Goal: Information Seeking & Learning: Learn about a topic

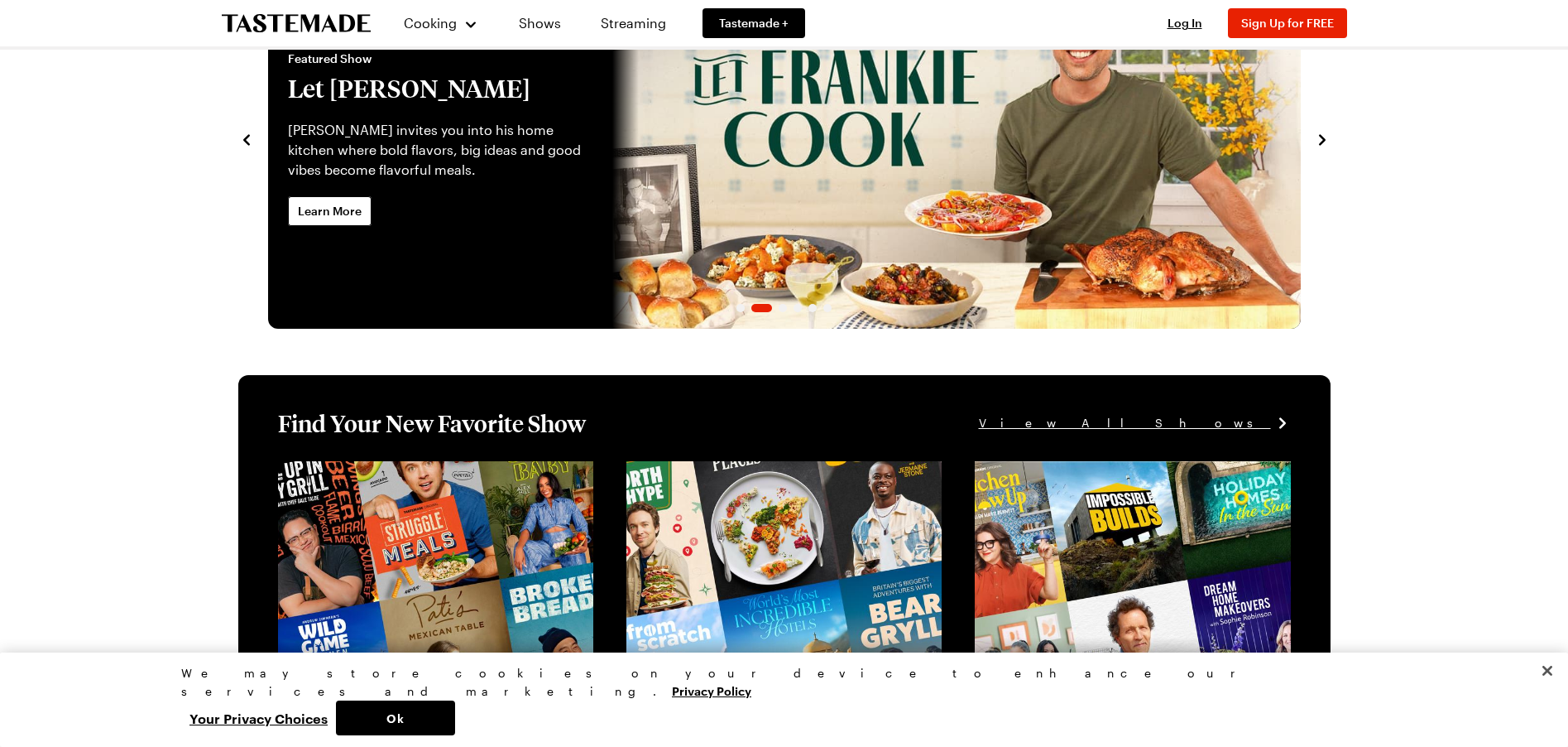
scroll to position [173, 0]
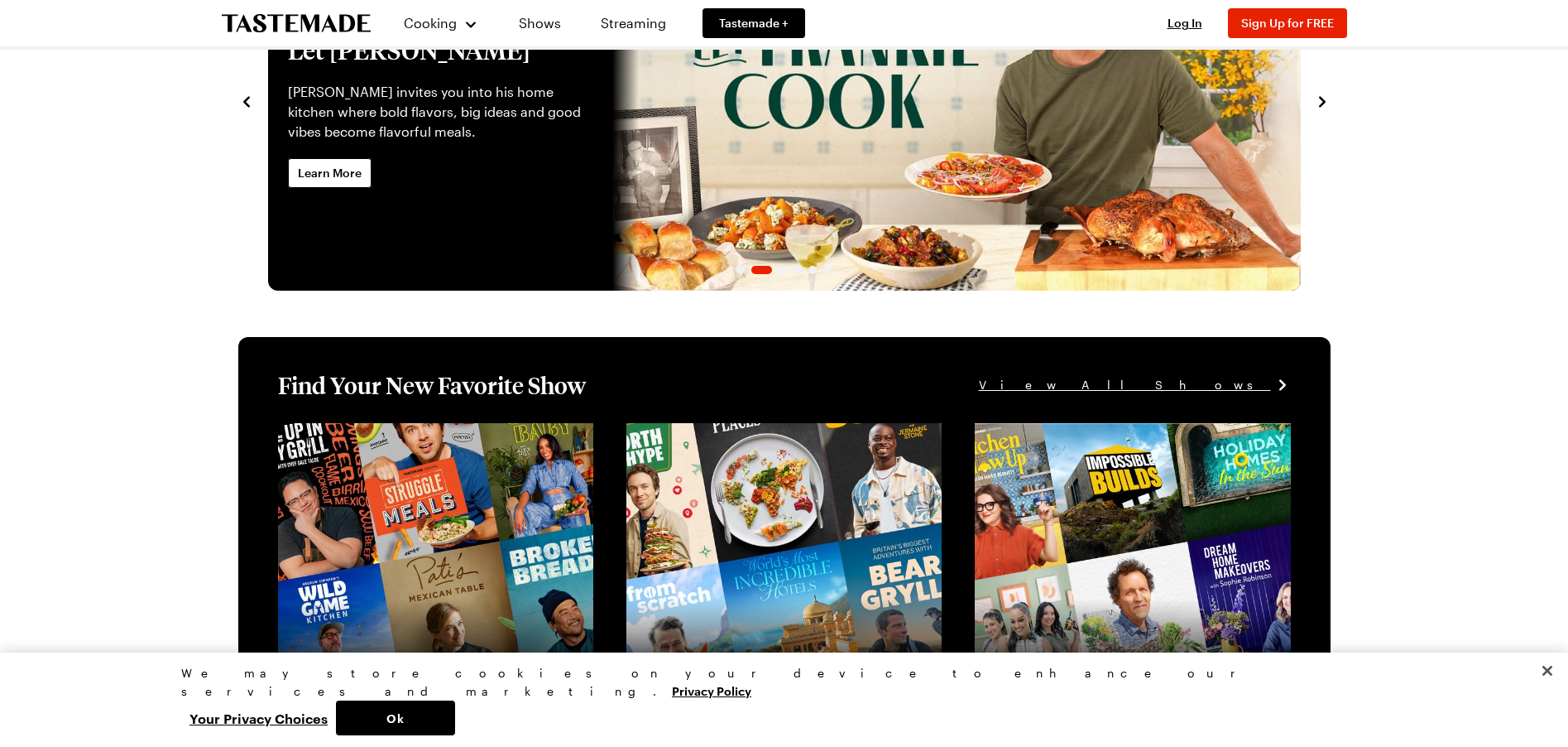
click at [268, 124] on link "Let Frankie Cook" at bounding box center [268, 100] width 0 height 381
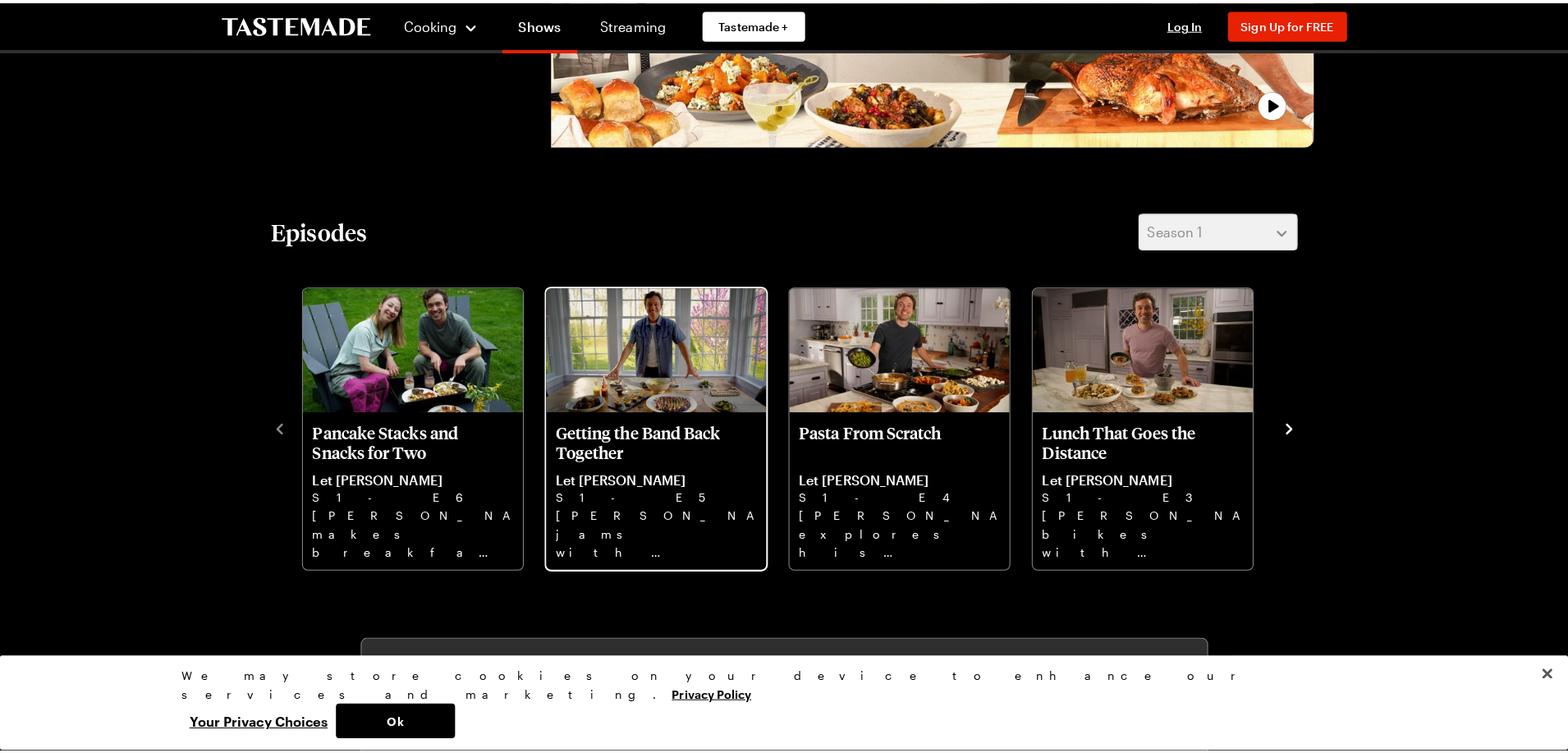
scroll to position [377, 0]
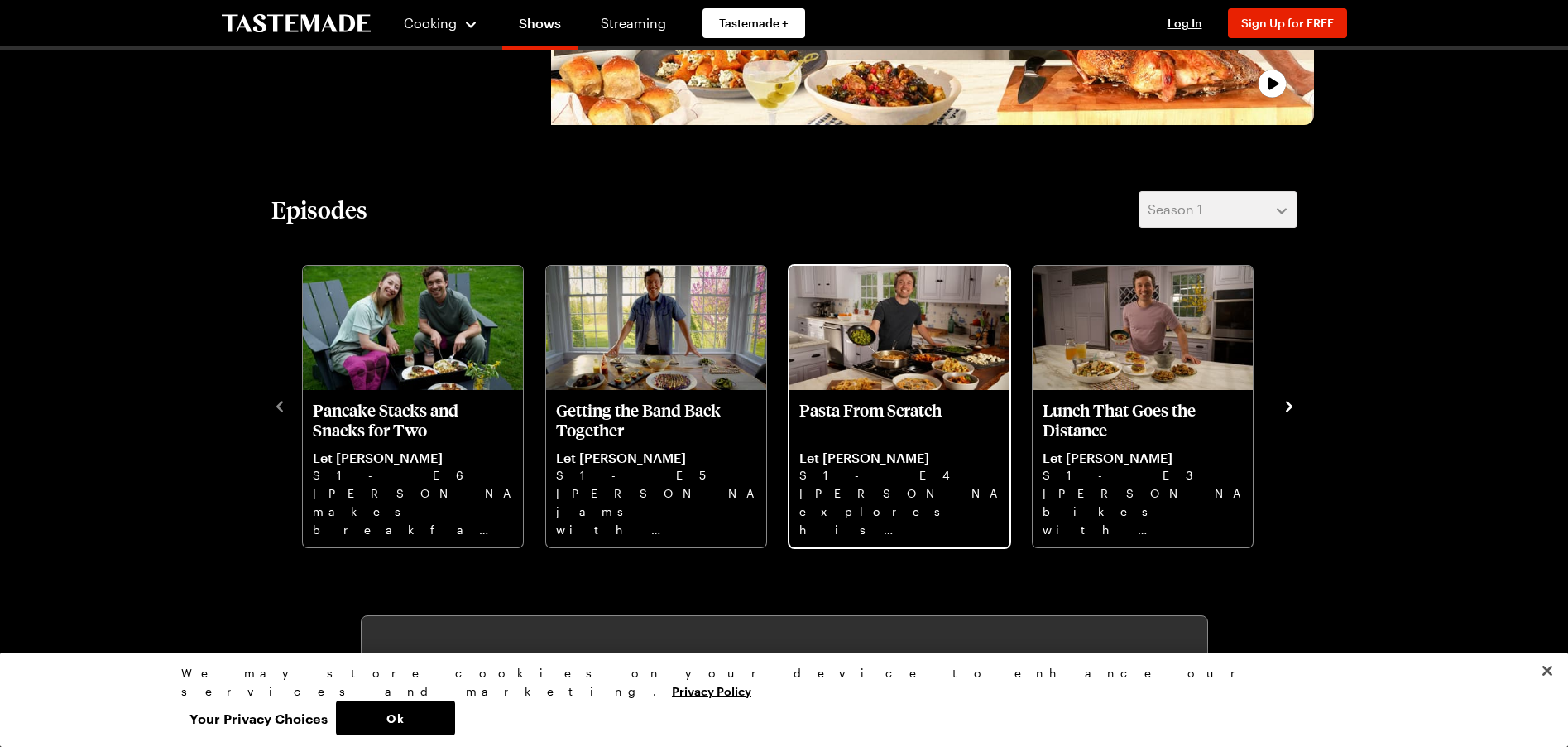
click at [858, 425] on p "Pasta From Scratch" at bounding box center [899, 419] width 201 height 40
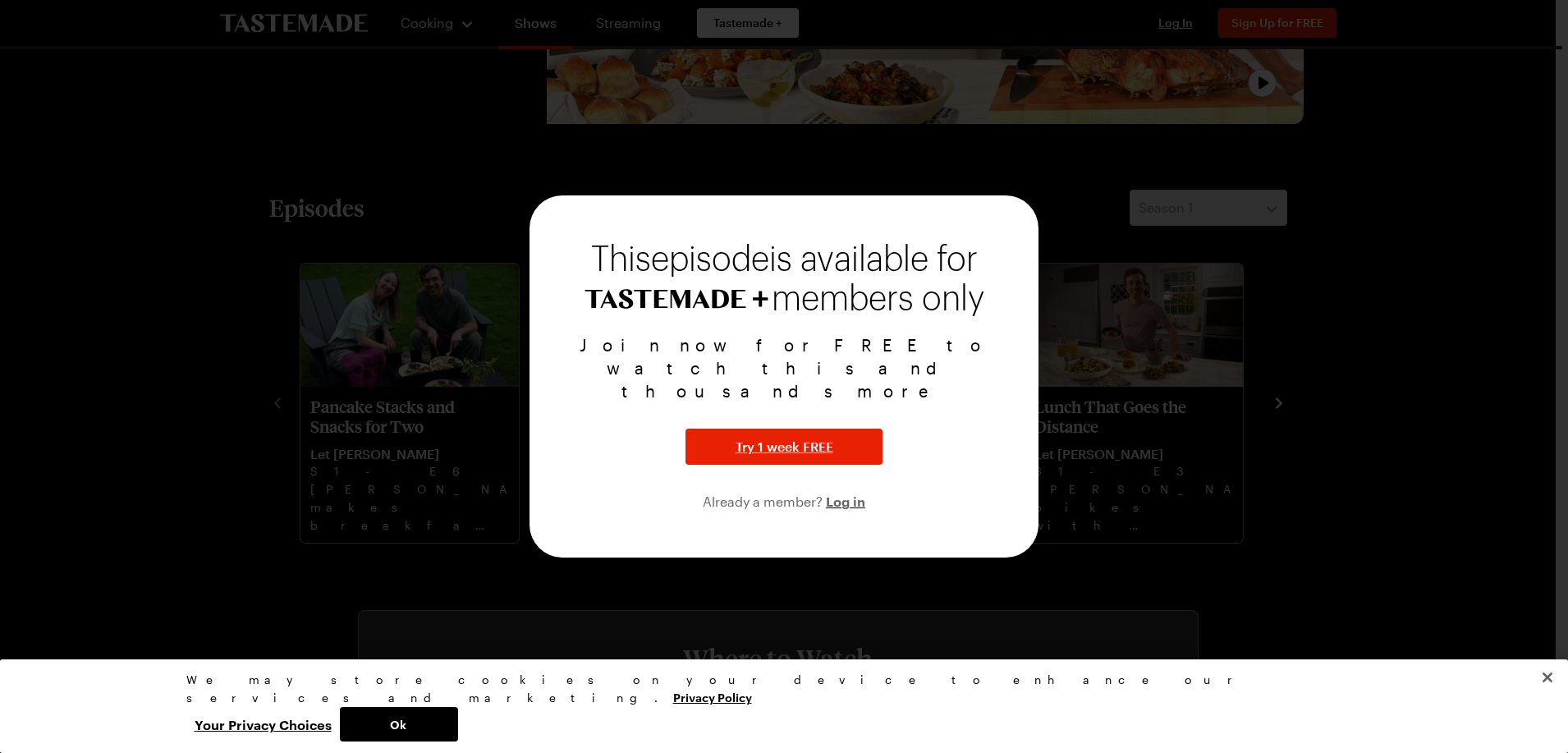
click at [1546, 696] on button "Close" at bounding box center [1548, 677] width 36 height 36
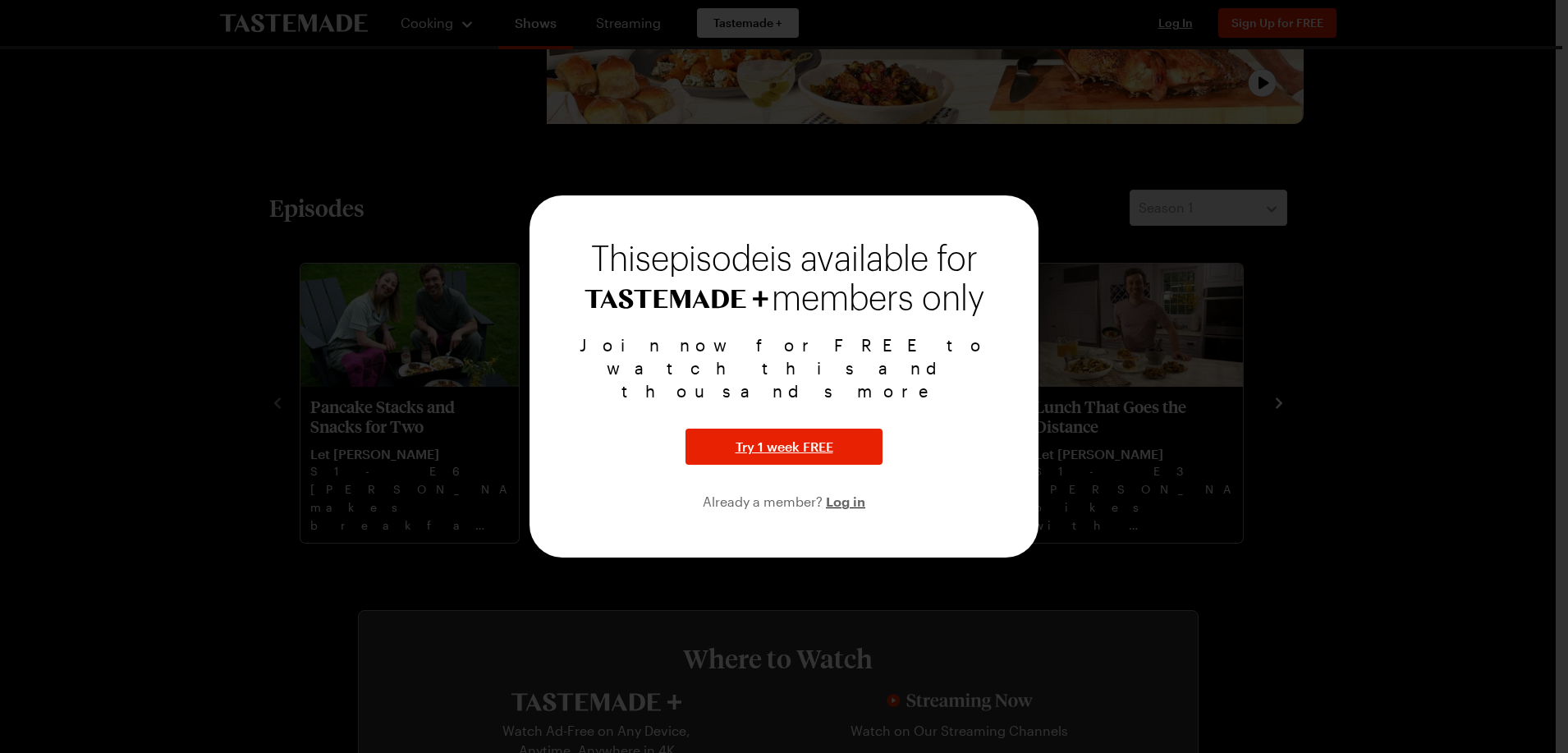
click at [1010, 233] on div "This episode is available for members only Join now for FREE to watch this and …" at bounding box center [784, 376] width 509 height 362
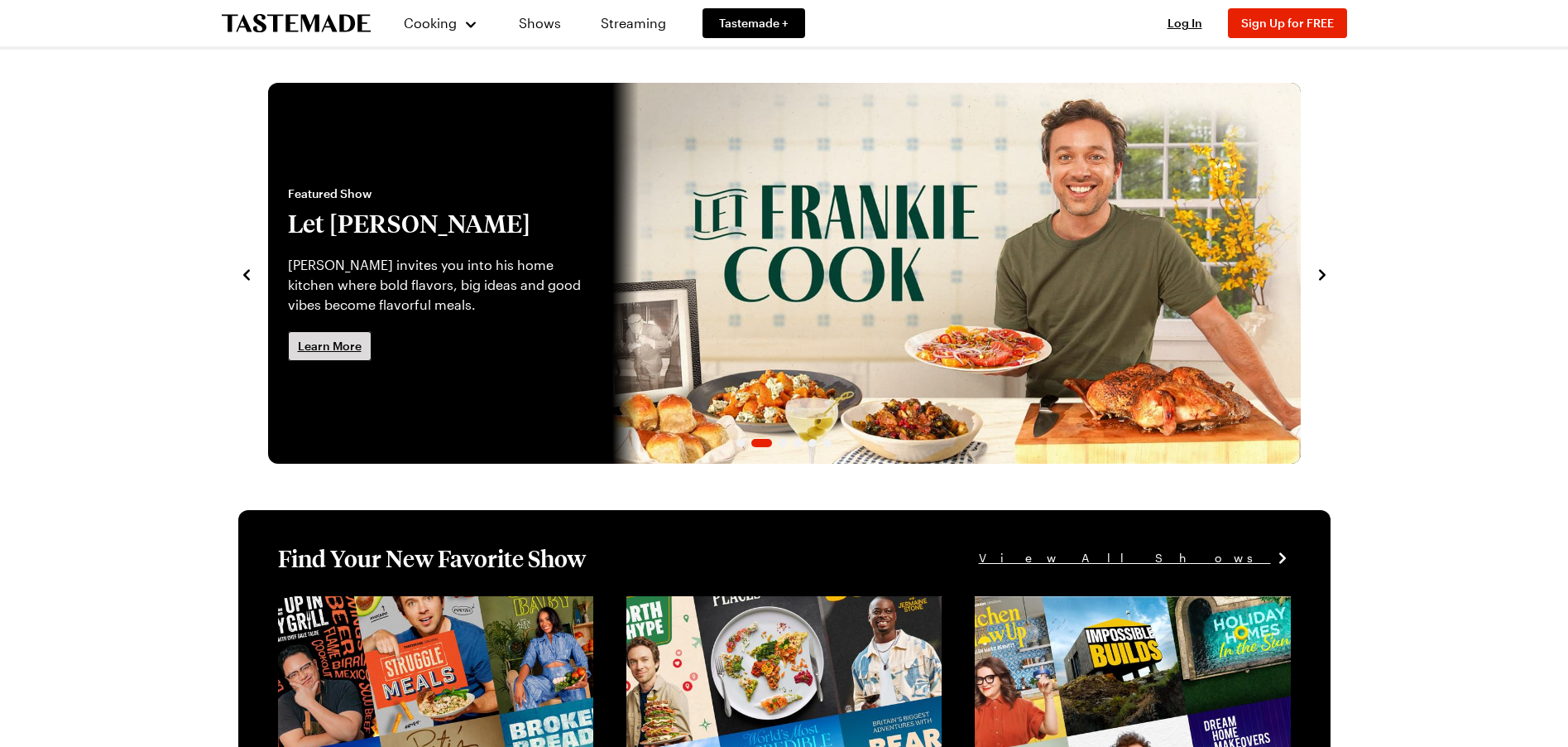
click at [353, 346] on span "Learn More" at bounding box center [329, 346] width 63 height 17
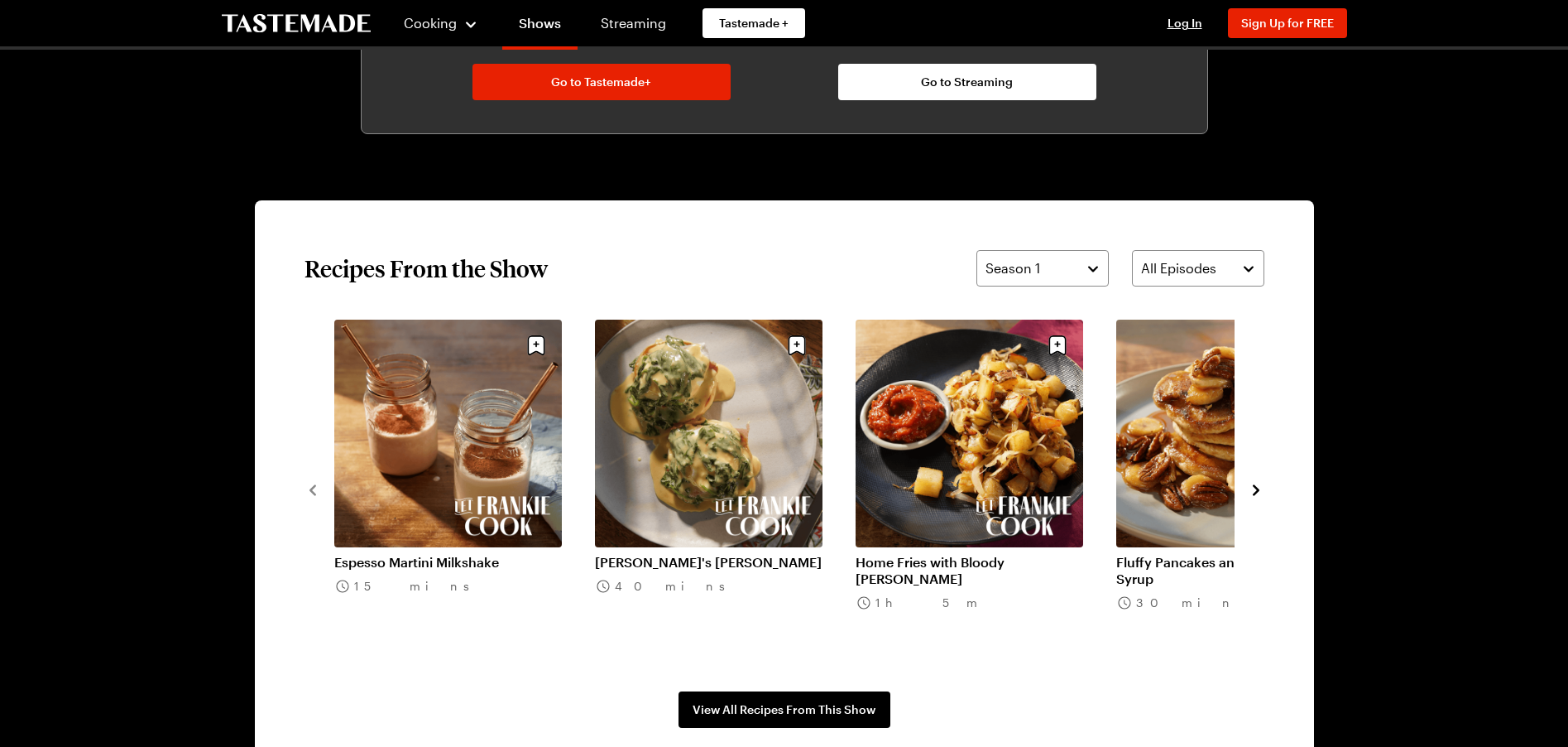
scroll to position [1211, 0]
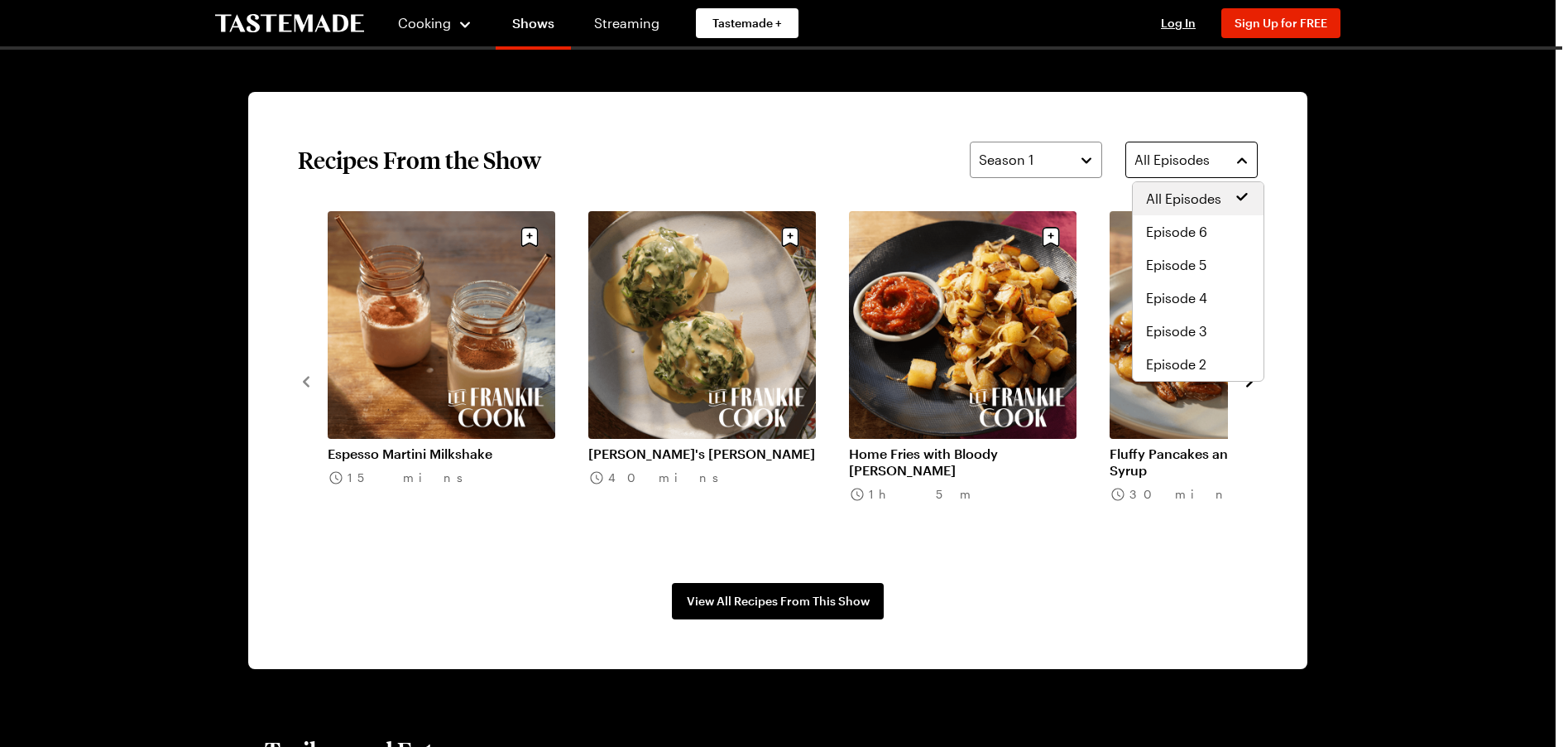
click at [1251, 160] on button "All Episodes" at bounding box center [1192, 160] width 133 height 36
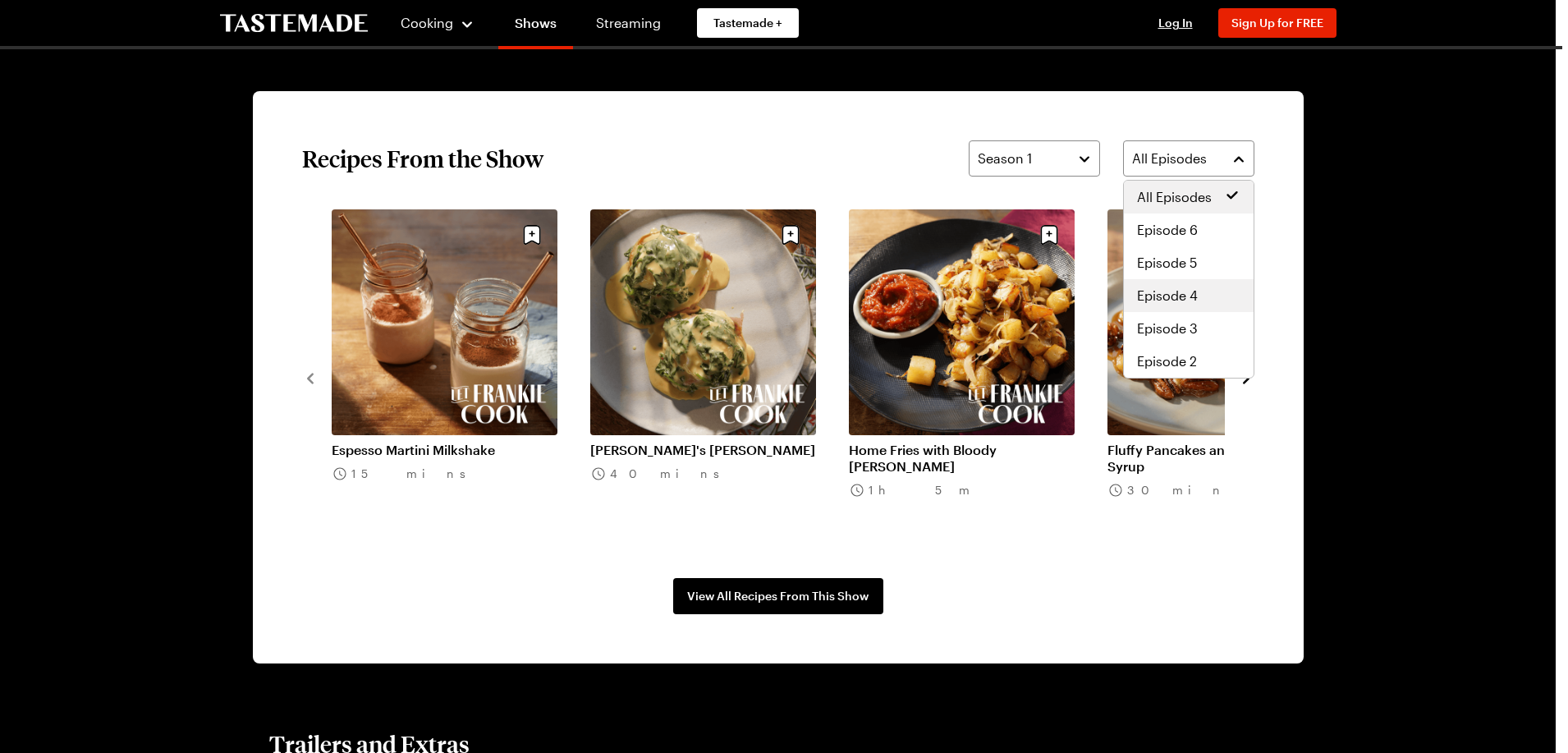
click at [1173, 295] on span "Episode 4" at bounding box center [1168, 295] width 61 height 19
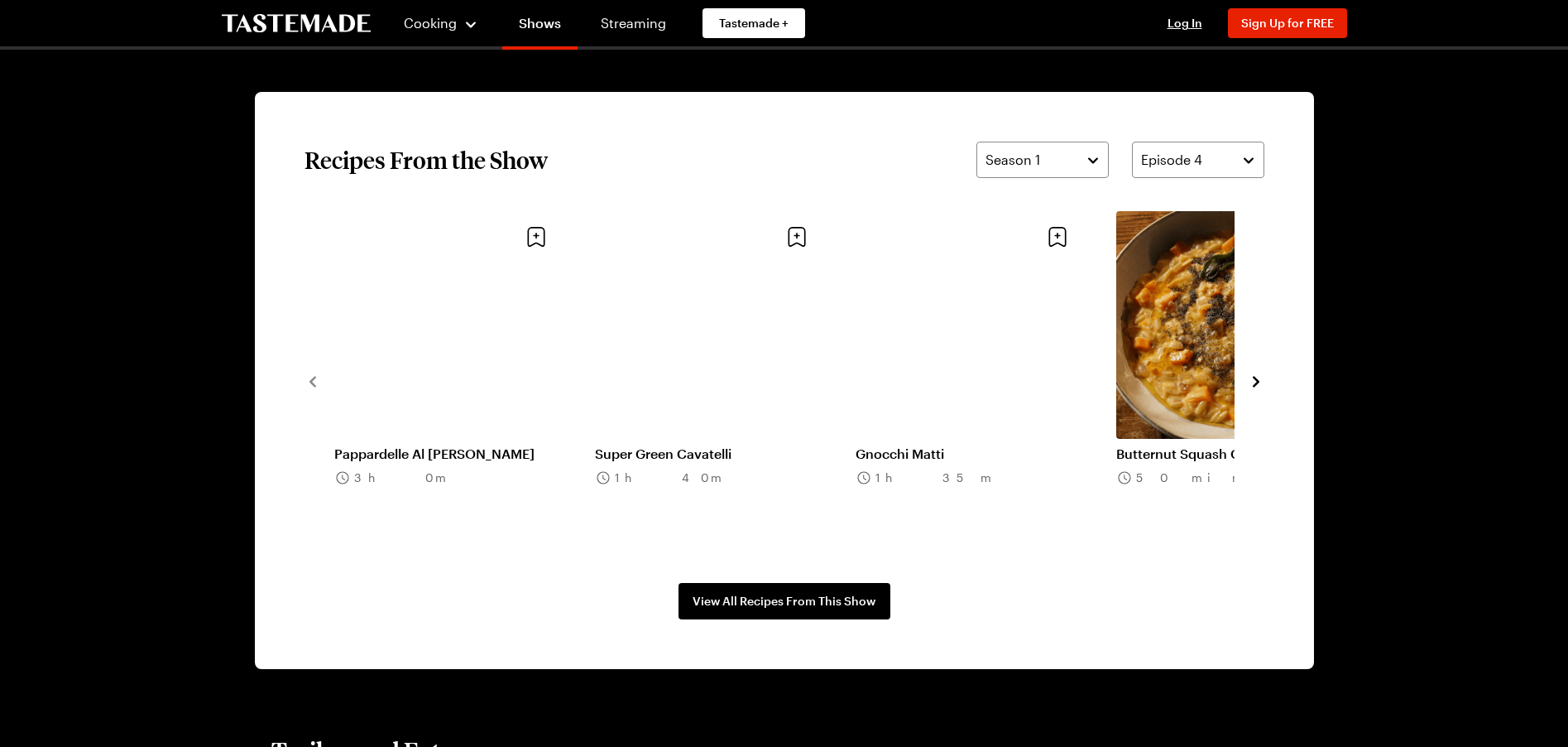
click at [441, 445] on link "Pappardelle Al [PERSON_NAME]" at bounding box center [448, 454] width 228 height 17
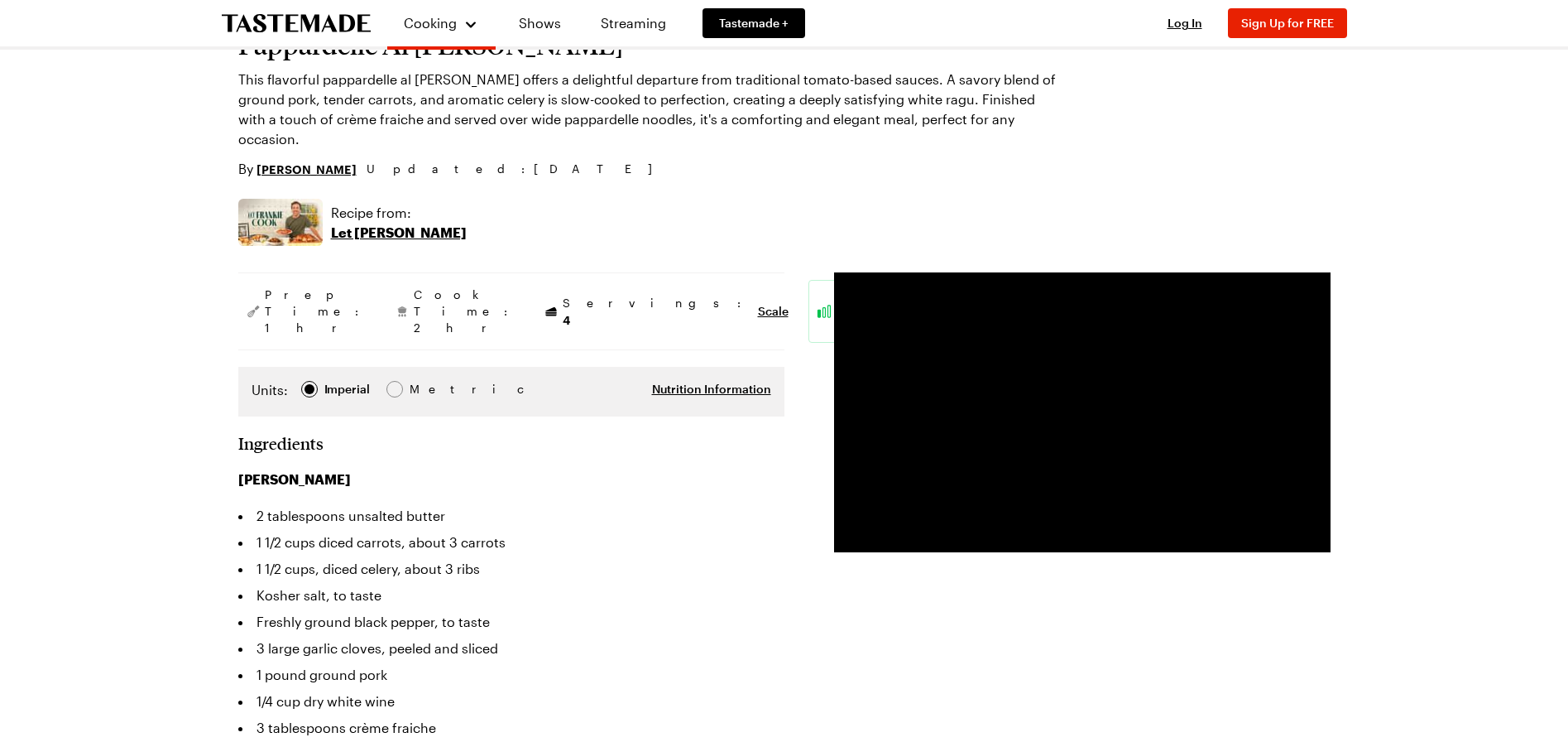
scroll to position [261, 0]
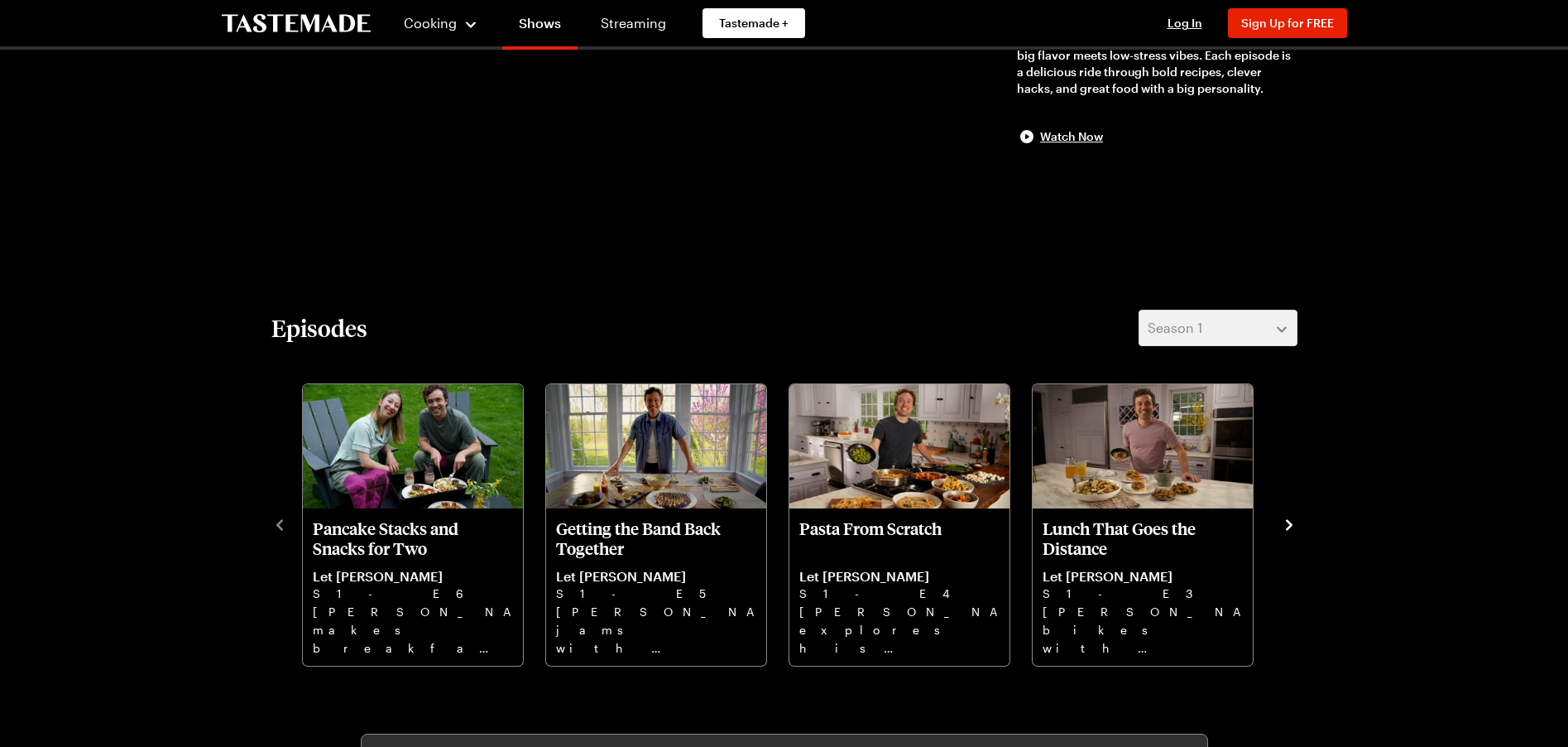
scroll to position [1211, 0]
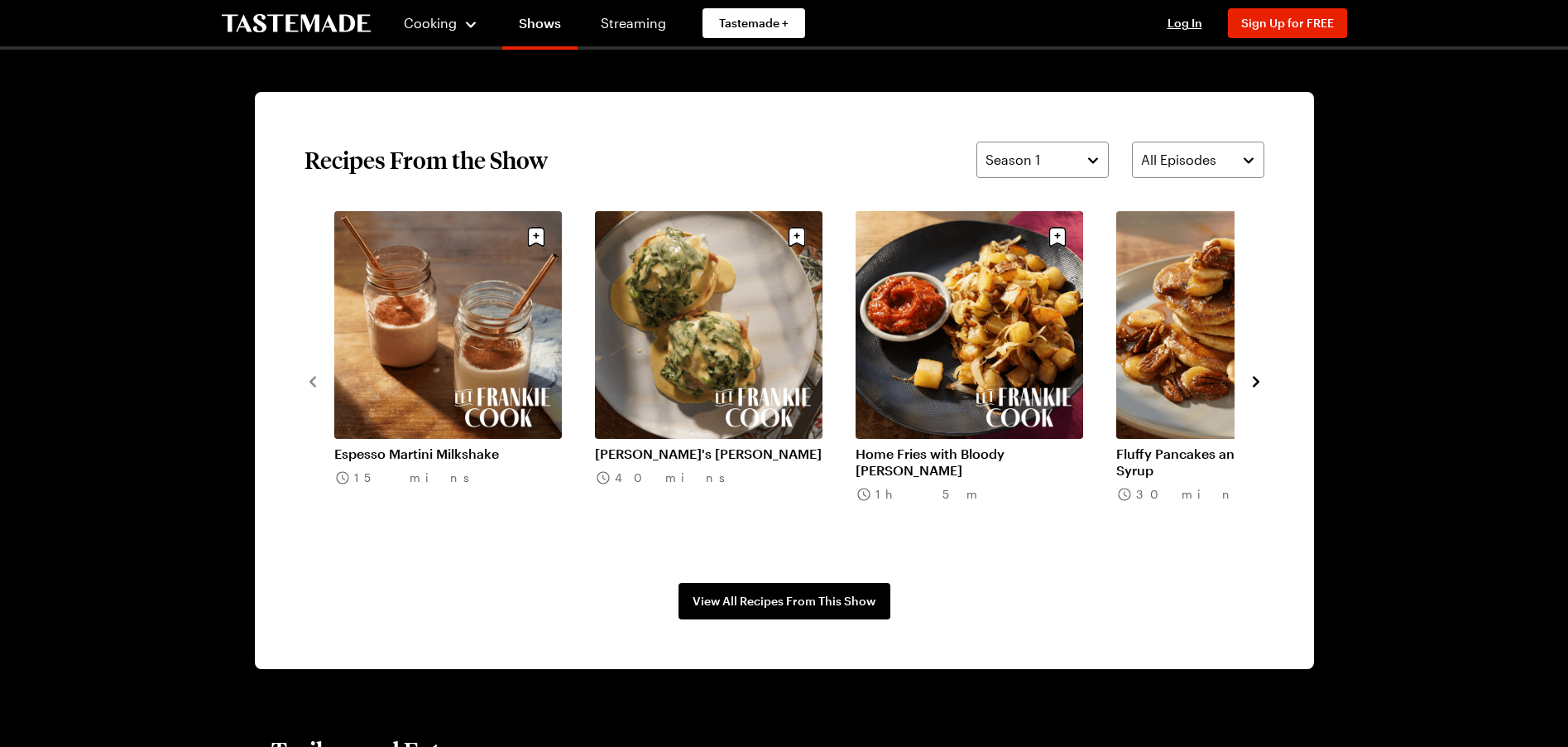
click at [1256, 381] on icon "navigate to next item" at bounding box center [1255, 381] width 7 height 11
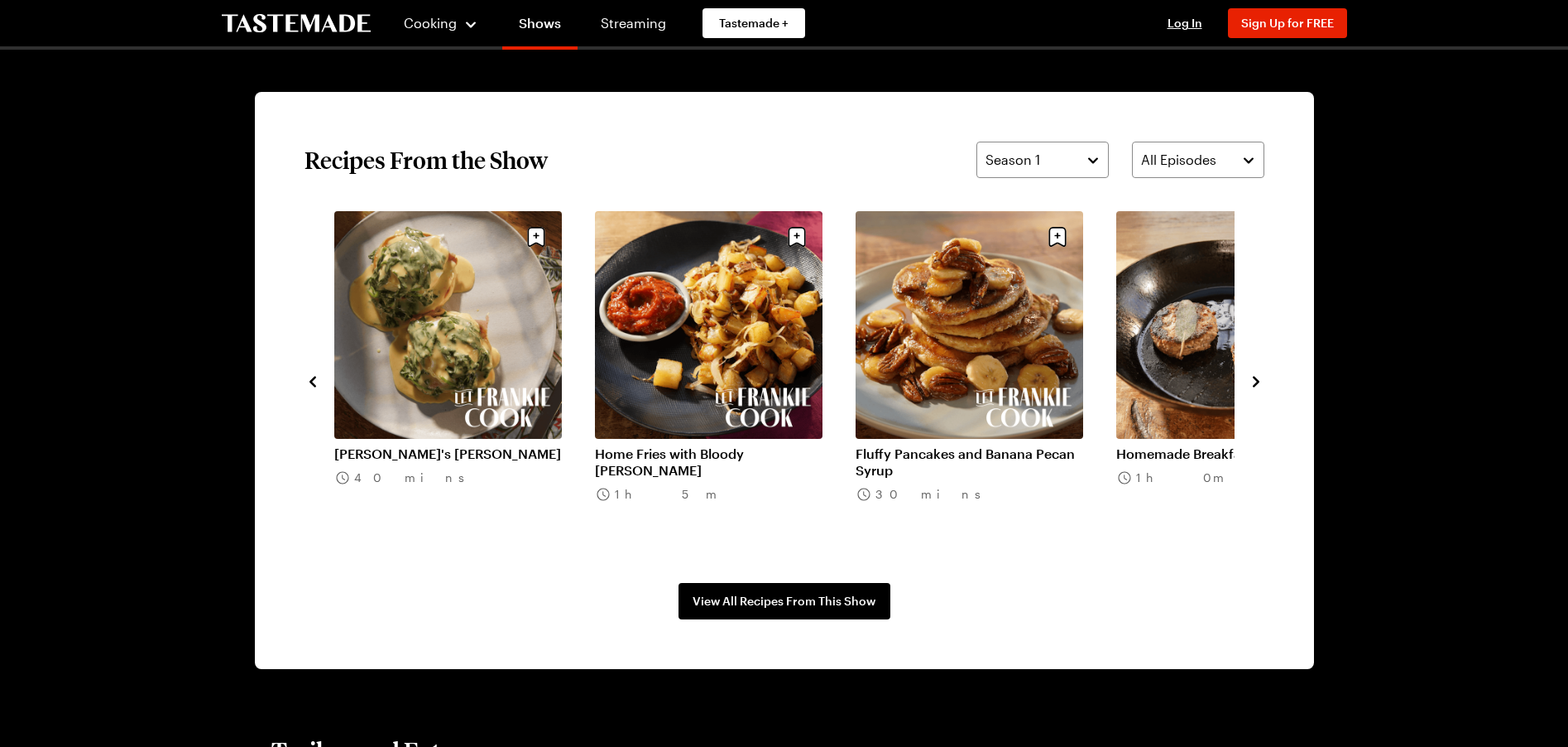
click at [1256, 381] on icon "navigate to next item" at bounding box center [1255, 381] width 7 height 11
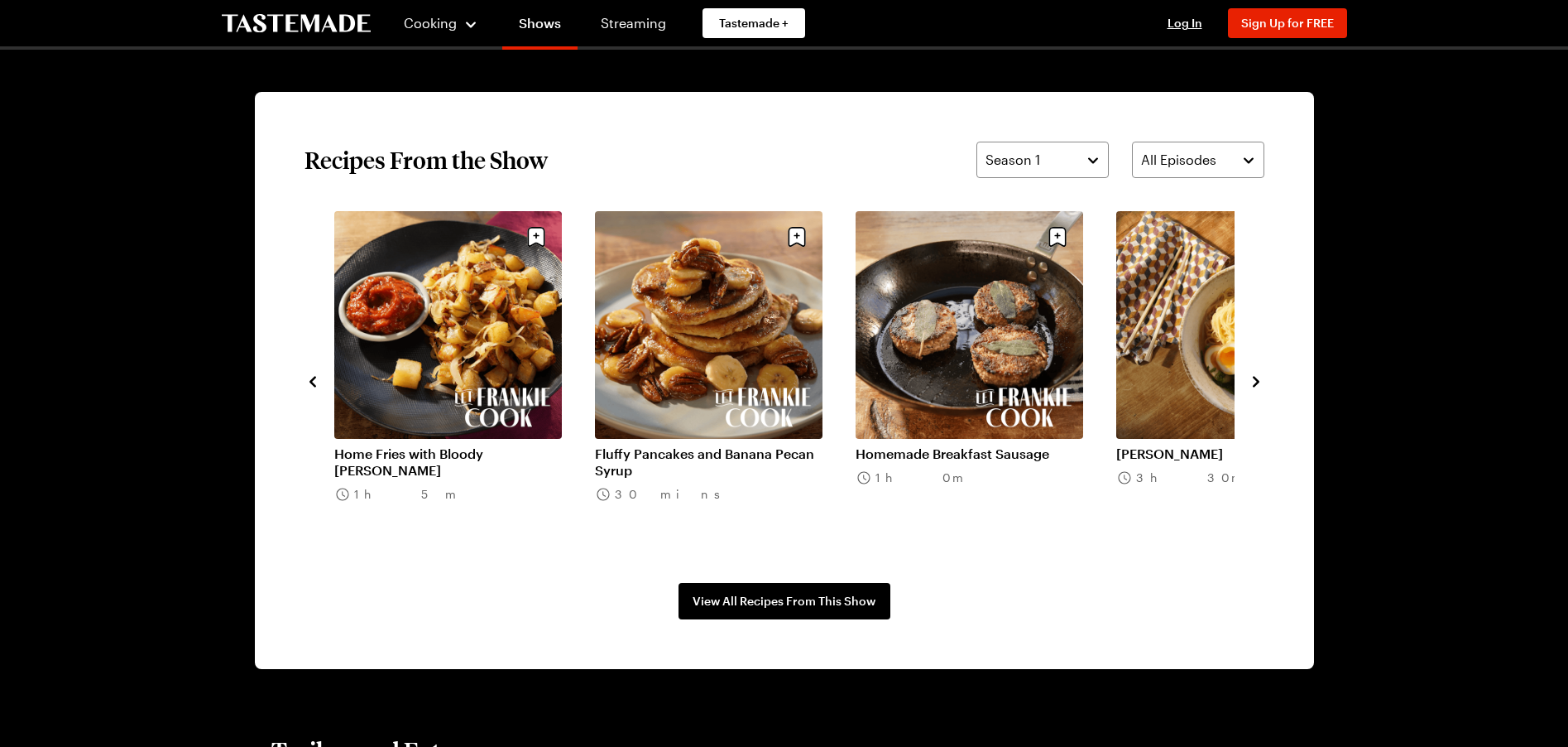
click at [1256, 381] on icon "navigate to next item" at bounding box center [1255, 381] width 7 height 11
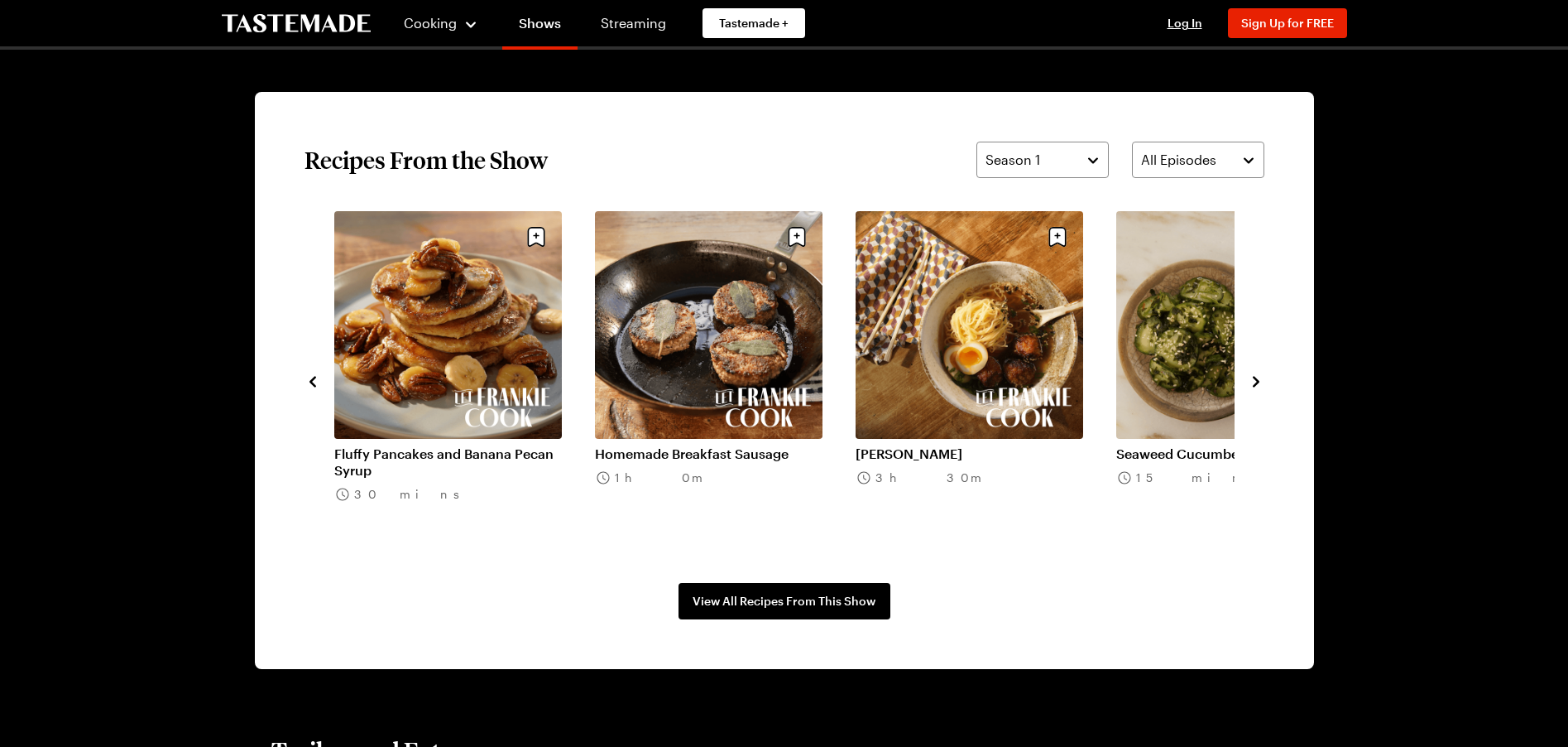
click at [1256, 381] on icon "navigate to next item" at bounding box center [1255, 381] width 7 height 11
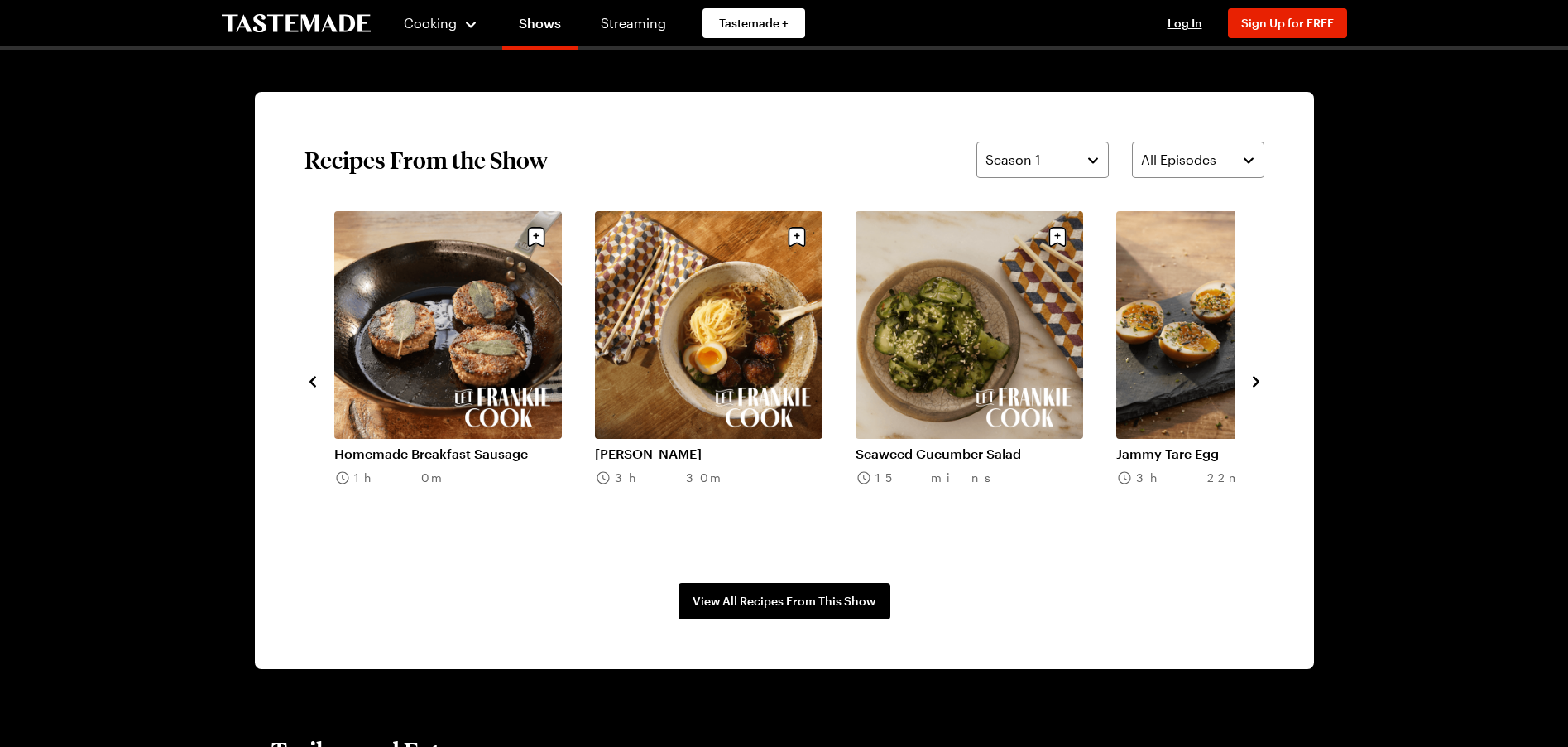
click at [1256, 381] on icon "navigate to next item" at bounding box center [1255, 381] width 7 height 11
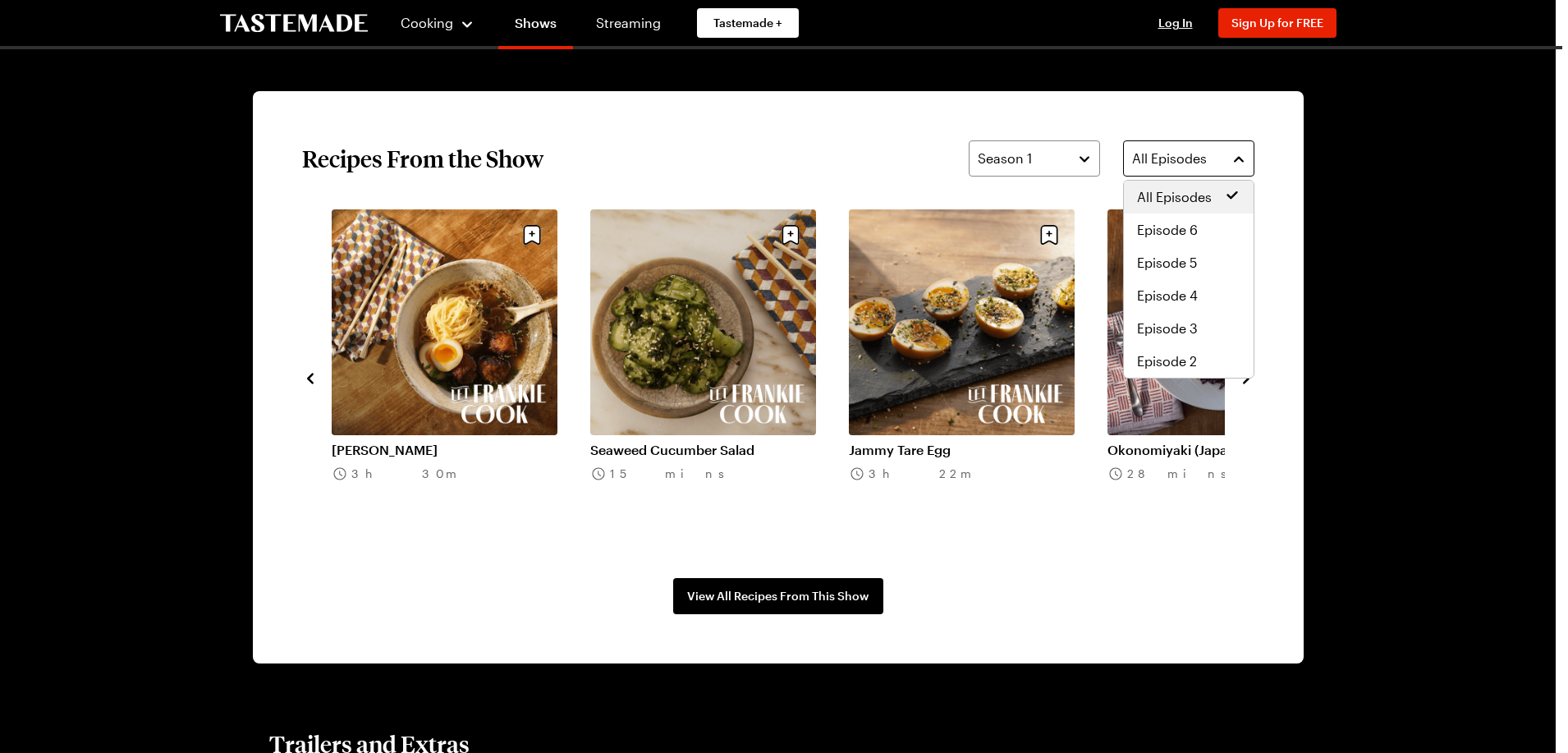
click at [1241, 160] on button "All Episodes" at bounding box center [1189, 158] width 132 height 36
click at [1192, 299] on span "Episode 4" at bounding box center [1168, 295] width 61 height 19
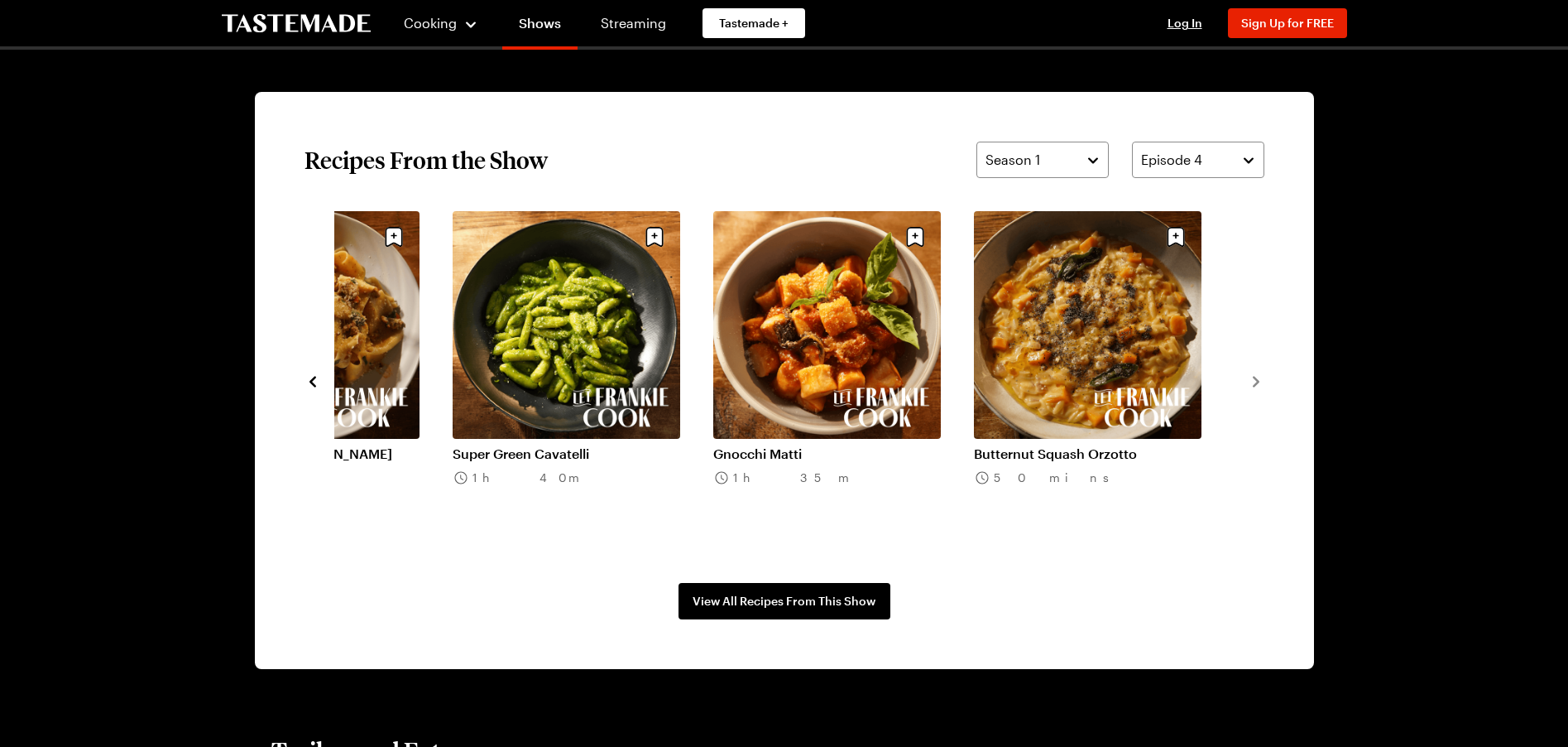
click at [823, 445] on link "Gnocchi Matti" at bounding box center [827, 454] width 228 height 17
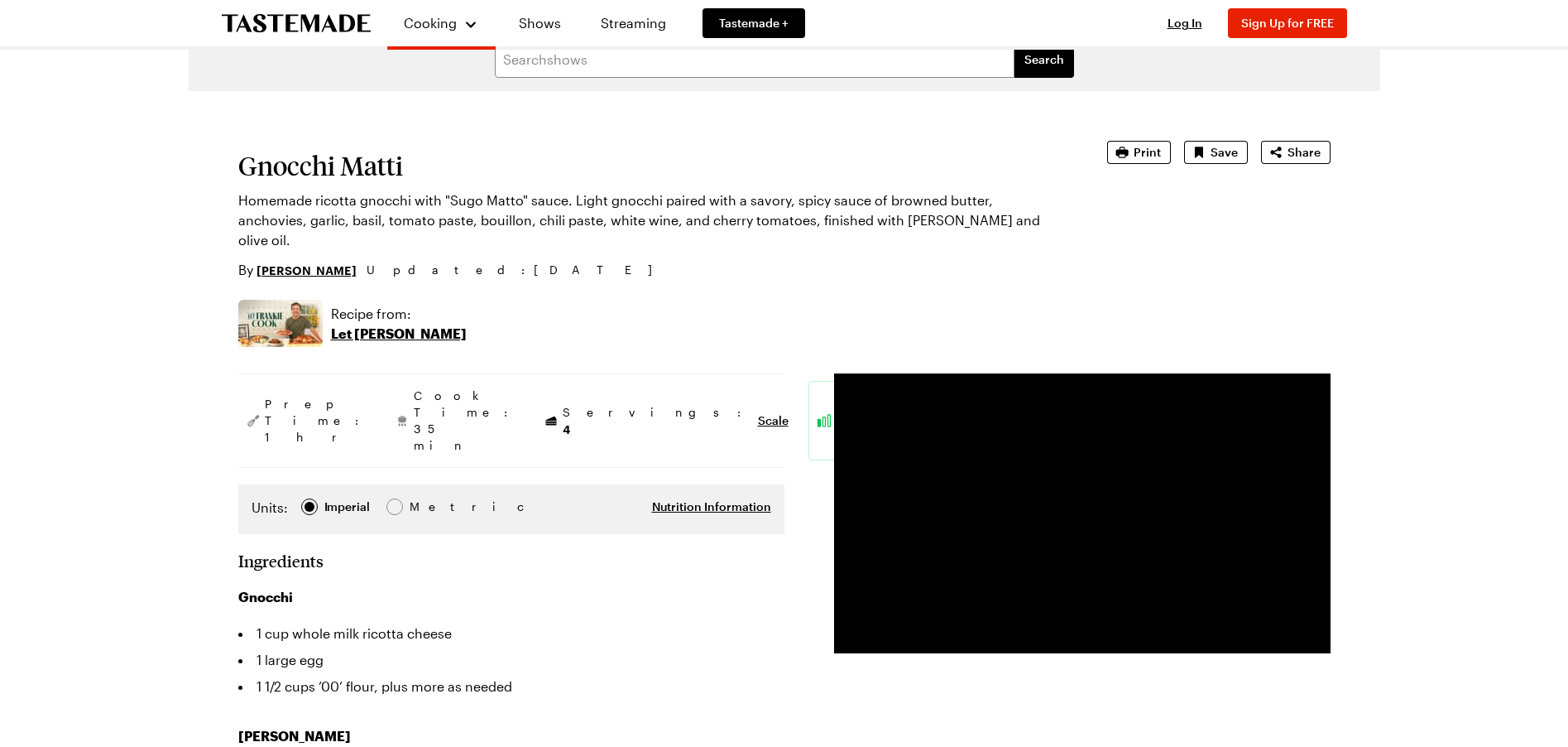
scroll to position [35, 0]
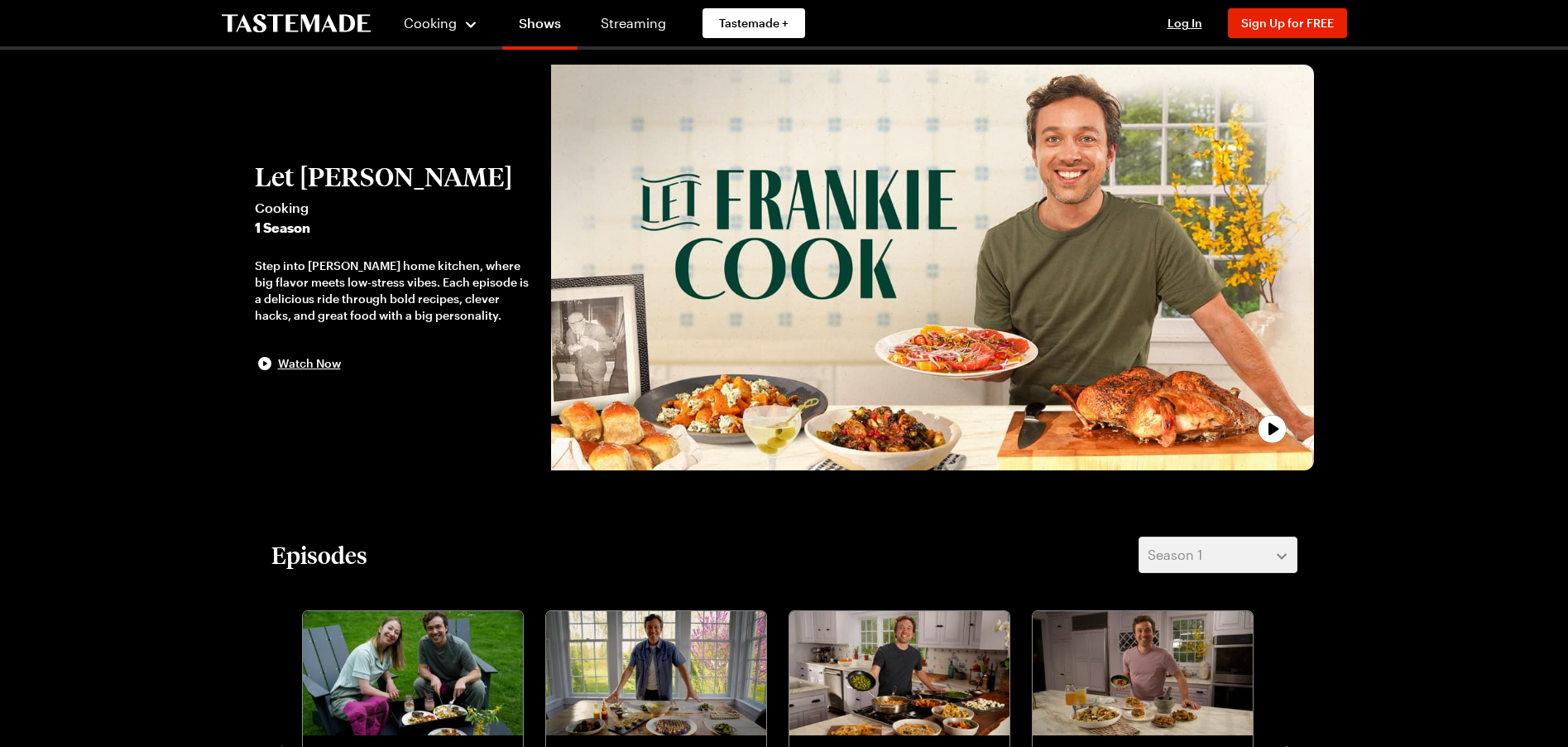
scroll to position [1211, 0]
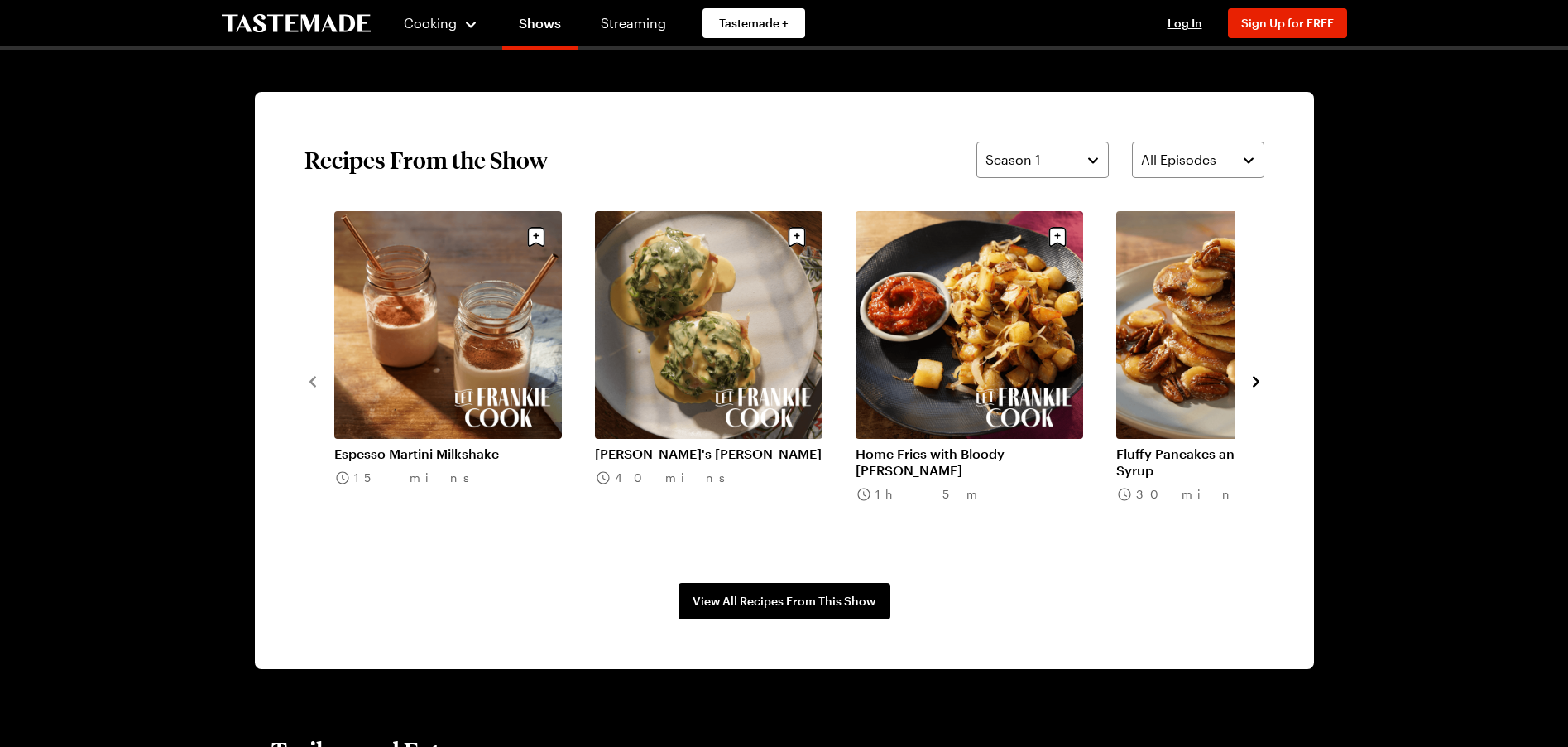
click at [1255, 381] on icon "navigate to next item" at bounding box center [1256, 382] width 17 height 17
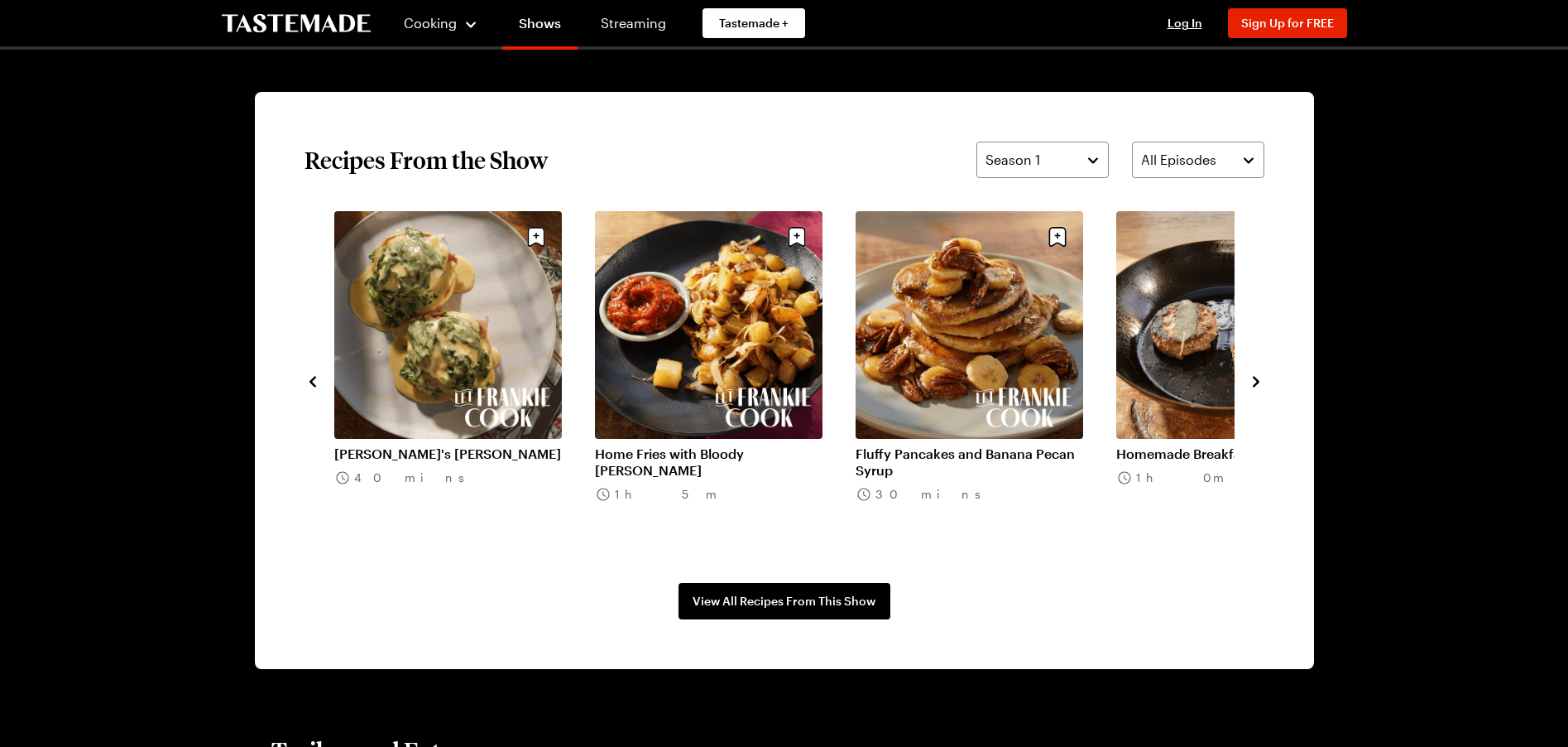
click at [1255, 381] on icon "navigate to next item" at bounding box center [1256, 382] width 17 height 17
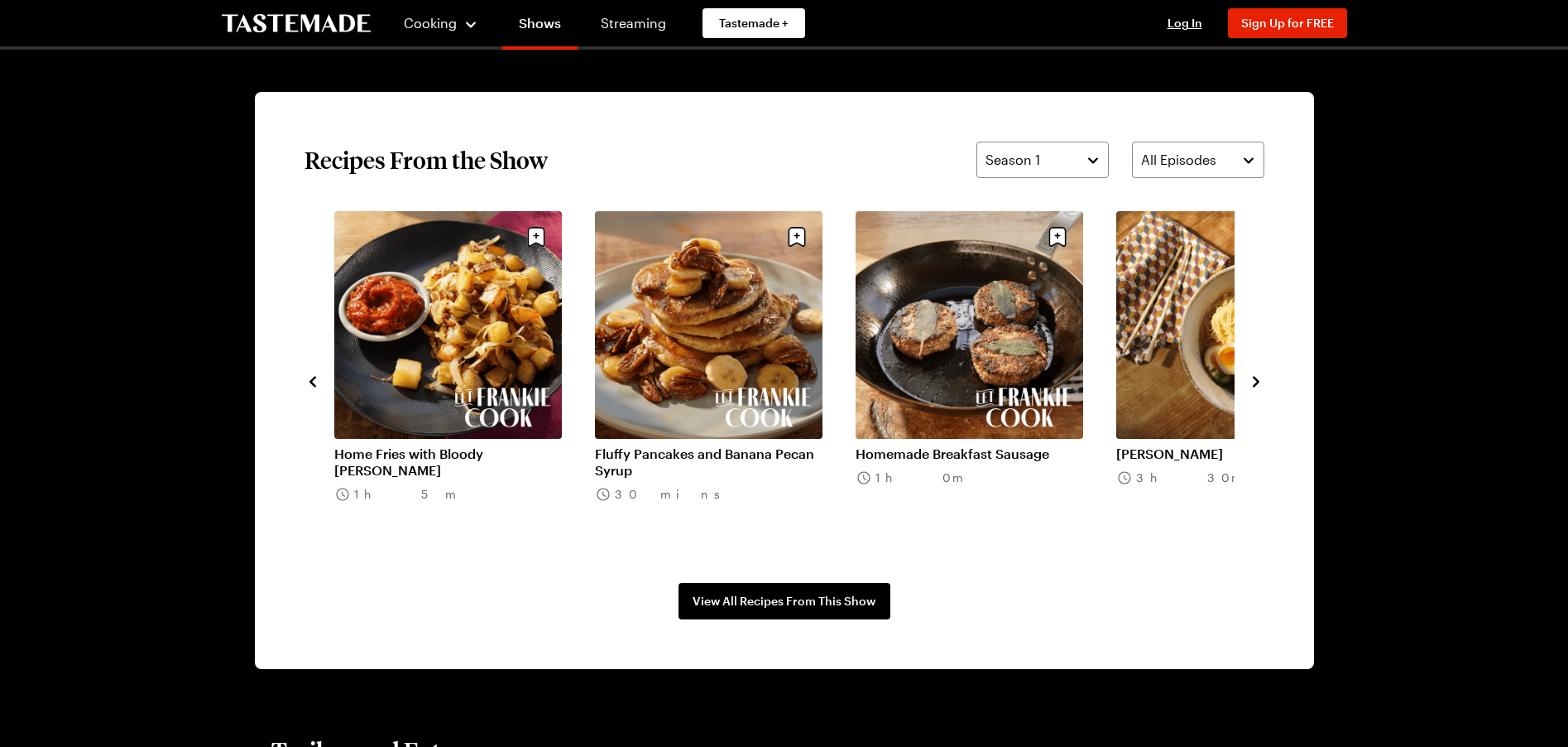
click at [1255, 382] on icon "navigate to next item" at bounding box center [1256, 382] width 17 height 17
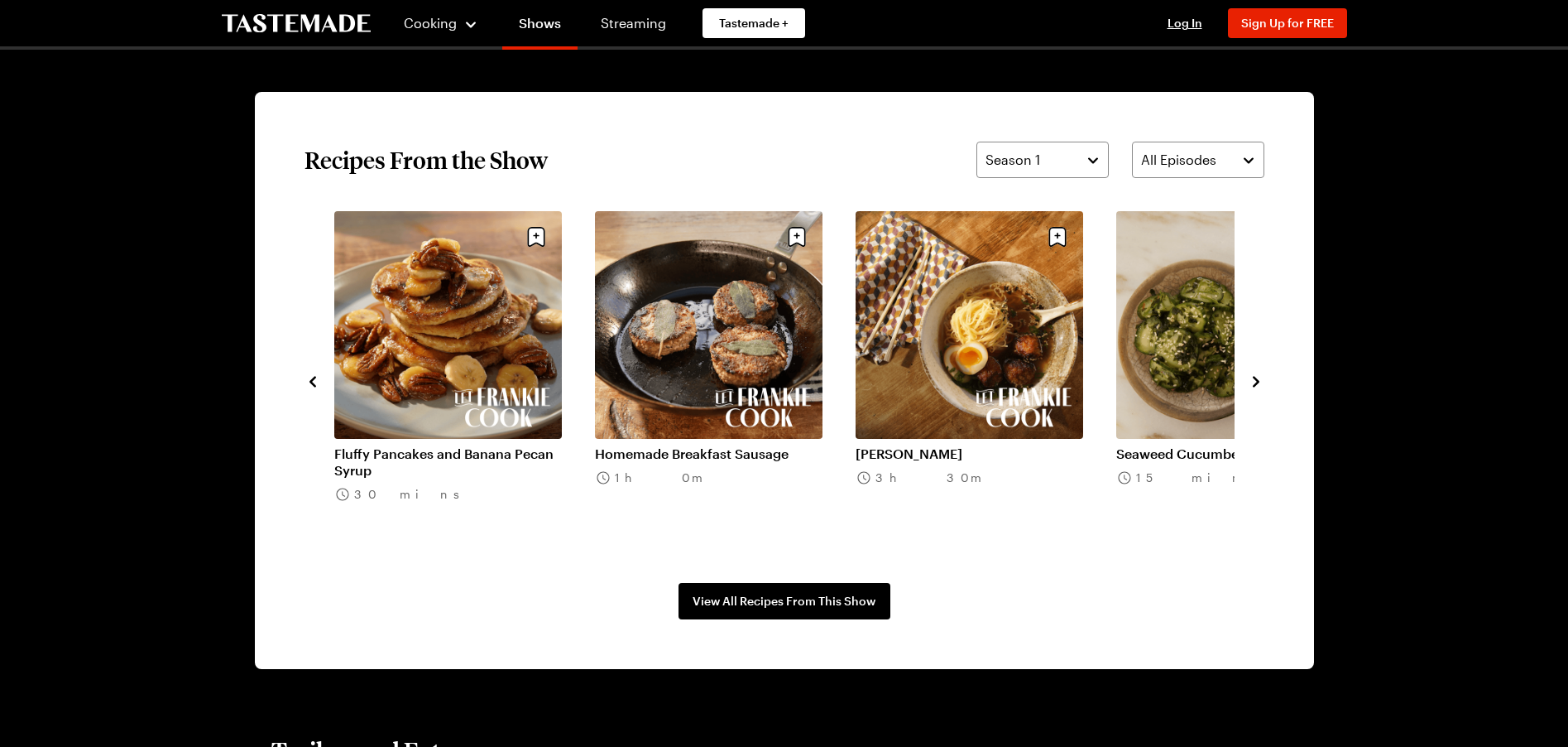
click at [1255, 382] on icon "navigate to next item" at bounding box center [1256, 382] width 17 height 17
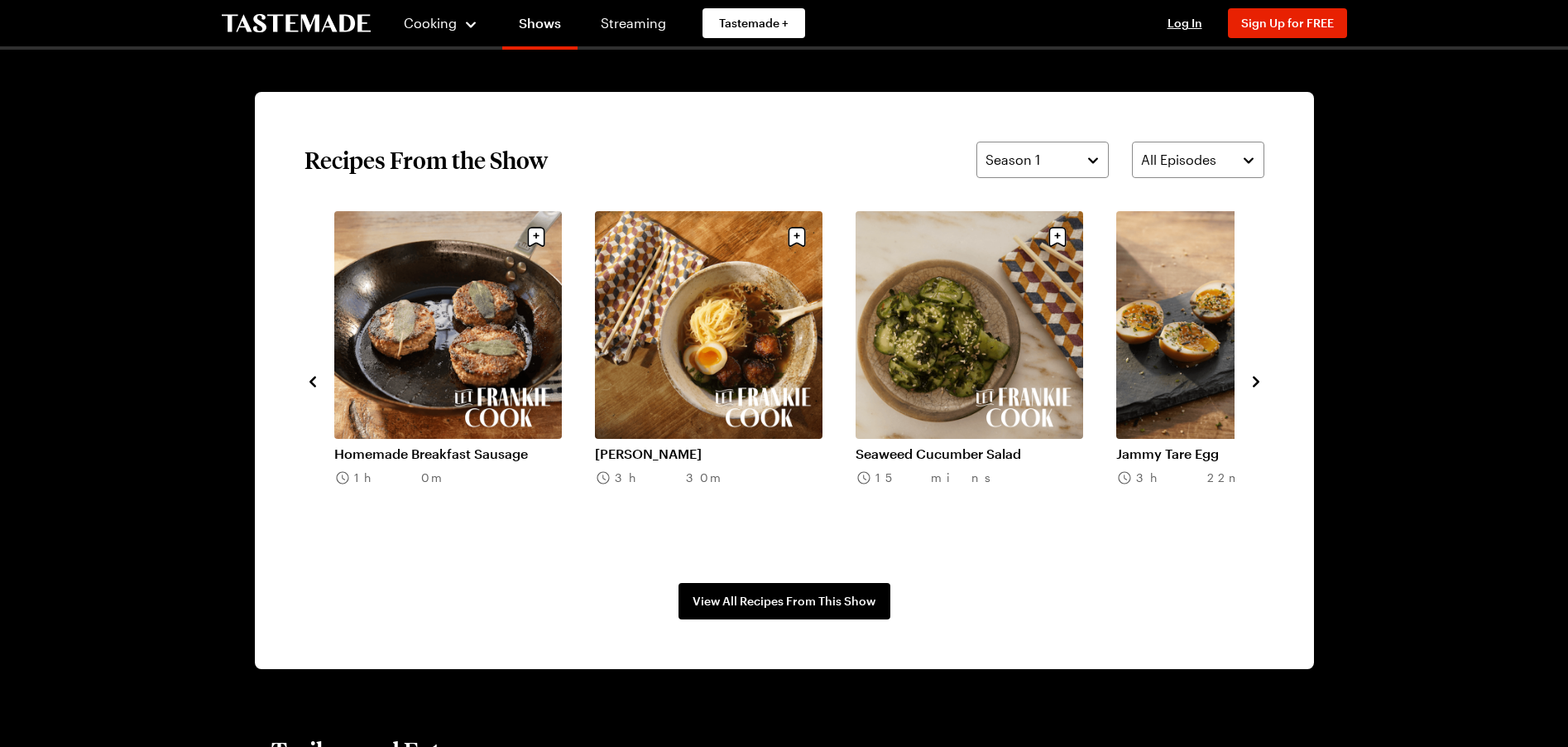
click at [1255, 382] on icon "navigate to next item" at bounding box center [1256, 382] width 17 height 17
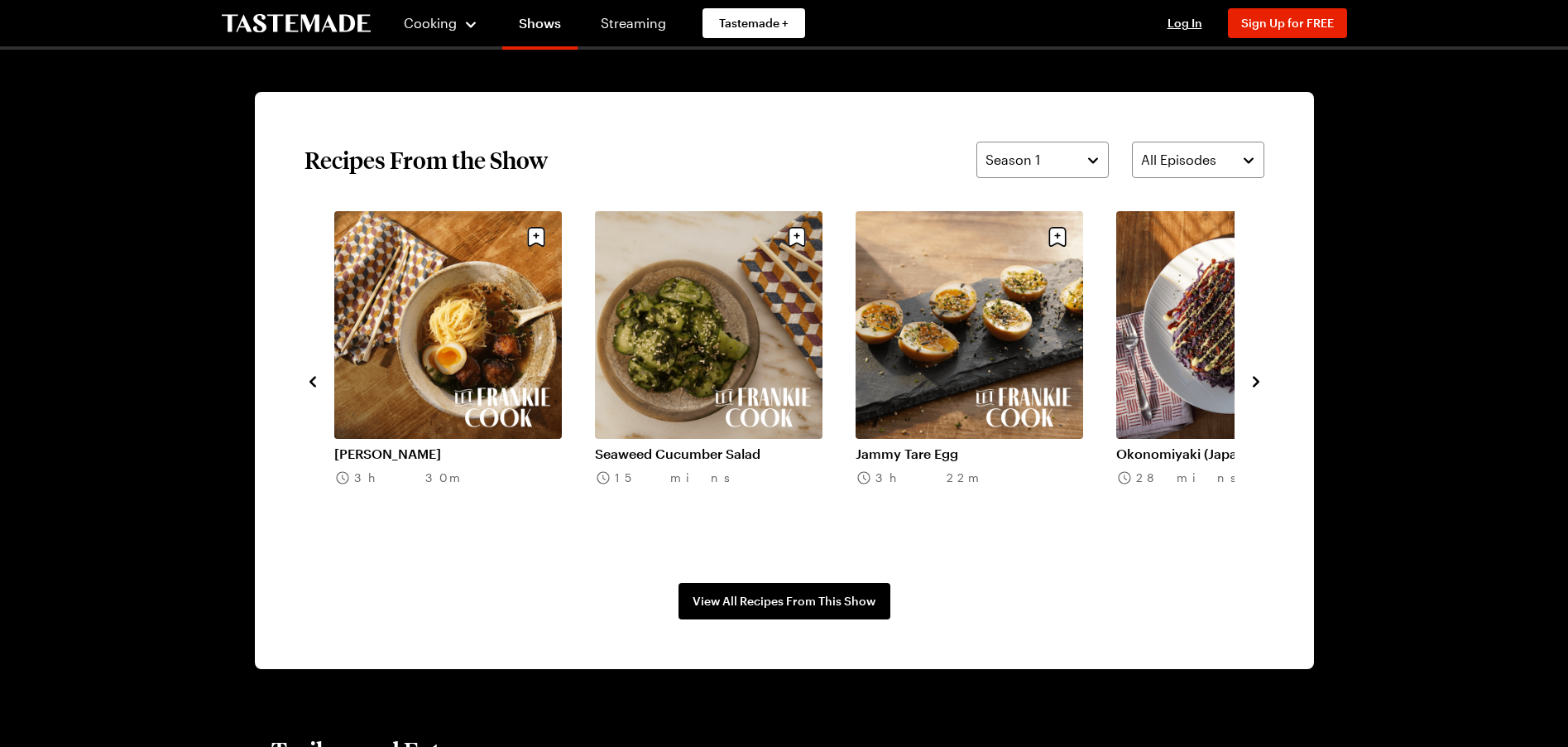
click at [1255, 382] on icon "navigate to next item" at bounding box center [1256, 382] width 17 height 17
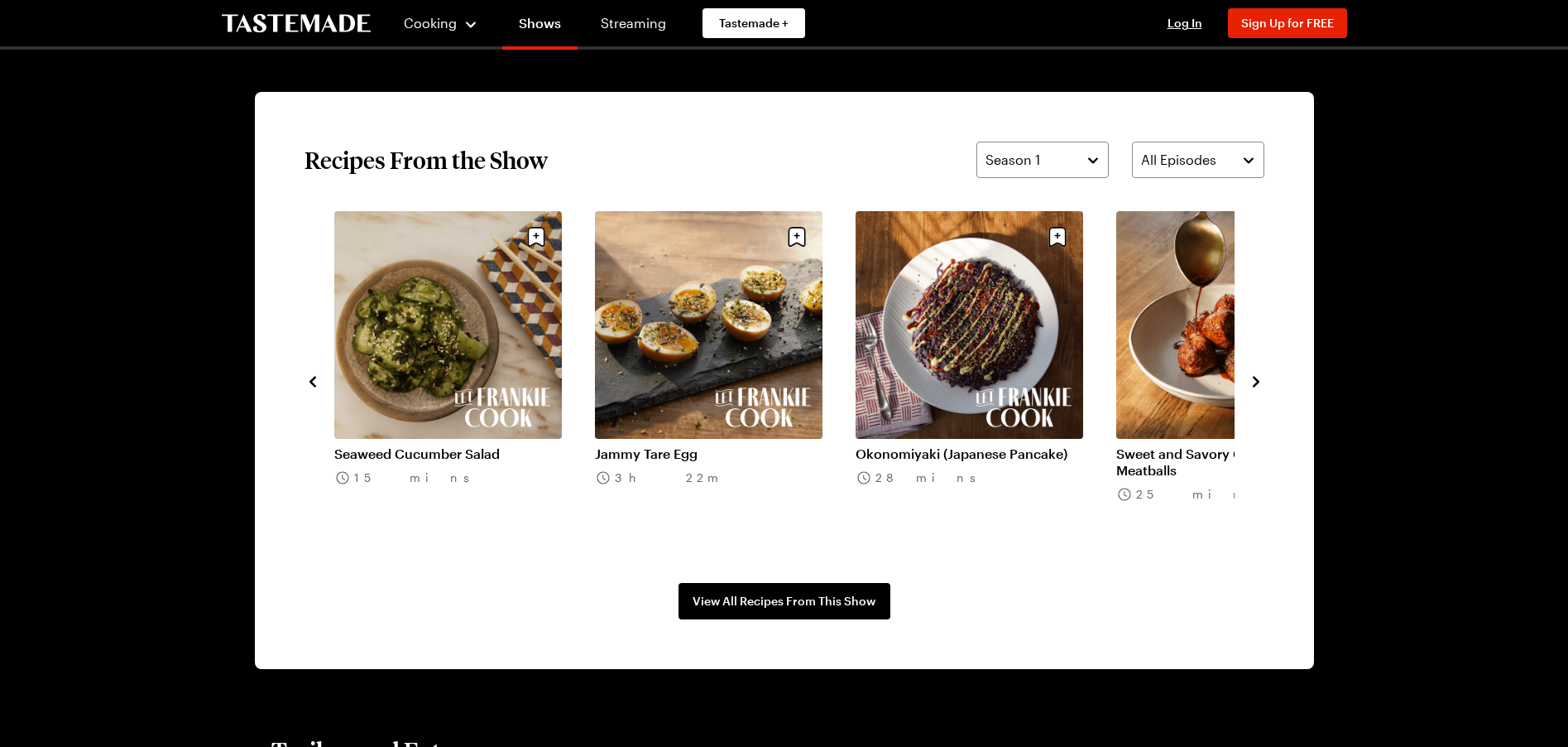
click at [1255, 382] on icon "navigate to next item" at bounding box center [1256, 382] width 17 height 17
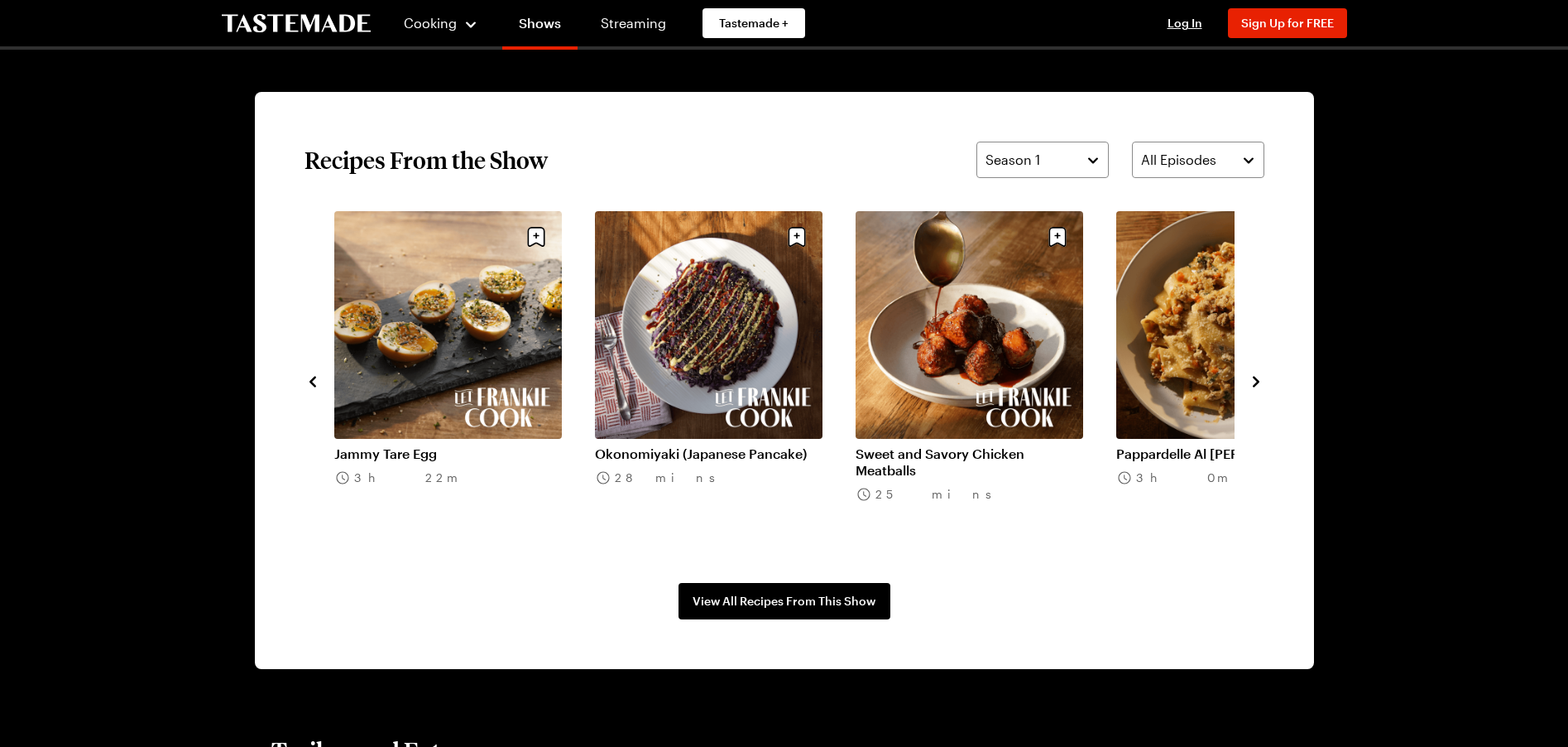
click at [1256, 383] on icon "navigate to next item" at bounding box center [1256, 382] width 17 height 17
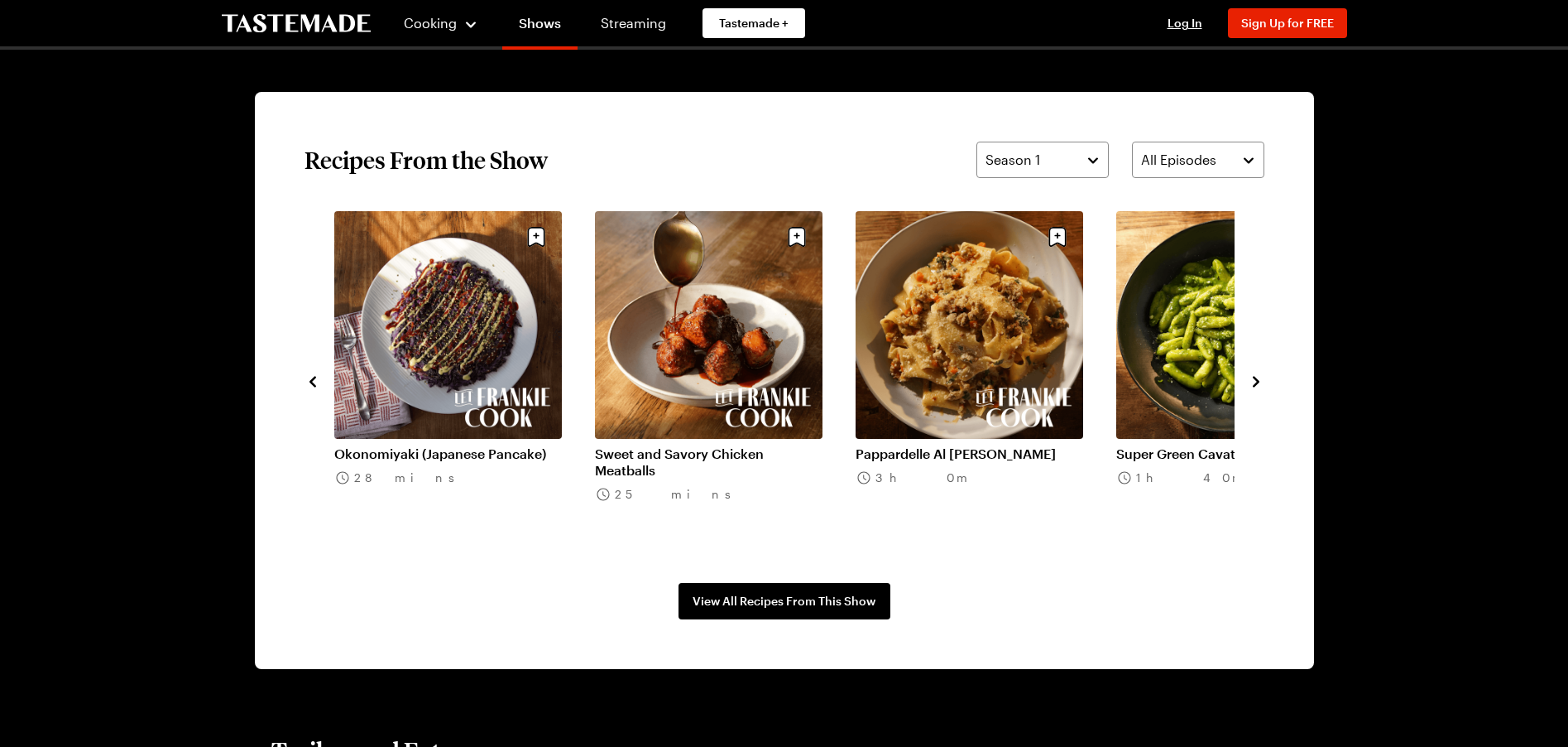
click at [1256, 383] on icon "navigate to next item" at bounding box center [1255, 381] width 7 height 11
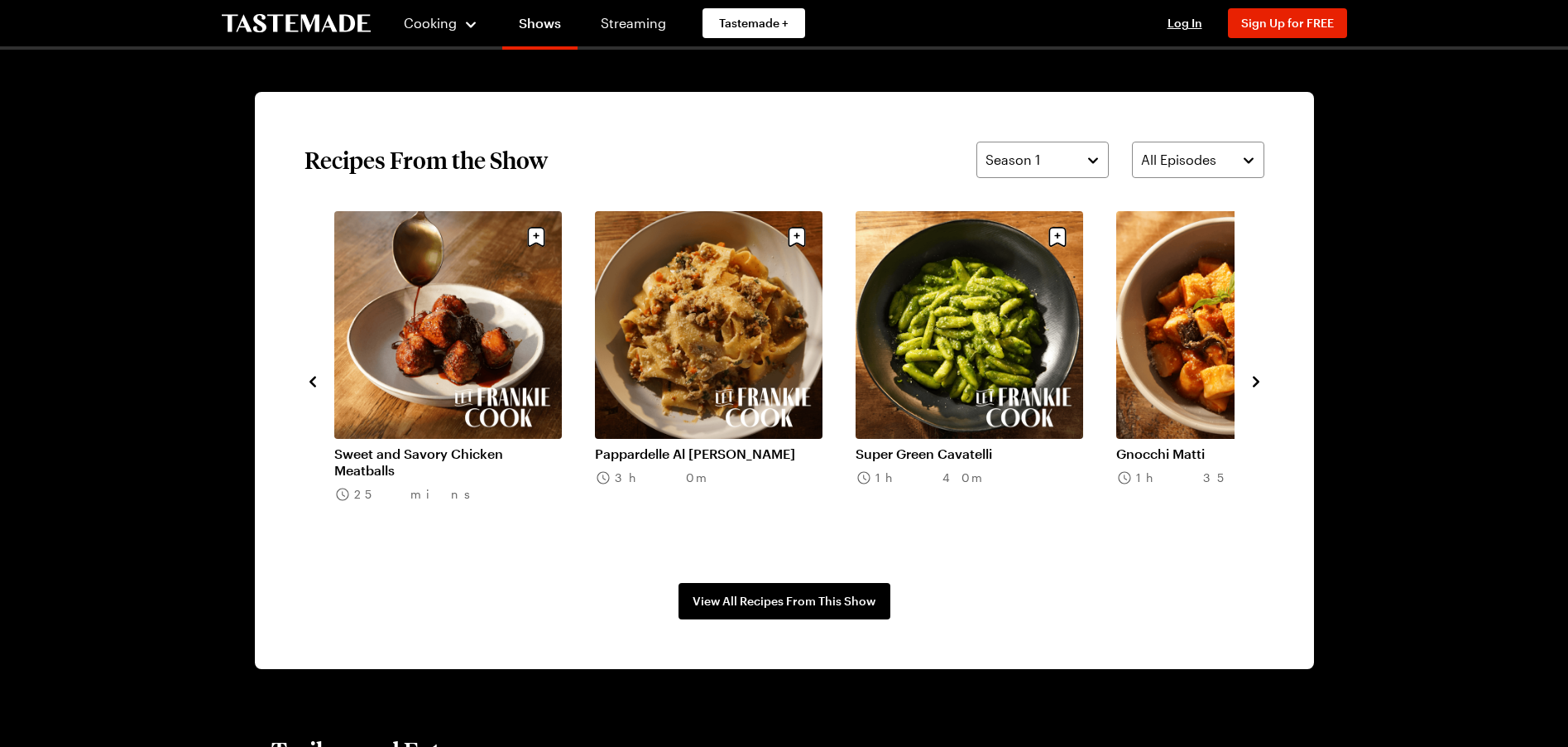
click at [1257, 383] on icon "navigate to next item" at bounding box center [1255, 381] width 7 height 11
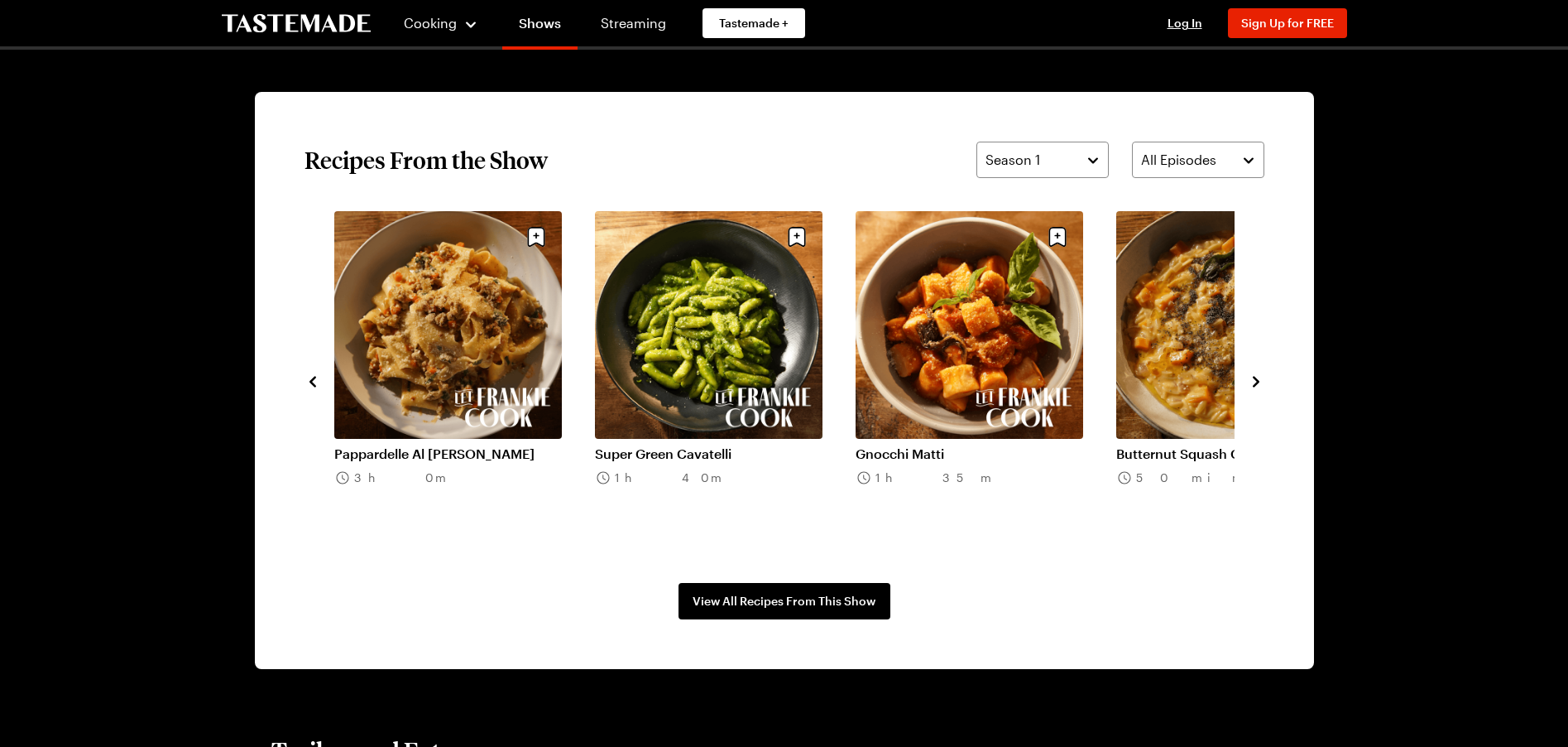
click at [1257, 383] on icon "navigate to next item" at bounding box center [1255, 381] width 7 height 11
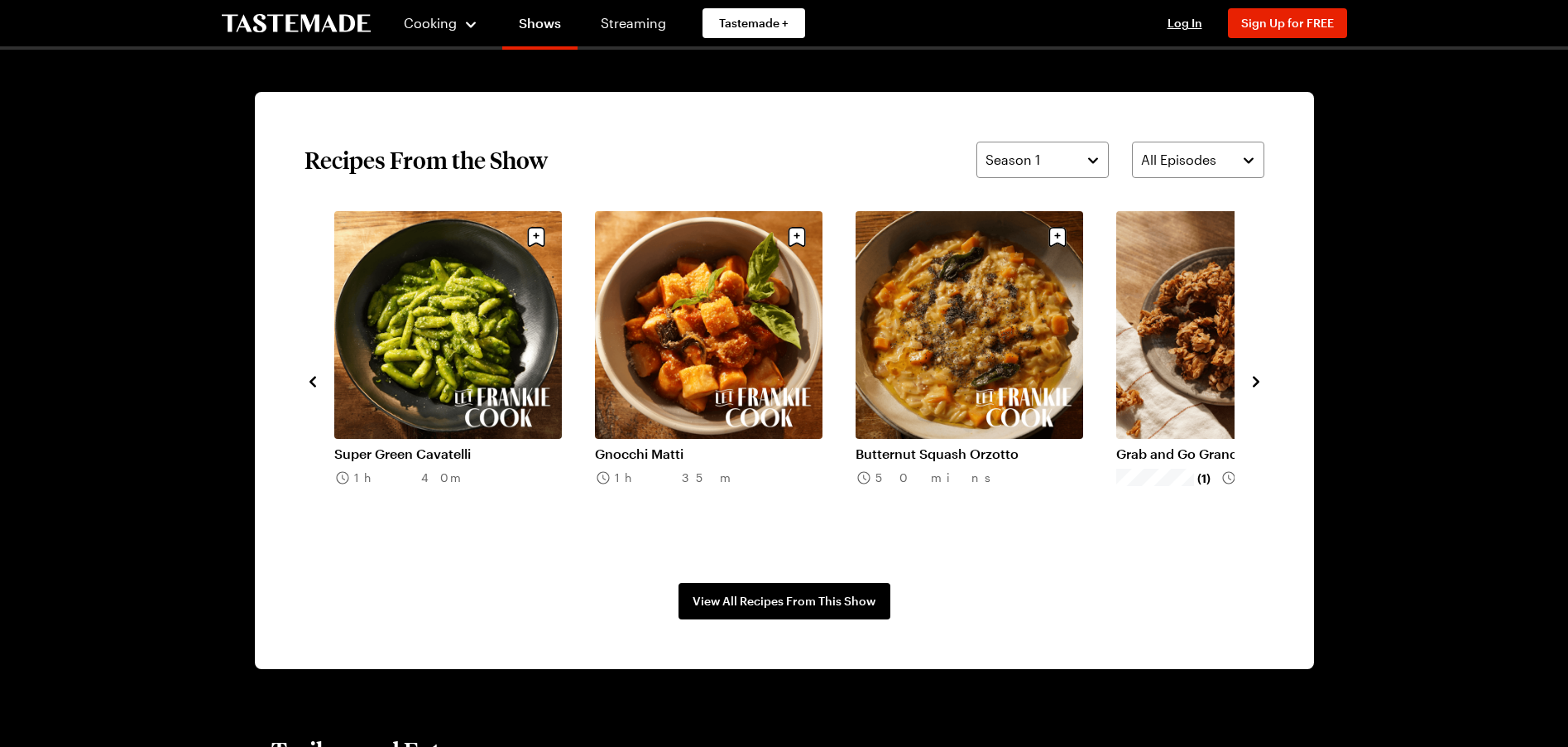
click at [993, 445] on link "Butternut Squash Orzotto" at bounding box center [970, 454] width 228 height 17
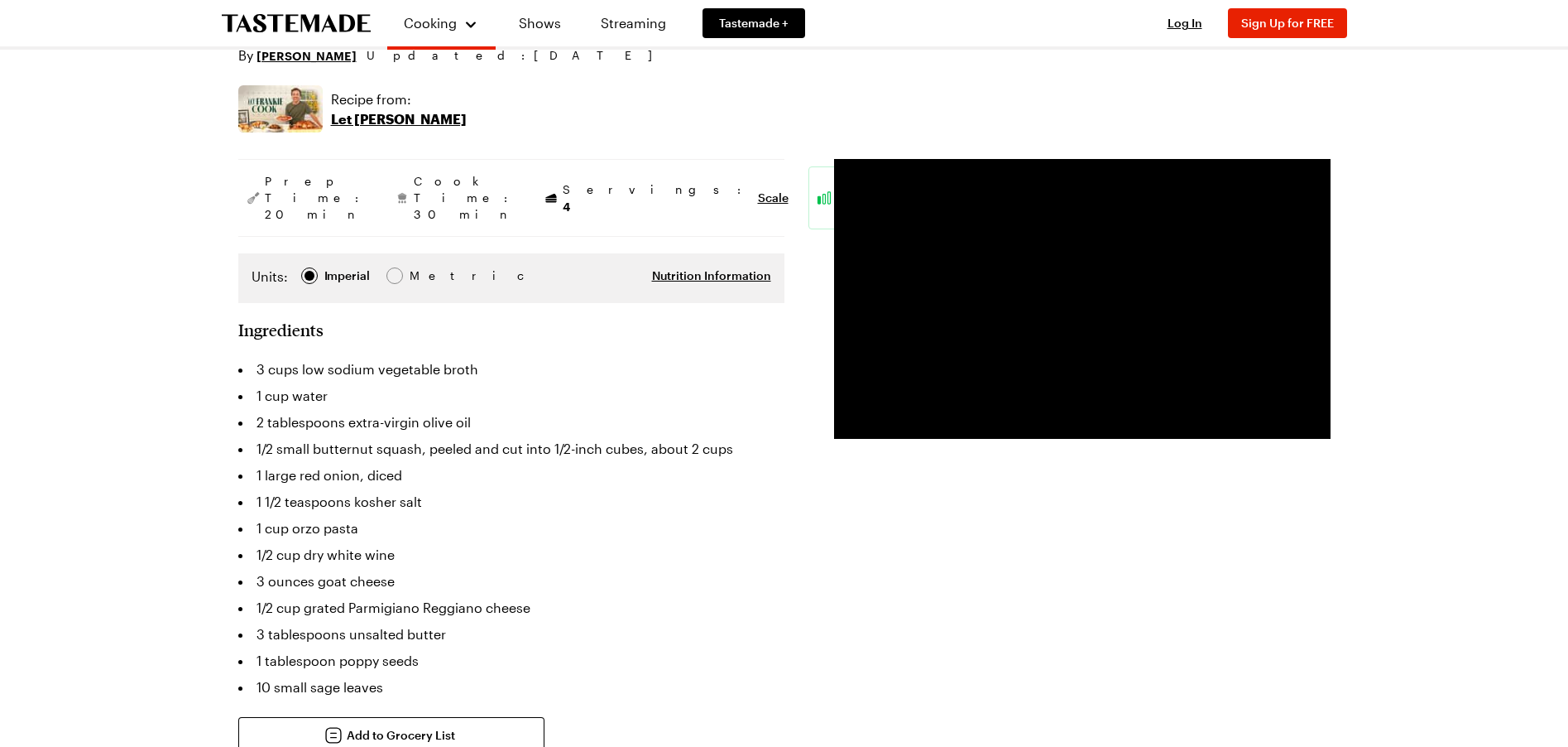
scroll to position [310, 0]
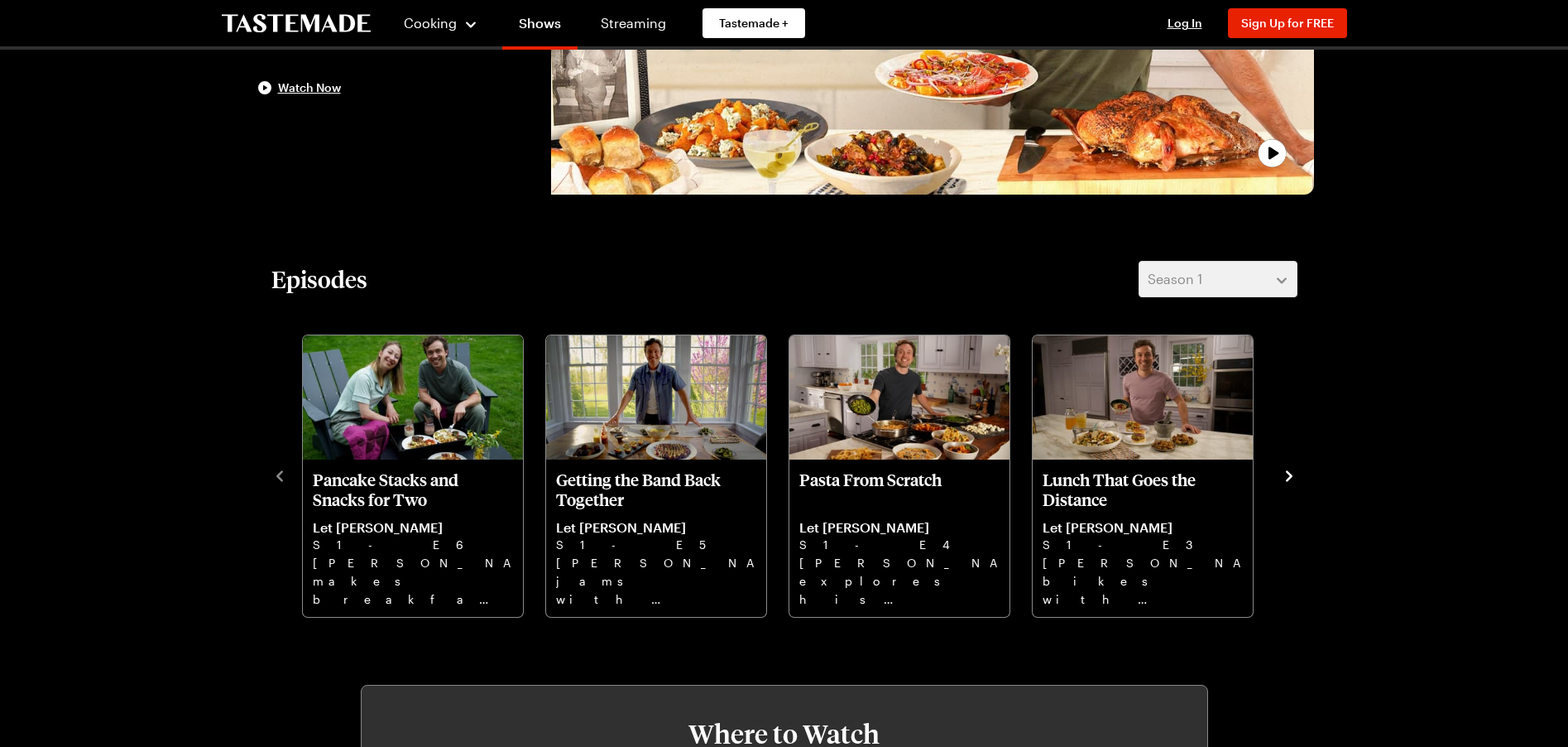
scroll to position [1211, 0]
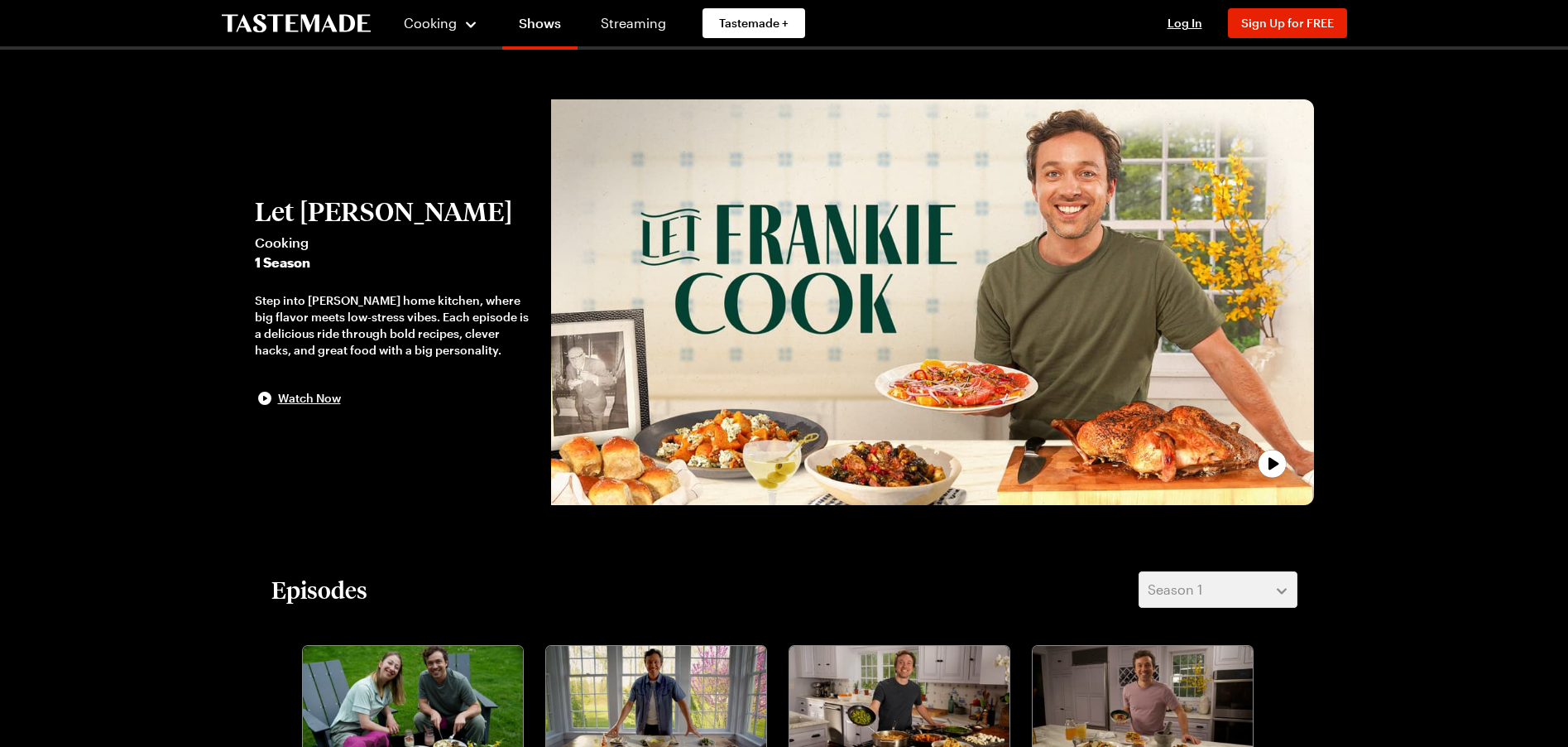
scroll to position [1211, 0]
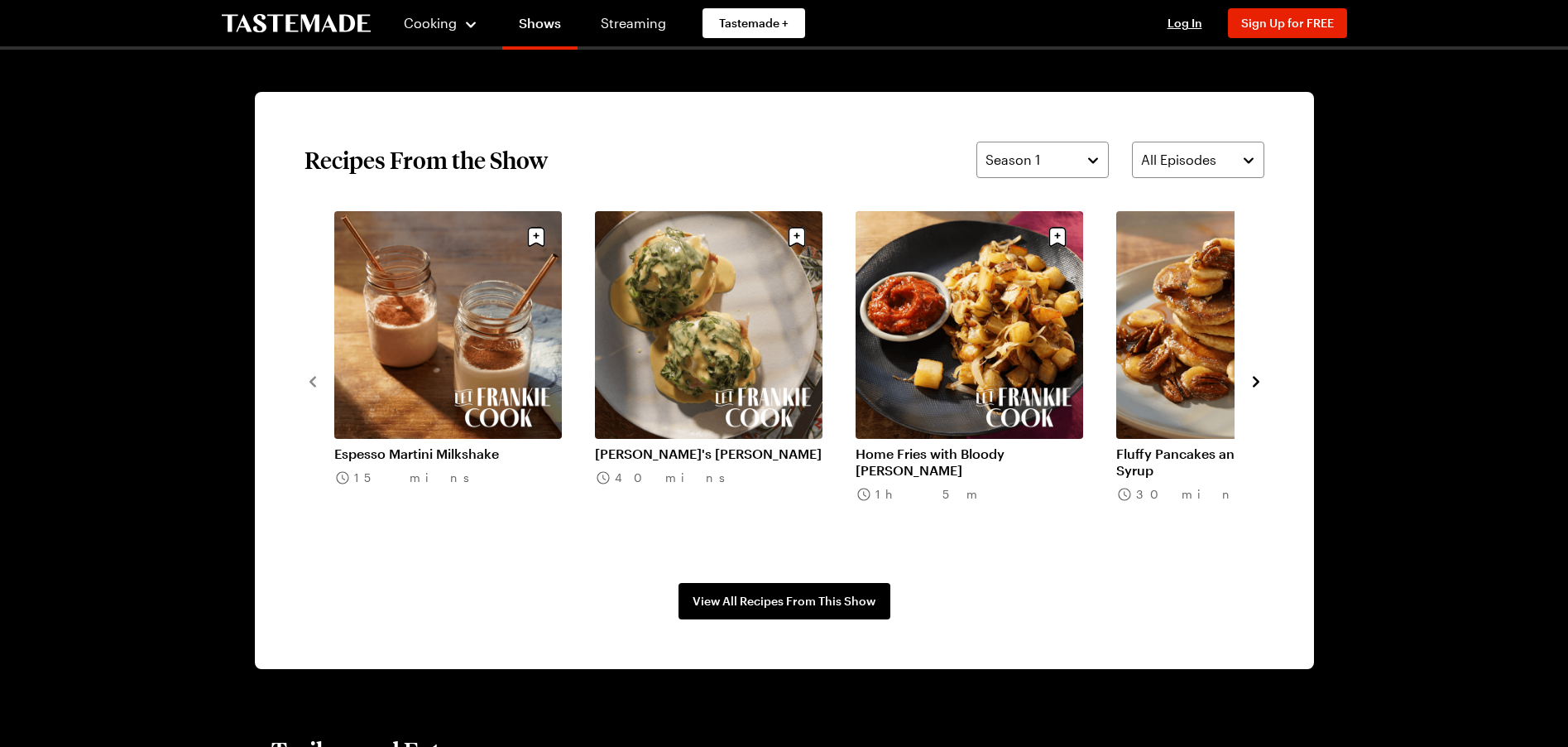
click at [1251, 381] on icon "navigate to next item" at bounding box center [1256, 382] width 17 height 17
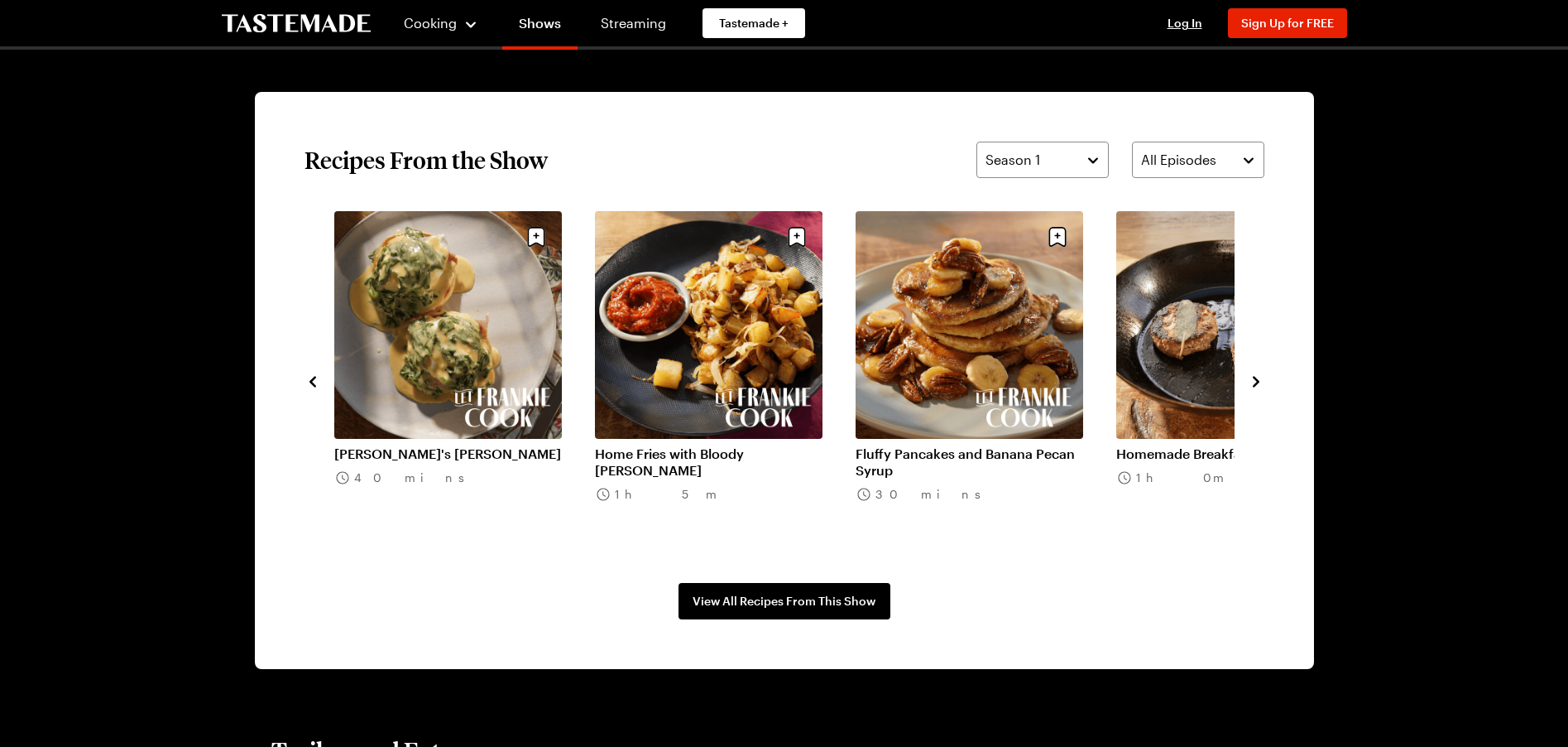
click at [1251, 383] on icon "navigate to next item" at bounding box center [1256, 382] width 17 height 17
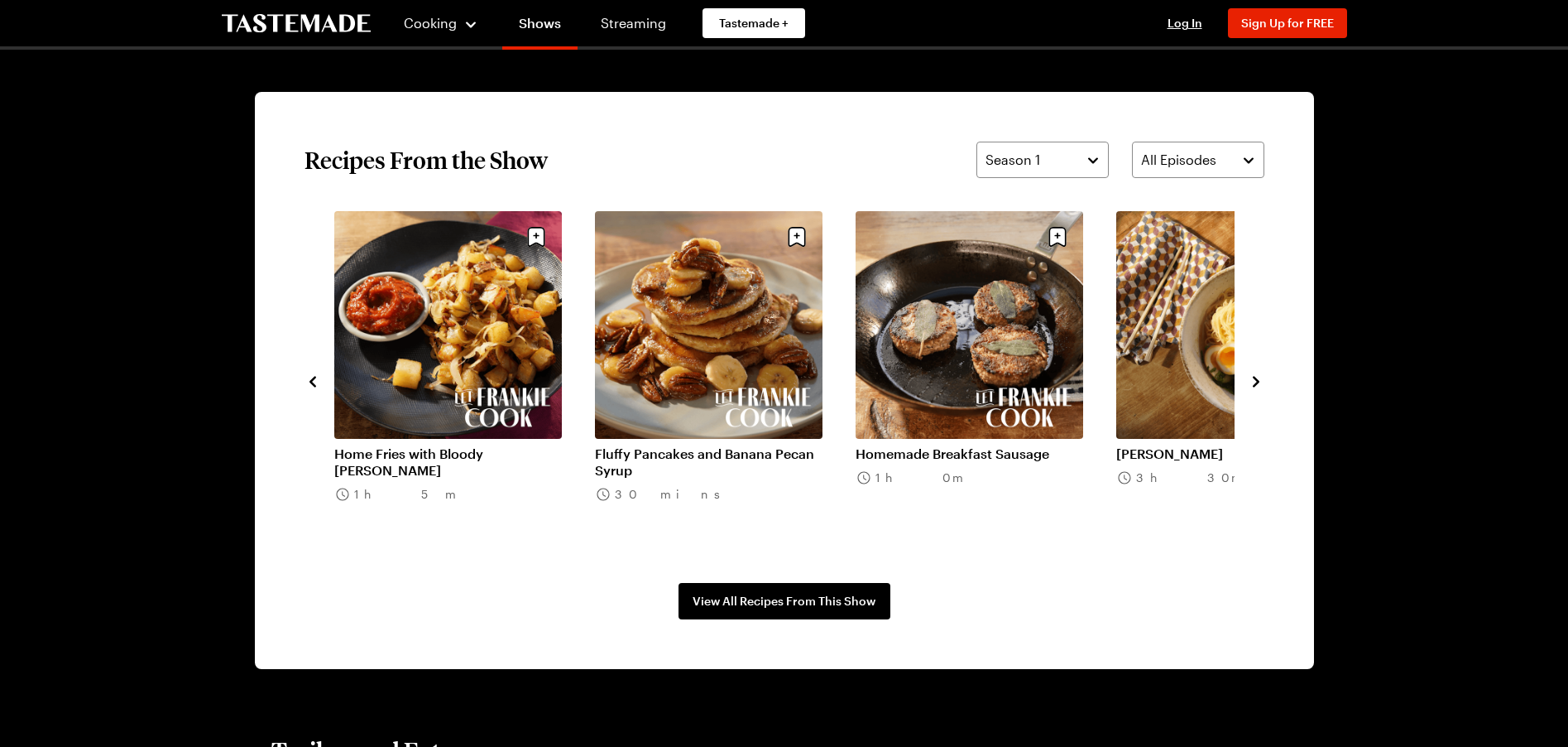
click at [1251, 383] on icon "navigate to next item" at bounding box center [1256, 382] width 17 height 17
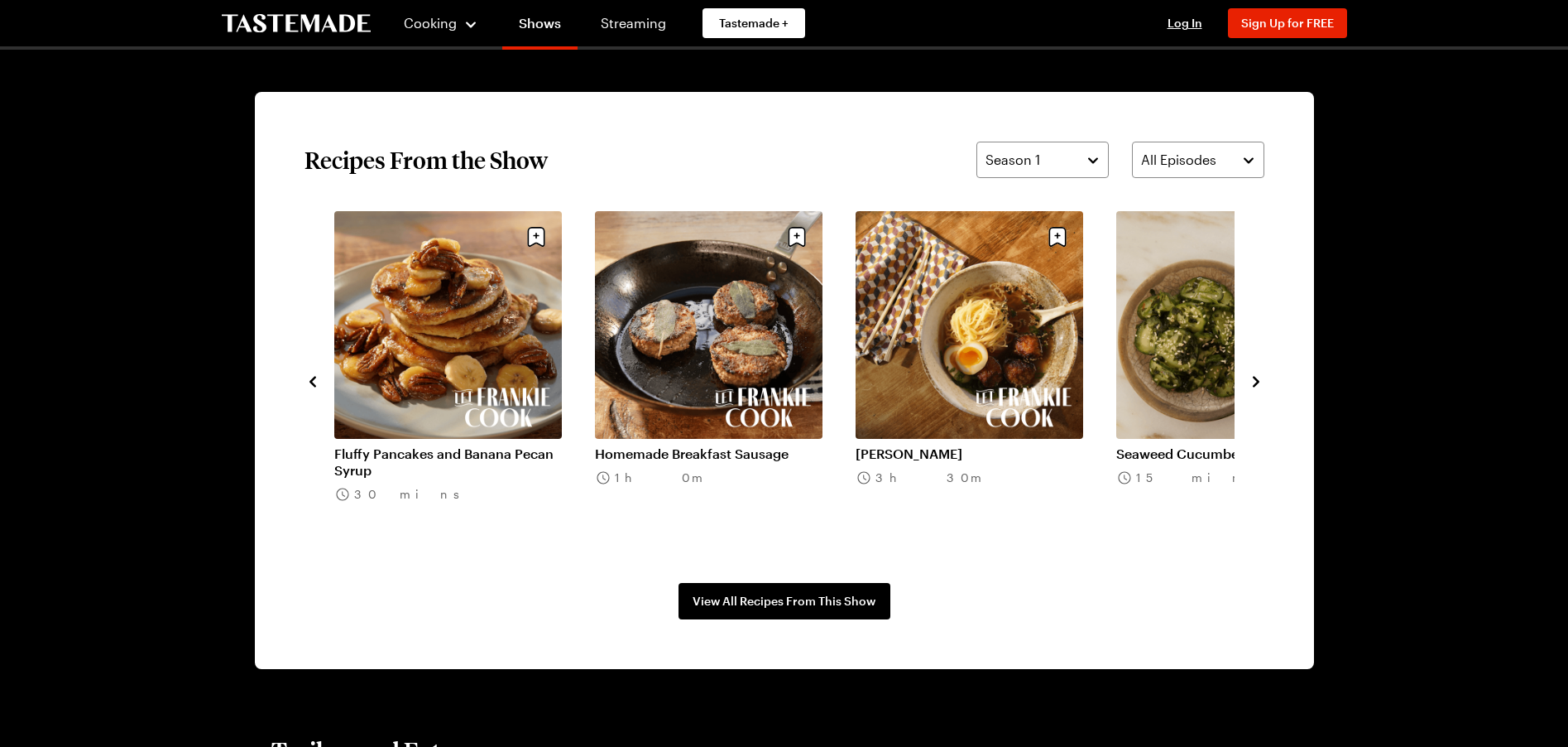
click at [1251, 383] on icon "navigate to next item" at bounding box center [1256, 382] width 17 height 17
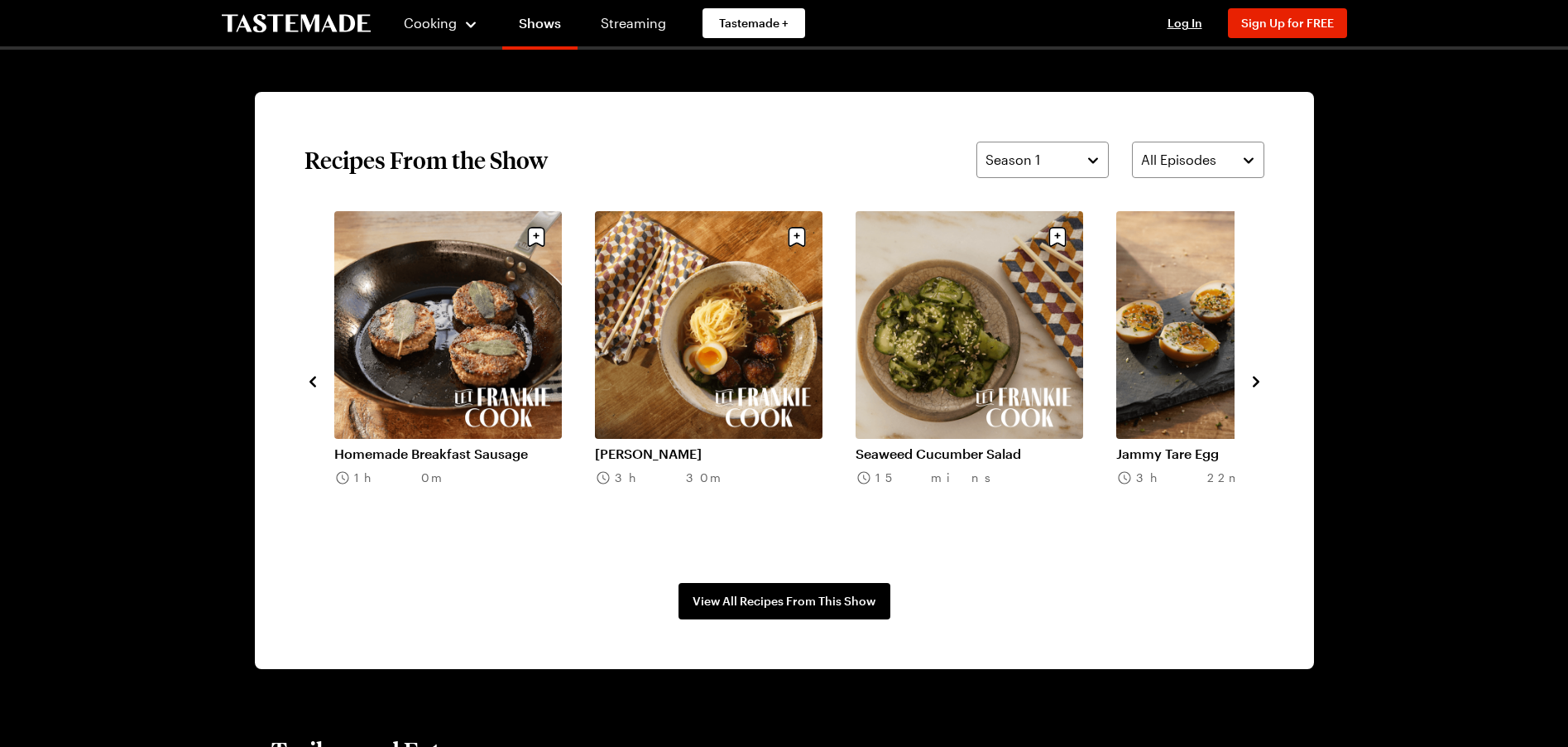
click at [1251, 383] on icon "navigate to next item" at bounding box center [1256, 382] width 17 height 17
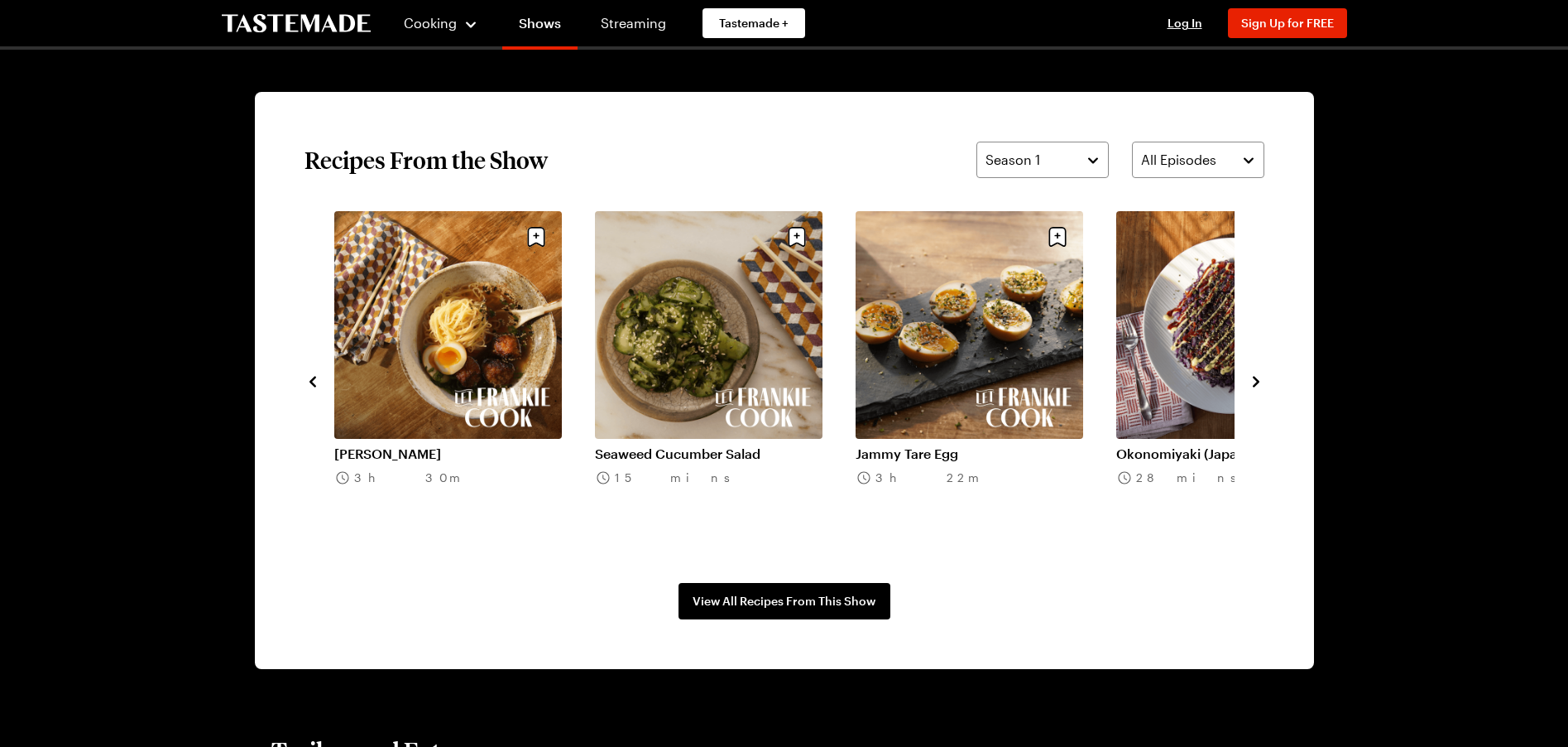
click at [1250, 383] on icon "navigate to next item" at bounding box center [1256, 382] width 17 height 17
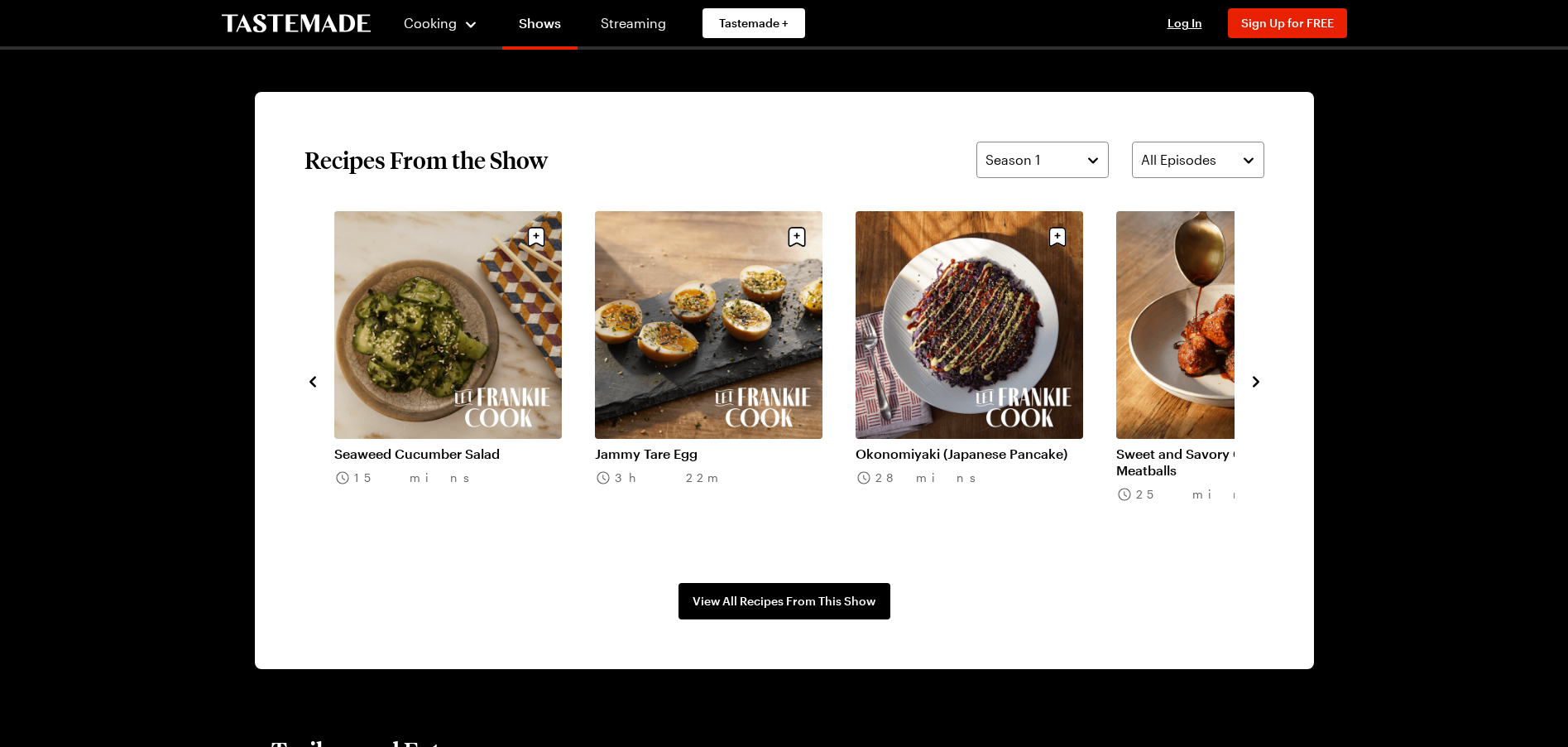
click at [1250, 383] on icon "navigate to next item" at bounding box center [1256, 382] width 17 height 17
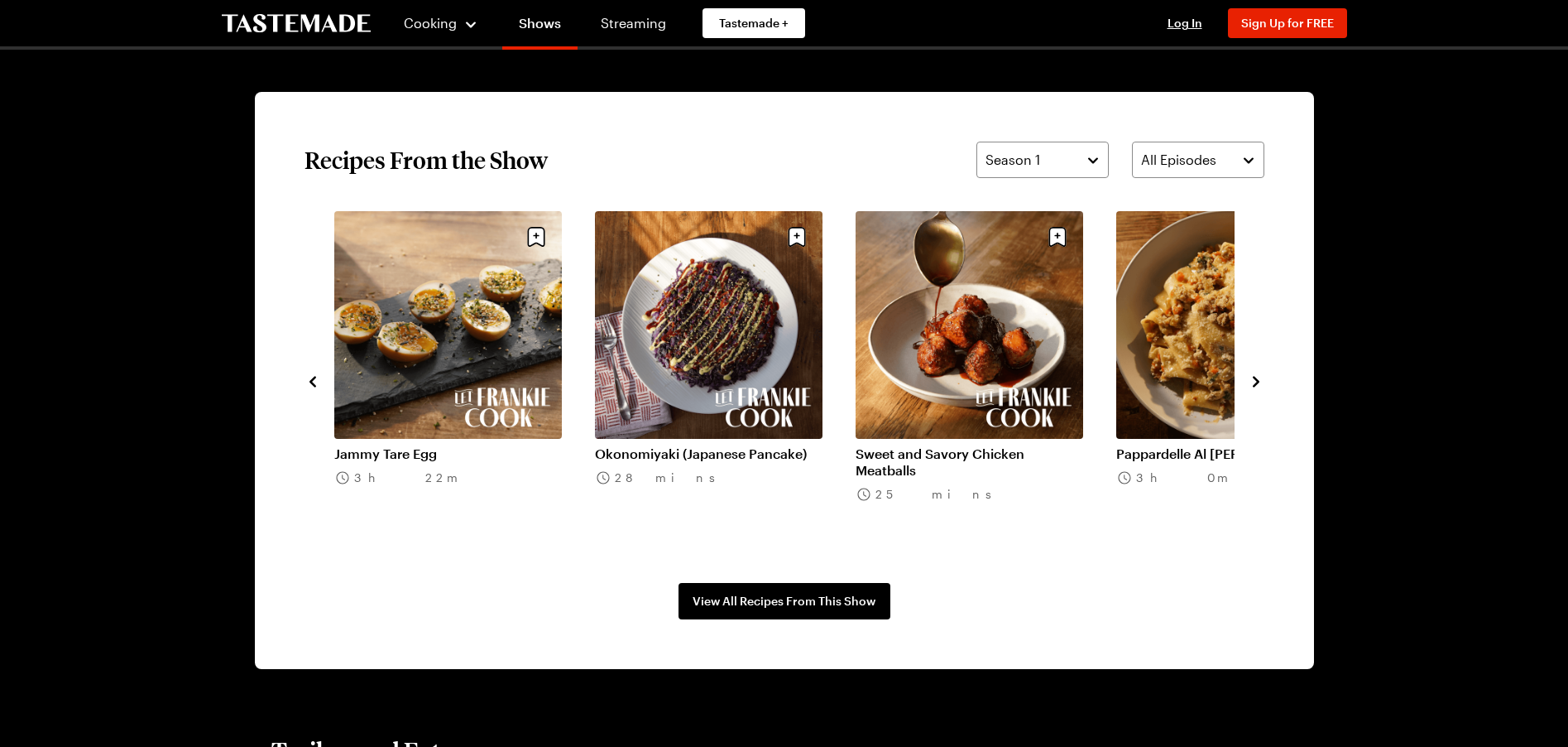
click at [1250, 384] on icon "navigate to next item" at bounding box center [1256, 382] width 17 height 17
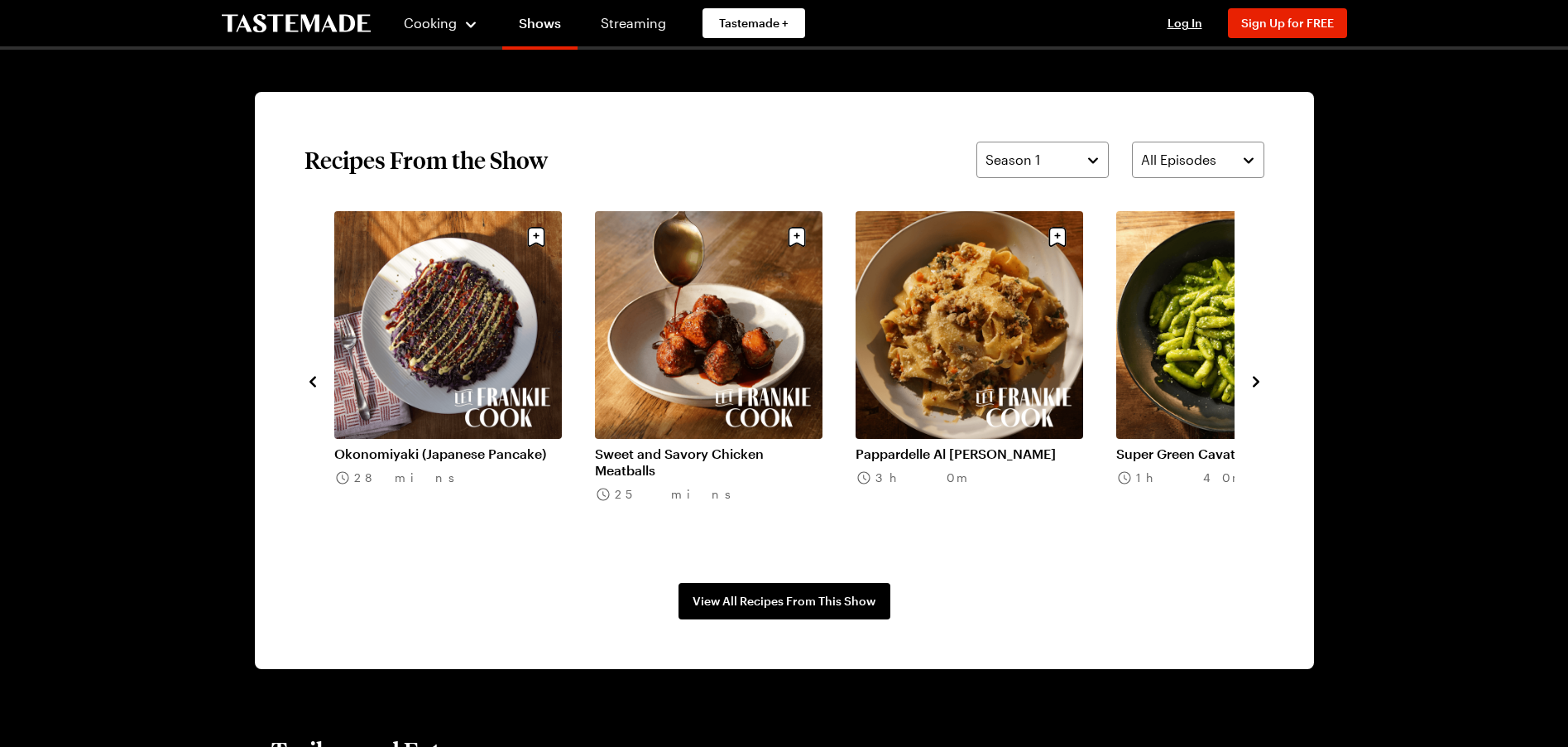
click at [1250, 384] on icon "navigate to next item" at bounding box center [1256, 382] width 17 height 17
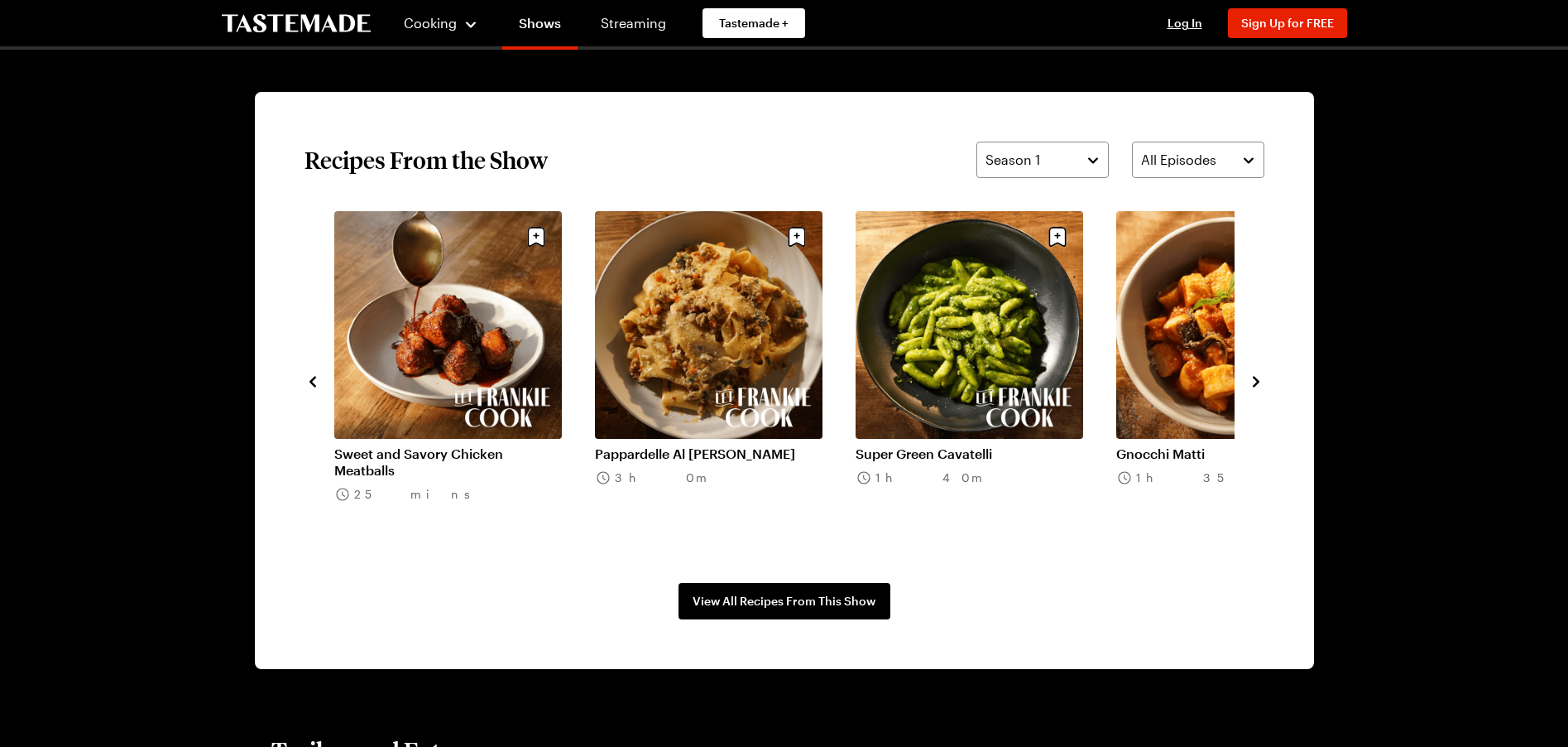
click at [1250, 384] on icon "navigate to next item" at bounding box center [1256, 382] width 17 height 17
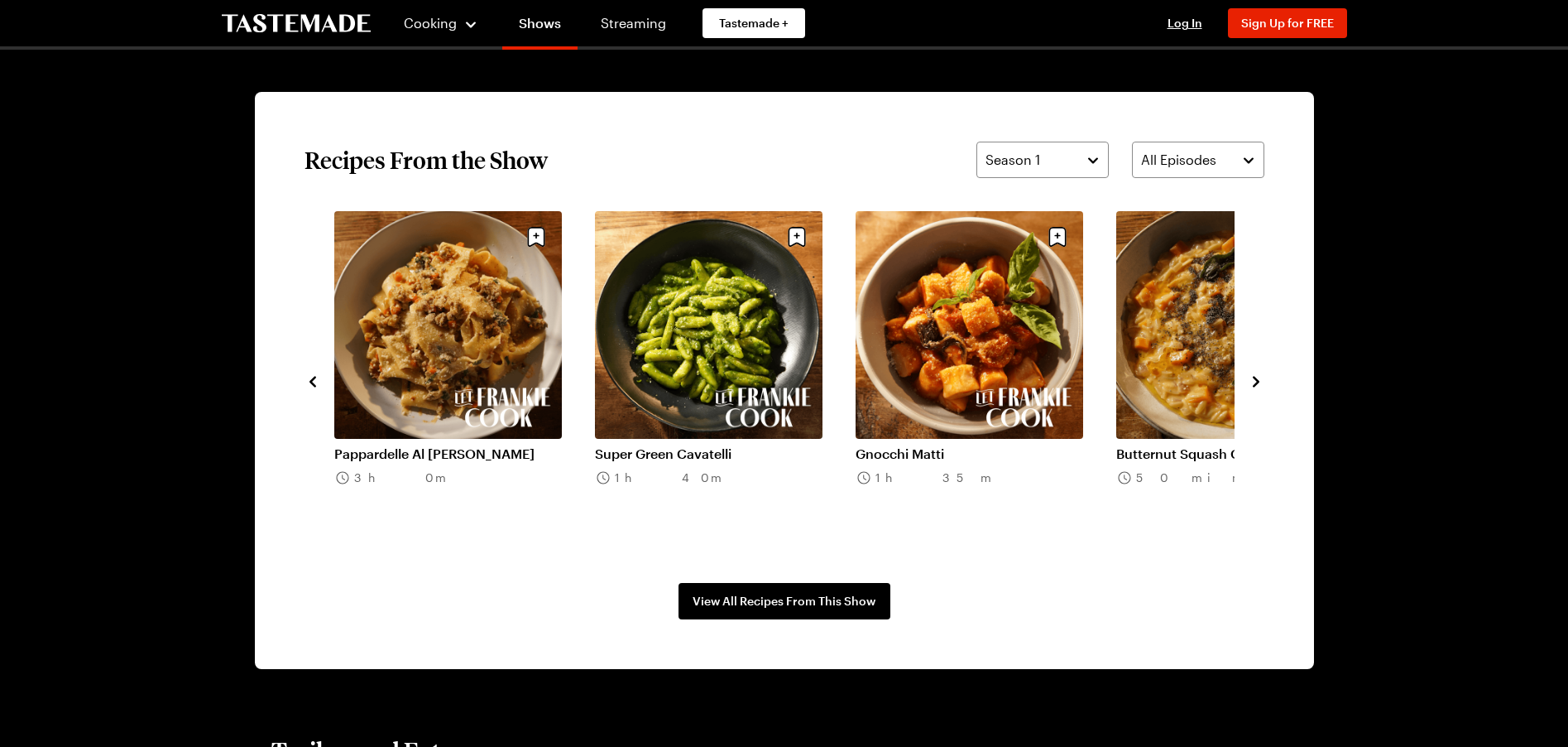
click at [1249, 385] on icon "navigate to next item" at bounding box center [1256, 382] width 17 height 17
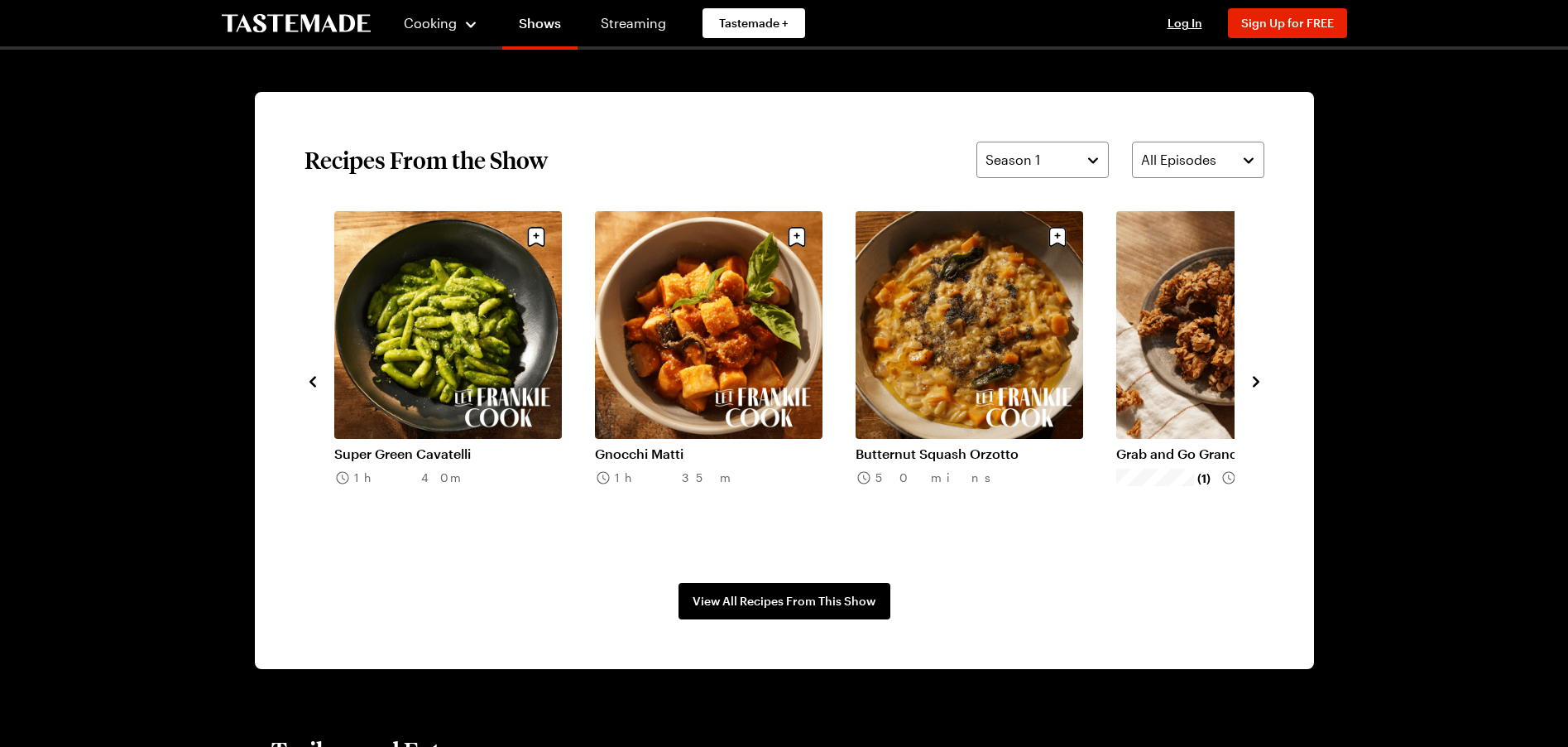
click at [1249, 385] on icon "navigate to next item" at bounding box center [1256, 382] width 17 height 17
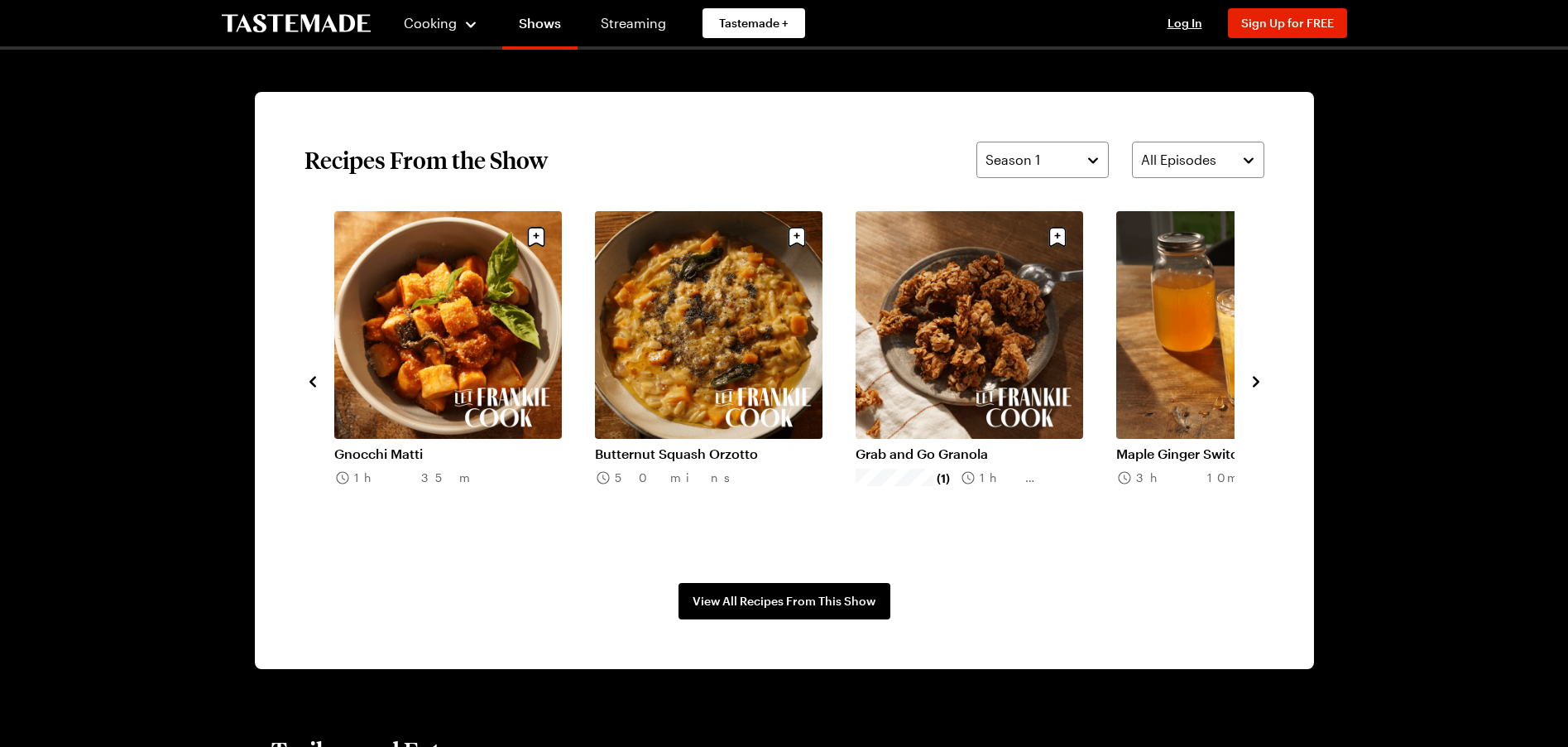
click at [1249, 385] on icon "navigate to next item" at bounding box center [1256, 382] width 17 height 17
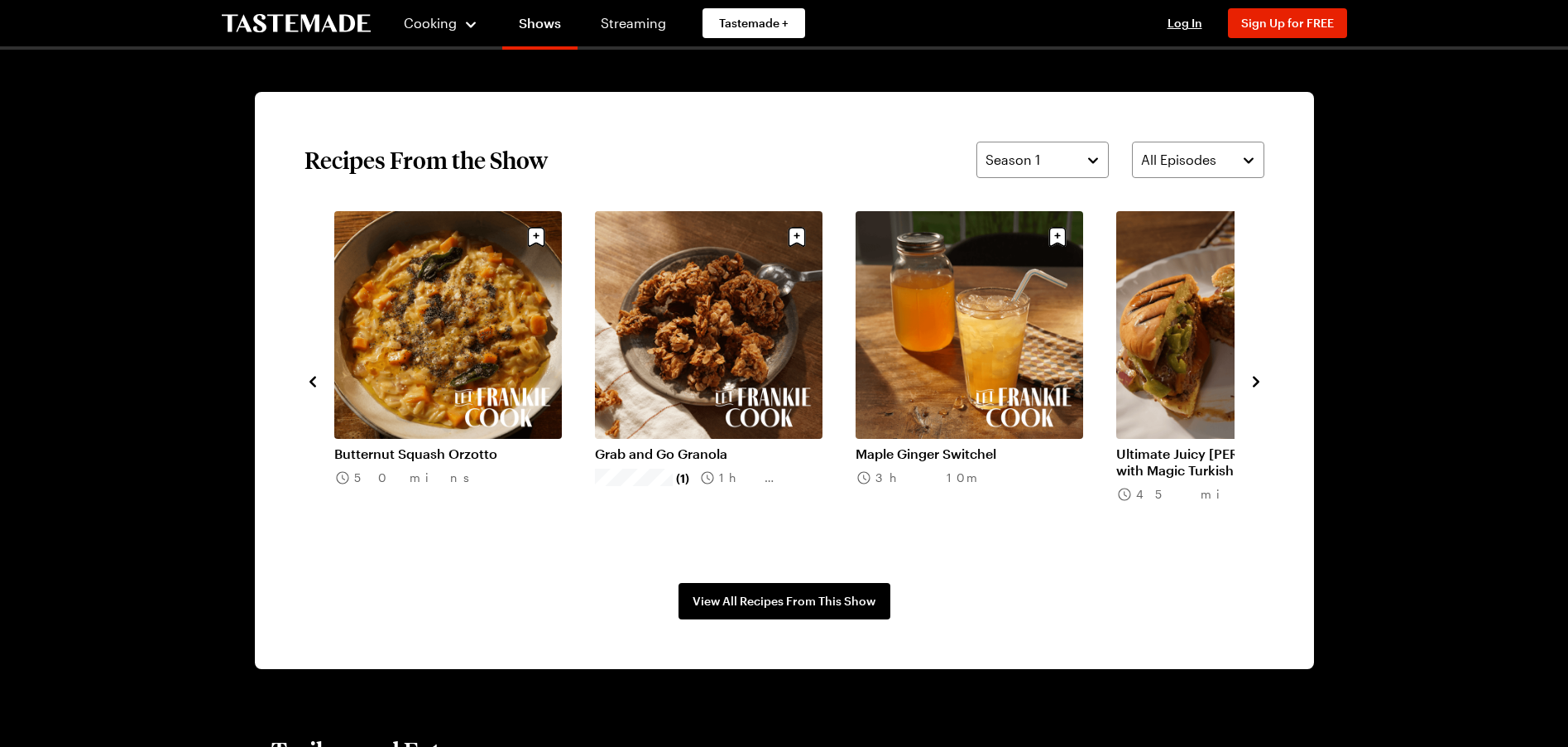
click at [1249, 385] on icon "navigate to next item" at bounding box center [1256, 382] width 17 height 17
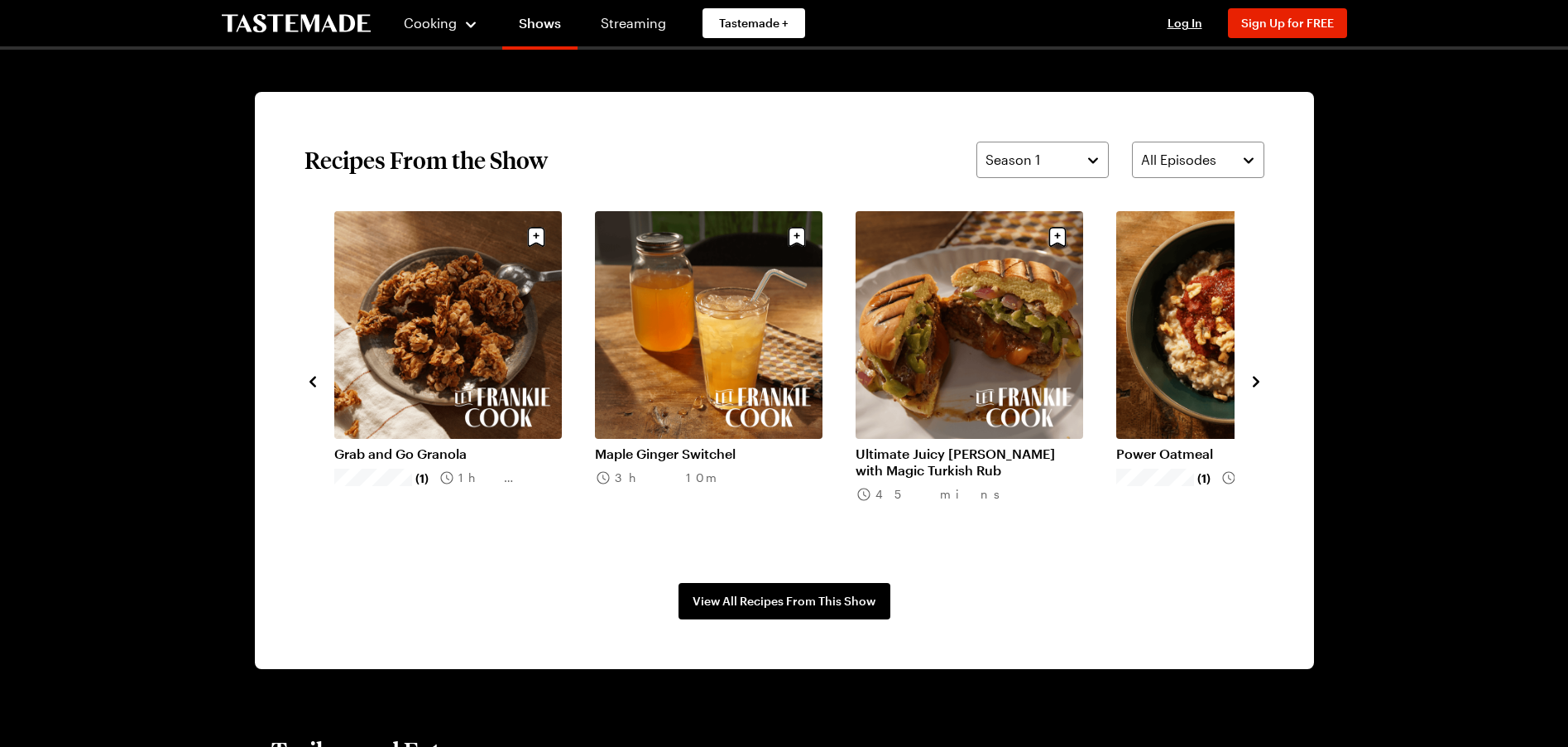
click at [1249, 385] on icon "navigate to next item" at bounding box center [1256, 382] width 17 height 17
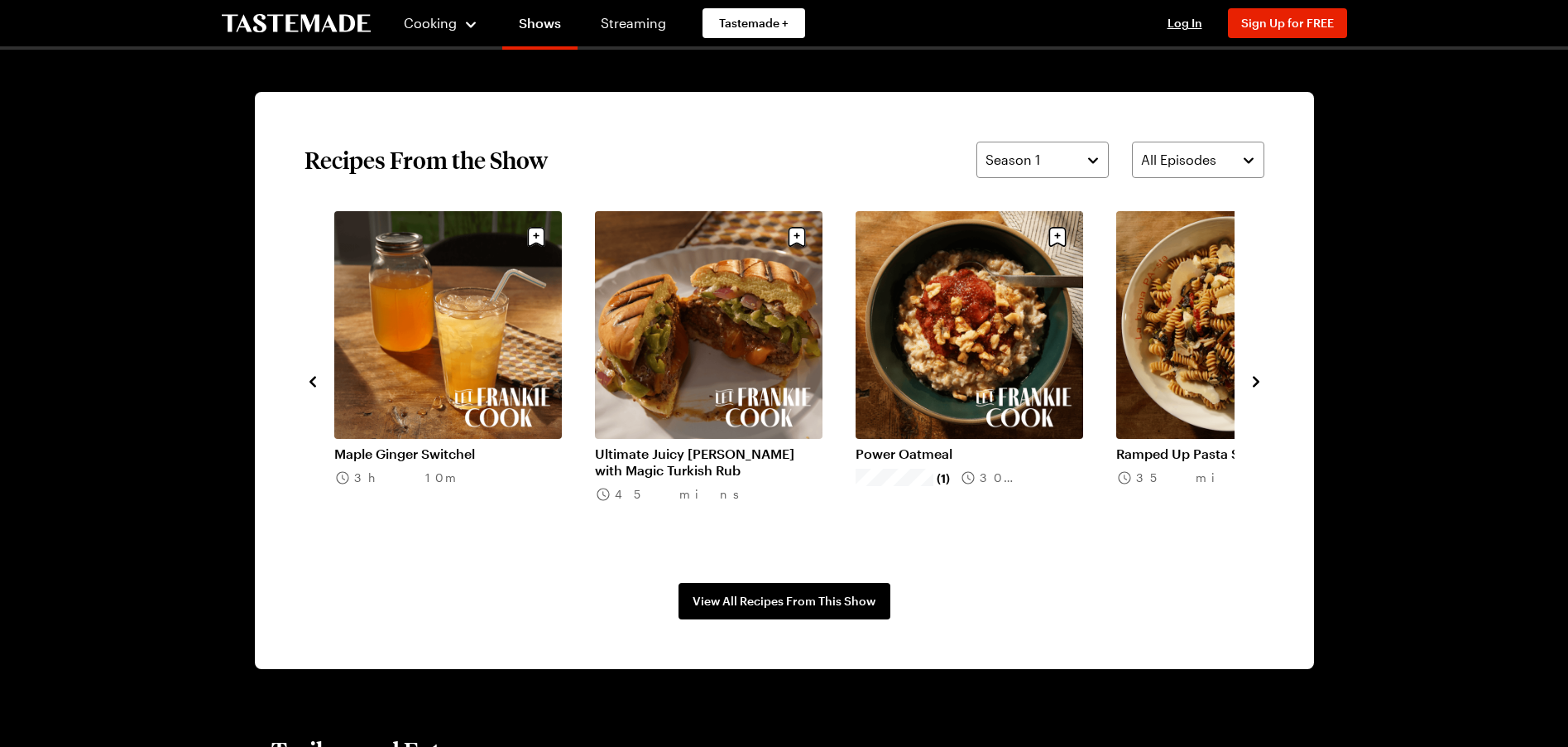
click at [1249, 385] on icon "navigate to next item" at bounding box center [1256, 382] width 17 height 17
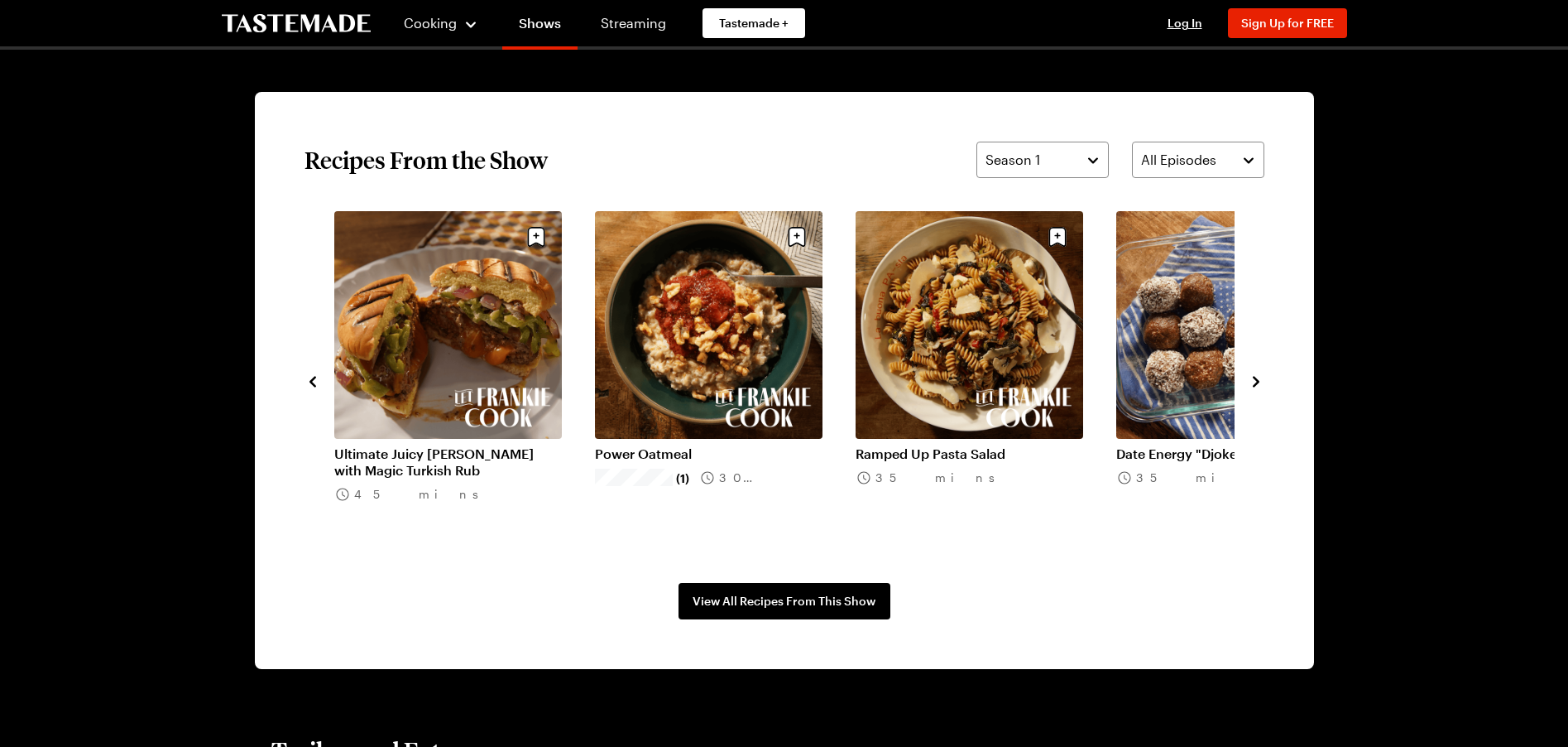
click at [1249, 385] on icon "navigate to next item" at bounding box center [1256, 382] width 17 height 17
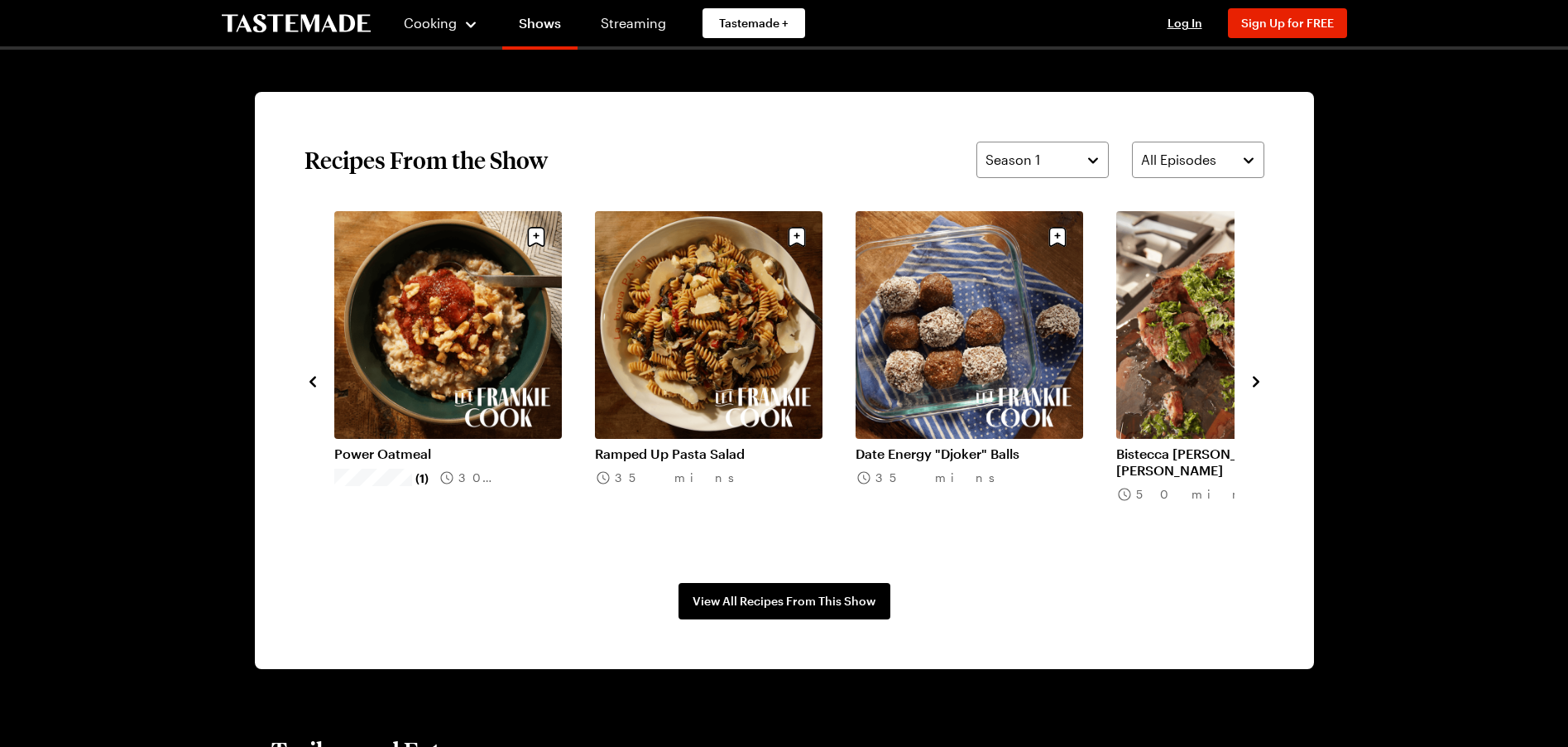
click at [1249, 385] on icon "navigate to next item" at bounding box center [1256, 382] width 17 height 17
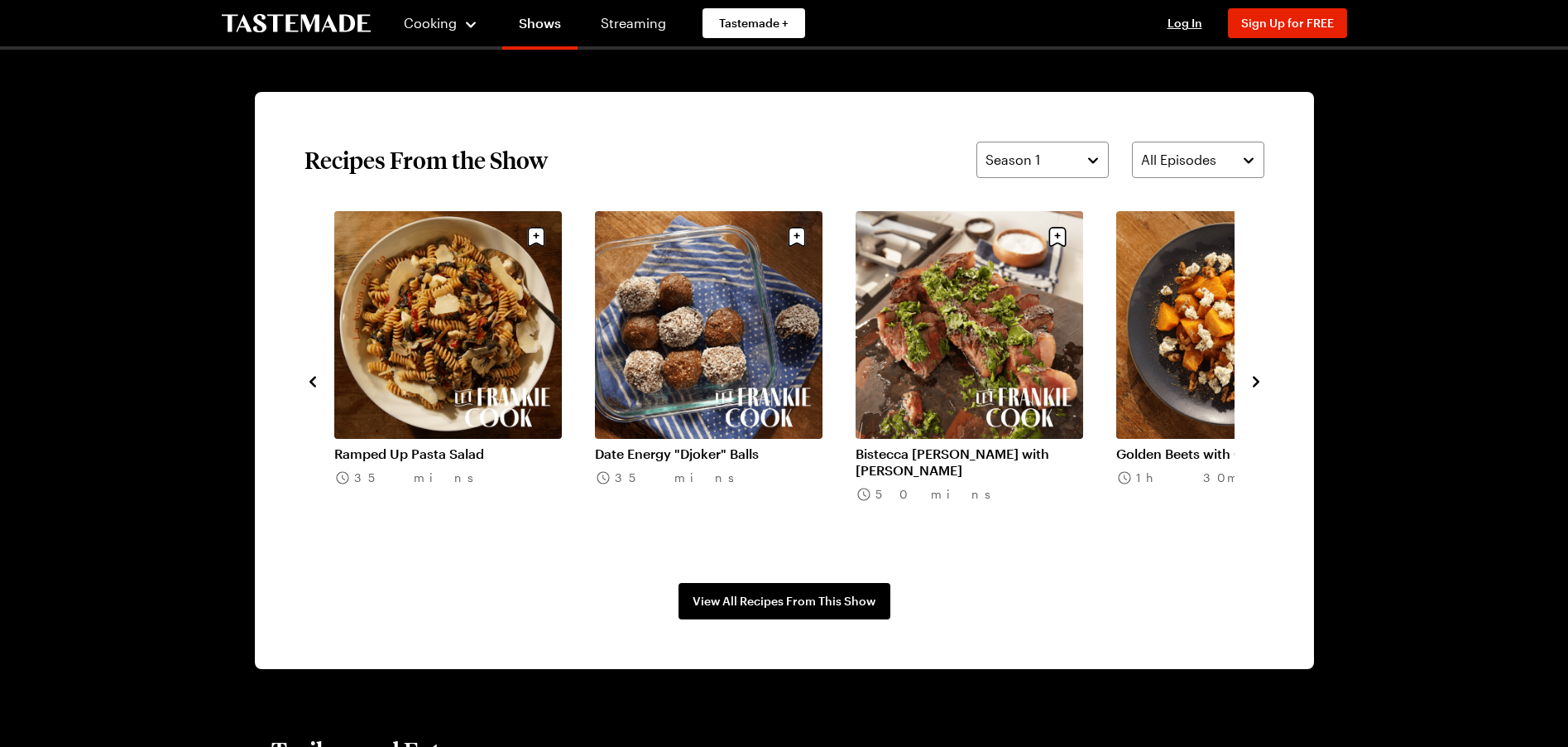
click at [1249, 385] on icon "navigate to next item" at bounding box center [1256, 382] width 17 height 17
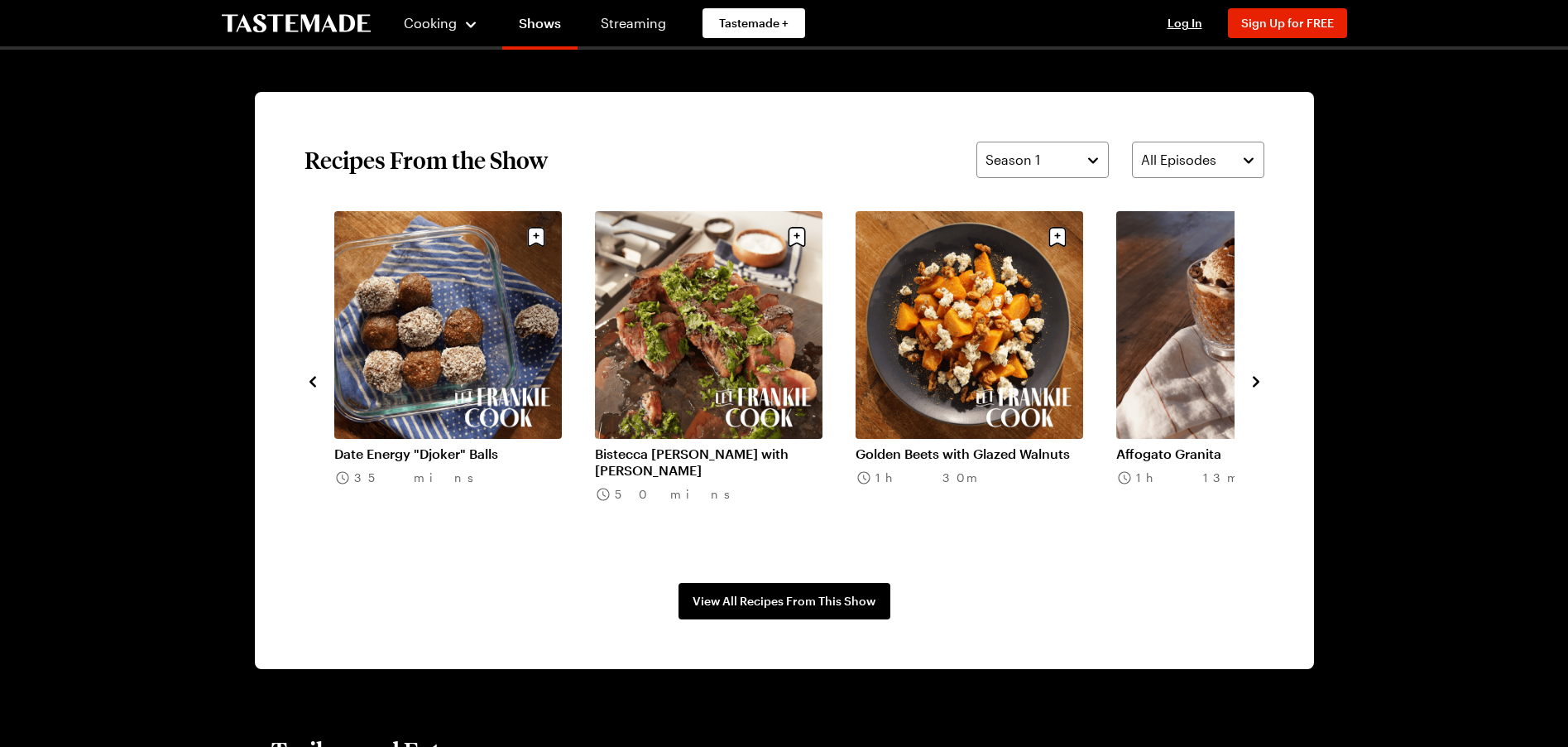
click at [1249, 385] on icon "navigate to next item" at bounding box center [1256, 382] width 17 height 17
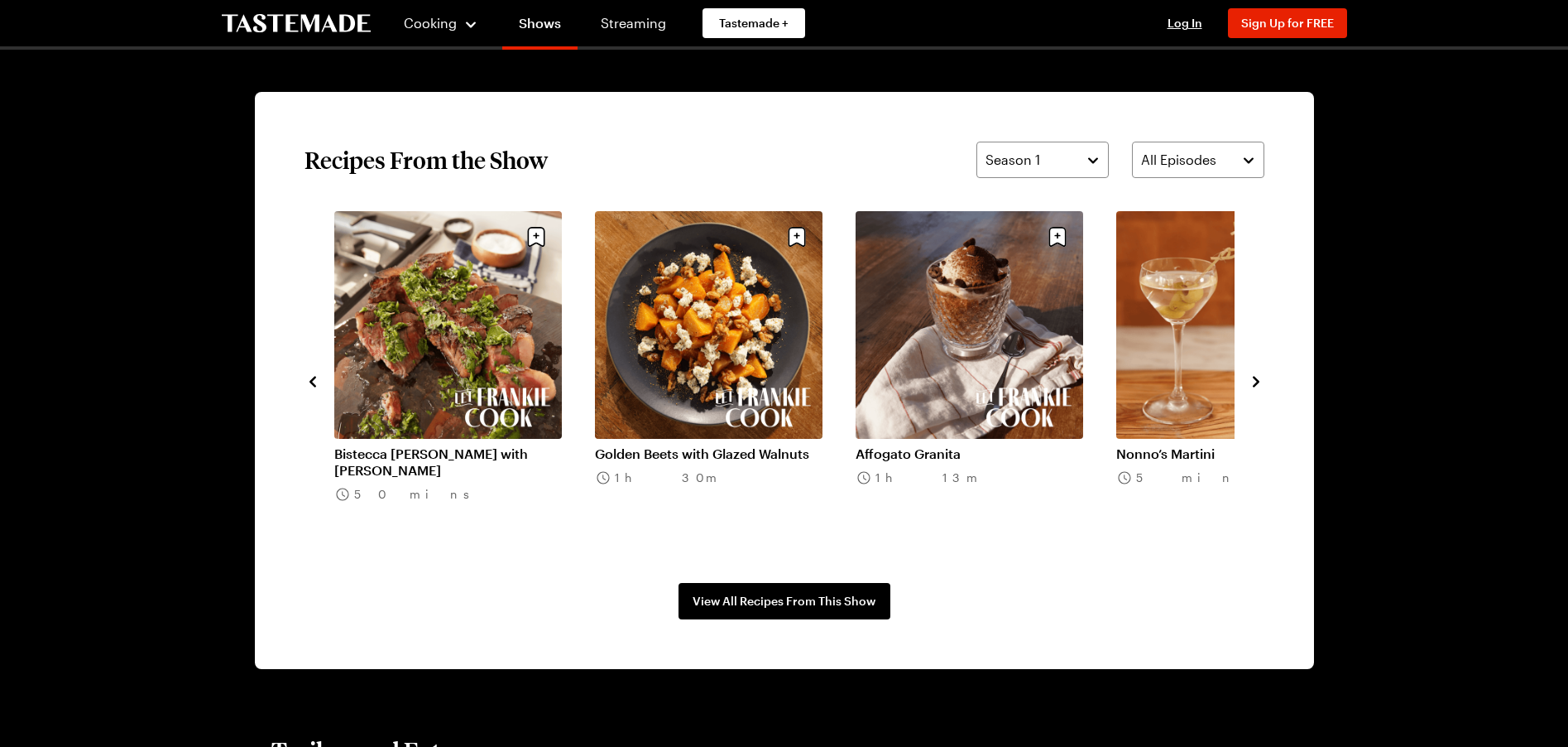
click at [1249, 385] on icon "navigate to next item" at bounding box center [1256, 382] width 17 height 17
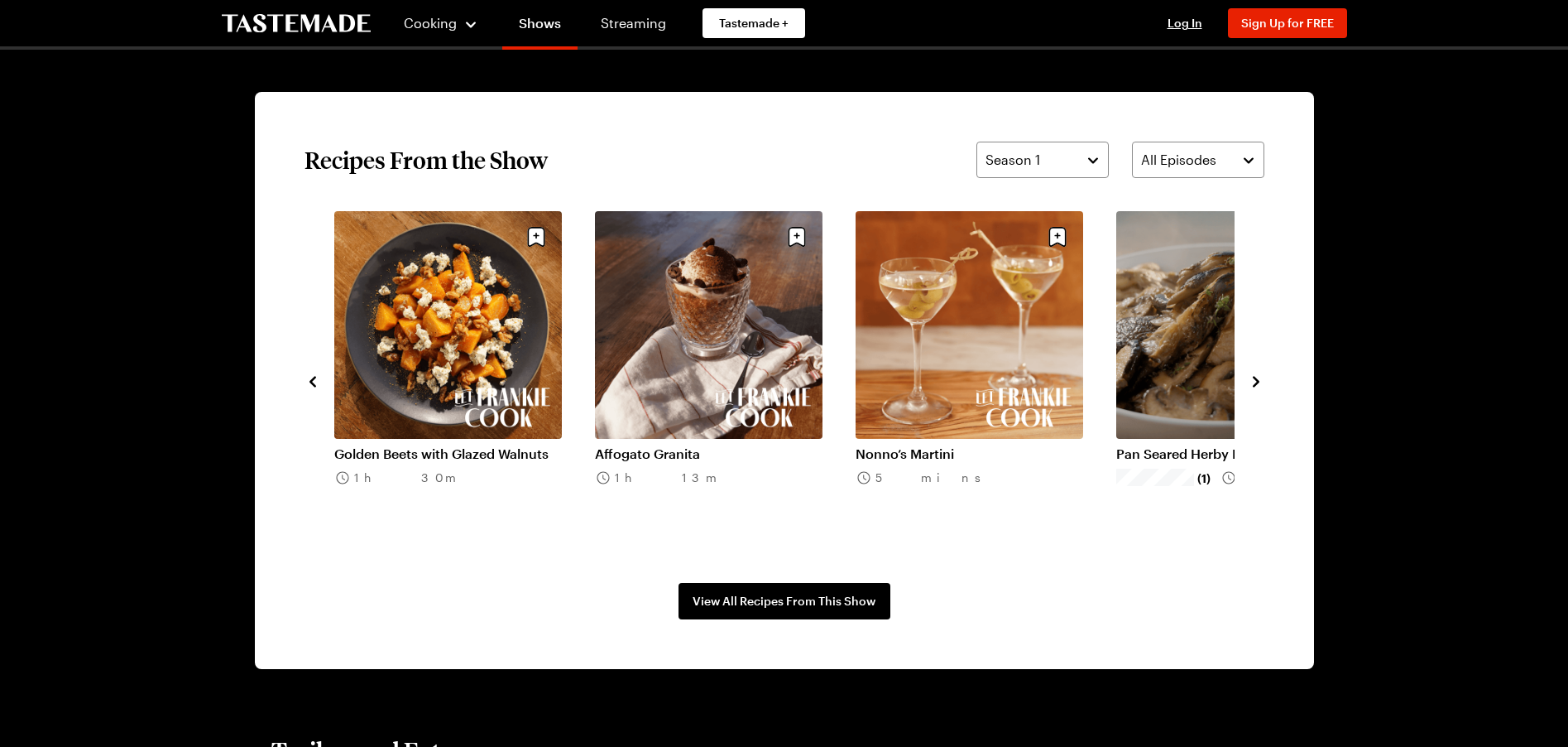
click at [1249, 385] on icon "navigate to next item" at bounding box center [1256, 382] width 17 height 17
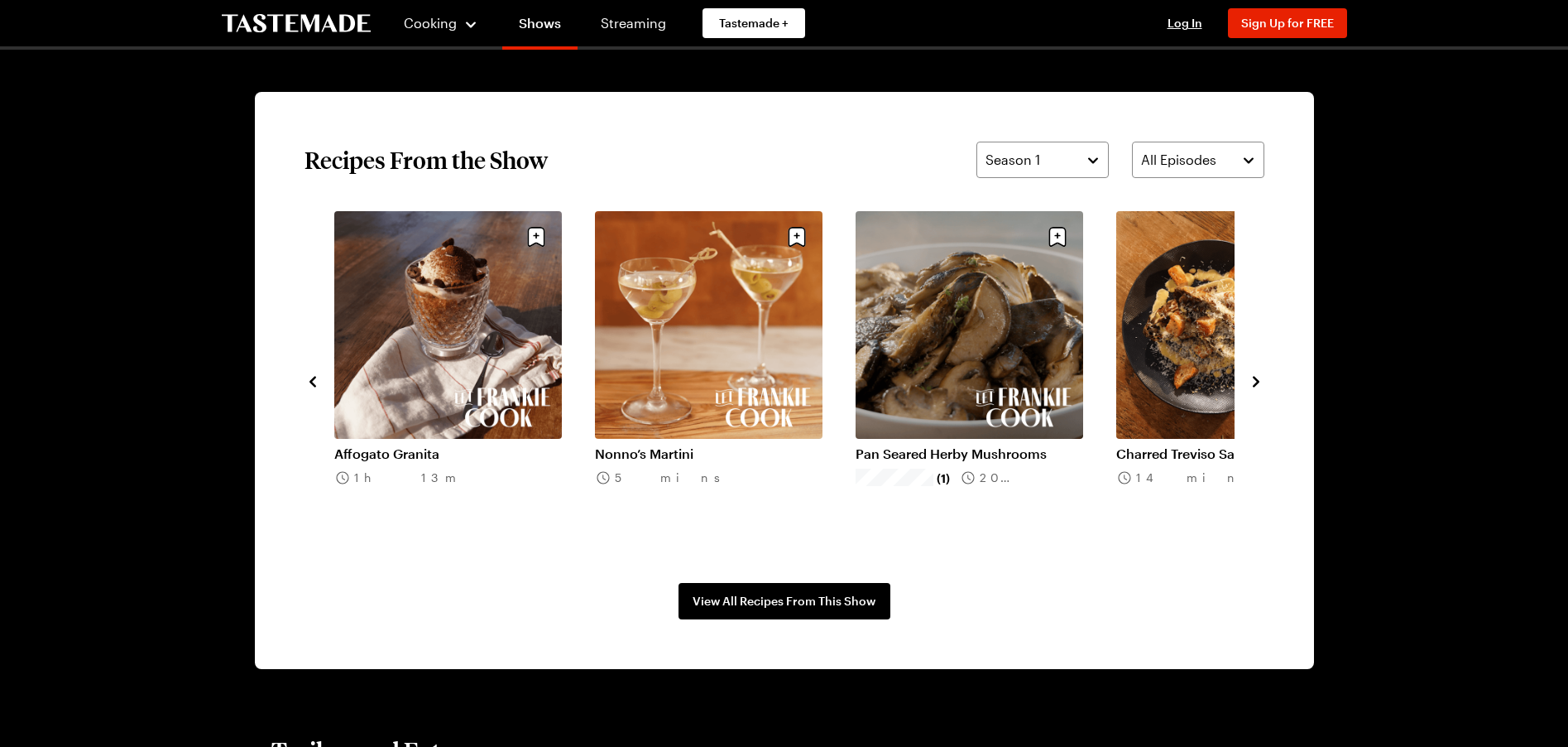
click at [1249, 385] on icon "navigate to next item" at bounding box center [1256, 382] width 17 height 17
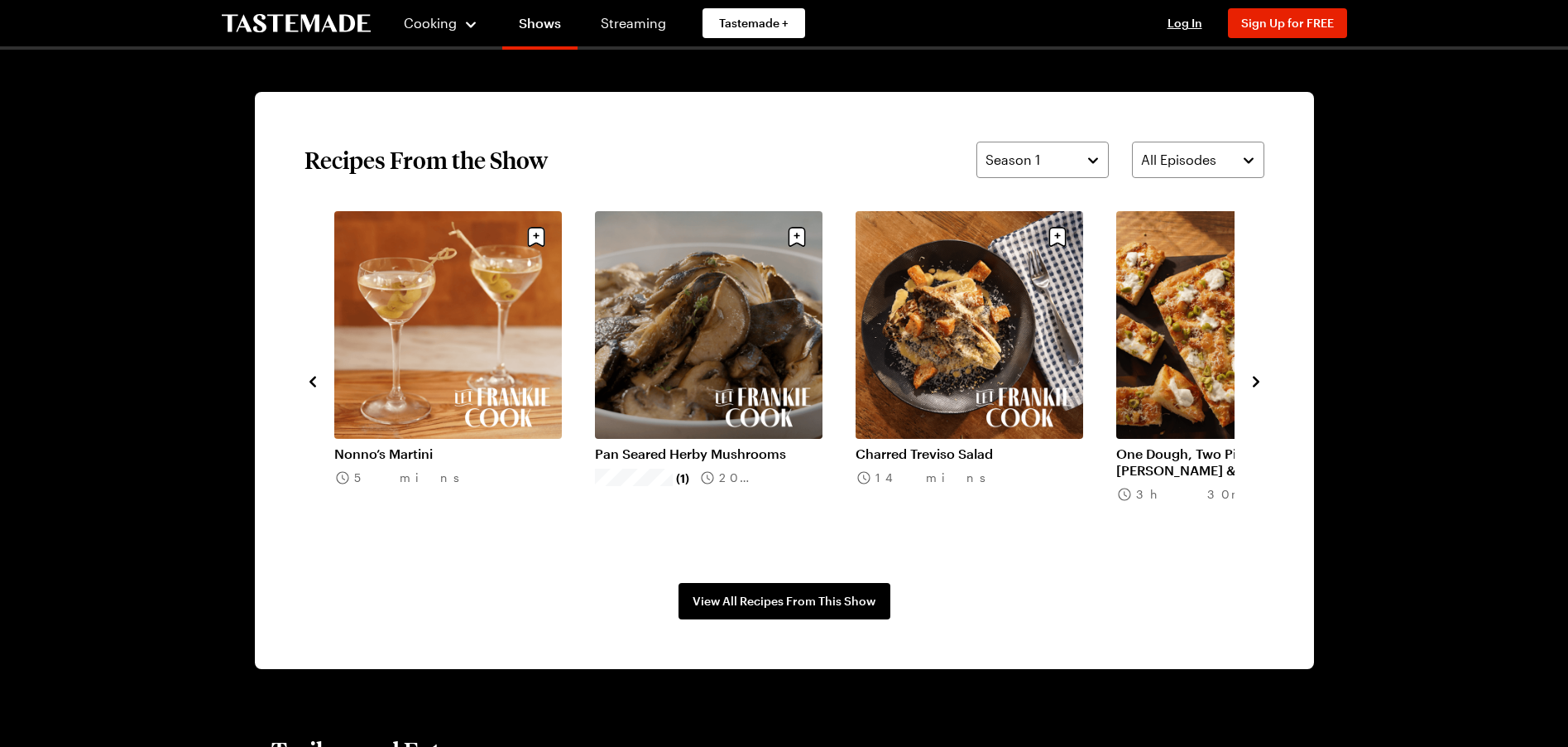
click at [1249, 385] on icon "navigate to next item" at bounding box center [1256, 382] width 17 height 17
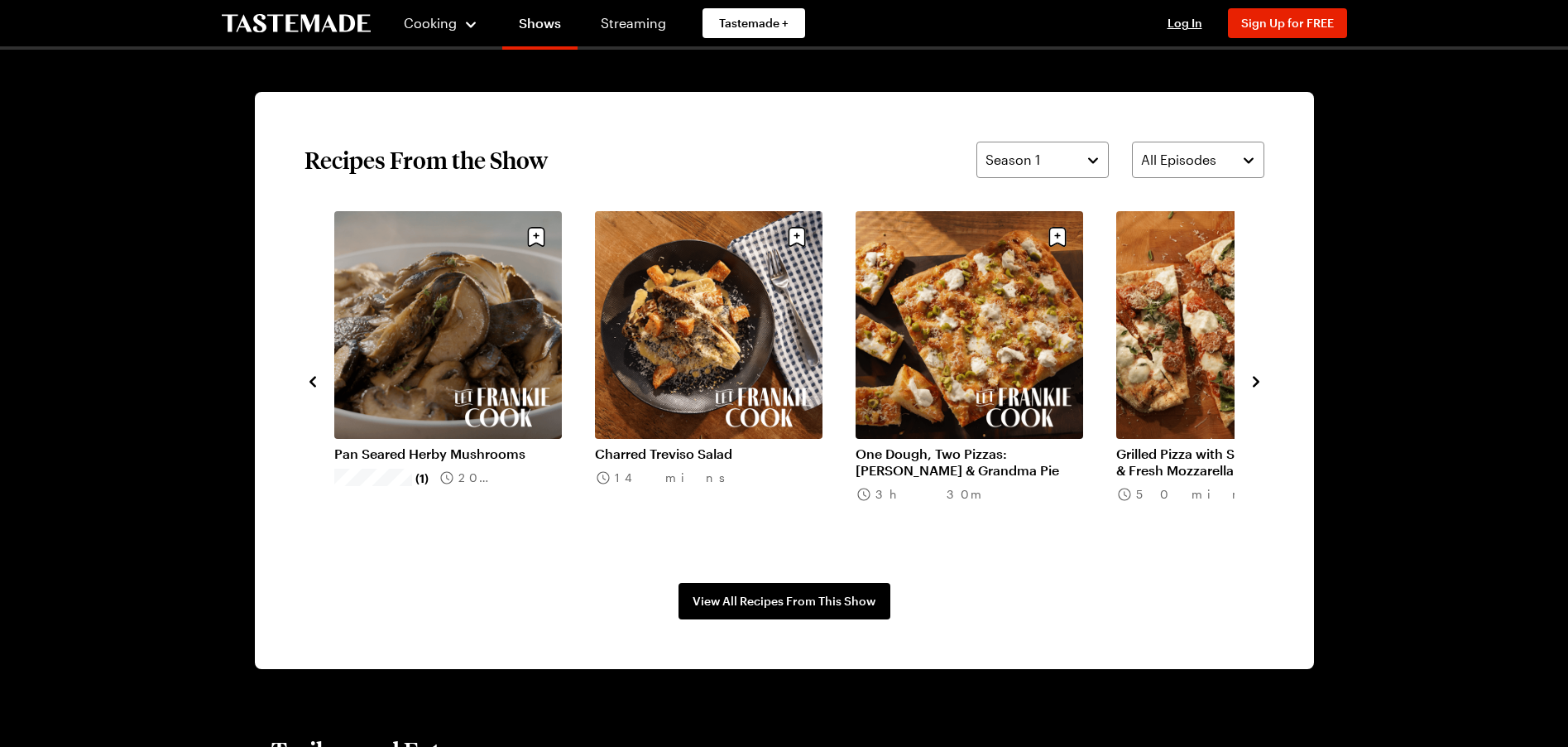
click at [1249, 386] on icon "navigate to next item" at bounding box center [1256, 382] width 17 height 17
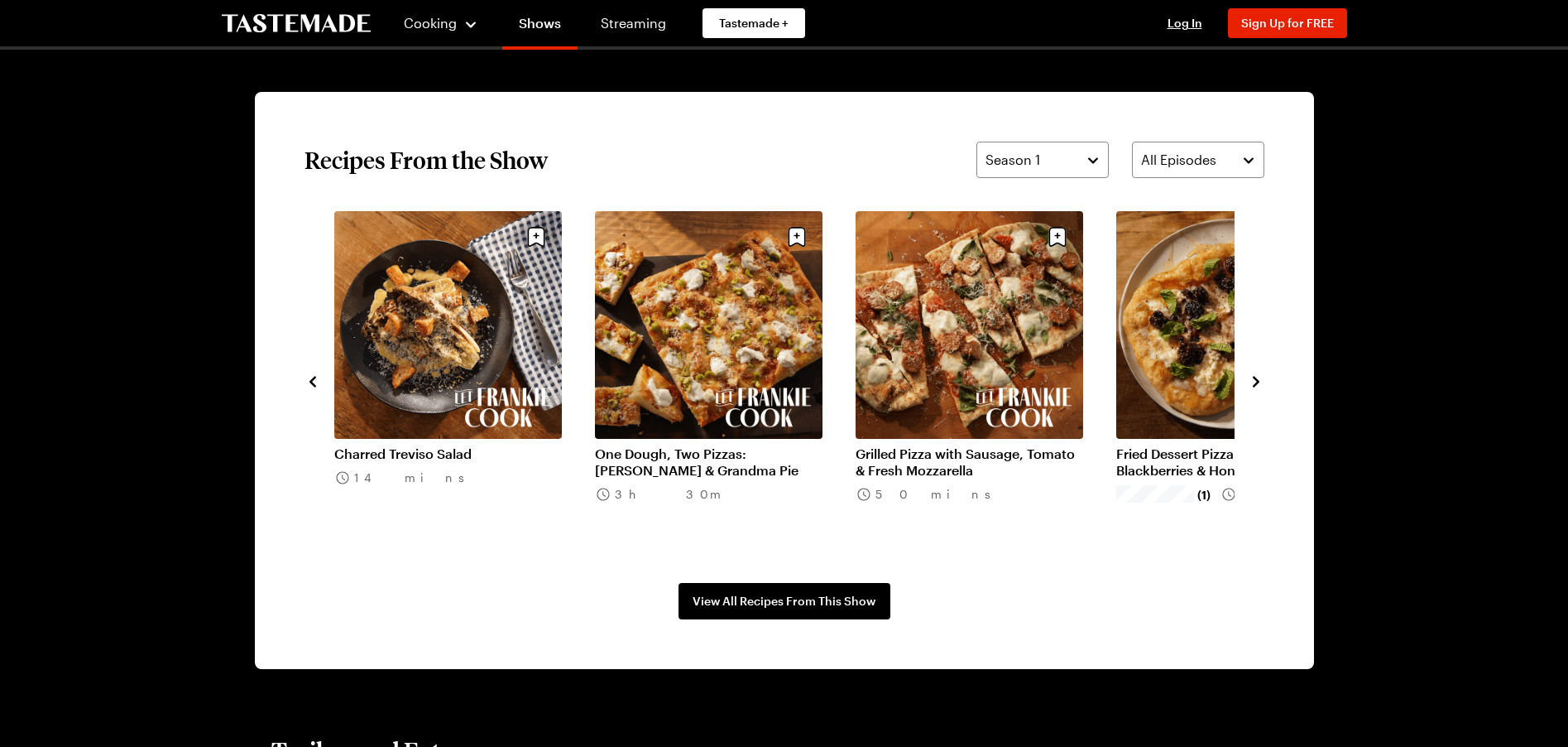
click at [1250, 386] on icon "navigate to next item" at bounding box center [1256, 382] width 17 height 17
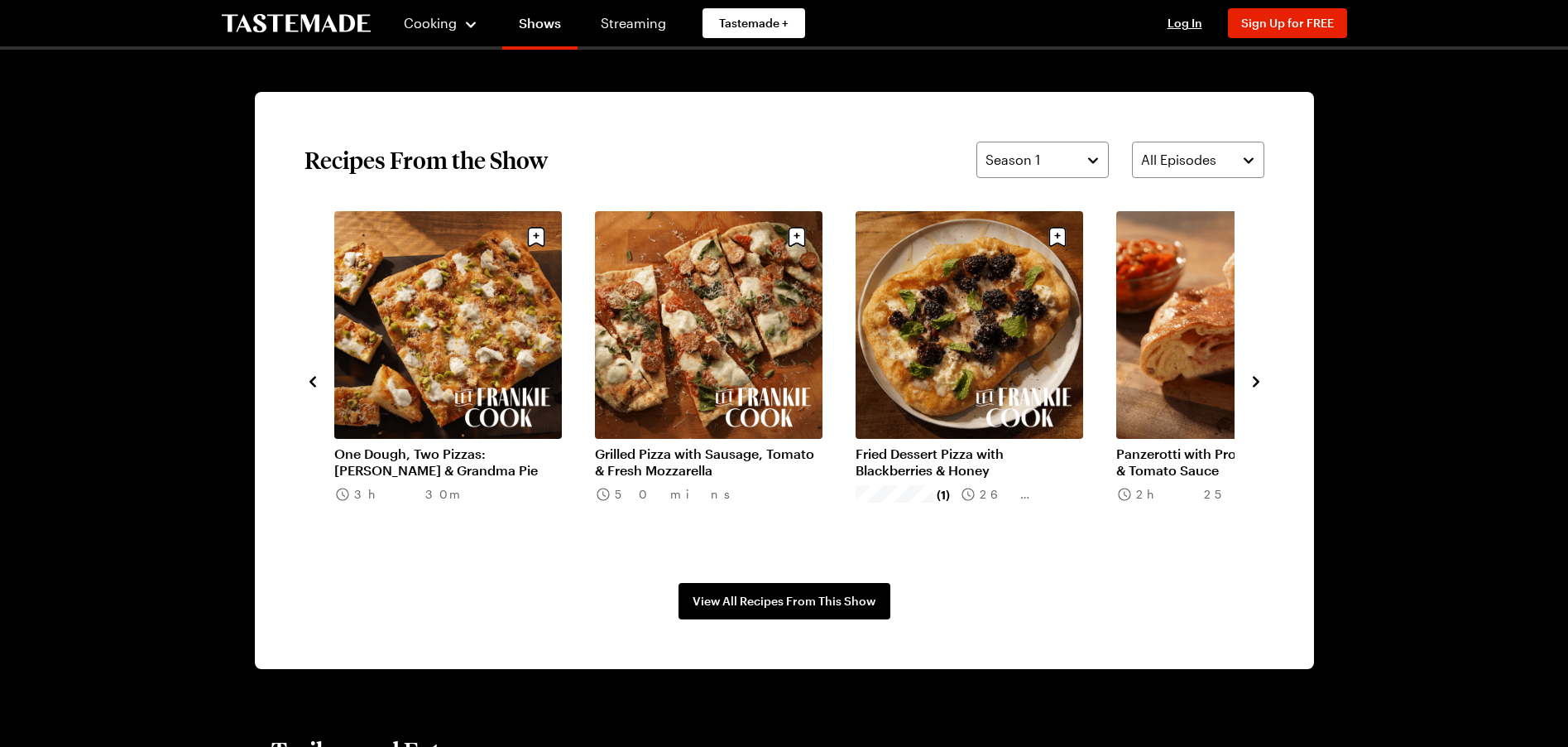
click at [1192, 445] on link "Panzerotti with Prosciutto, Taleggio & Tomato Sauce" at bounding box center [1230, 461] width 228 height 33
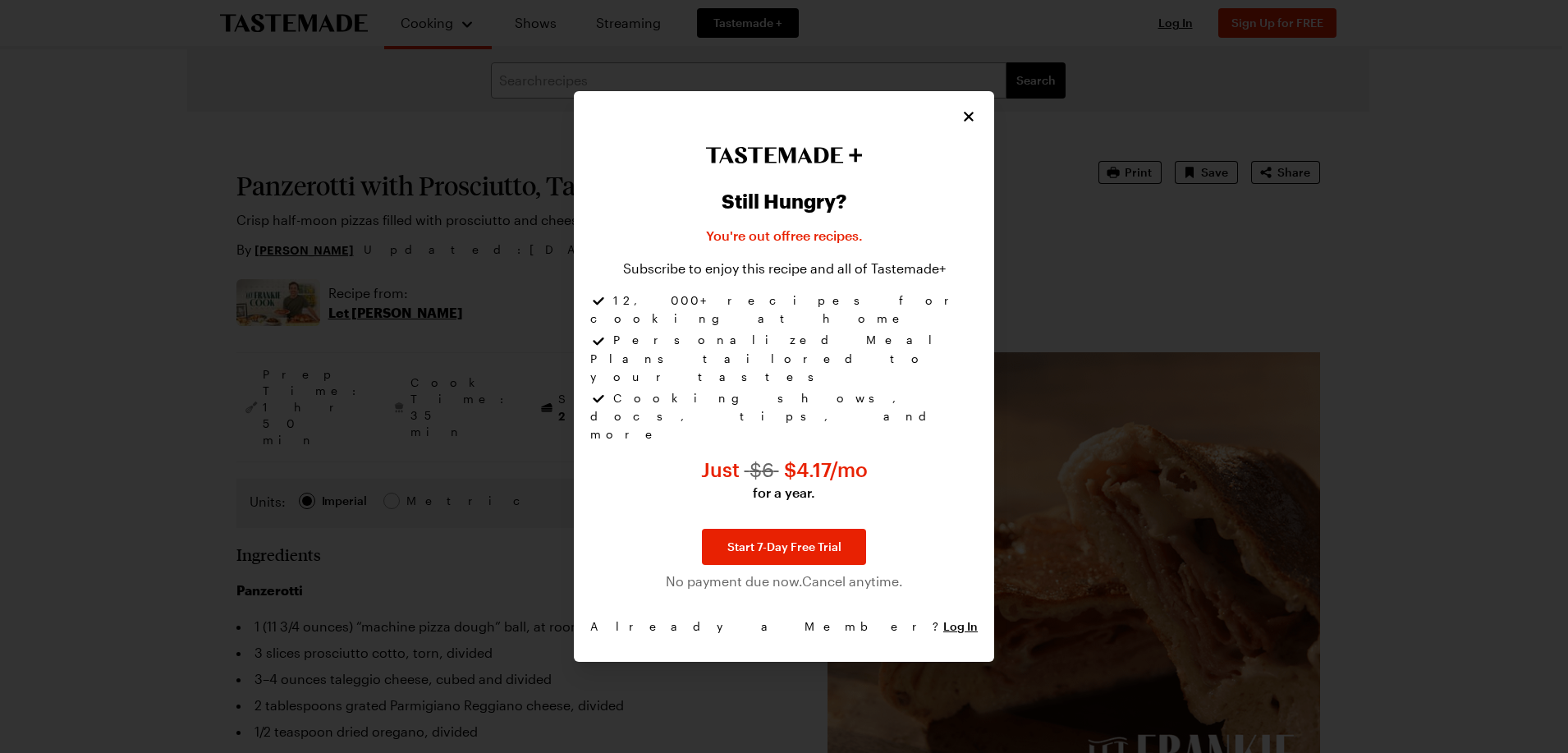
click at [972, 125] on icon "Close" at bounding box center [969, 117] width 17 height 17
click at [974, 125] on icon "Close" at bounding box center [969, 117] width 17 height 17
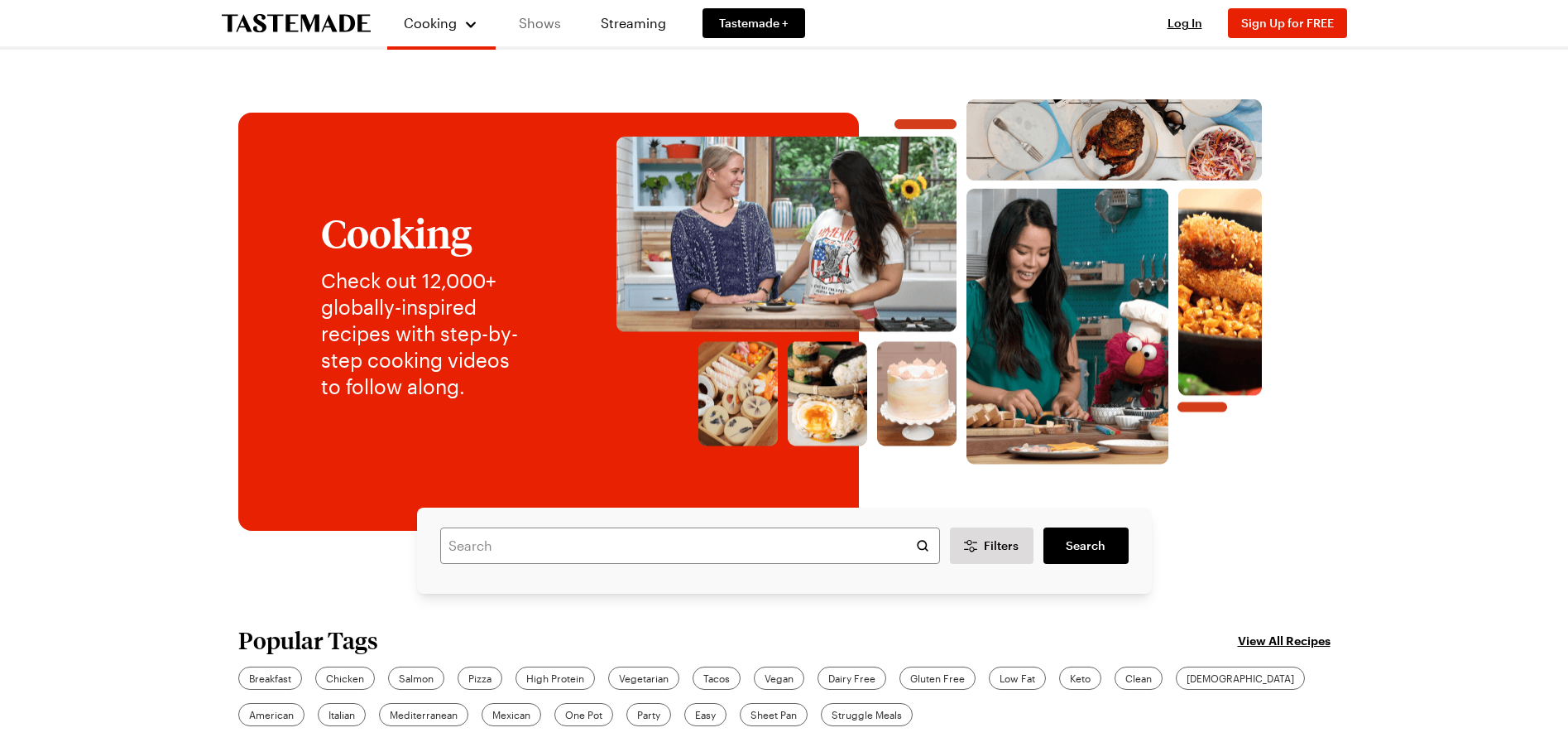
click at [544, 26] on link "Shows" at bounding box center [539, 23] width 76 height 47
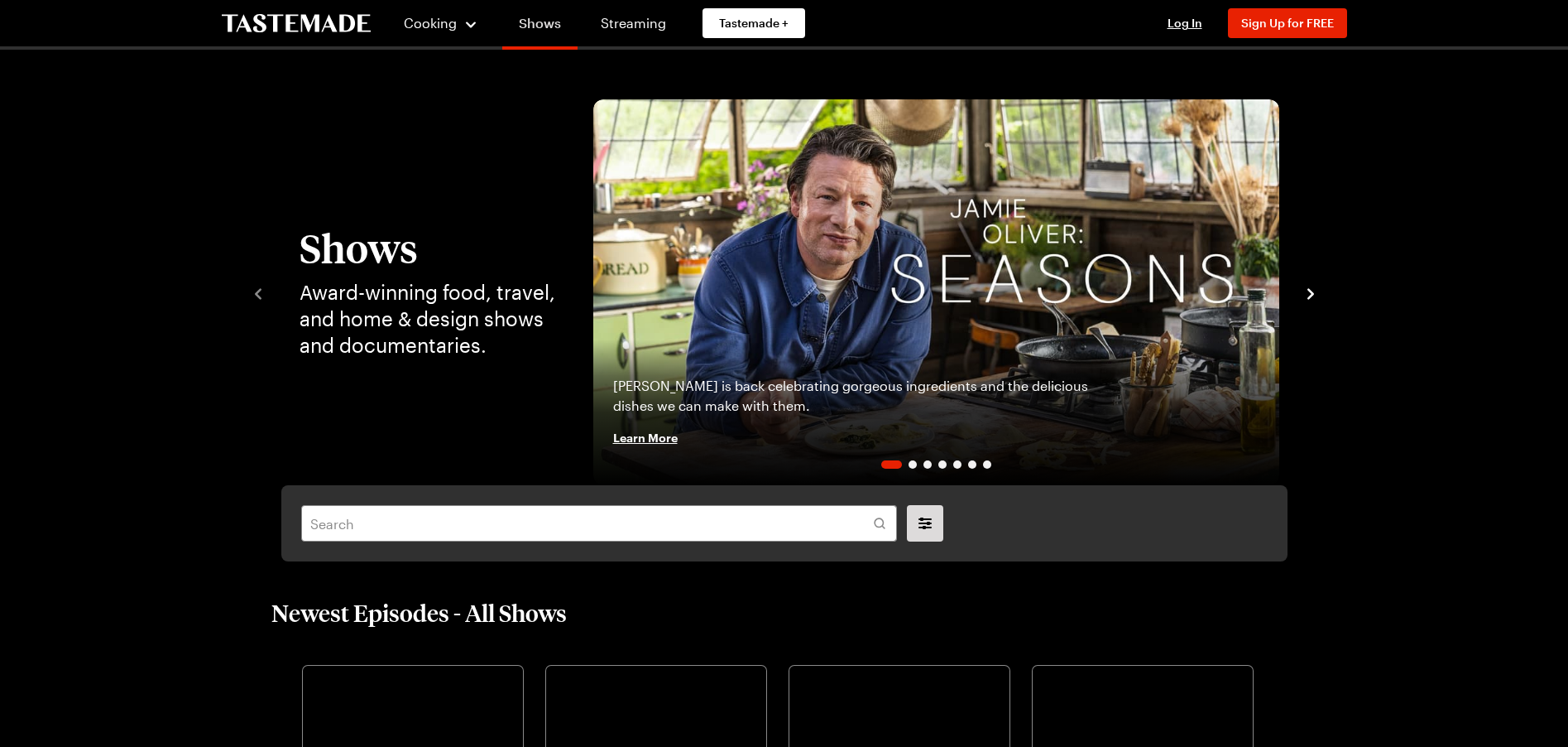
click at [551, 21] on link "Shows" at bounding box center [539, 27] width 76 height 47
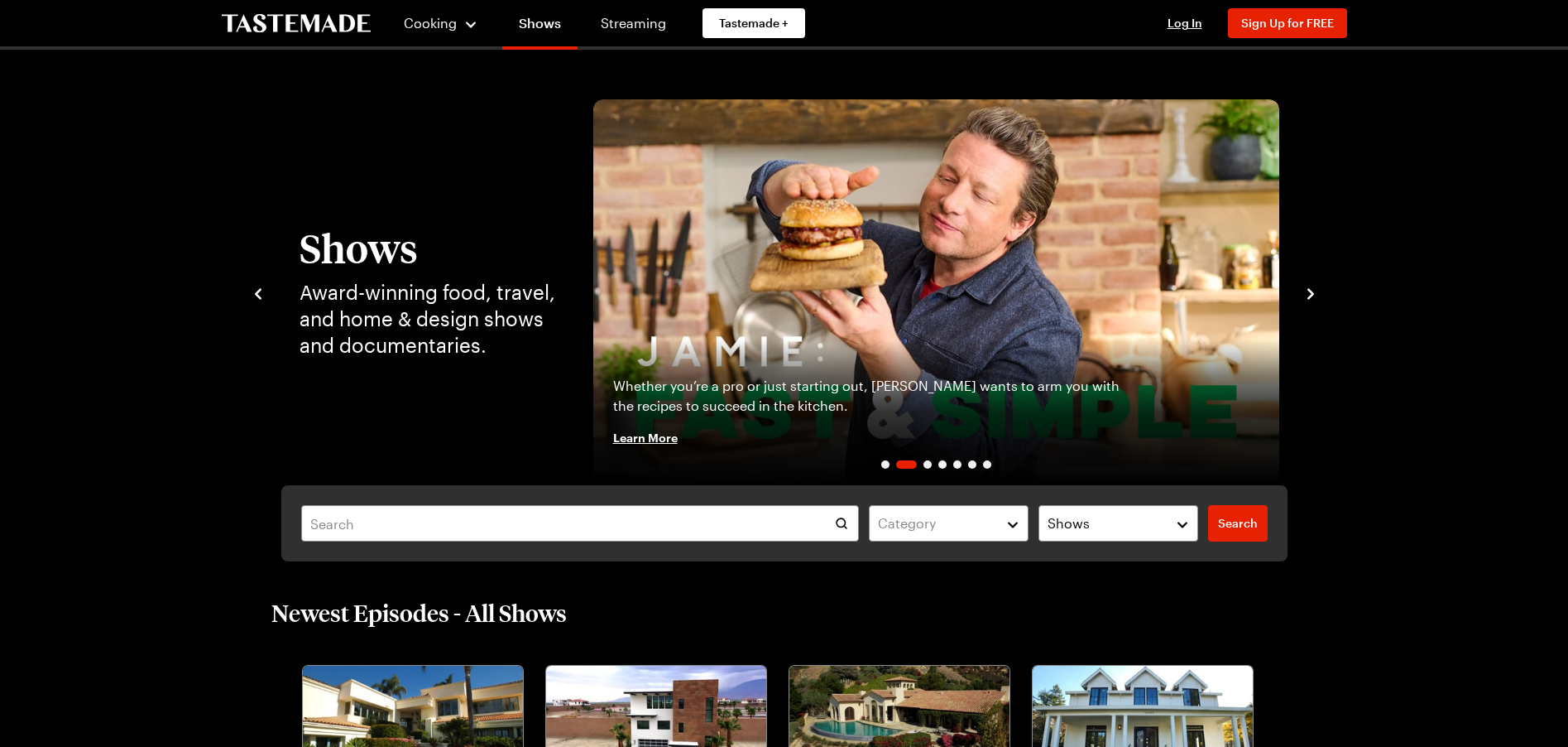
click at [1310, 296] on icon "navigate to next item" at bounding box center [1310, 294] width 7 height 11
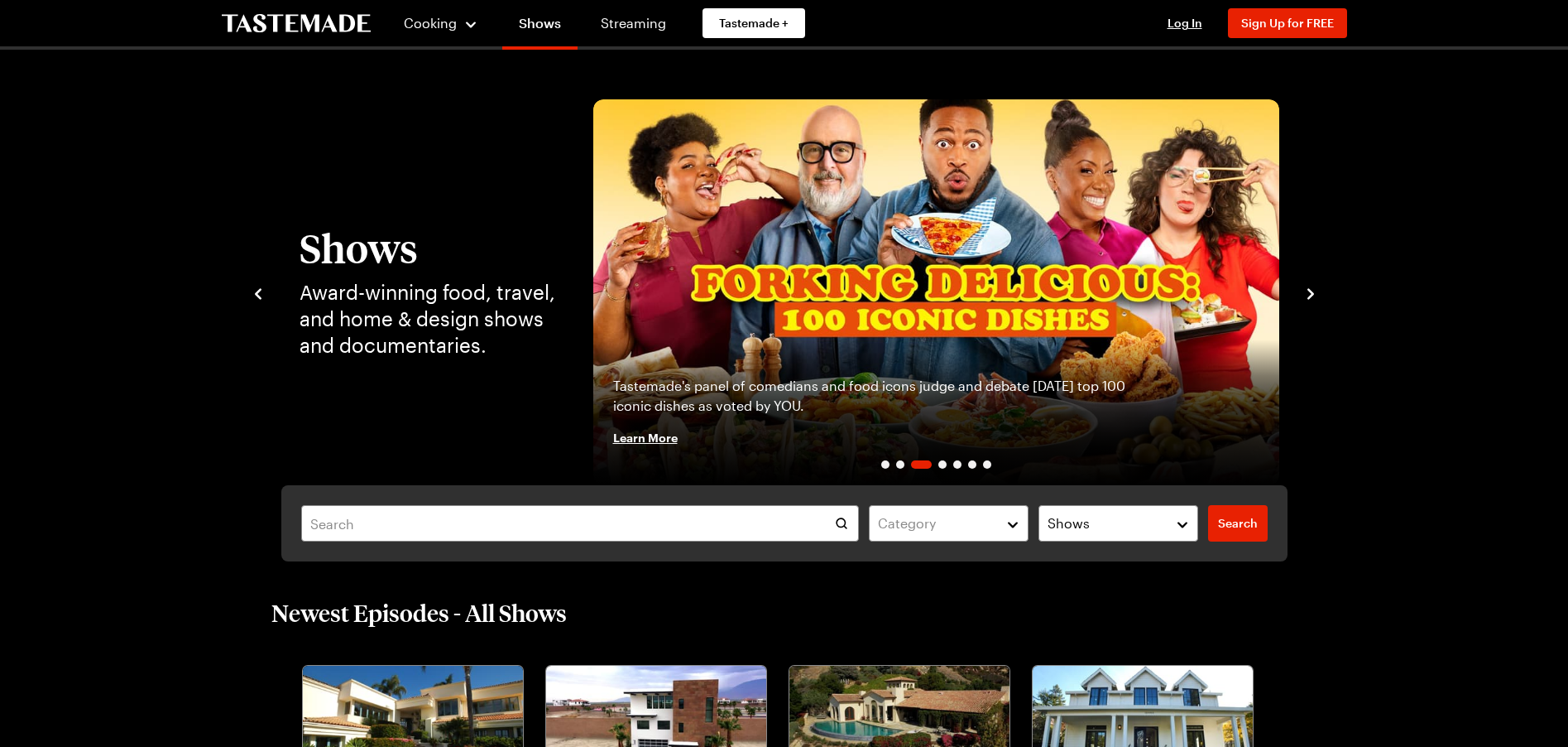
click at [1309, 296] on icon "navigate to next item" at bounding box center [1310, 294] width 7 height 11
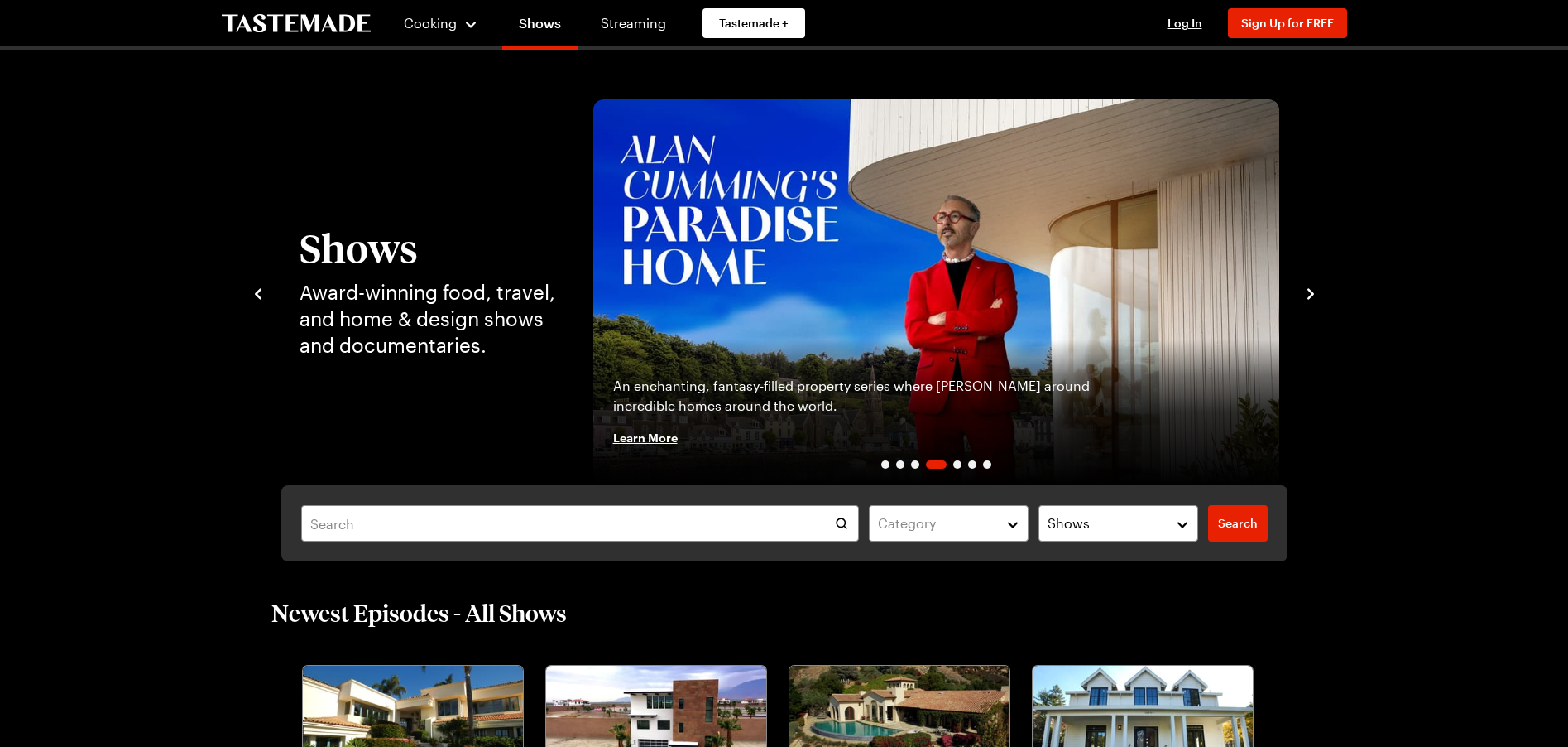
click at [1309, 296] on icon "navigate to next item" at bounding box center [1310, 294] width 7 height 11
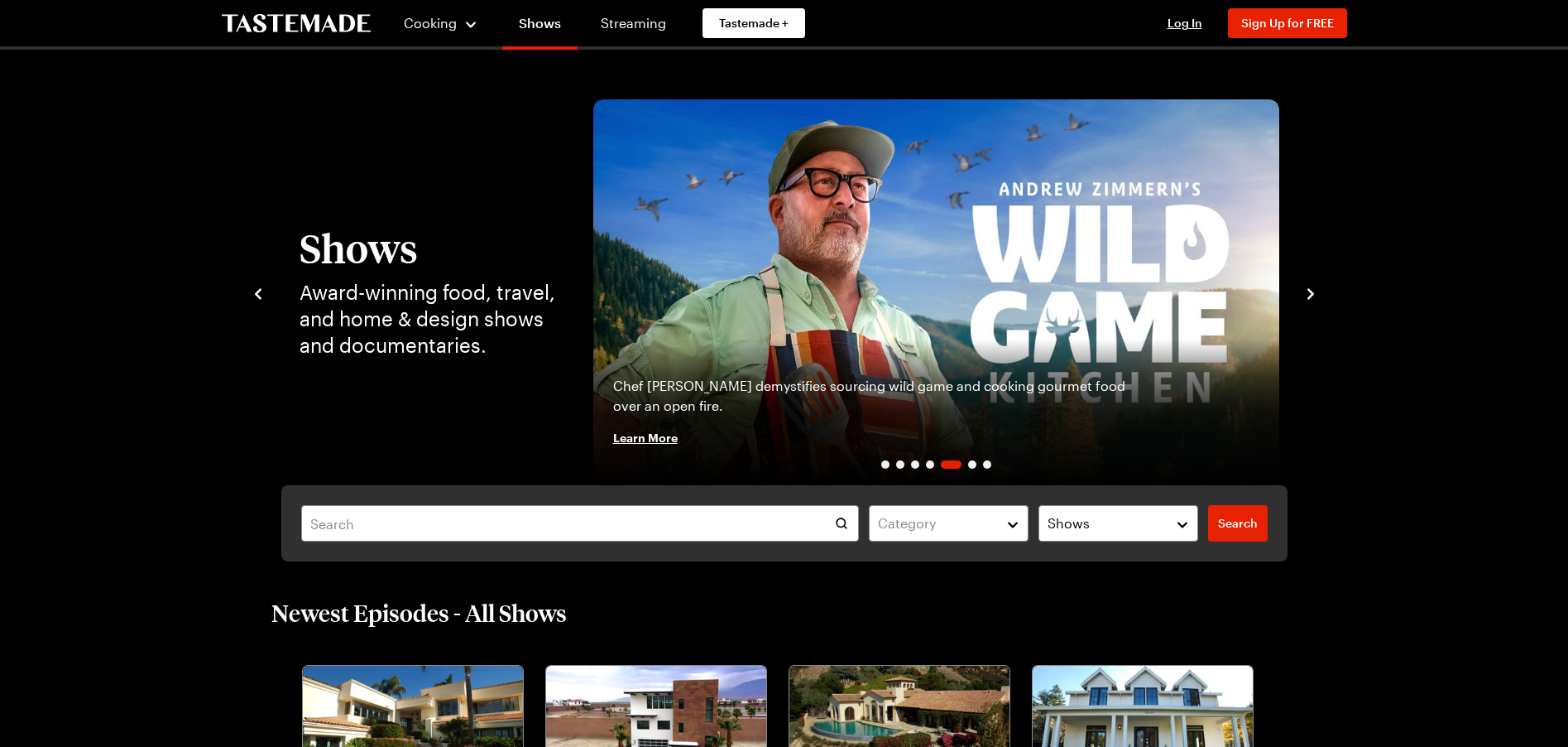
click at [1309, 296] on icon "navigate to next item" at bounding box center [1310, 294] width 7 height 11
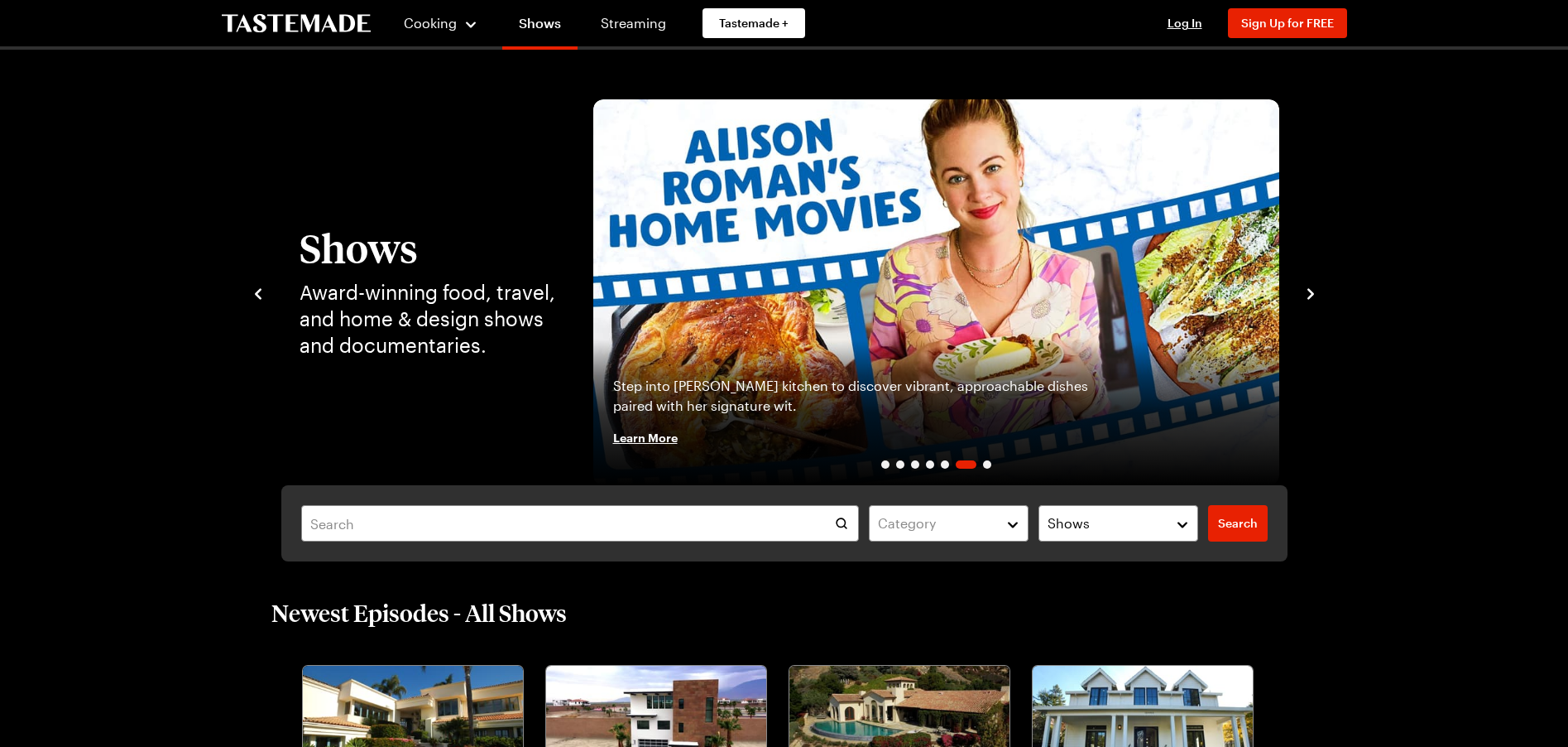
click at [1309, 296] on icon "navigate to next item" at bounding box center [1310, 294] width 7 height 11
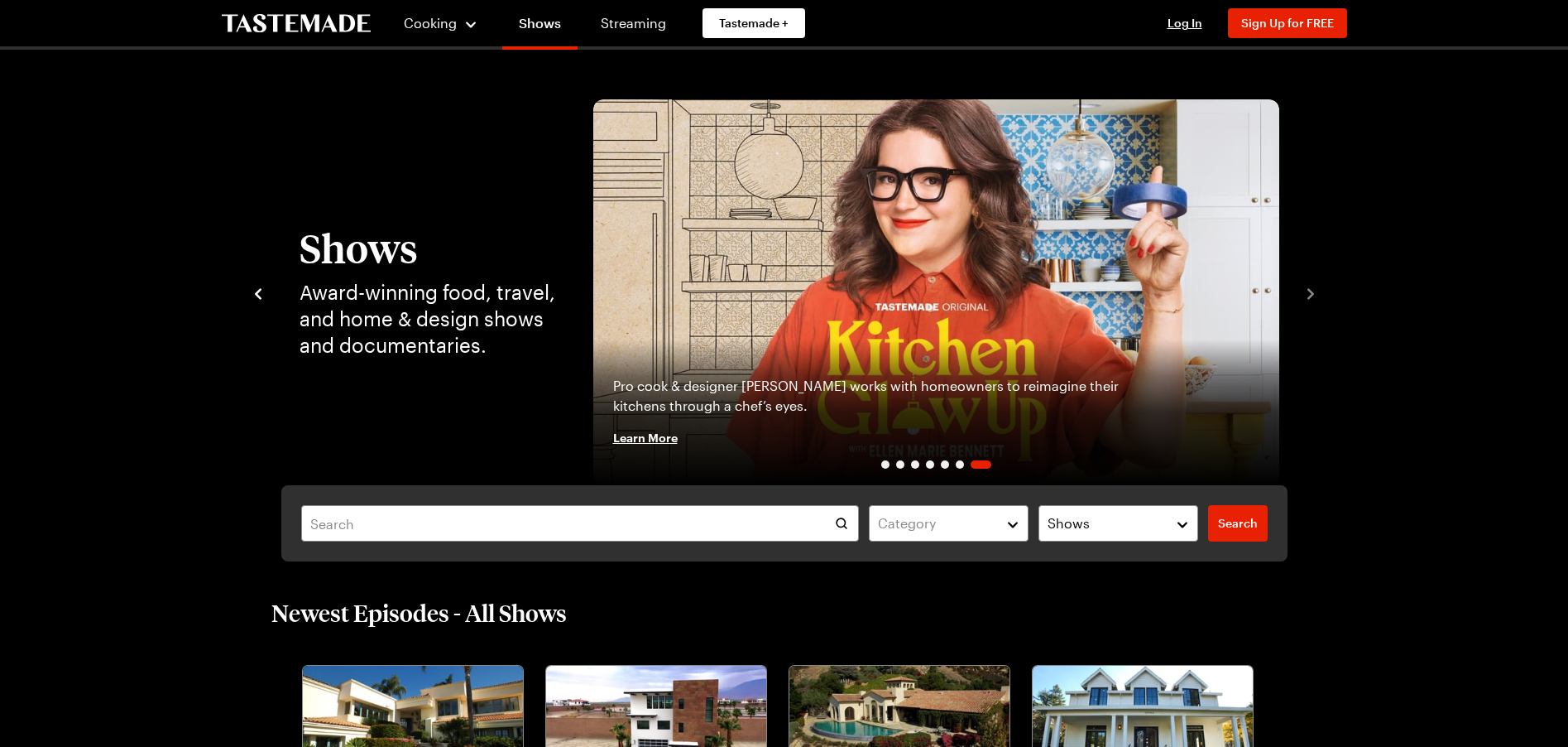
click at [927, 346] on div "Pro cook & designer [PERSON_NAME] works with homeowners to reimagine their kitc…" at bounding box center [936, 412] width 686 height 146
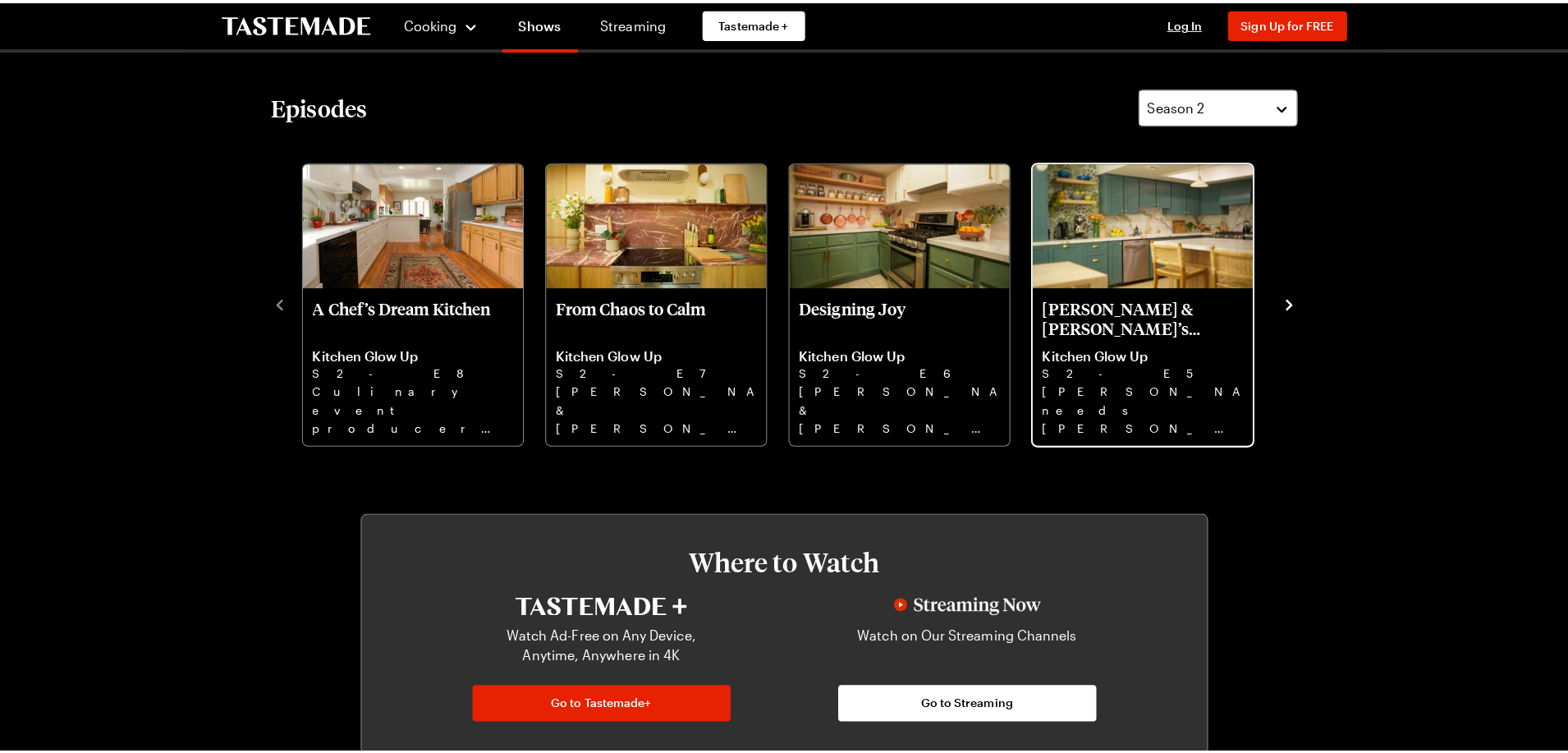
scroll to position [345, 0]
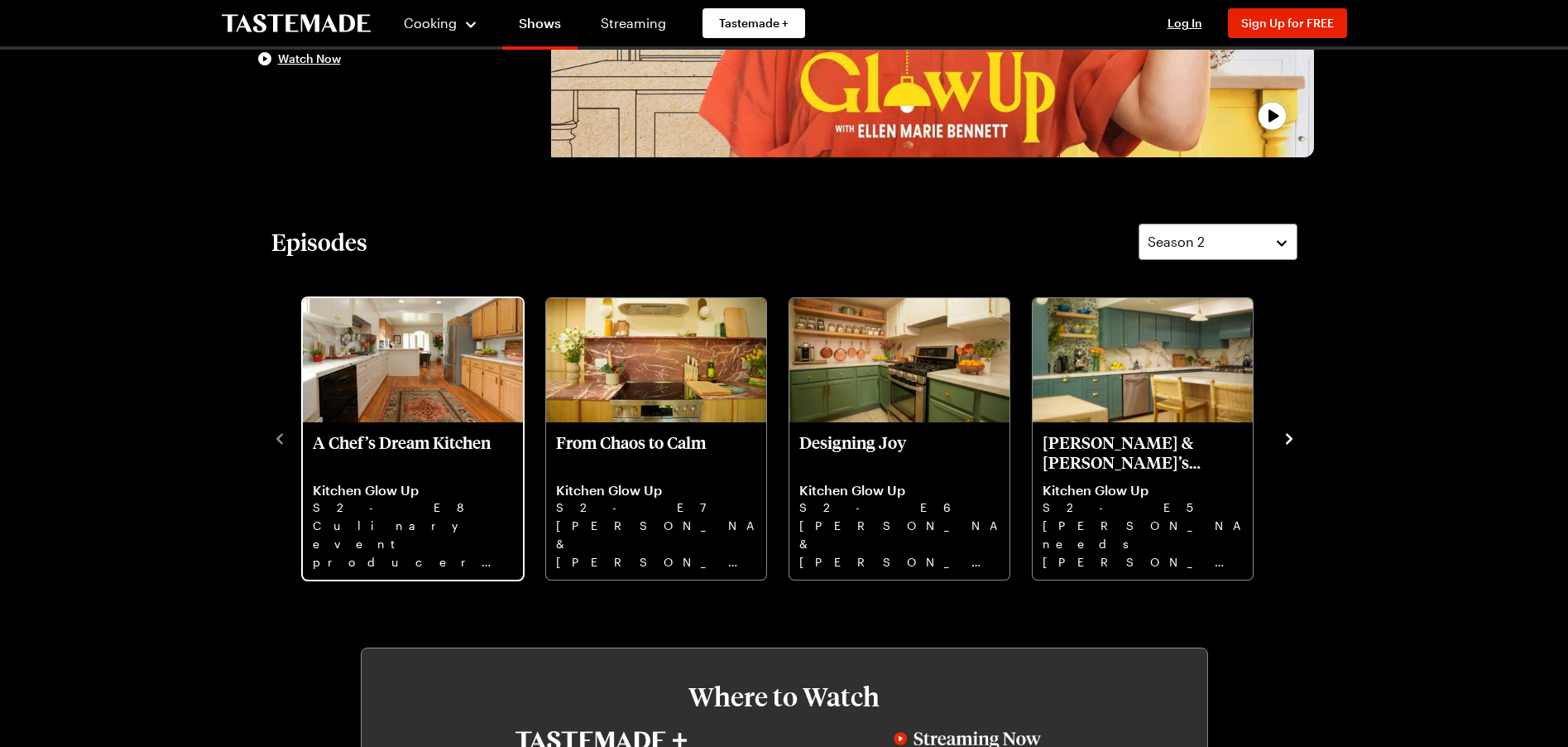
click at [378, 432] on p "A Chef’s Dream Kitchen" at bounding box center [413, 452] width 201 height 40
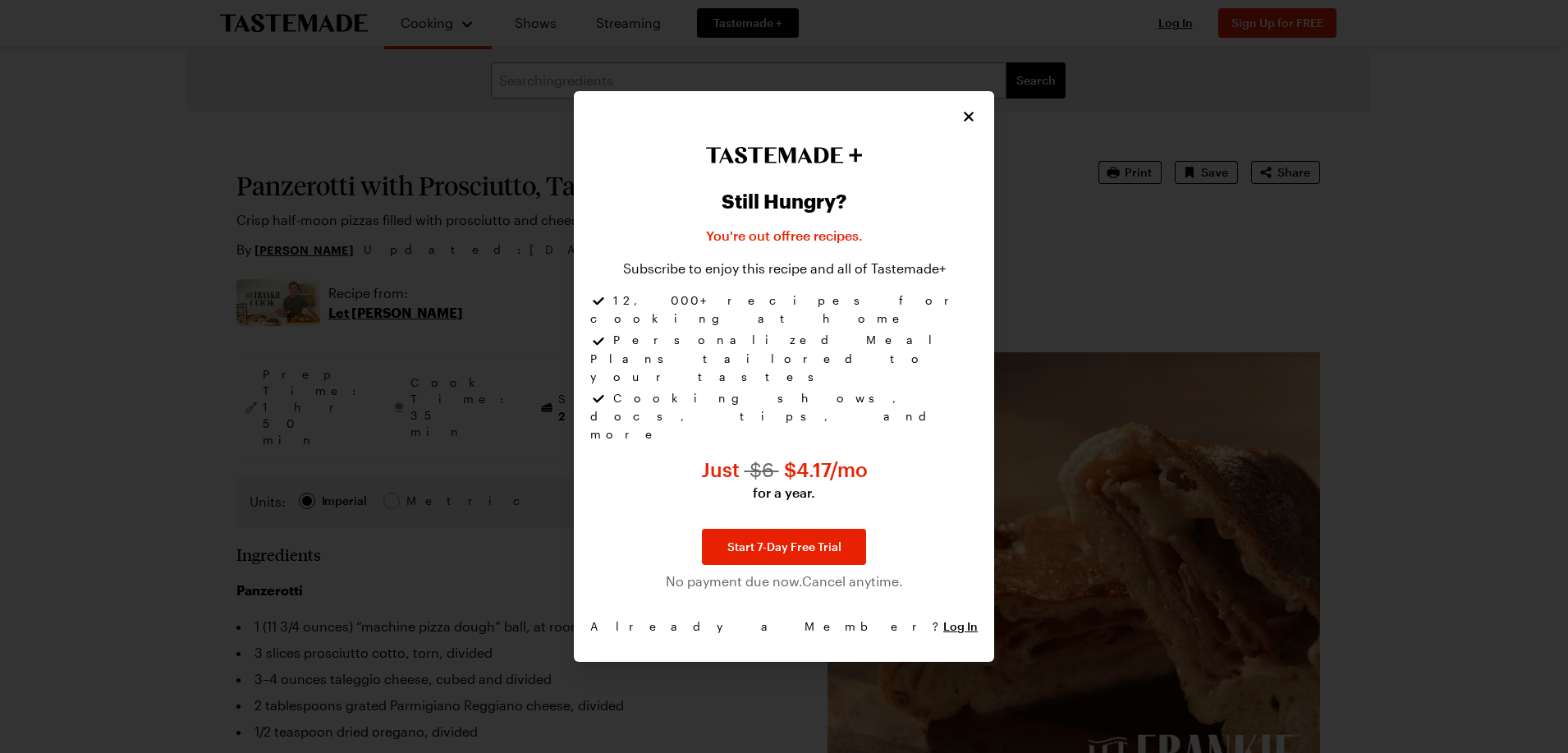
click at [964, 125] on icon "Close" at bounding box center [969, 117] width 17 height 17
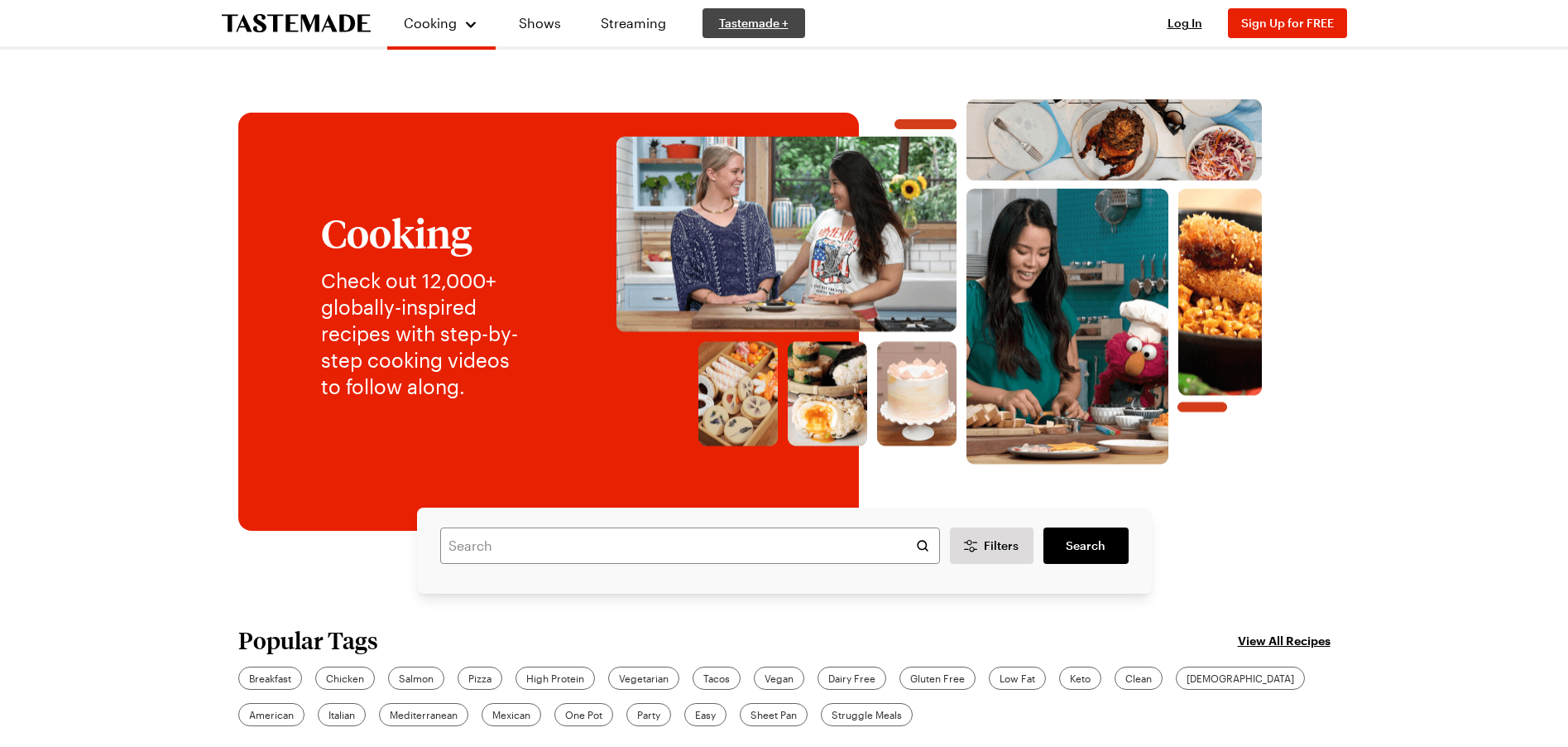
click at [772, 25] on span "Tastemade +" at bounding box center [753, 23] width 69 height 17
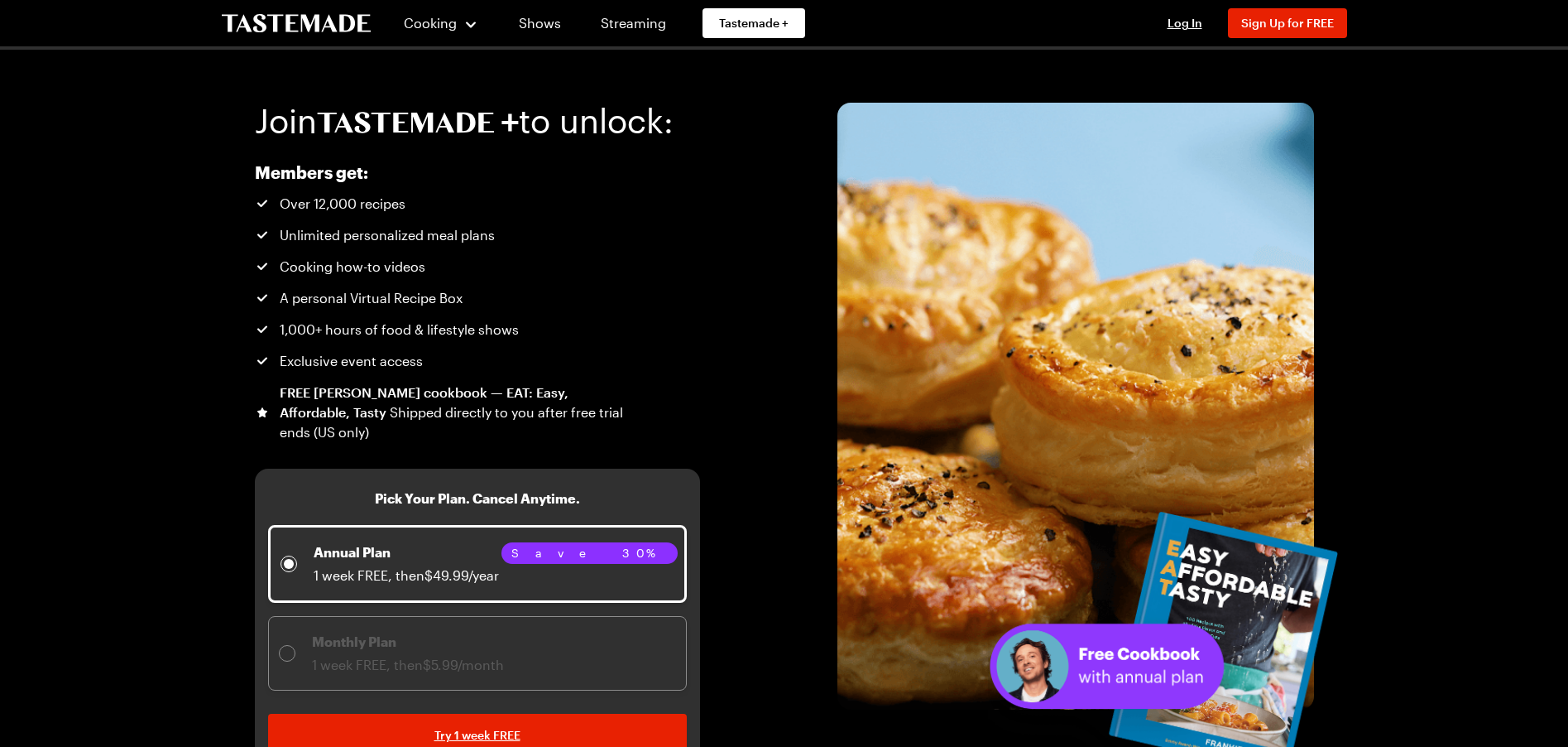
click at [387, 416] on div "FREE [PERSON_NAME] cookbook — EAT: Easy, Affordable, Tasty Shipped directly to …" at bounding box center [453, 413] width 346 height 60
click at [405, 402] on div "FREE [PERSON_NAME] cookbook — EAT: Easy, Affordable, Tasty Shipped directly to …" at bounding box center [453, 413] width 346 height 60
click at [449, 88] on link "Recipes" at bounding box center [460, 84] width 126 height 36
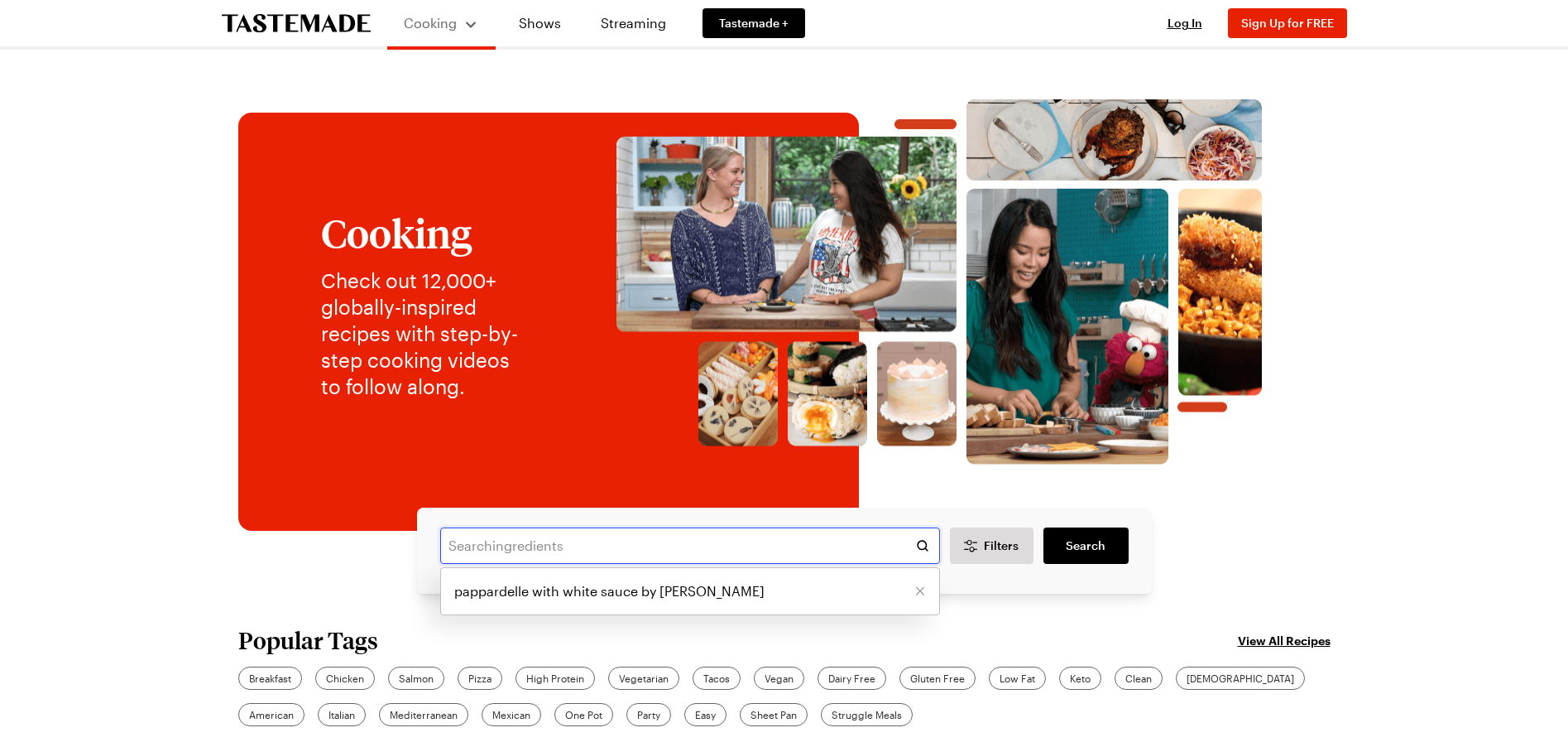
click at [686, 548] on input "text" at bounding box center [690, 545] width 499 height 36
click at [589, 549] on input "pizza by [PERSON_NAME]" at bounding box center [690, 545] width 499 height 36
type input "pizza by [PERSON_NAME]"
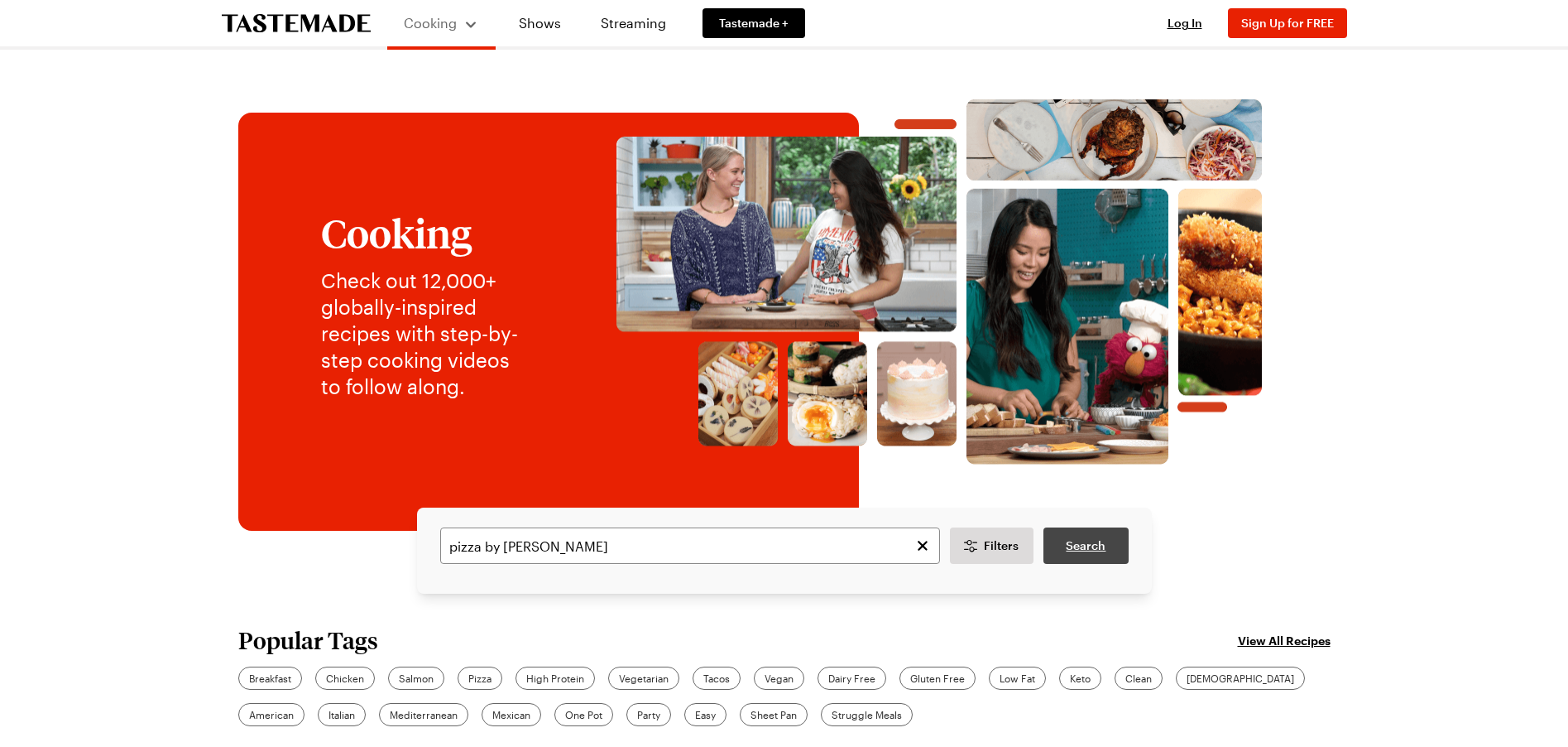
click at [1093, 539] on span "Search" at bounding box center [1085, 545] width 40 height 17
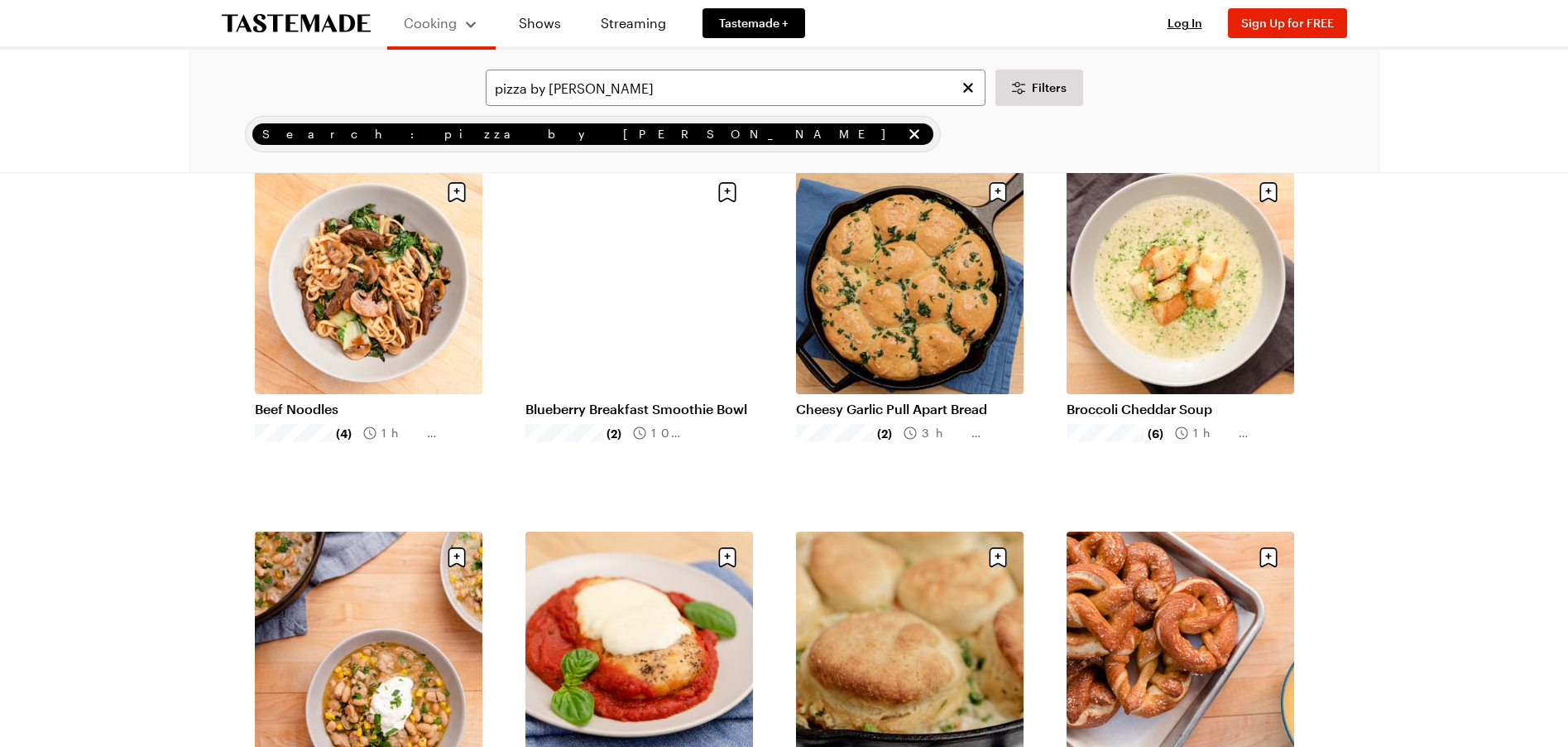
scroll to position [1352, 0]
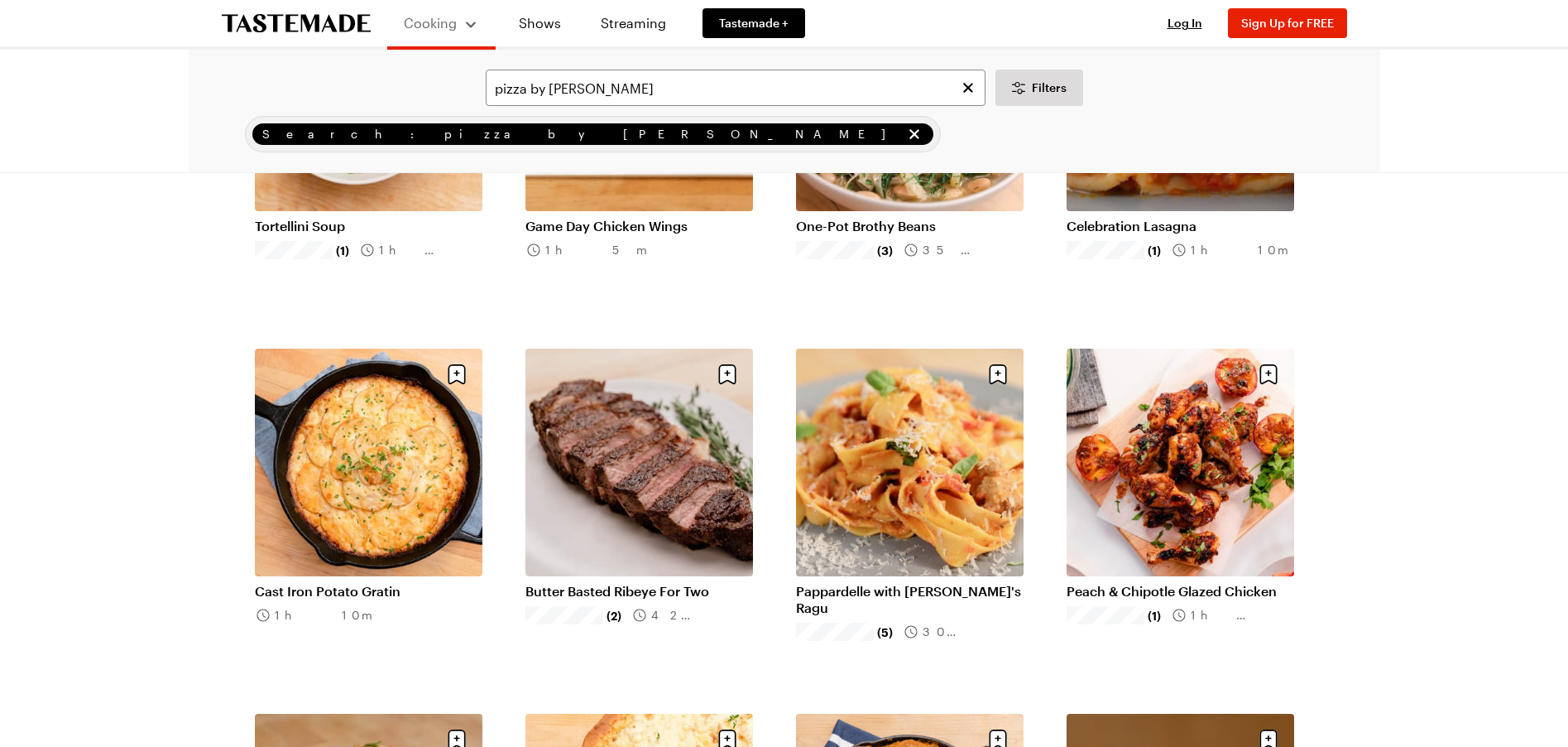
scroll to position [2994, 0]
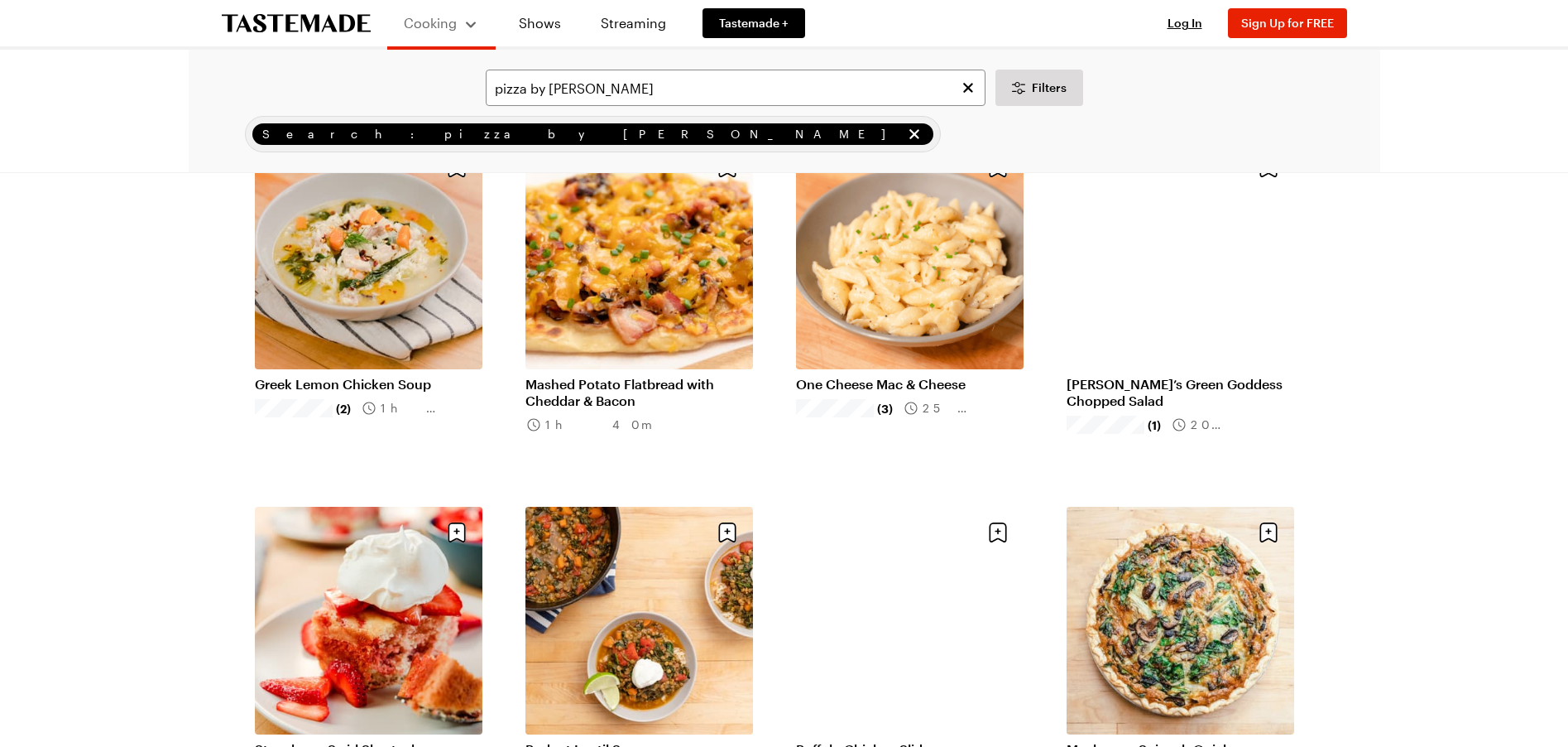
scroll to position [5205, 0]
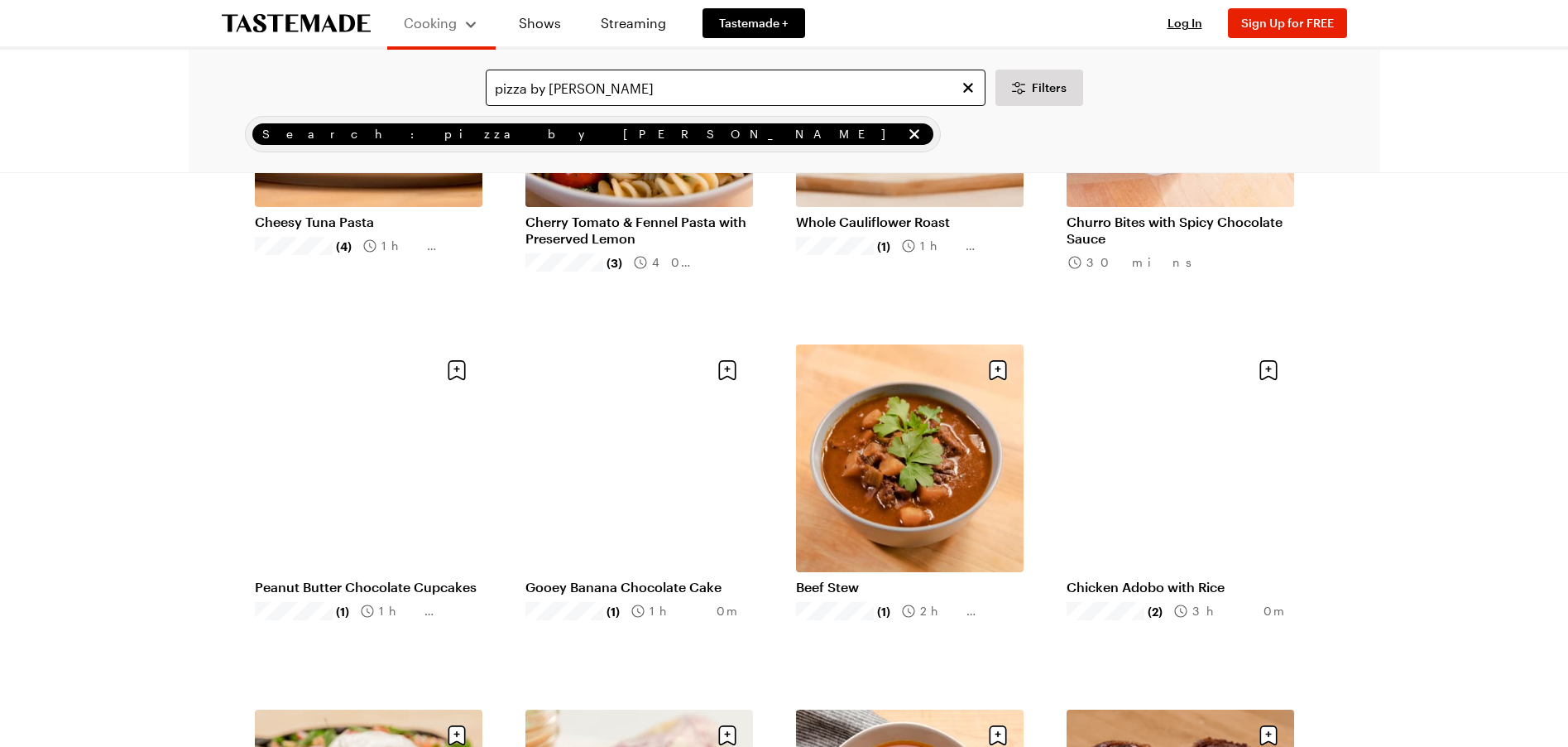
scroll to position [7597, 0]
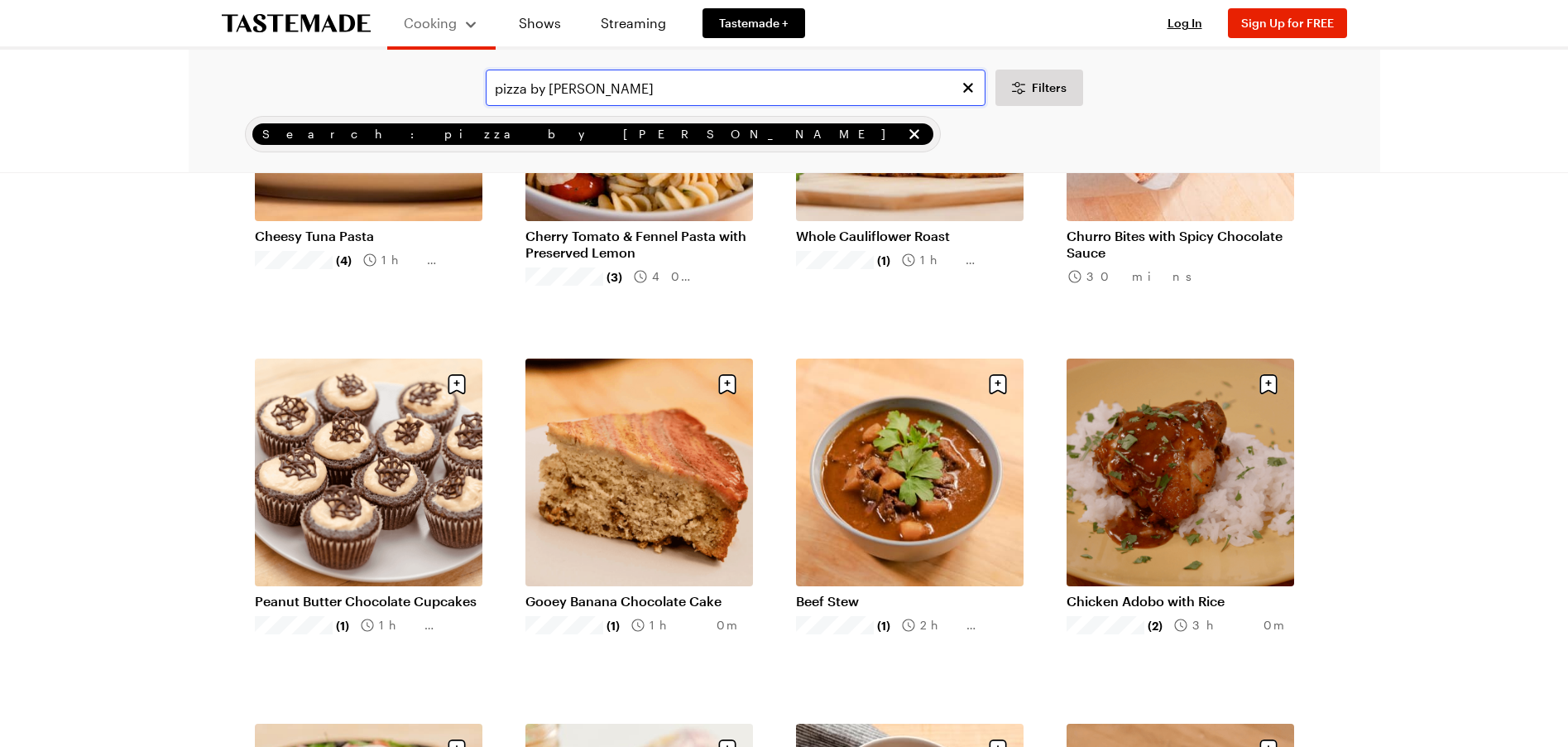
click at [529, 86] on input "pizza by [PERSON_NAME]" at bounding box center [735, 87] width 499 height 36
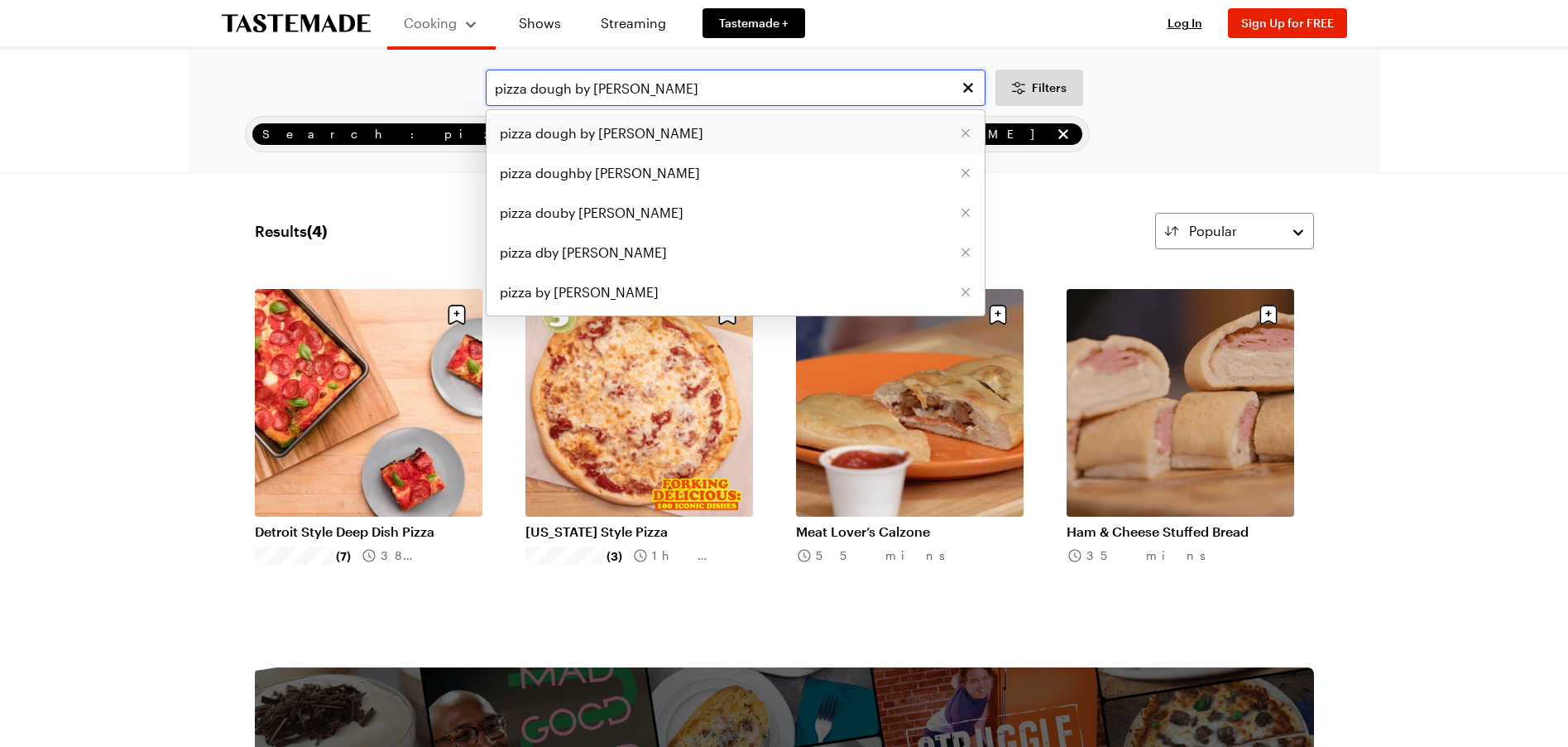
type input "pizza dough by [PERSON_NAME]"
click at [593, 134] on span "pizza dough by [PERSON_NAME]" at bounding box center [601, 133] width 203 height 20
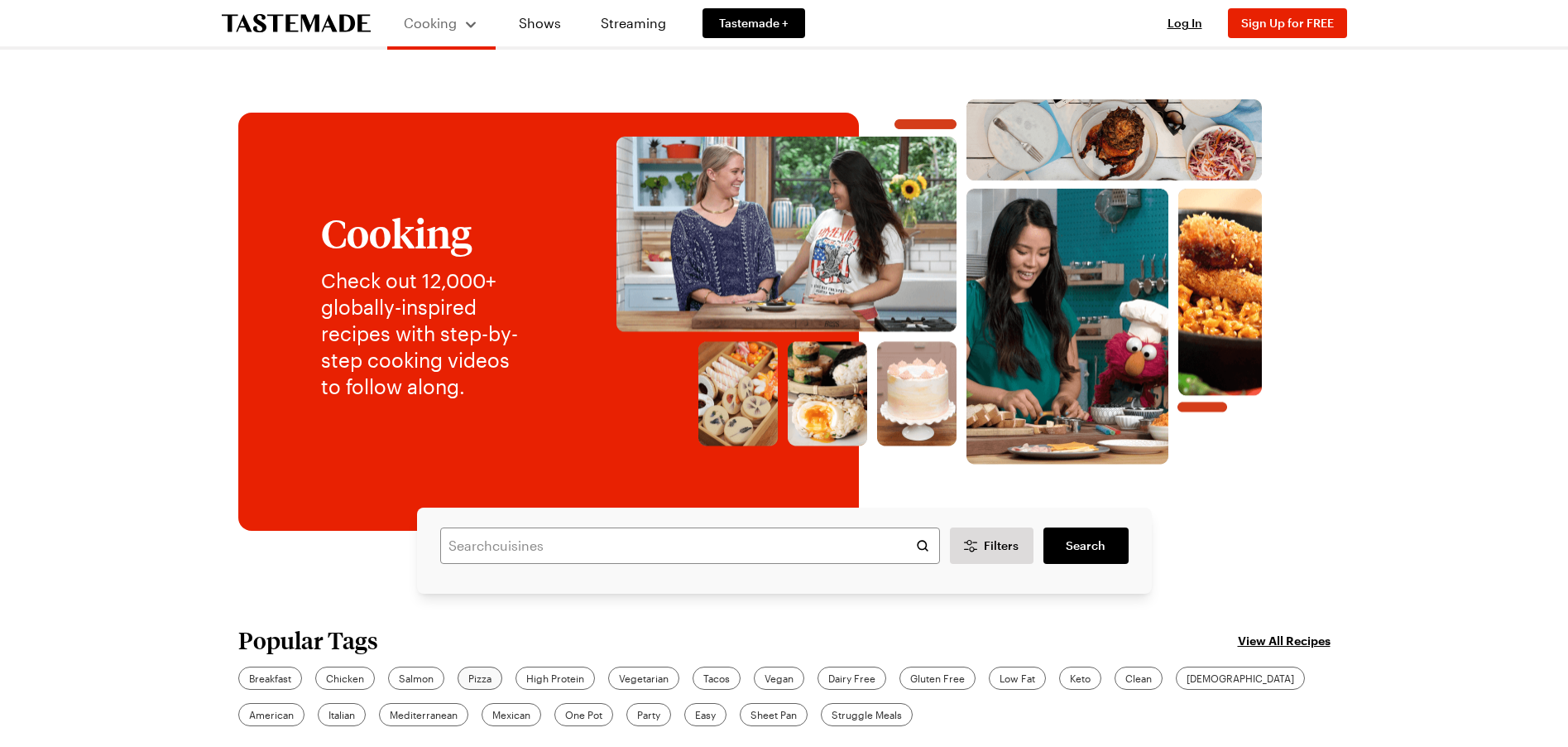
click at [492, 679] on span "Pizza" at bounding box center [480, 678] width 23 height 15
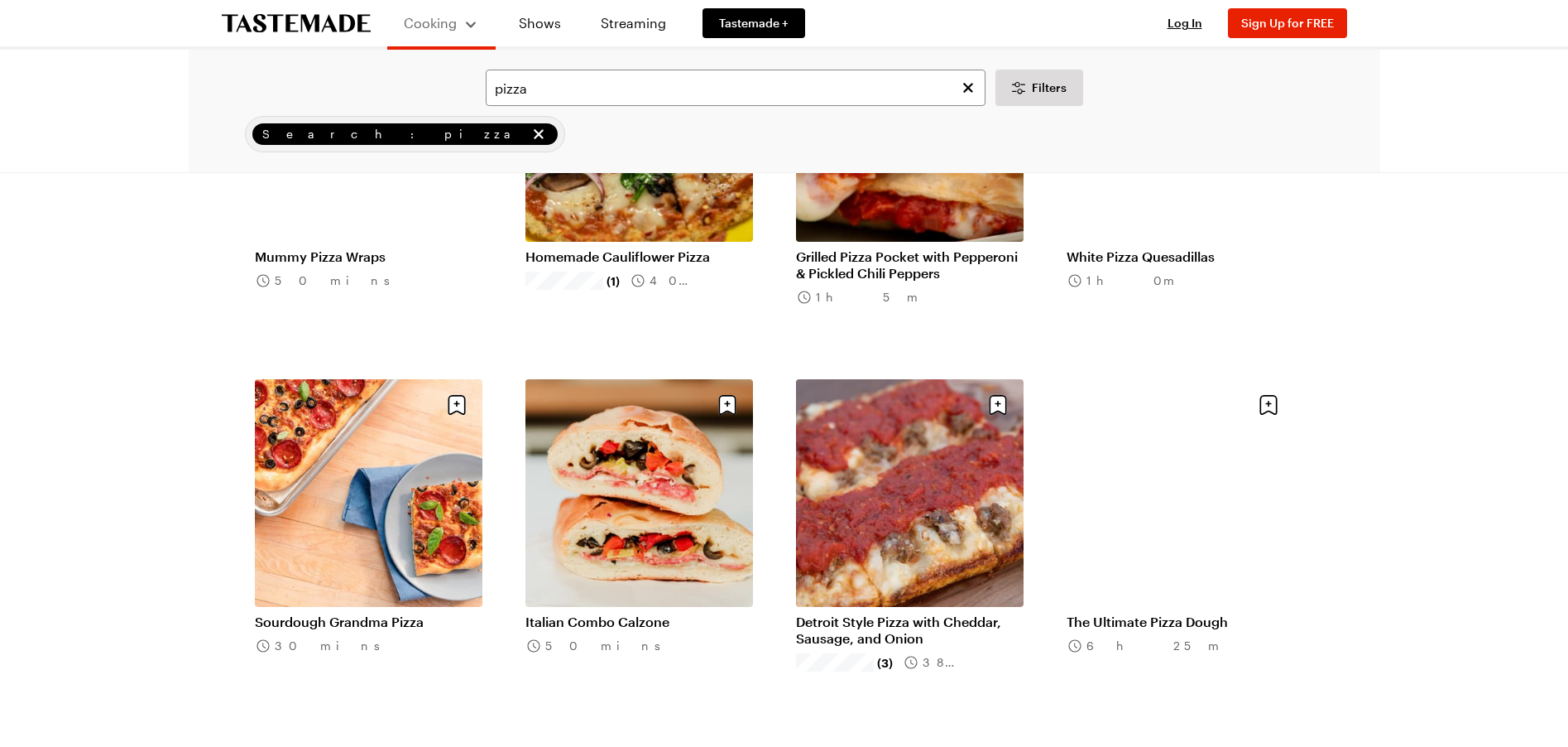
scroll to position [1842, 0]
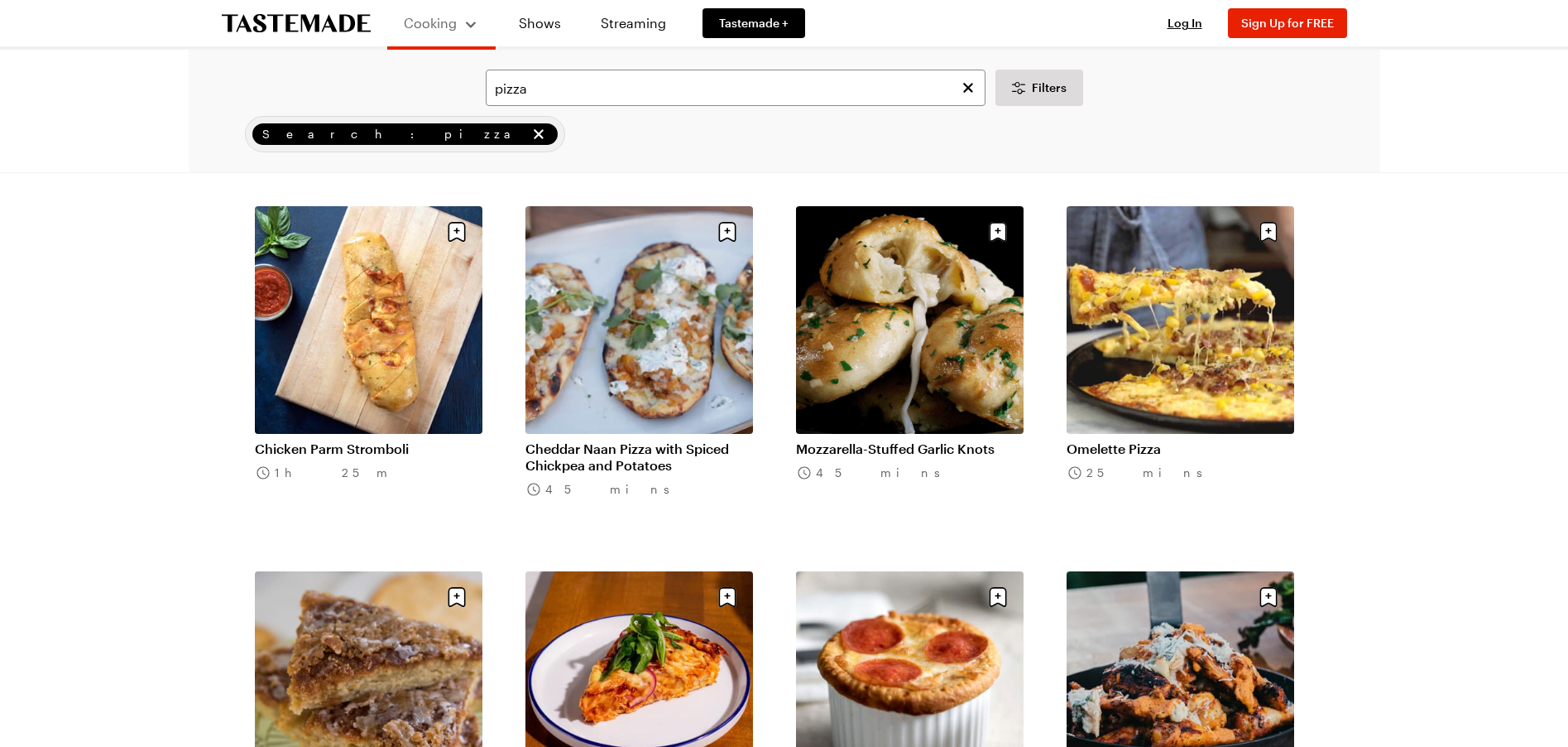
scroll to position [3531, 0]
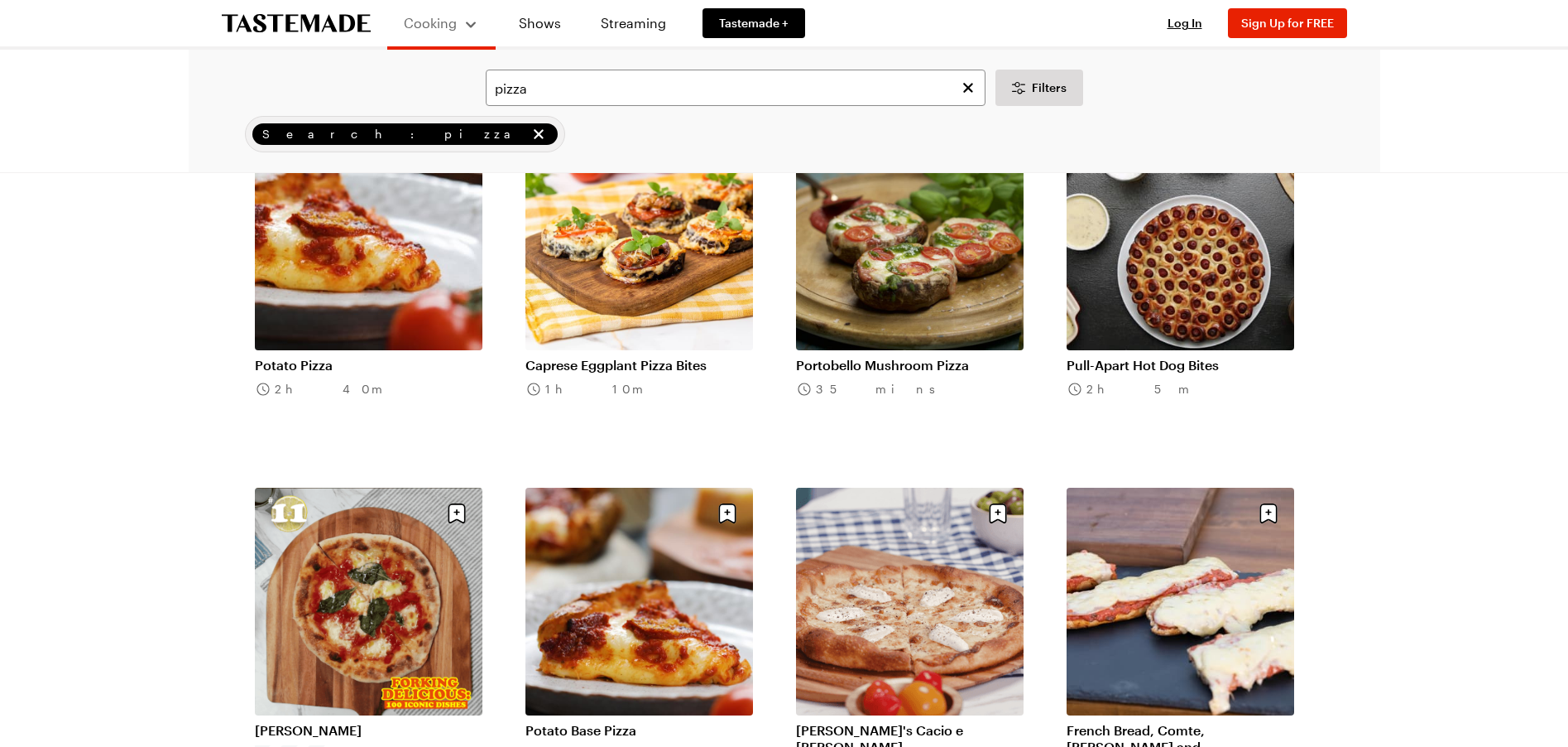
scroll to position [4295, 0]
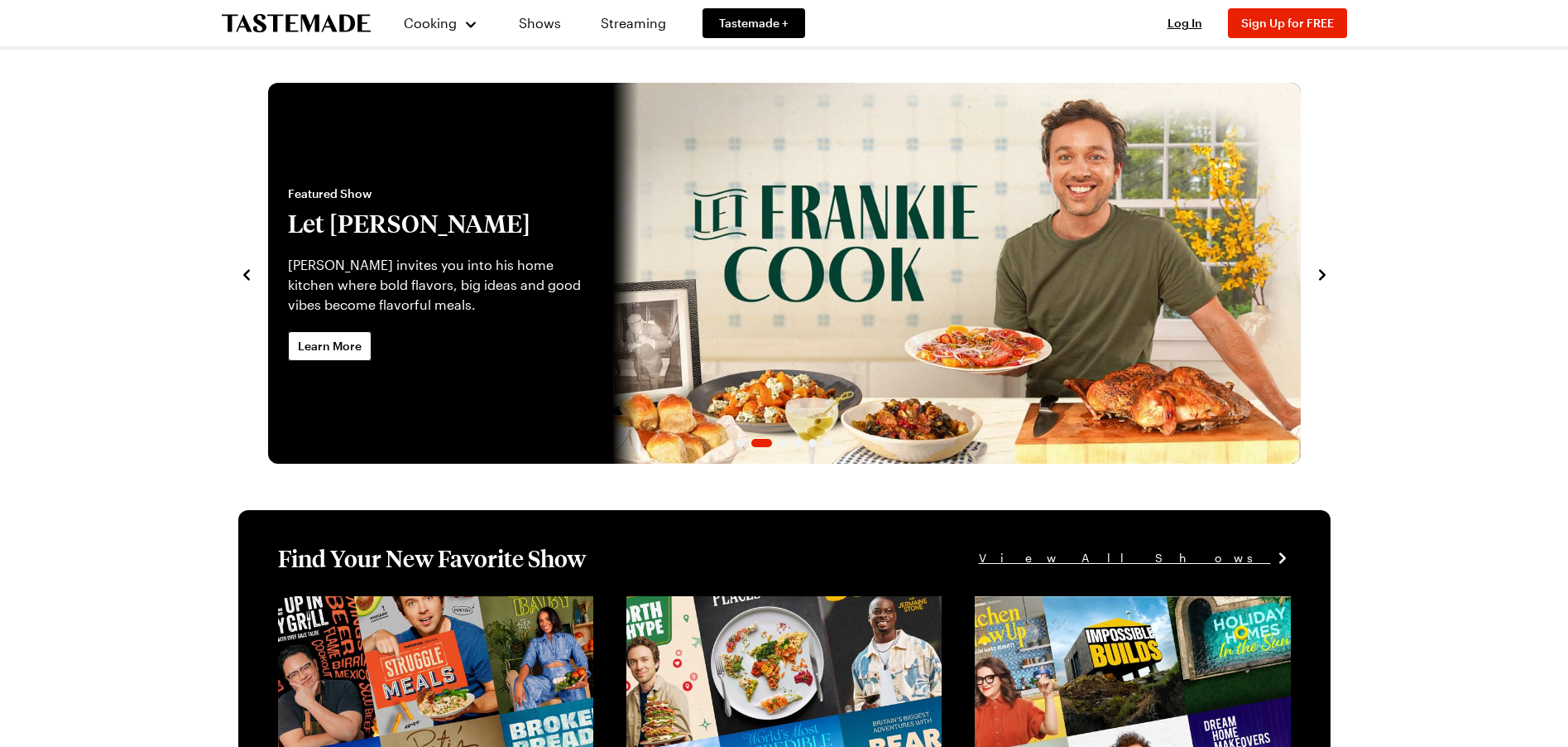
click at [268, 342] on link "Let Frankie Cook" at bounding box center [268, 274] width 0 height 381
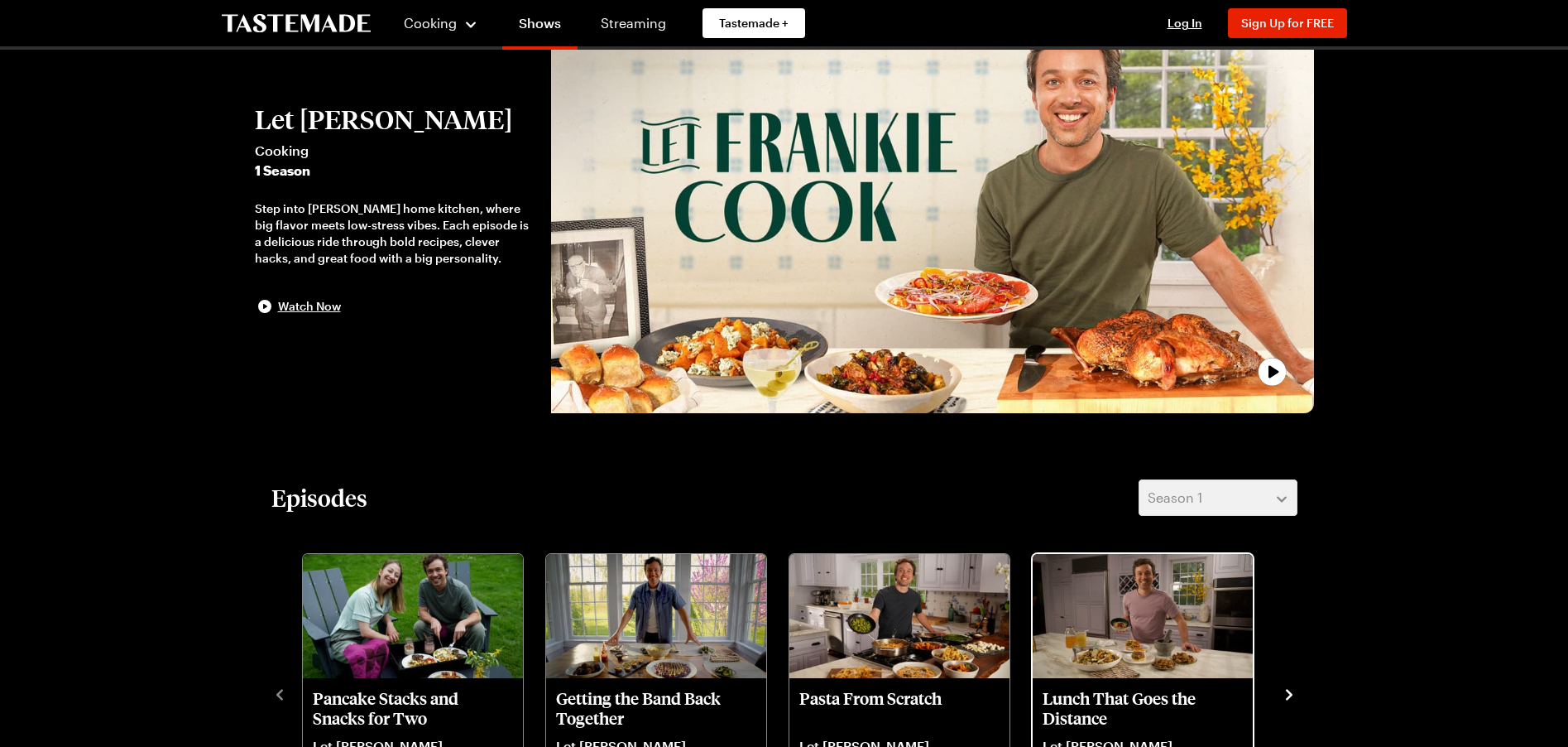
scroll to position [230, 0]
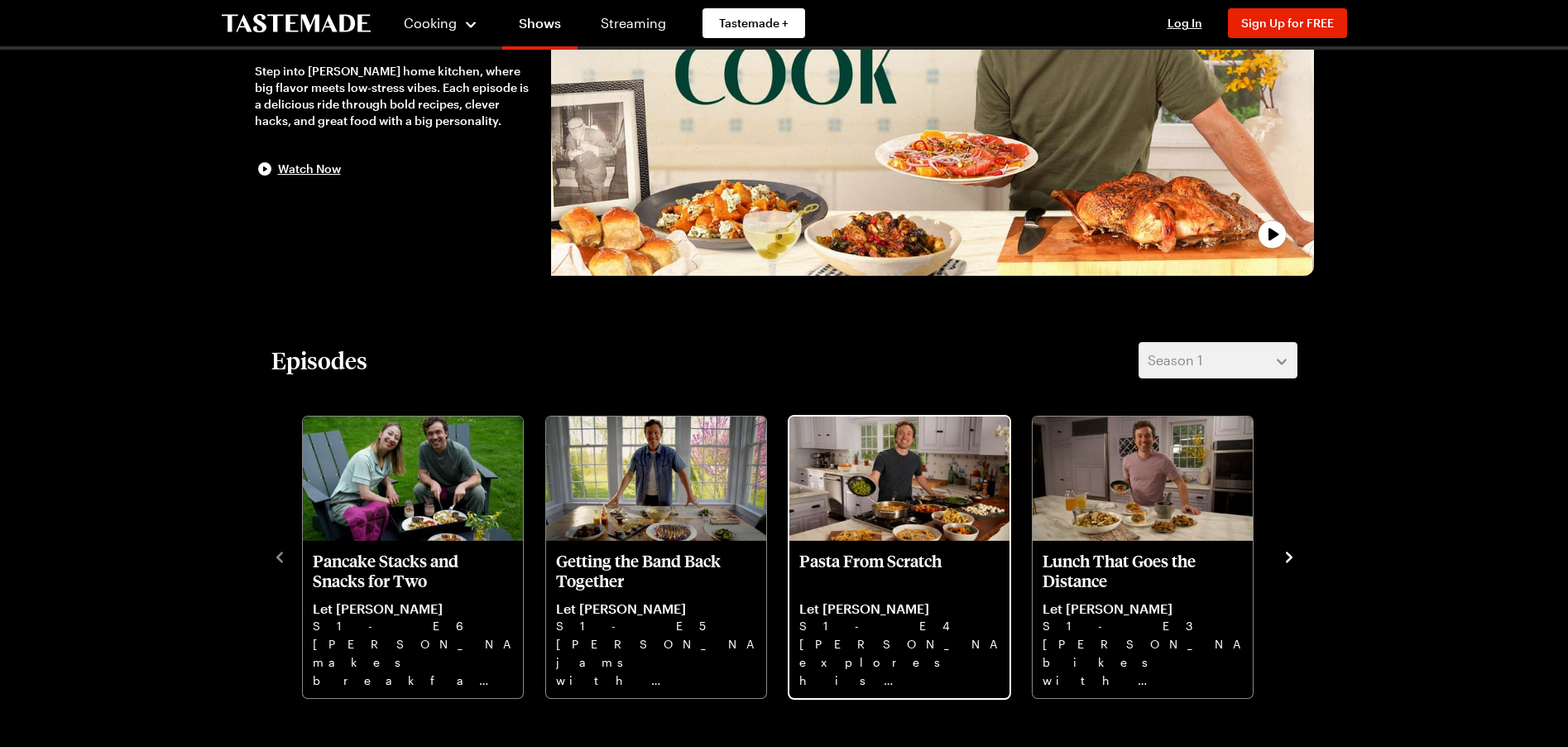
click at [874, 551] on p "Pasta From Scratch" at bounding box center [899, 571] width 201 height 40
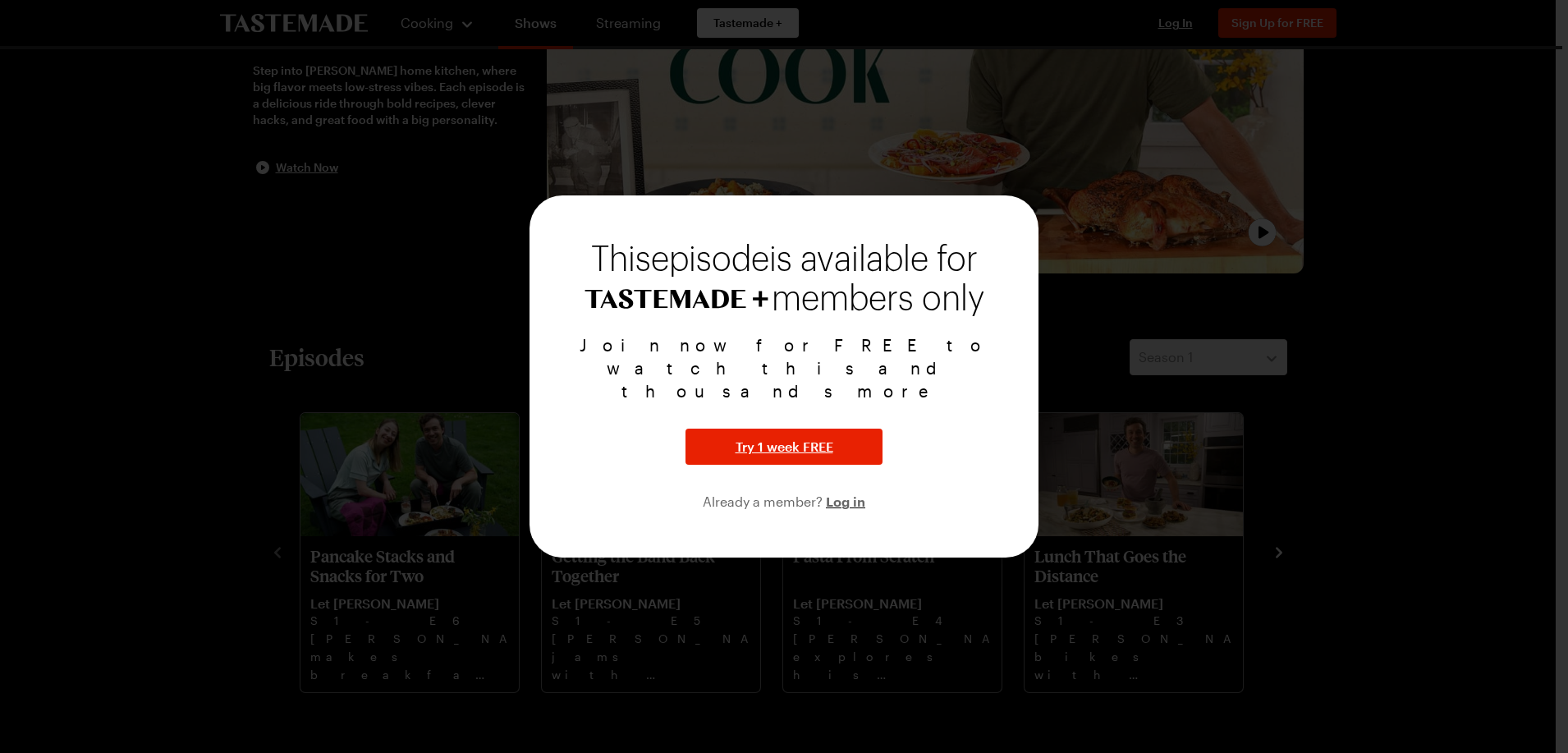
click at [969, 664] on div at bounding box center [784, 376] width 1568 height 753
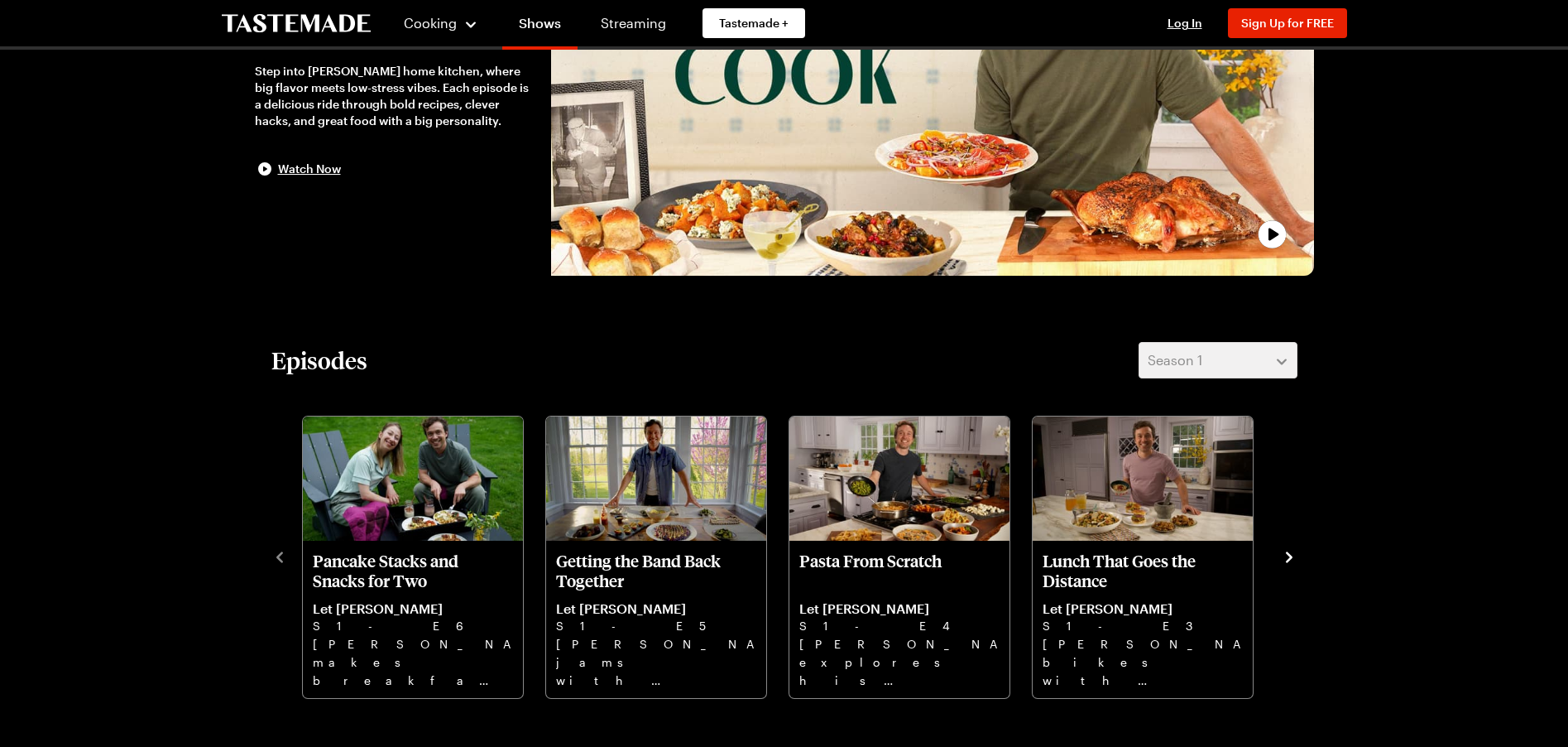
click at [1288, 557] on icon "navigate to next item" at bounding box center [1289, 557] width 17 height 17
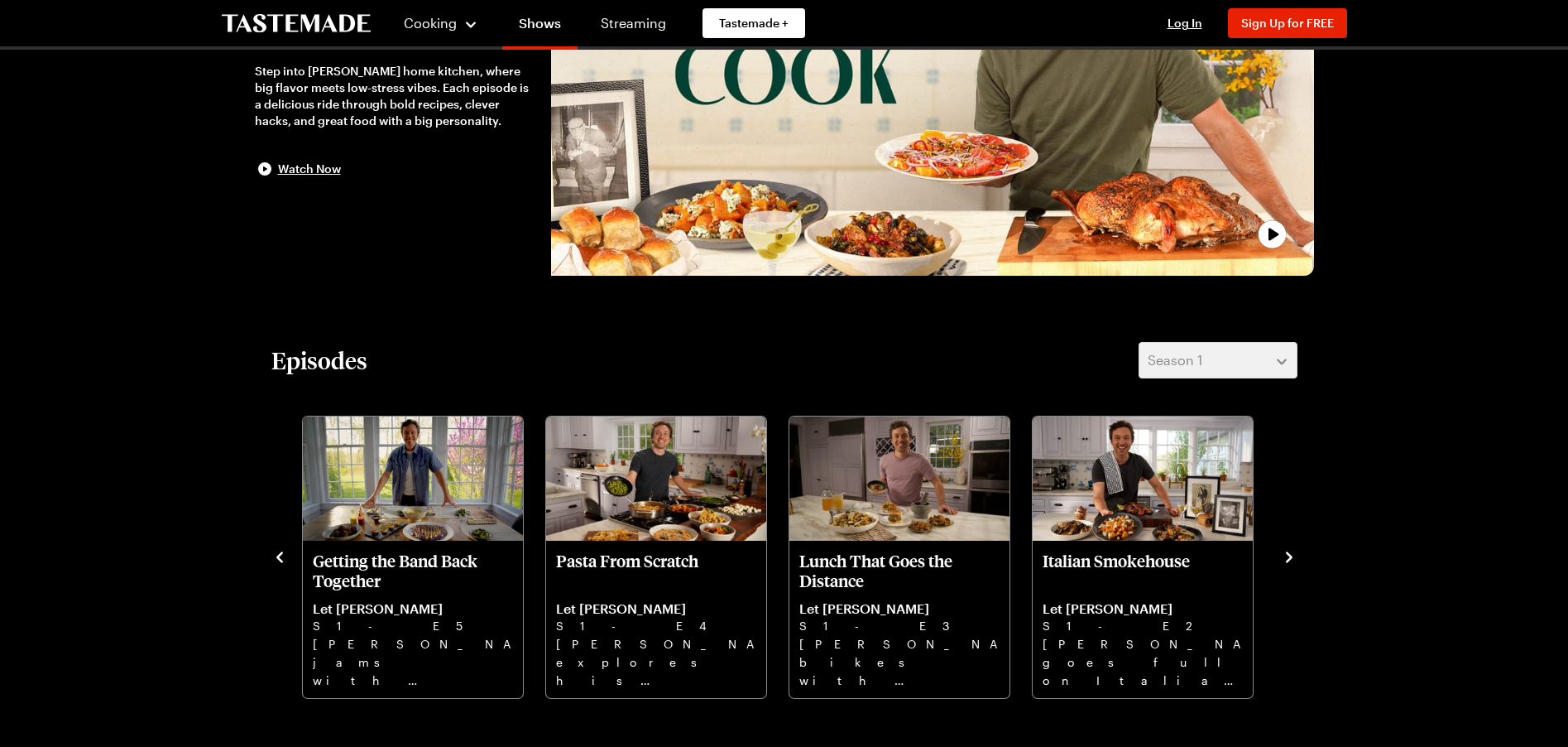
click at [1288, 557] on icon "navigate to next item" at bounding box center [1289, 557] width 17 height 17
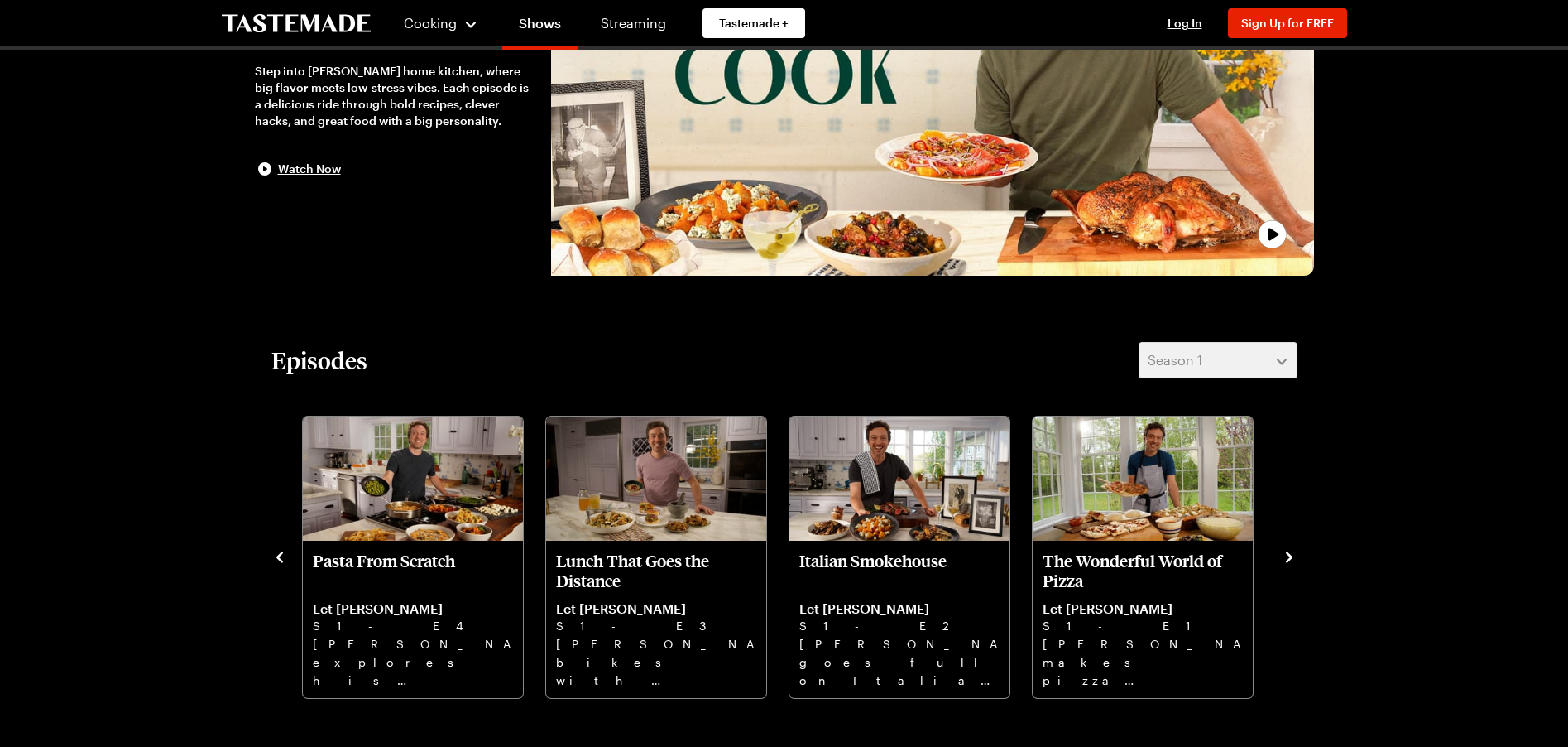
click at [1288, 557] on icon "navigate to next item" at bounding box center [1289, 557] width 17 height 17
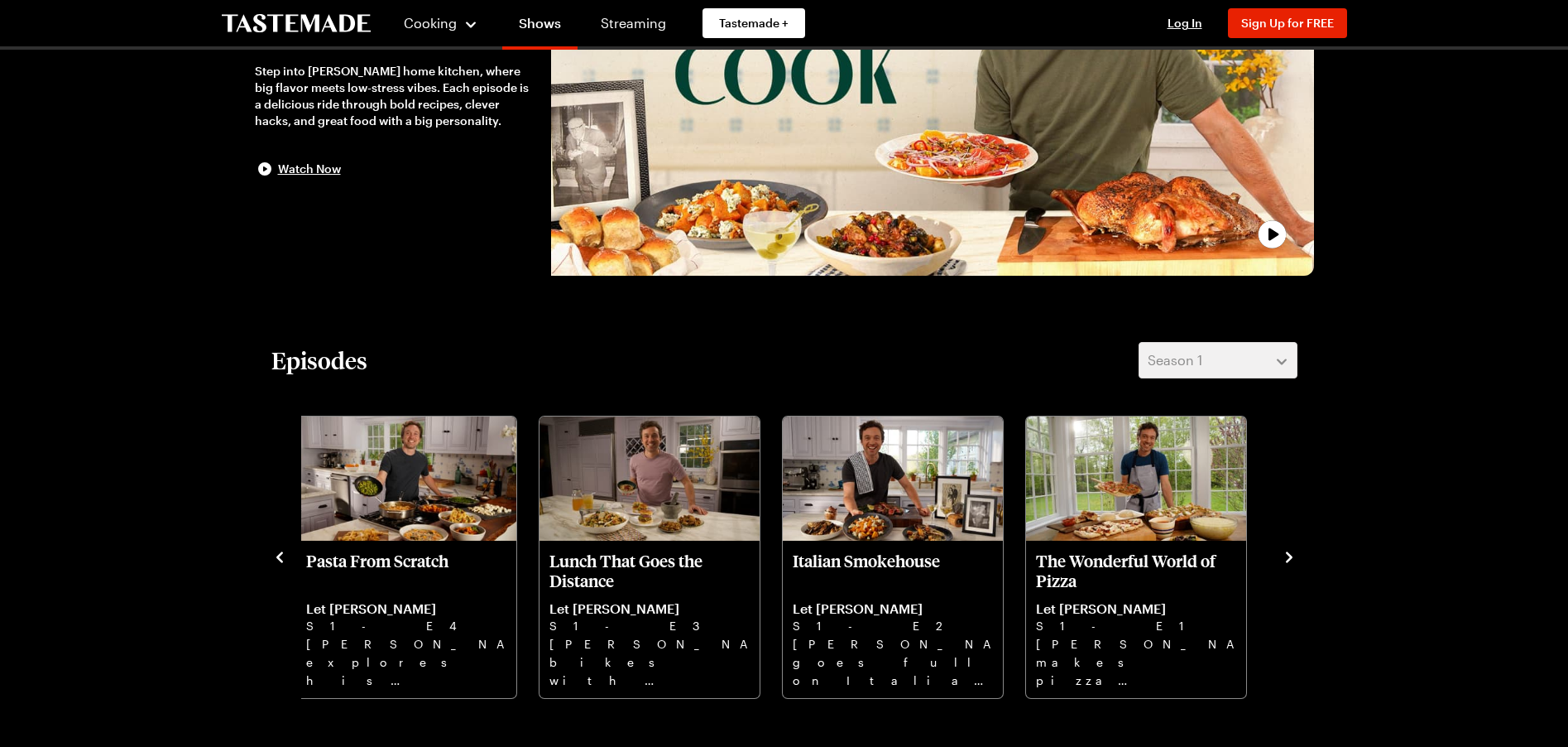
click at [1288, 557] on icon "navigate to next item" at bounding box center [1289, 557] width 17 height 17
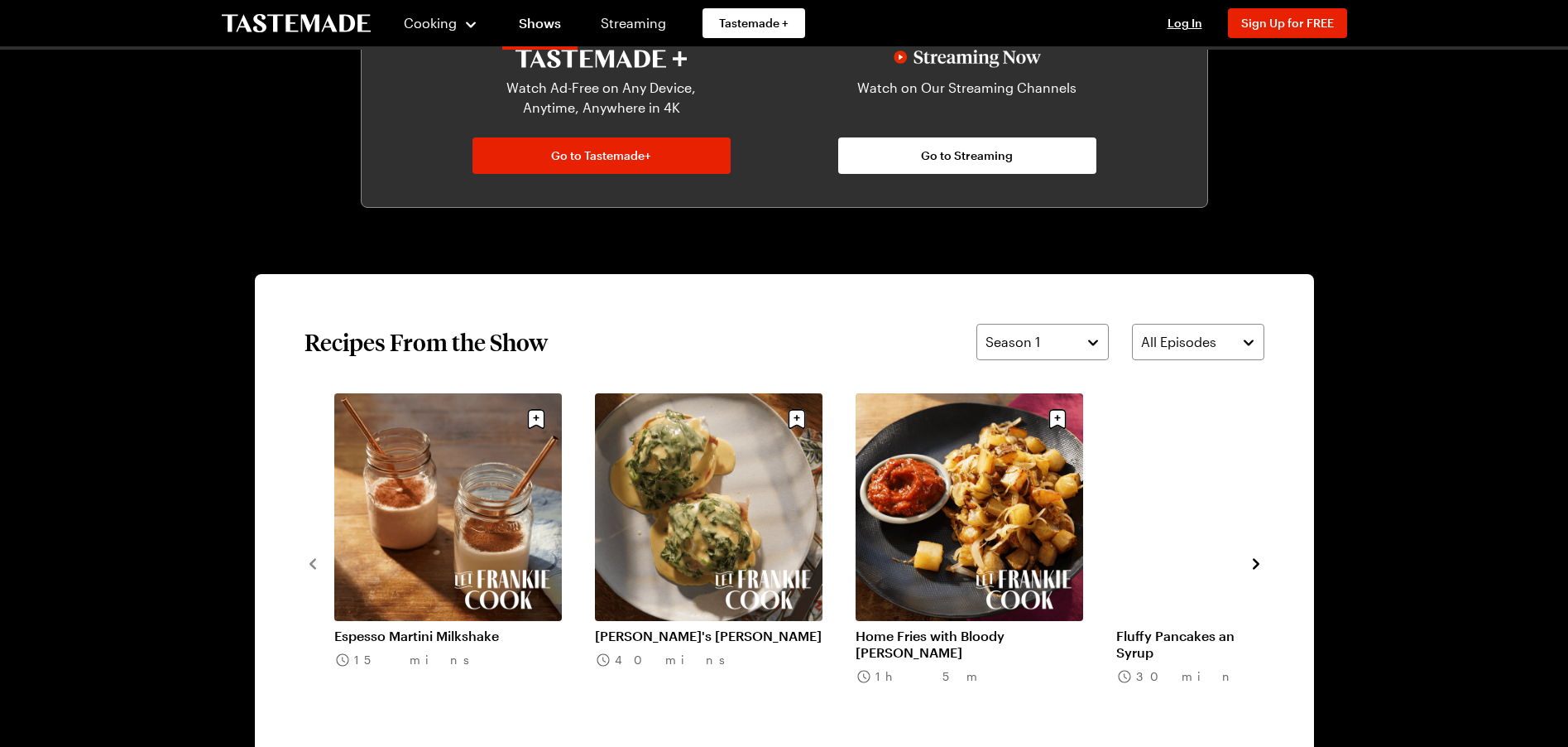
scroll to position [1125, 0]
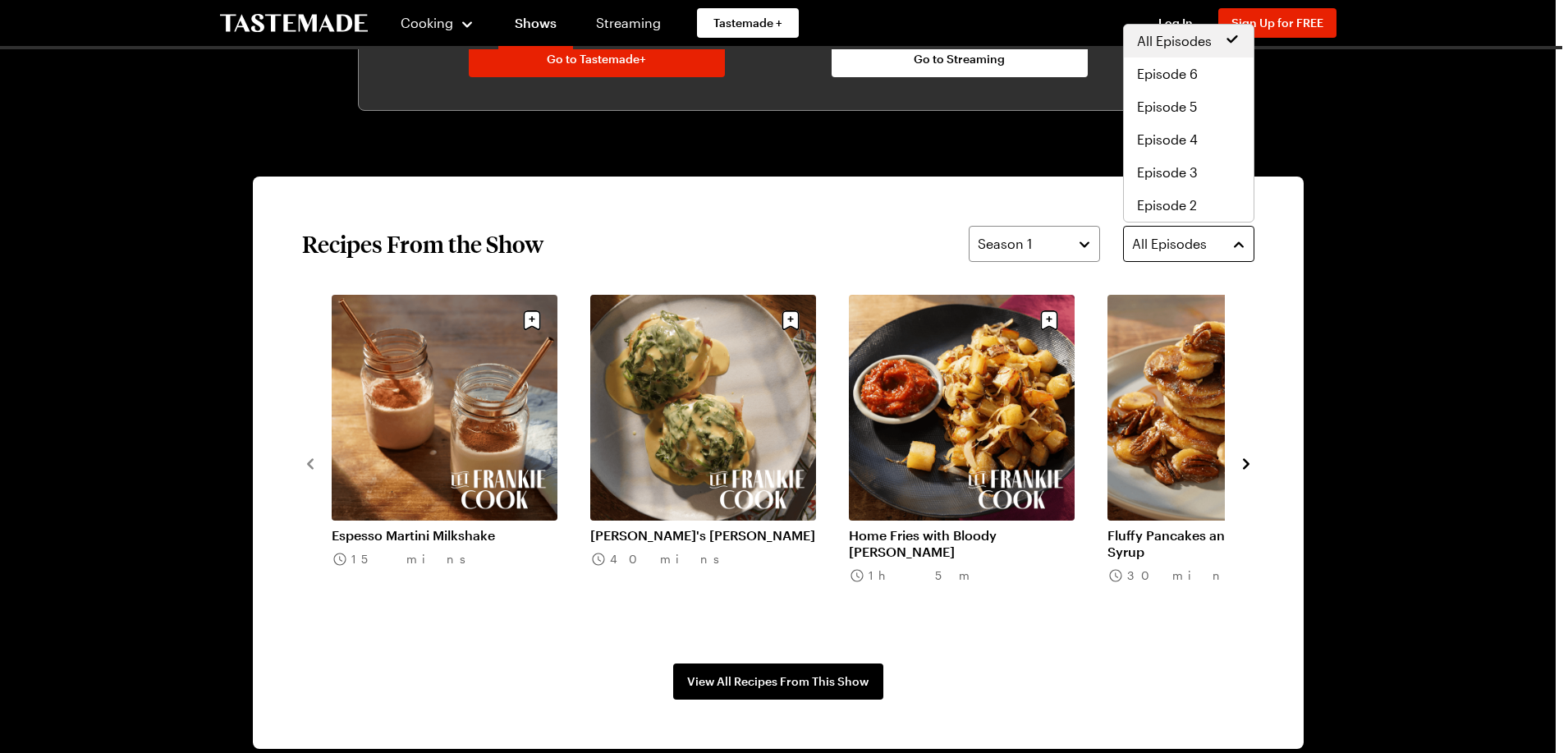
click at [1238, 246] on button "All Episodes" at bounding box center [1189, 244] width 132 height 36
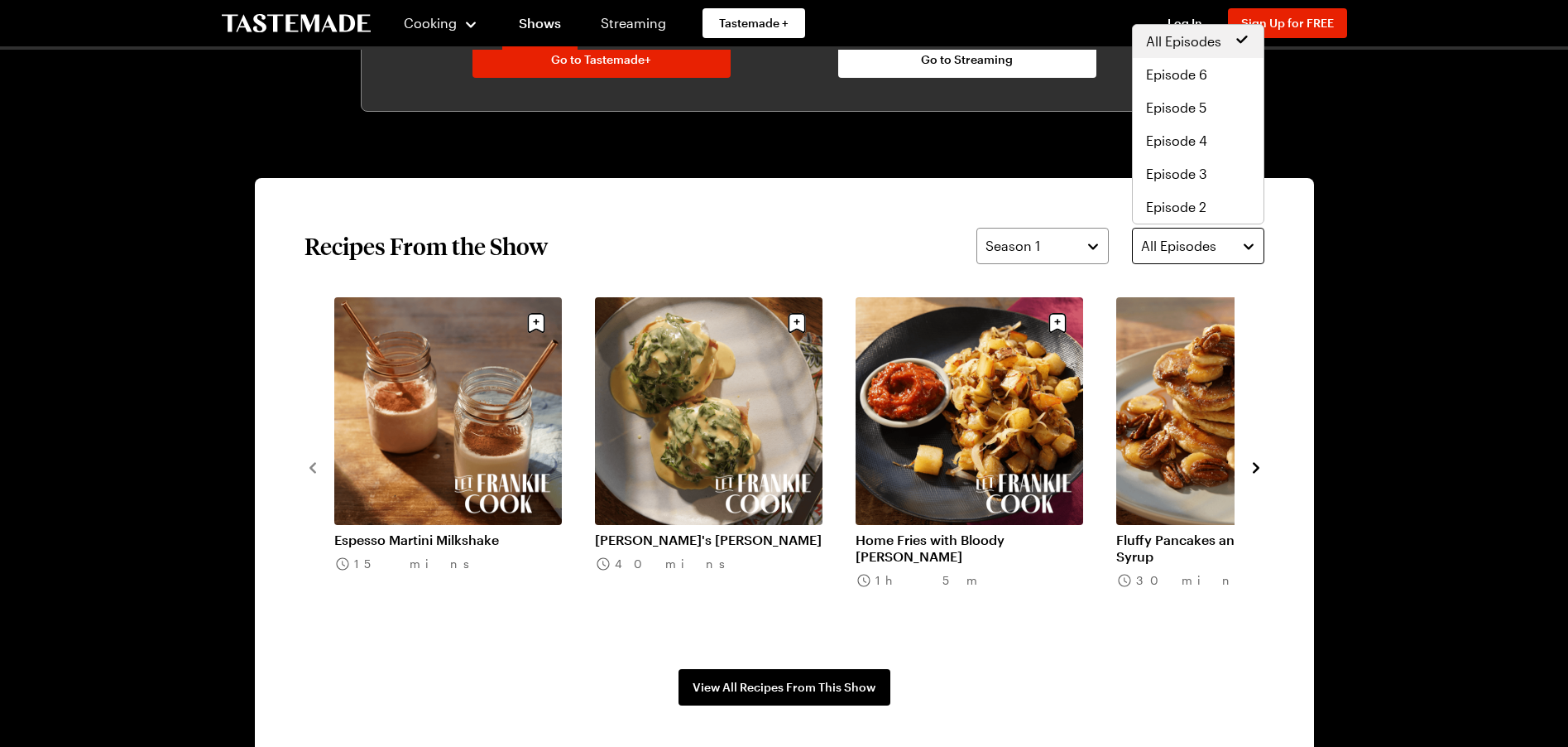
click at [1246, 248] on button "All Episodes" at bounding box center [1198, 246] width 133 height 36
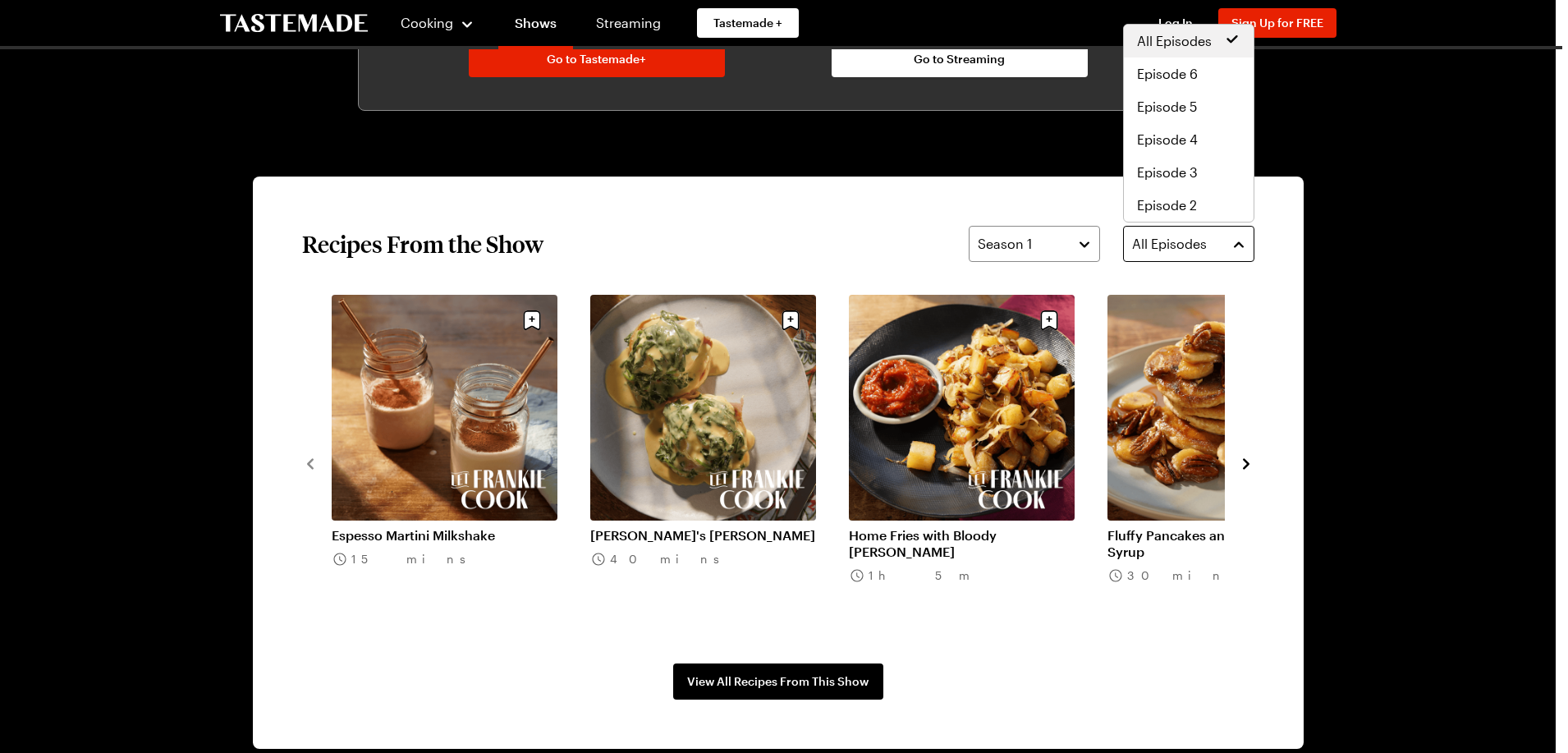
click at [1242, 243] on button "All Episodes" at bounding box center [1189, 244] width 132 height 36
click at [1191, 207] on span "Episode 2" at bounding box center [1167, 205] width 60 height 19
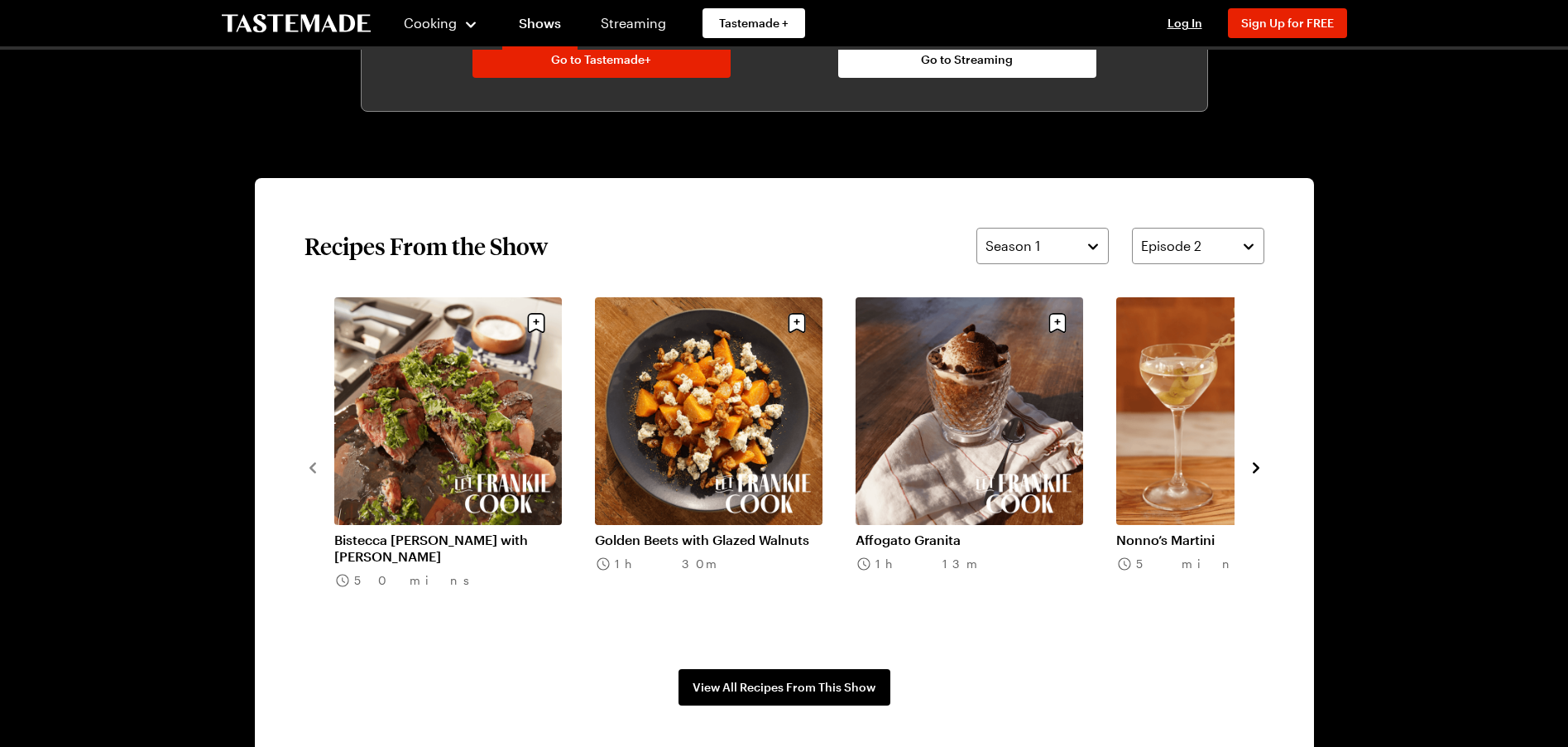
click at [1258, 466] on icon "navigate to next item" at bounding box center [1256, 468] width 17 height 17
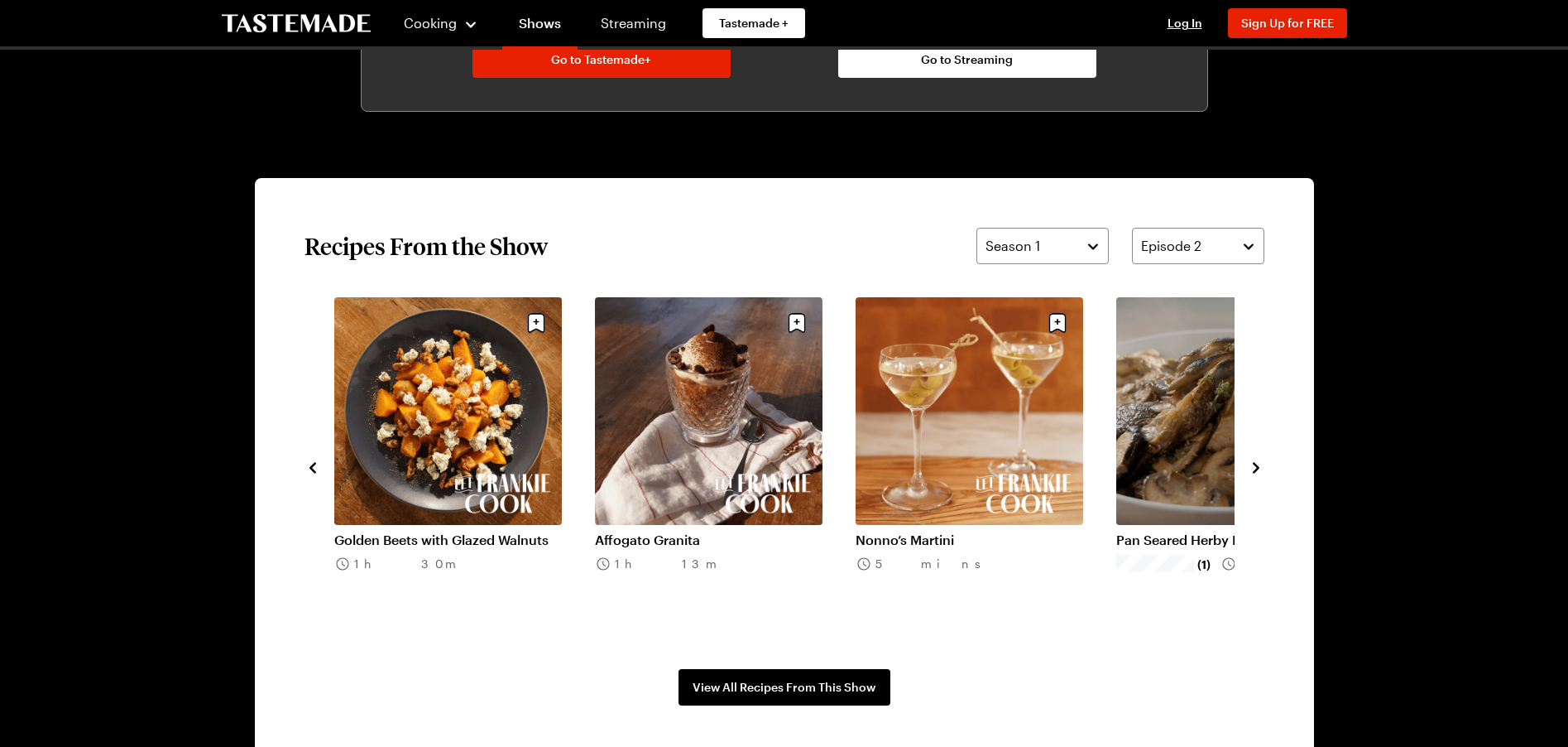
click at [1236, 476] on div "Bistecca Florentina with Salmoriglio 50 mins Golden Beets with Glazed Walnuts 1…" at bounding box center [784, 466] width 959 height 339
click at [1258, 472] on icon "navigate to next item" at bounding box center [1256, 468] width 17 height 17
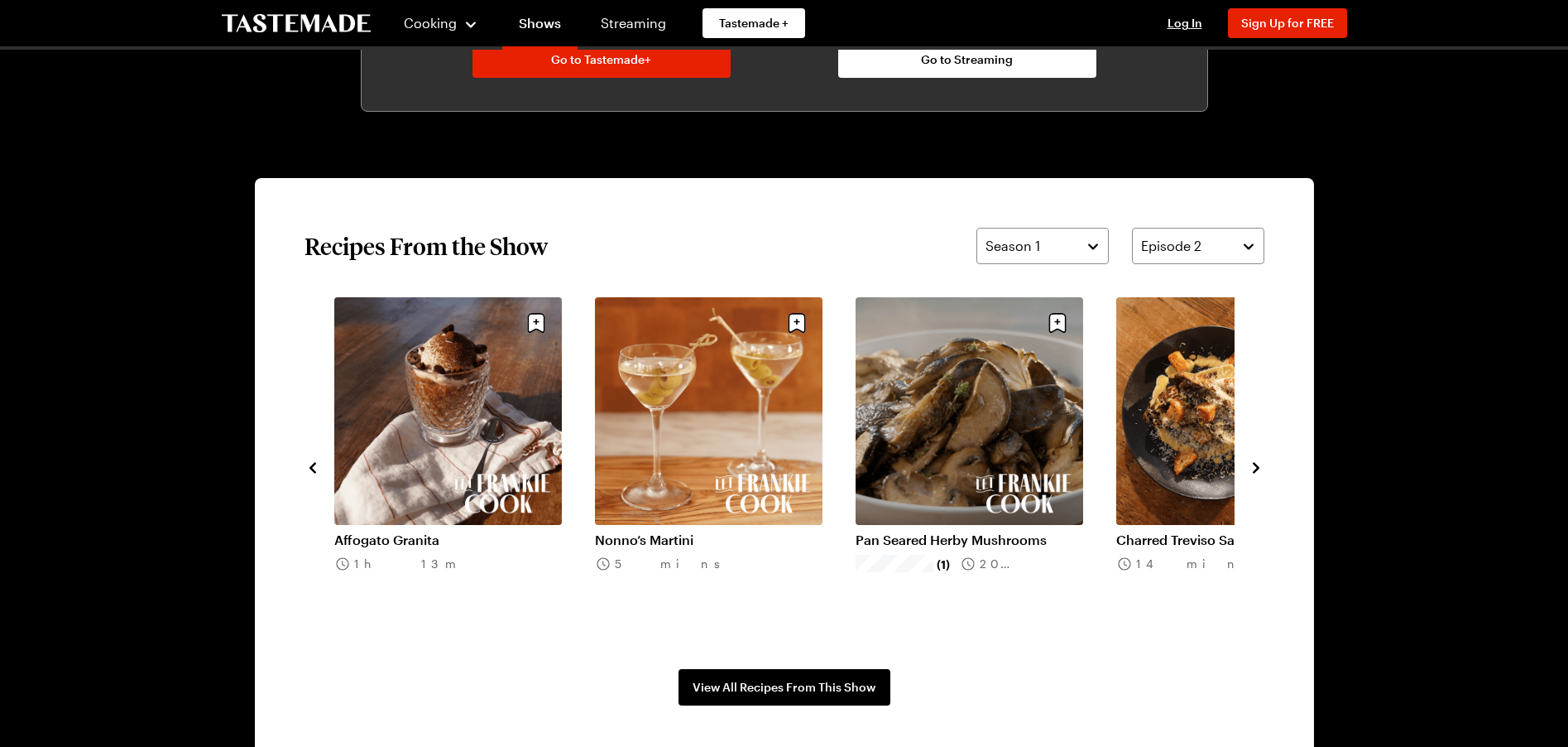
click at [1258, 472] on icon "navigate to next item" at bounding box center [1256, 468] width 17 height 17
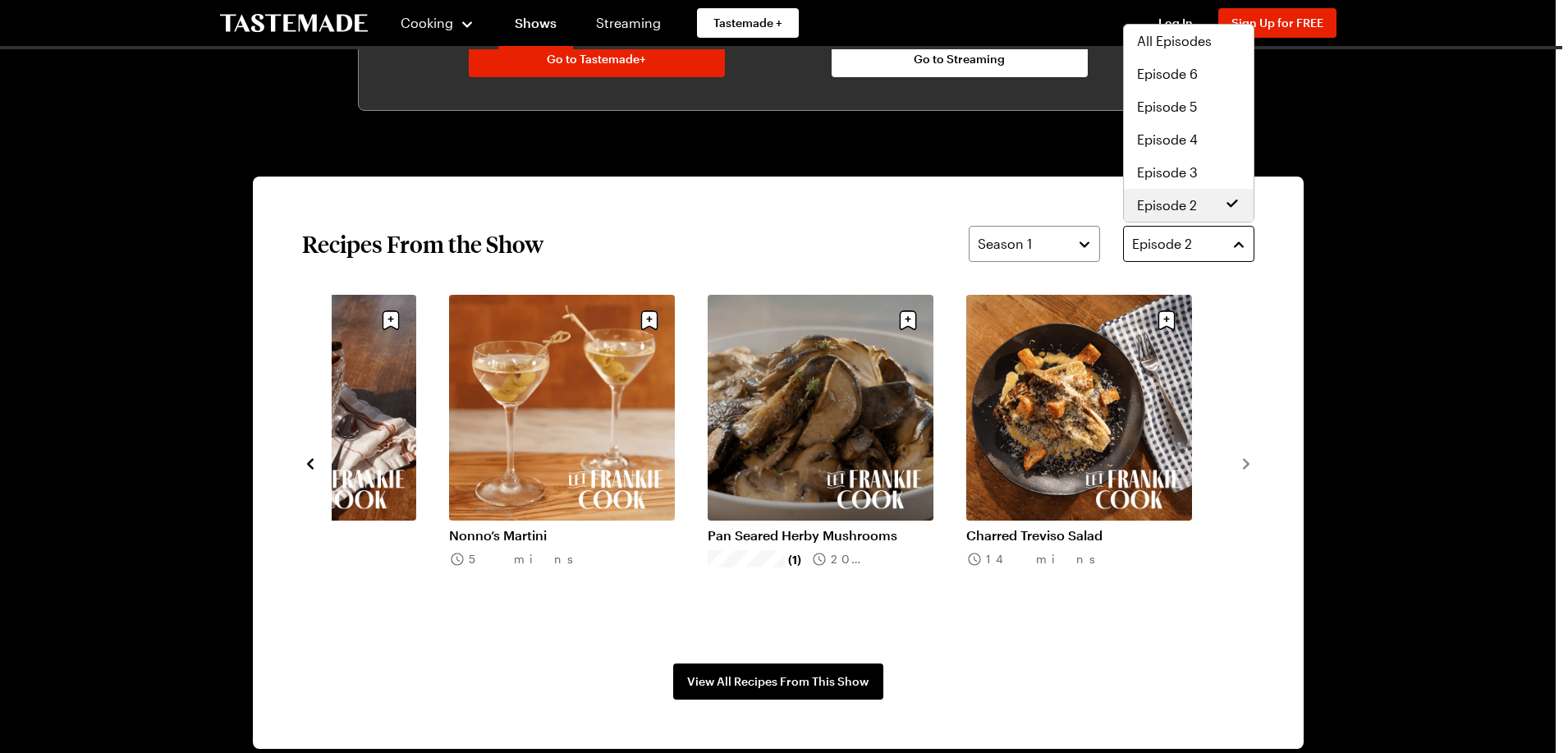
click at [1241, 243] on button "Episode 2" at bounding box center [1189, 244] width 132 height 36
click at [1199, 176] on div "Episode 3" at bounding box center [1189, 172] width 104 height 19
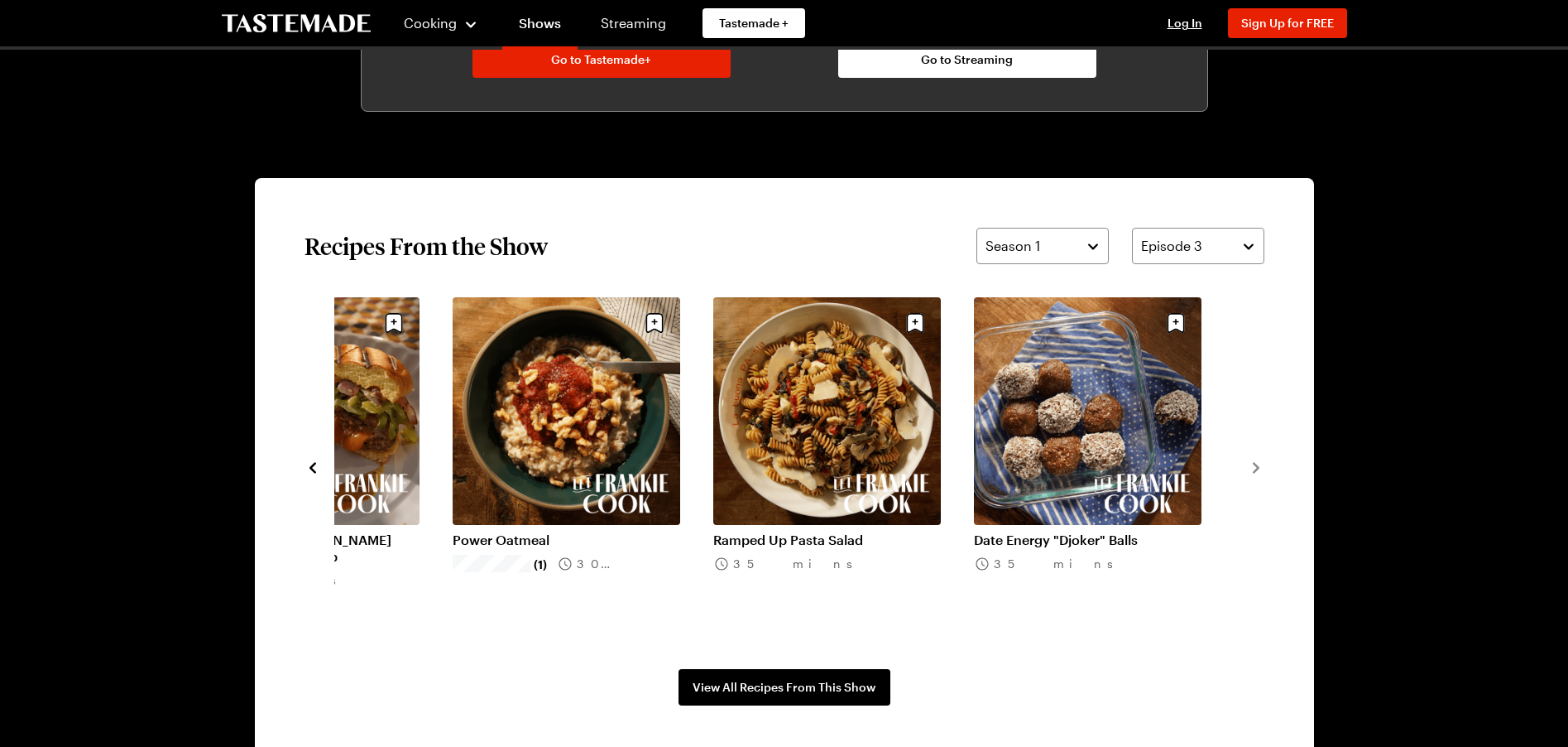
click at [314, 464] on icon "navigate to previous item" at bounding box center [313, 468] width 7 height 11
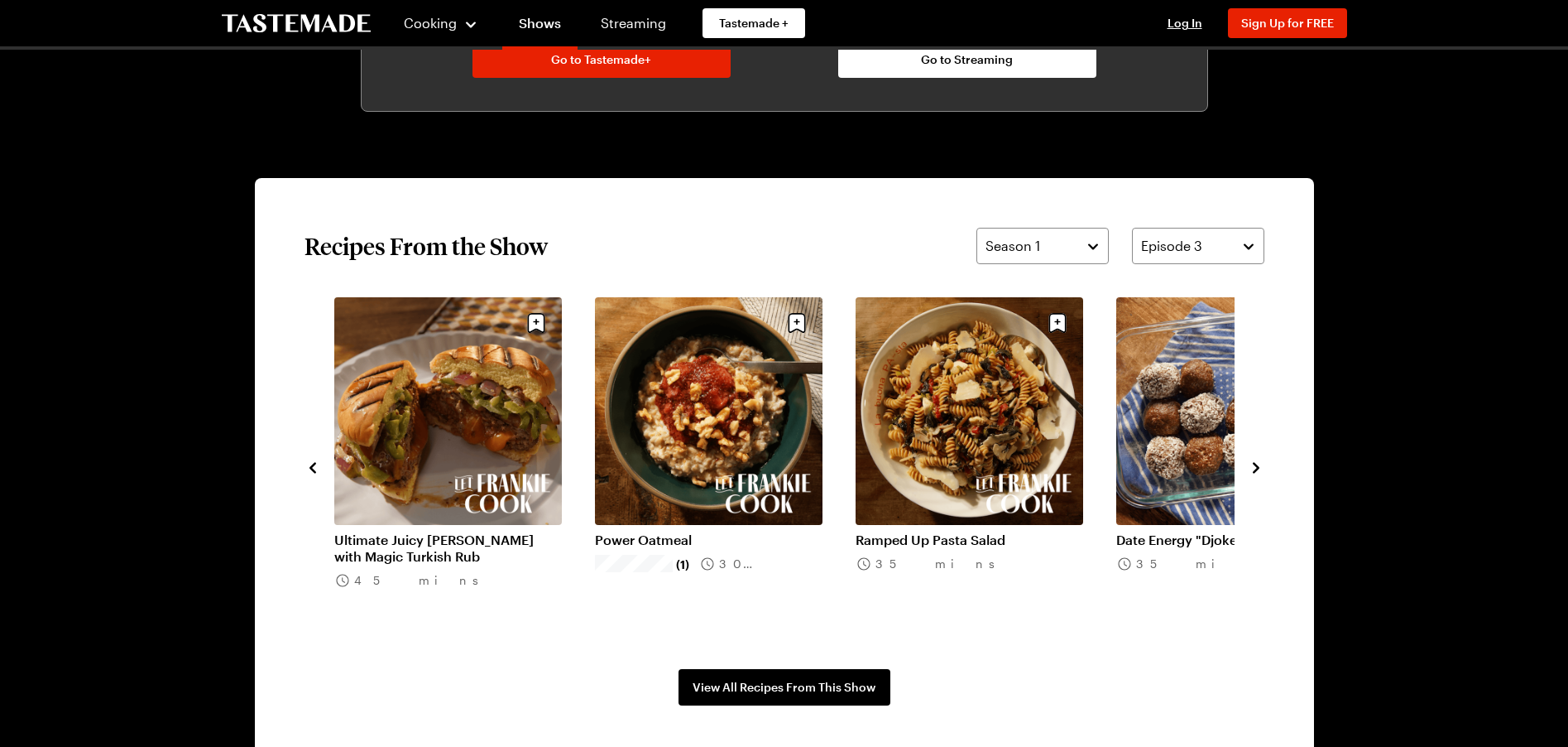
click at [314, 464] on icon "navigate to previous item" at bounding box center [313, 468] width 7 height 11
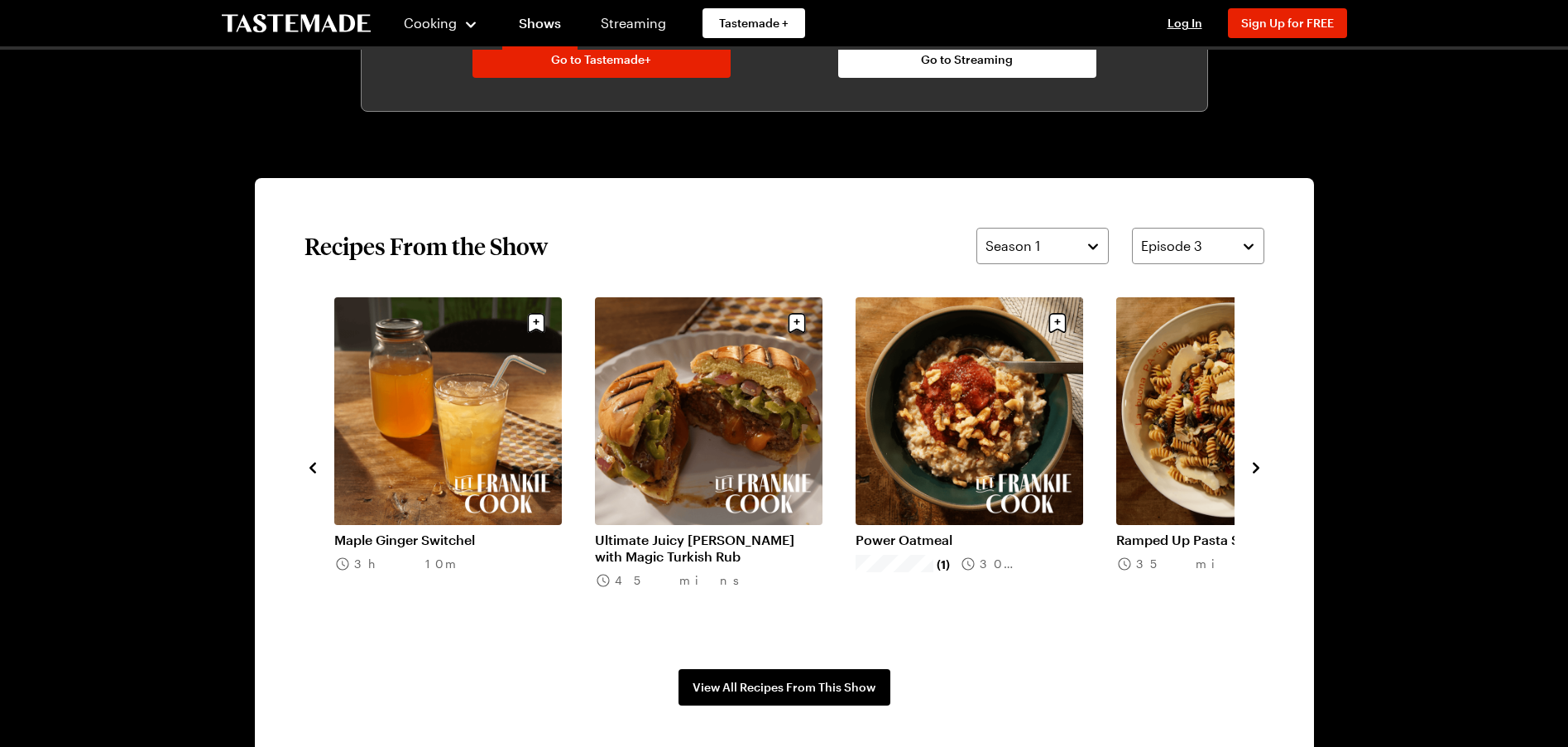
click at [314, 464] on icon "navigate to previous item" at bounding box center [313, 468] width 7 height 11
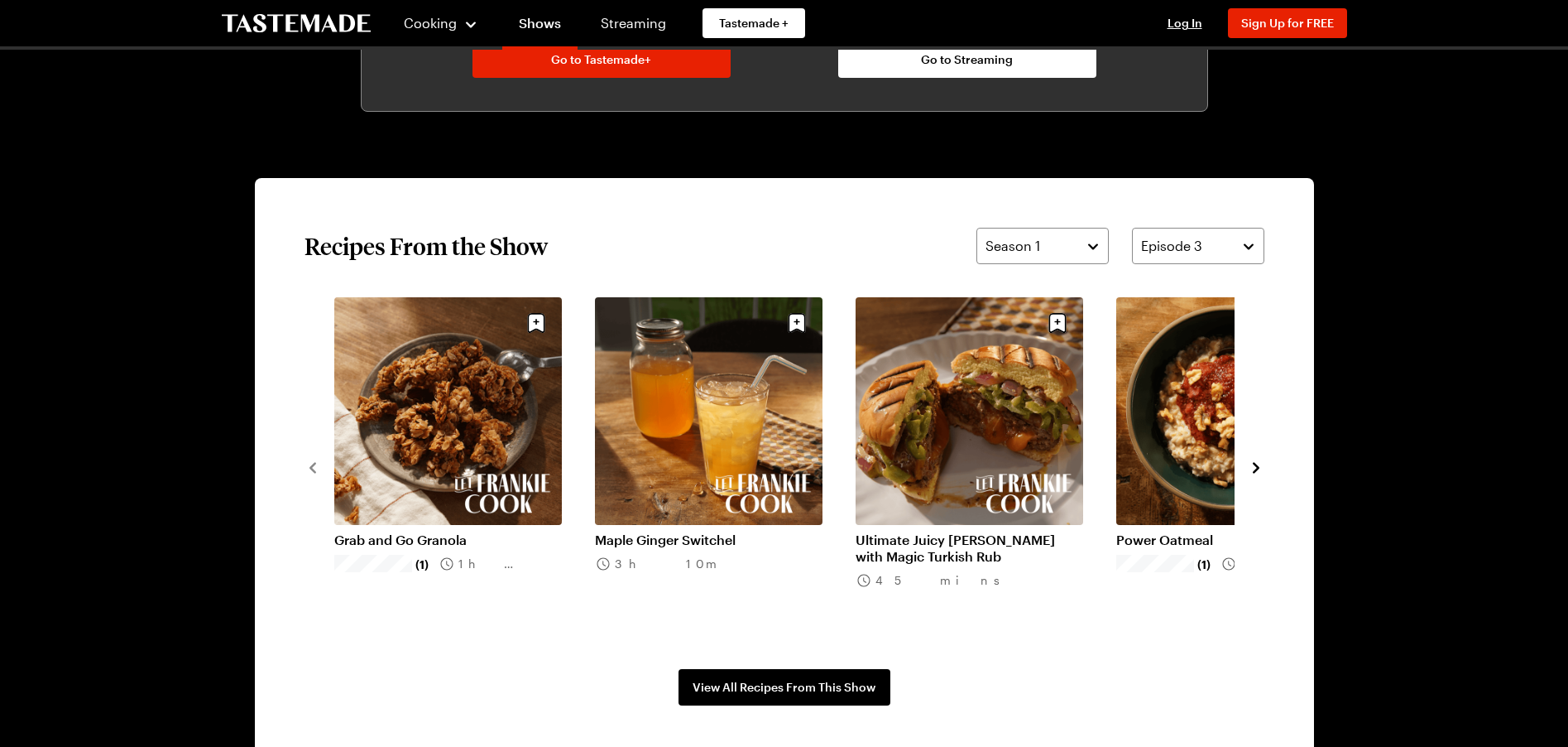
click at [425, 462] on div "Grab and Go Granola (1) 1h 40m Maple Ginger Switchel 3h 10m Ultimate Juicy Lucy…" at bounding box center [784, 466] width 959 height 339
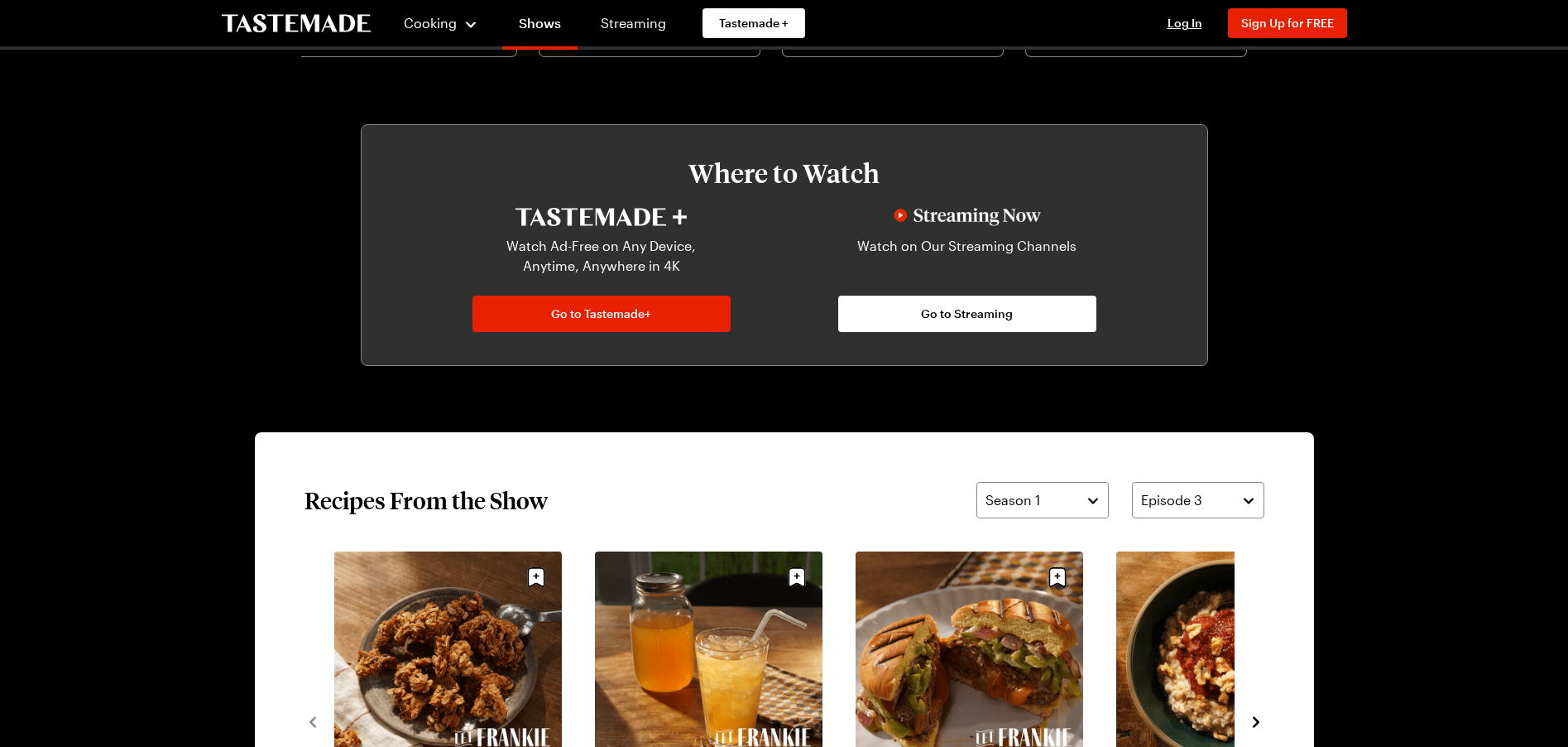
scroll to position [1008, 0]
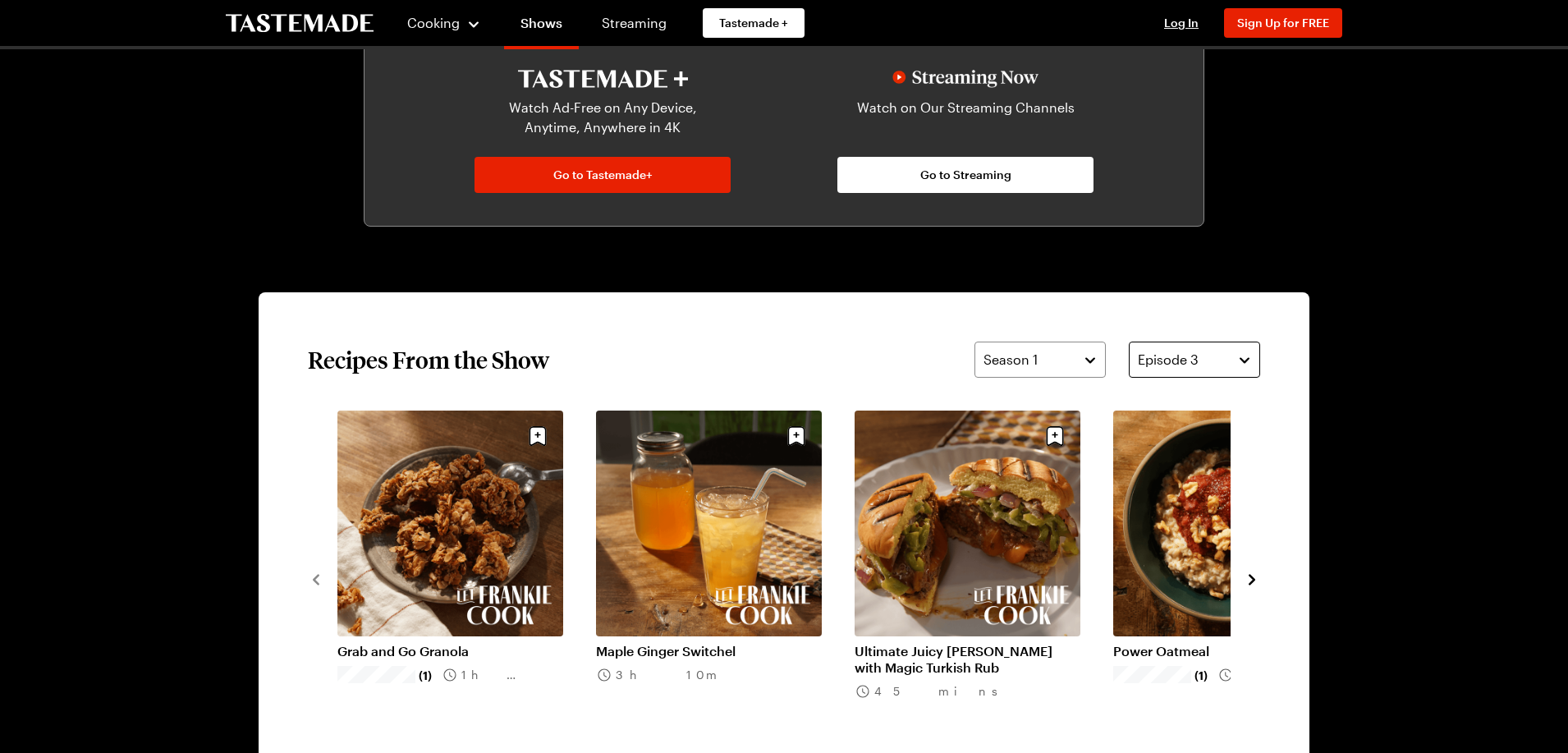
click at [1241, 358] on button "Episode 3" at bounding box center [1195, 359] width 132 height 36
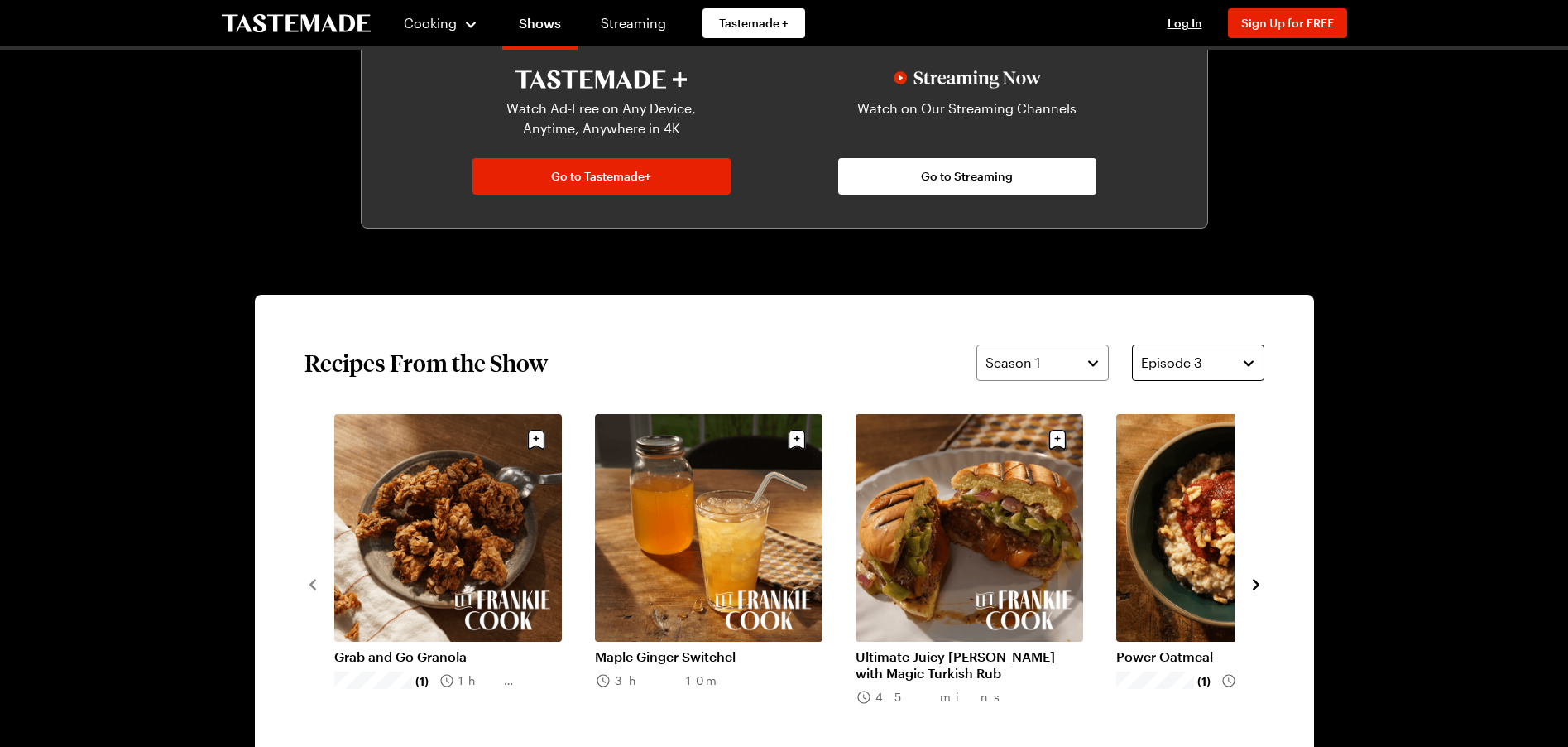
click at [1252, 362] on button "Episode 3" at bounding box center [1198, 362] width 133 height 36
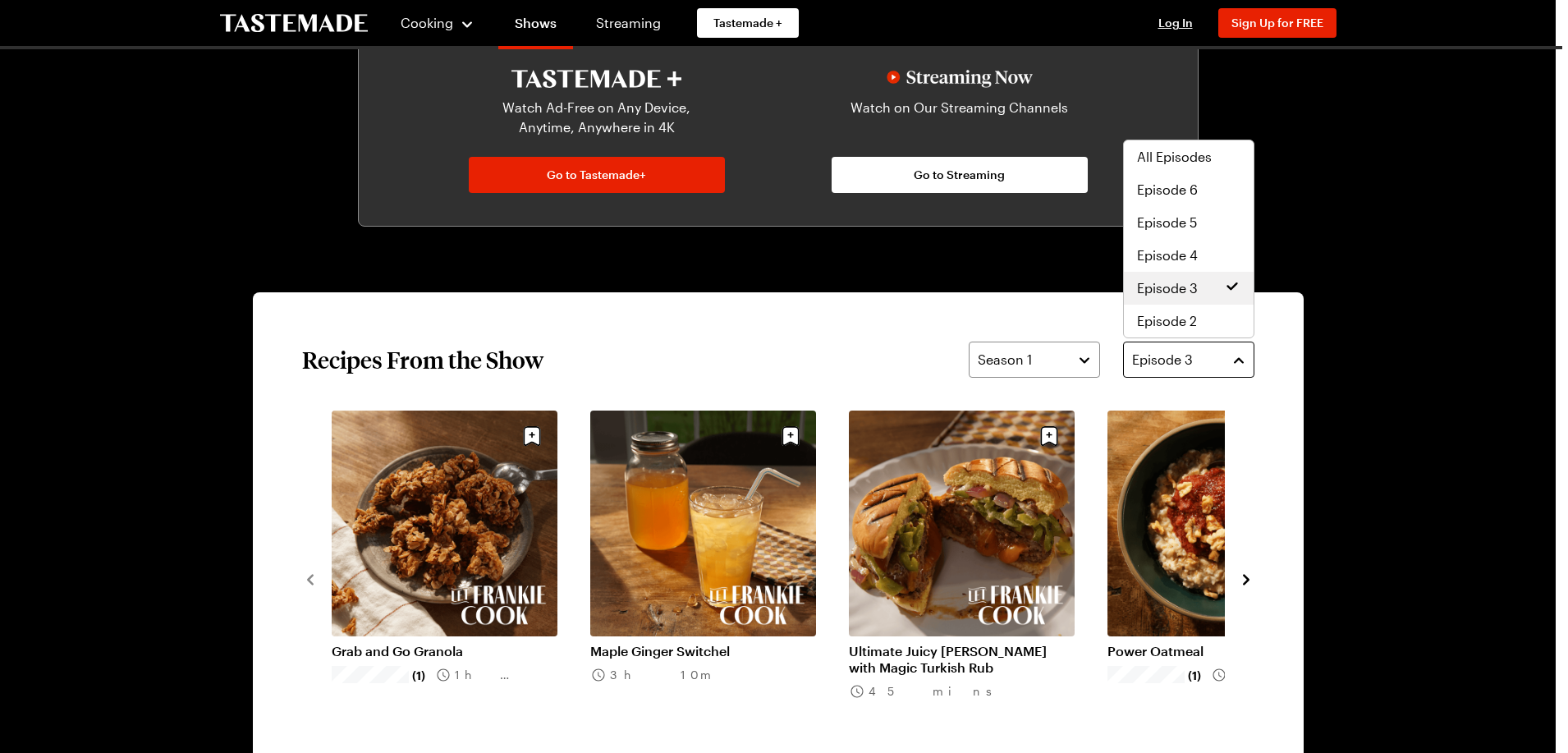
click at [1243, 359] on button "Episode 3" at bounding box center [1189, 359] width 132 height 36
click at [1175, 158] on span "All Episodes" at bounding box center [1174, 157] width 75 height 19
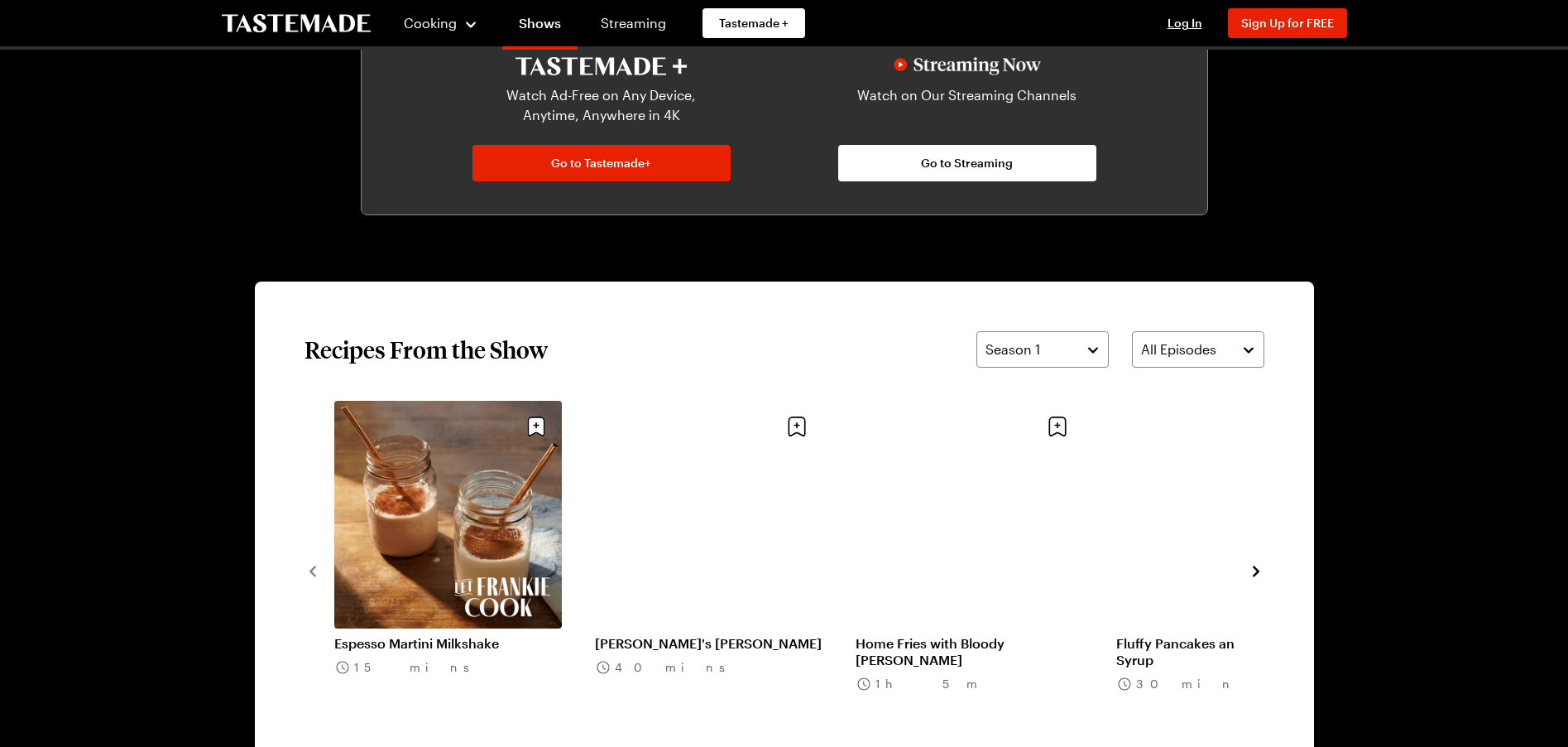
scroll to position [1120, 0]
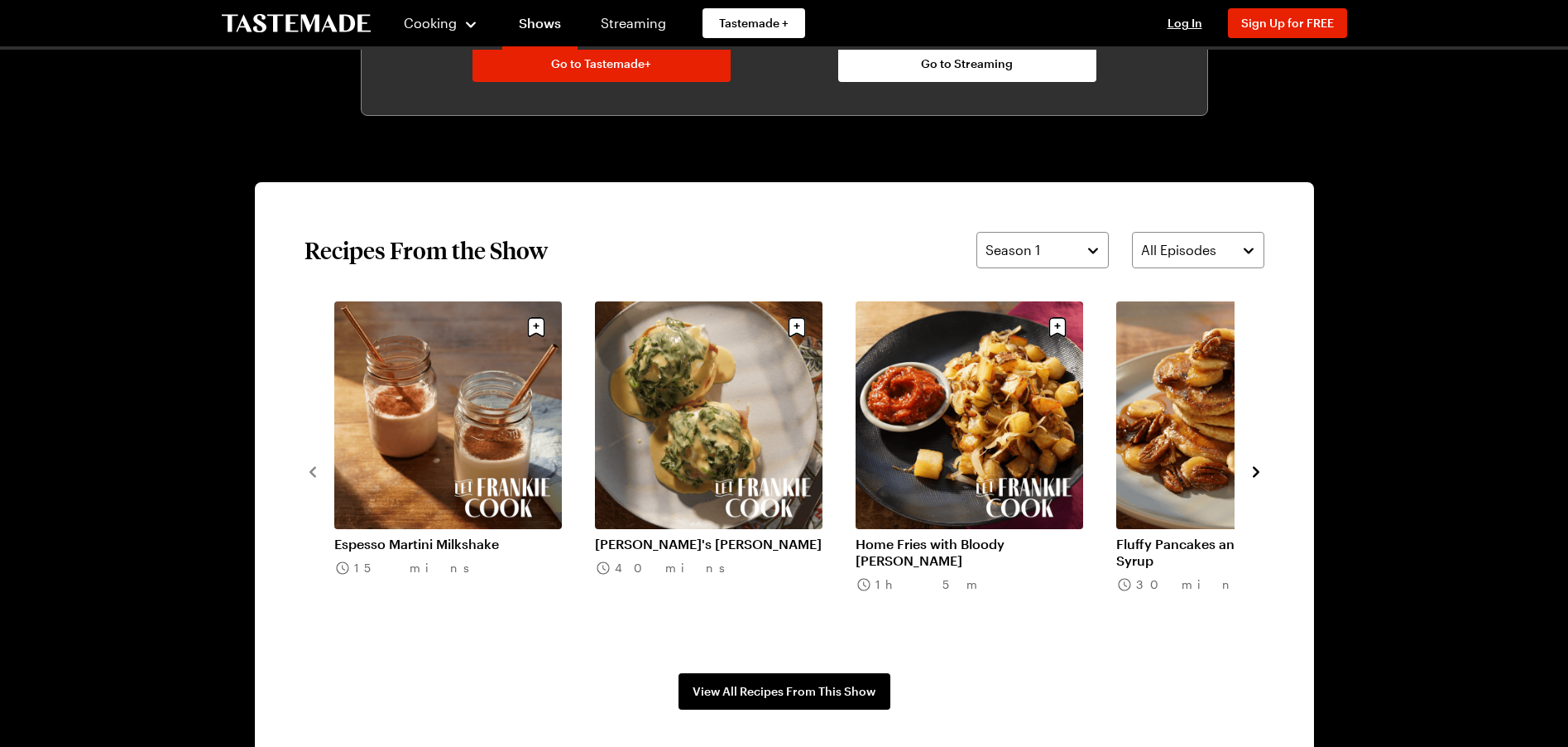
click at [1254, 469] on icon "navigate to next item" at bounding box center [1255, 472] width 7 height 11
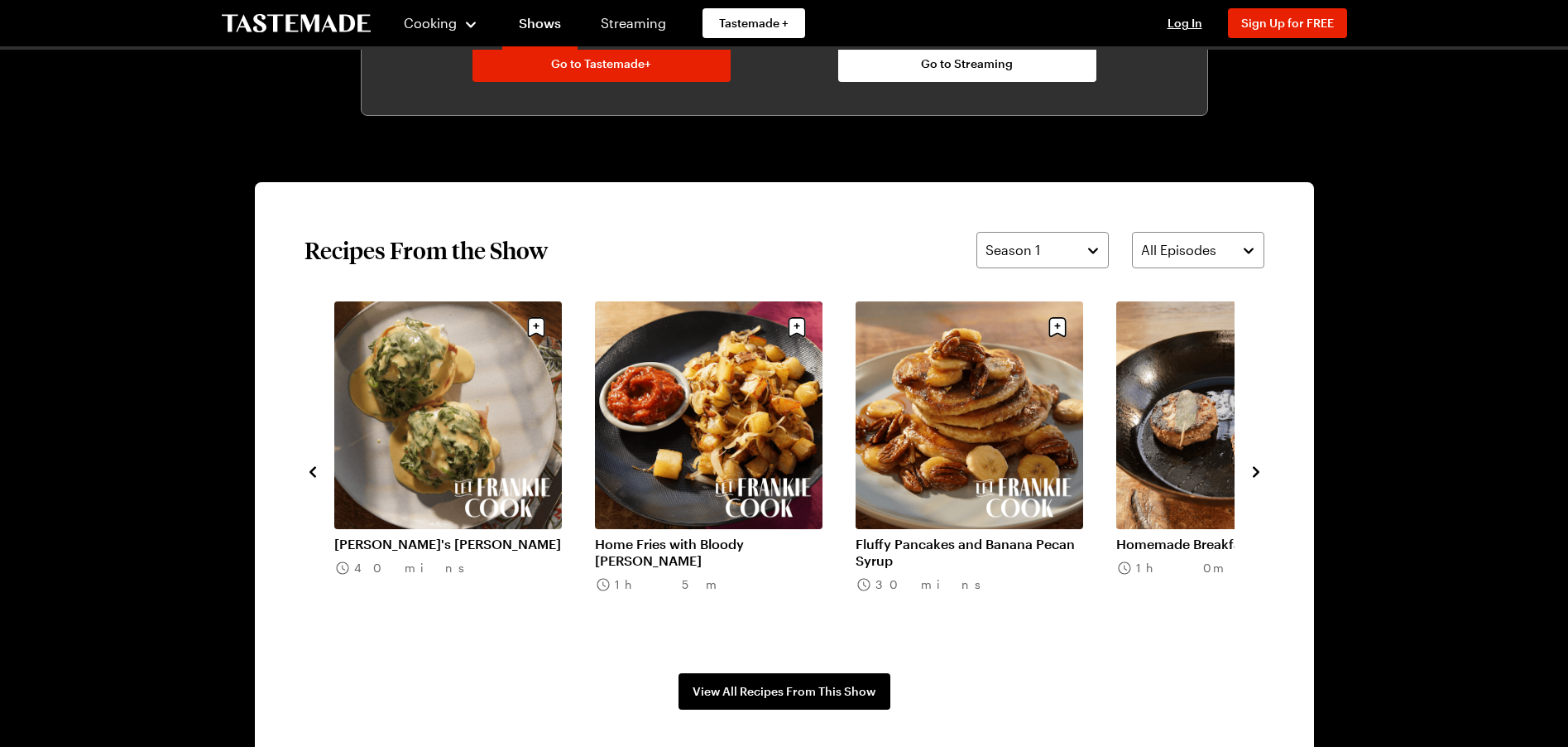
click at [1254, 469] on icon "navigate to next item" at bounding box center [1255, 472] width 7 height 11
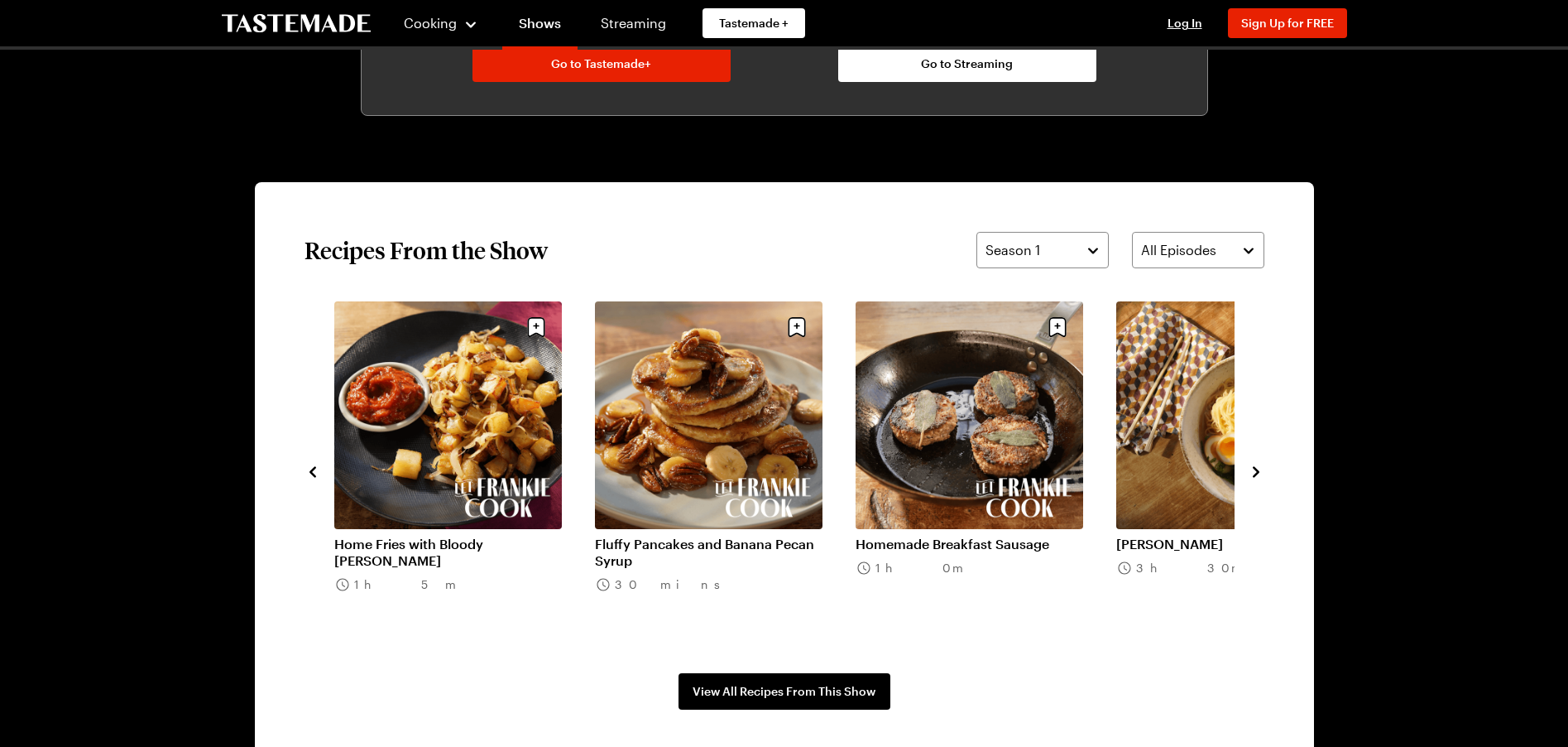
click at [1255, 470] on icon "navigate to next item" at bounding box center [1255, 472] width 7 height 11
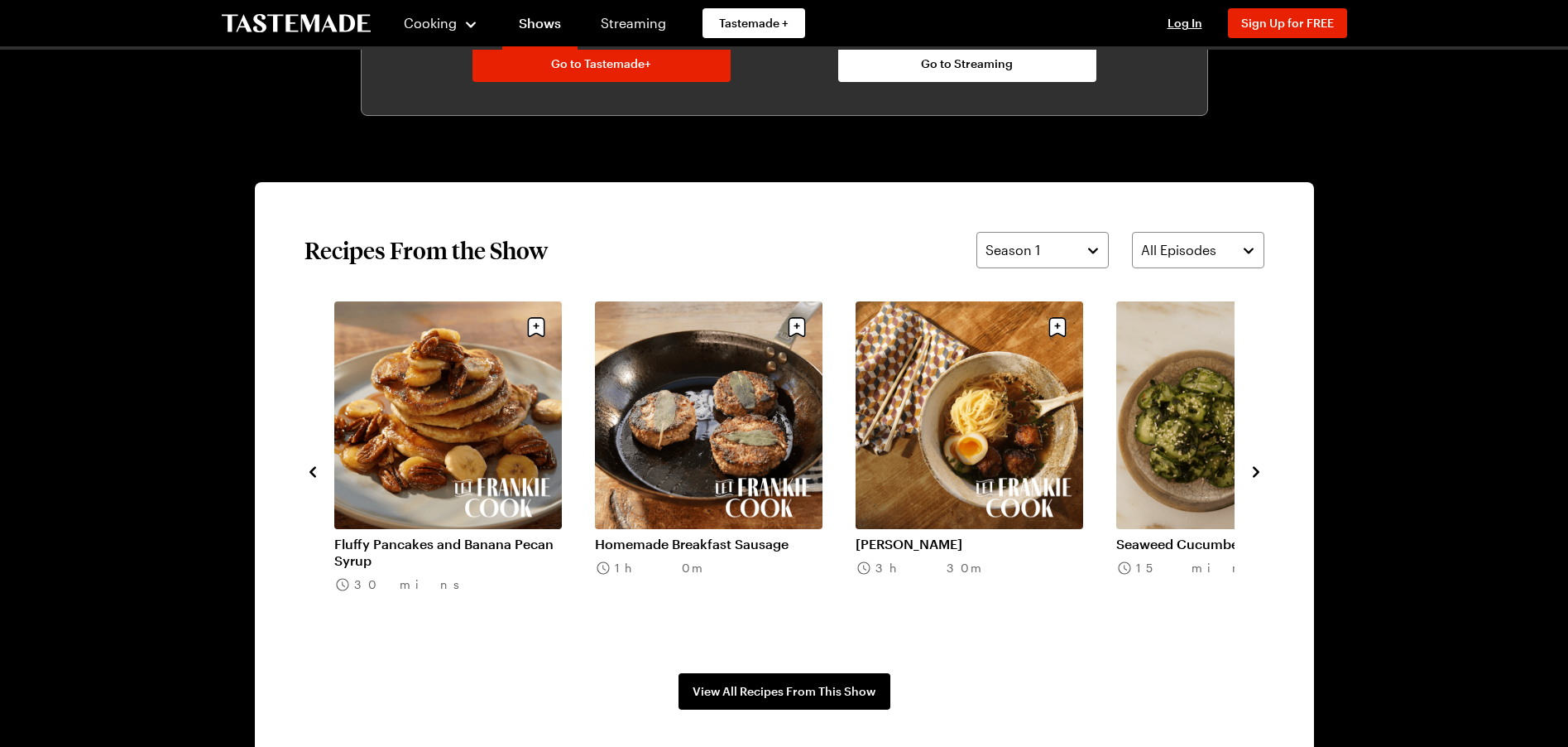
click at [1255, 470] on icon "navigate to next item" at bounding box center [1255, 472] width 7 height 11
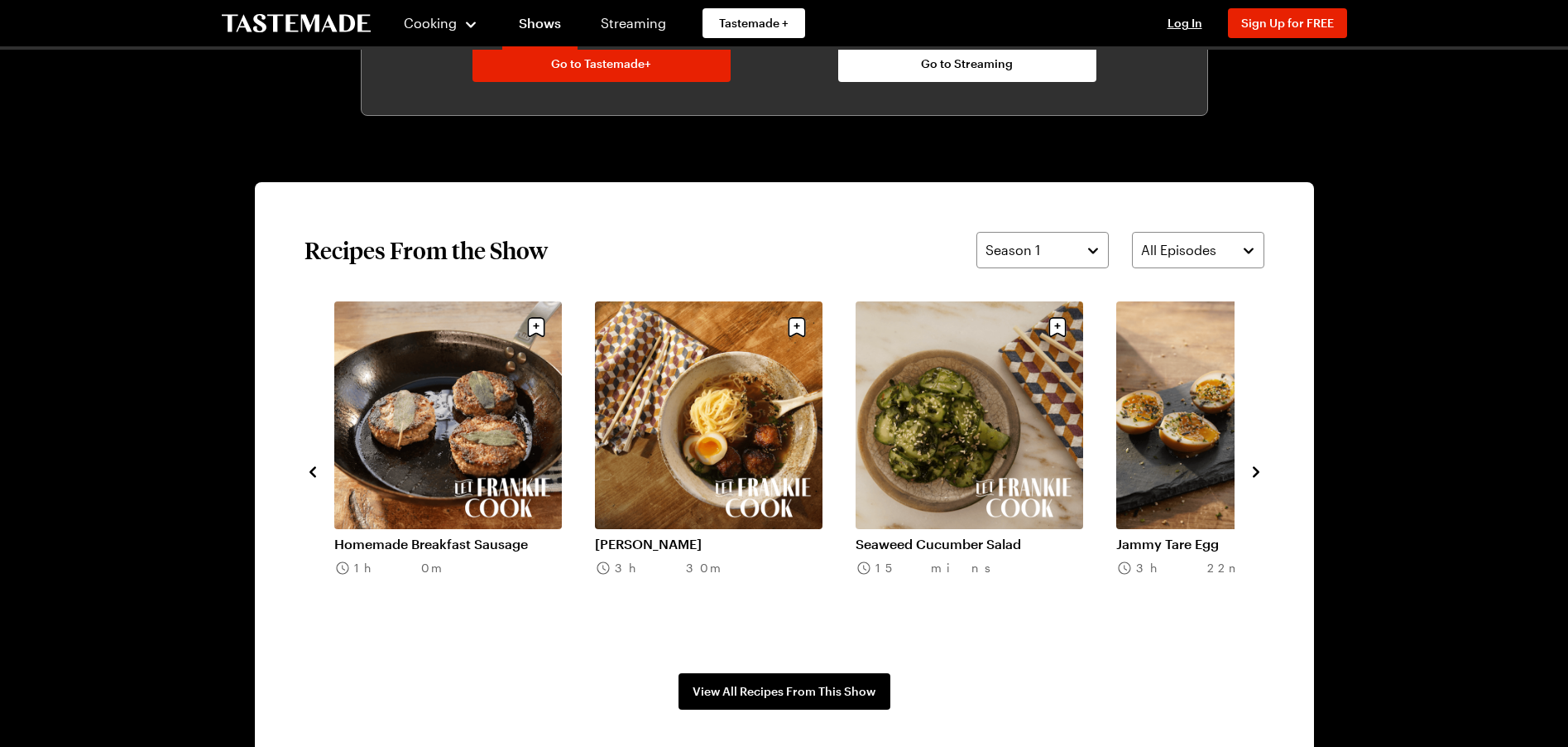
click at [1255, 470] on icon "navigate to next item" at bounding box center [1255, 472] width 7 height 11
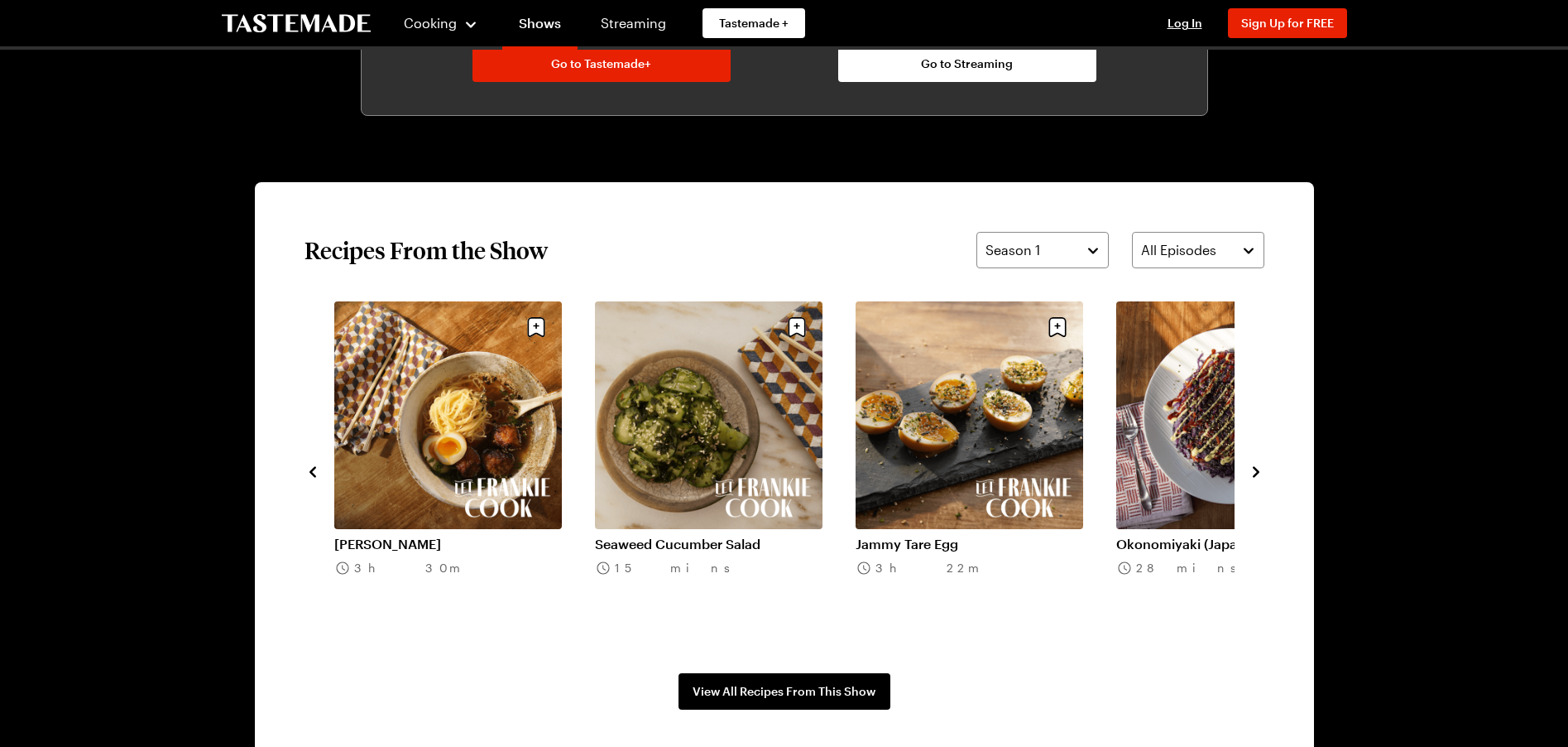
click at [1255, 470] on icon "navigate to next item" at bounding box center [1255, 472] width 7 height 11
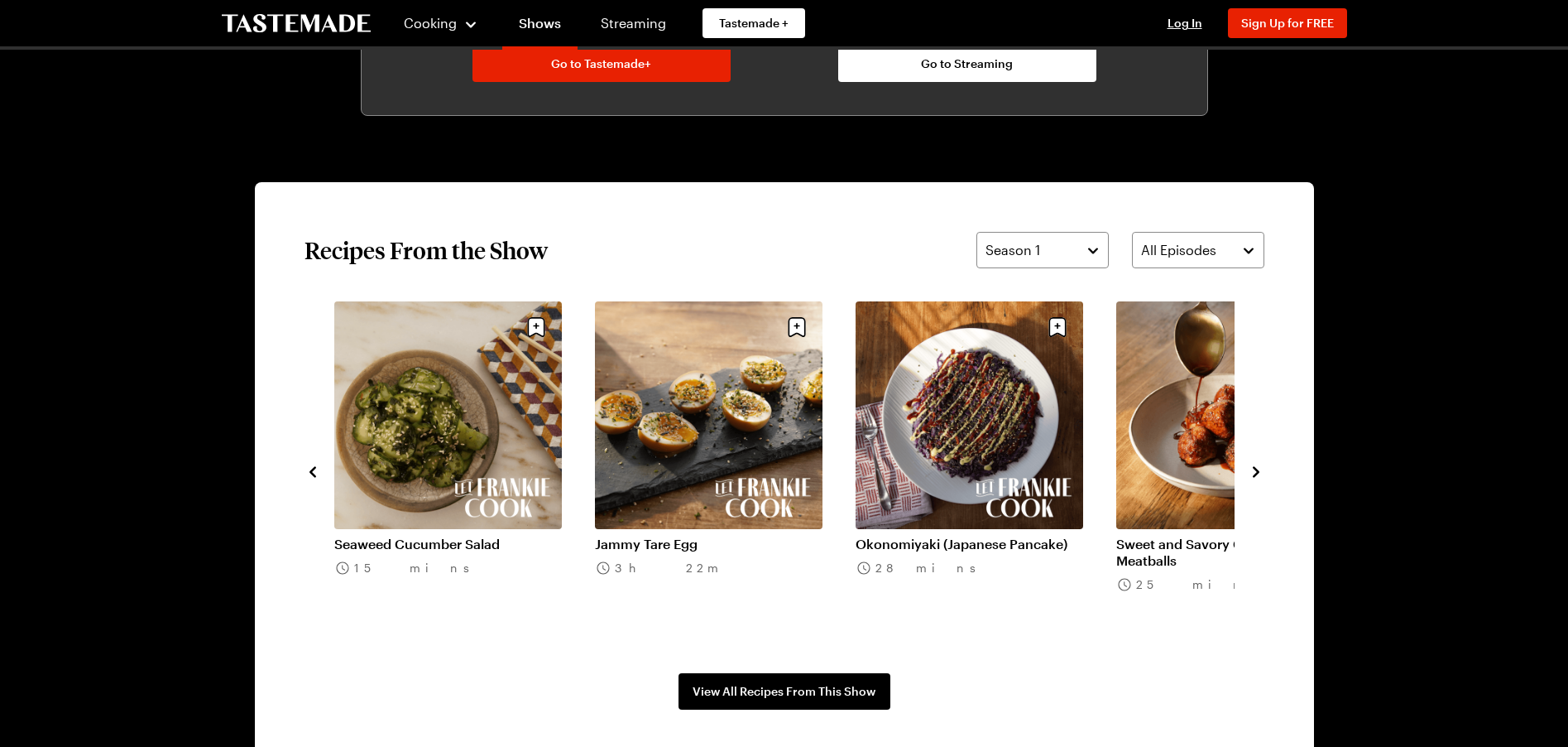
click at [1255, 470] on icon "navigate to next item" at bounding box center [1255, 472] width 7 height 11
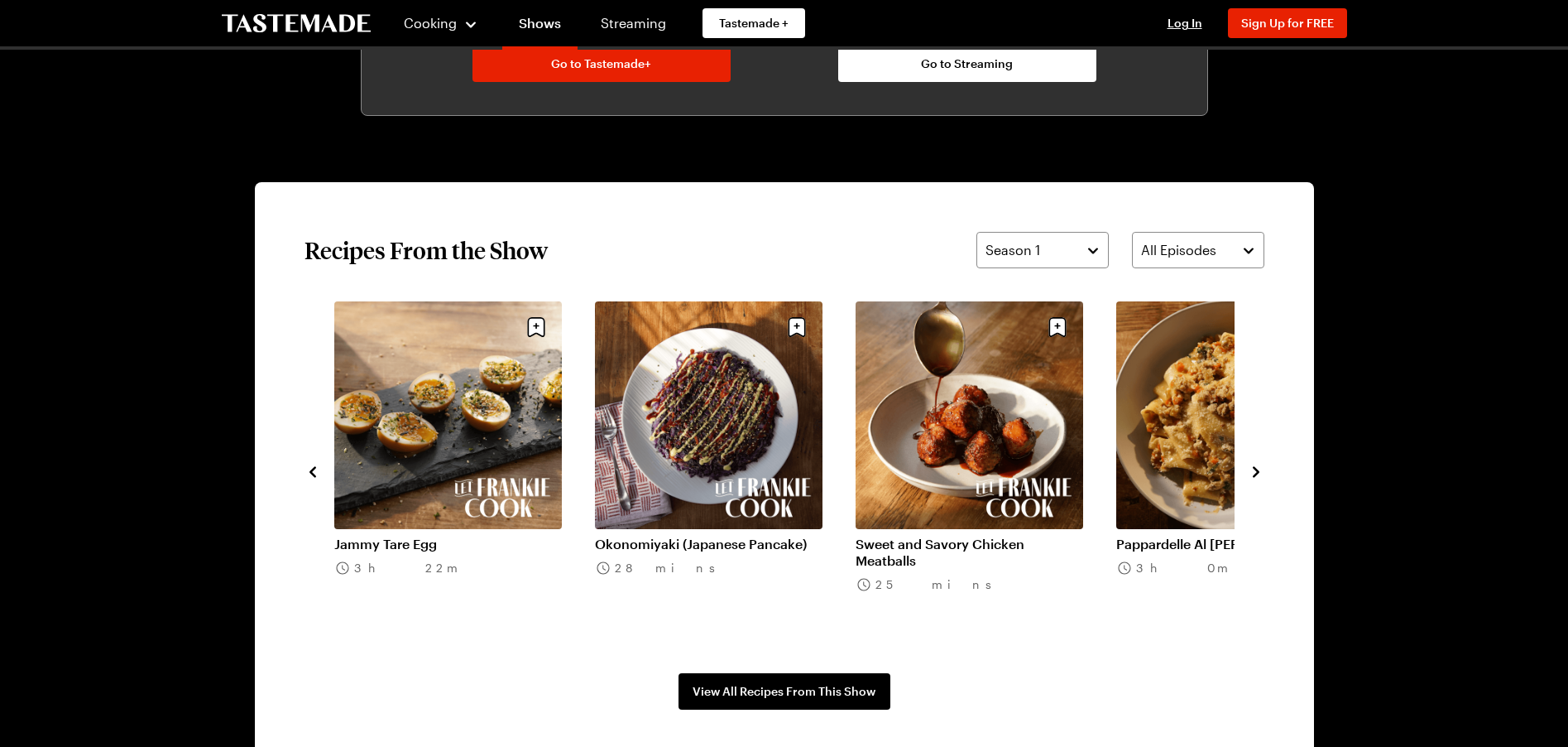
click at [1255, 470] on icon "navigate to next item" at bounding box center [1255, 472] width 7 height 11
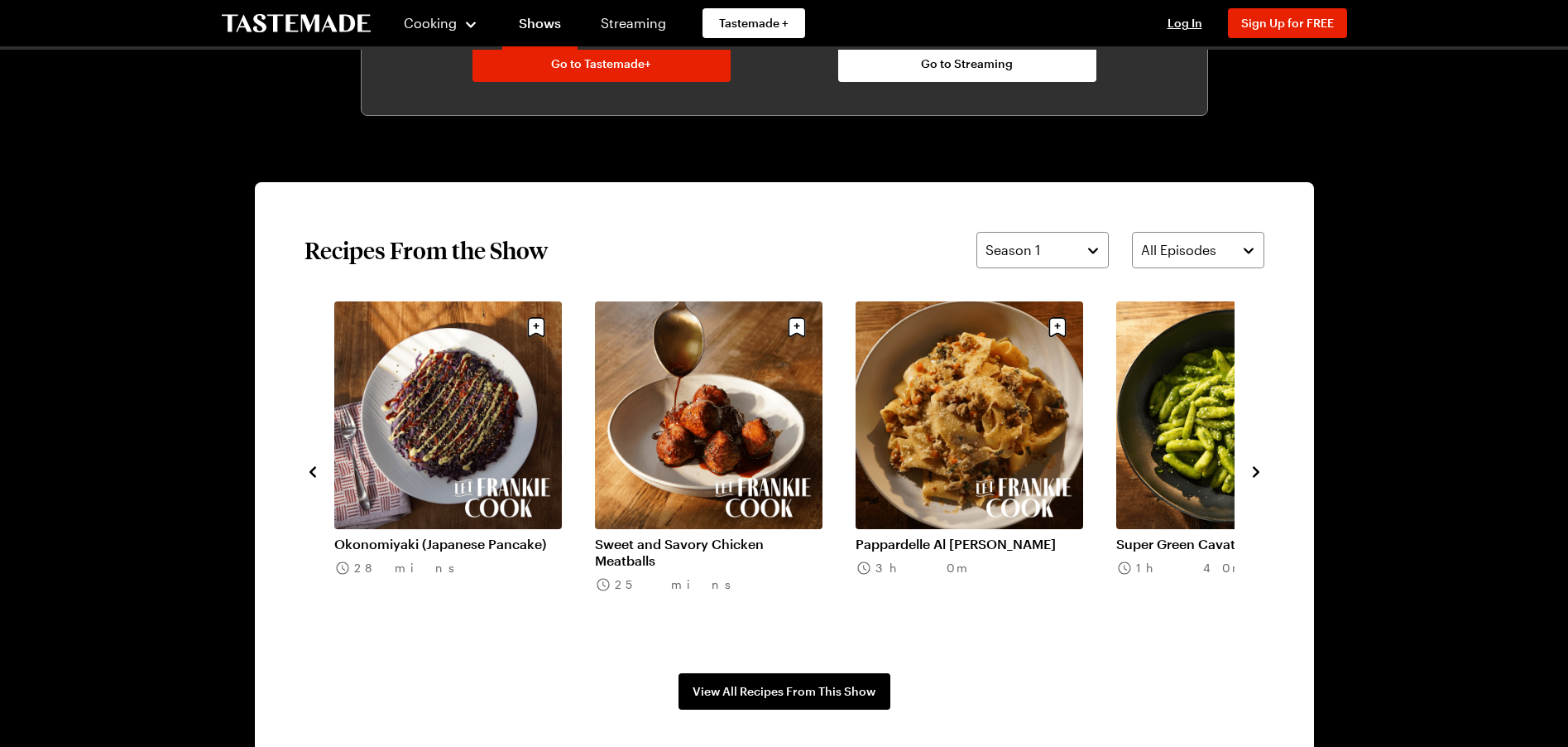
click at [1255, 470] on icon "navigate to next item" at bounding box center [1255, 472] width 7 height 11
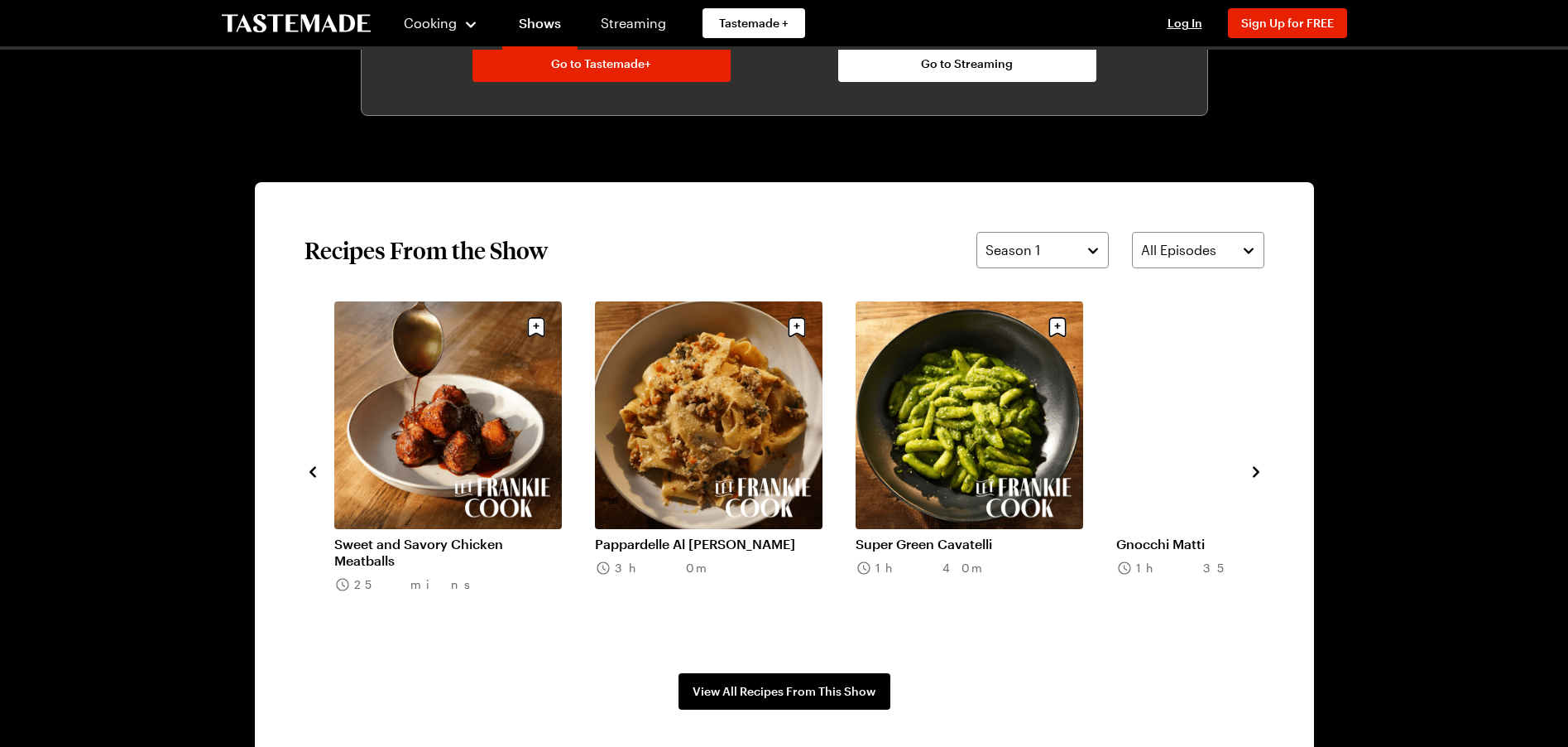
click at [1255, 470] on icon "navigate to next item" at bounding box center [1255, 472] width 7 height 11
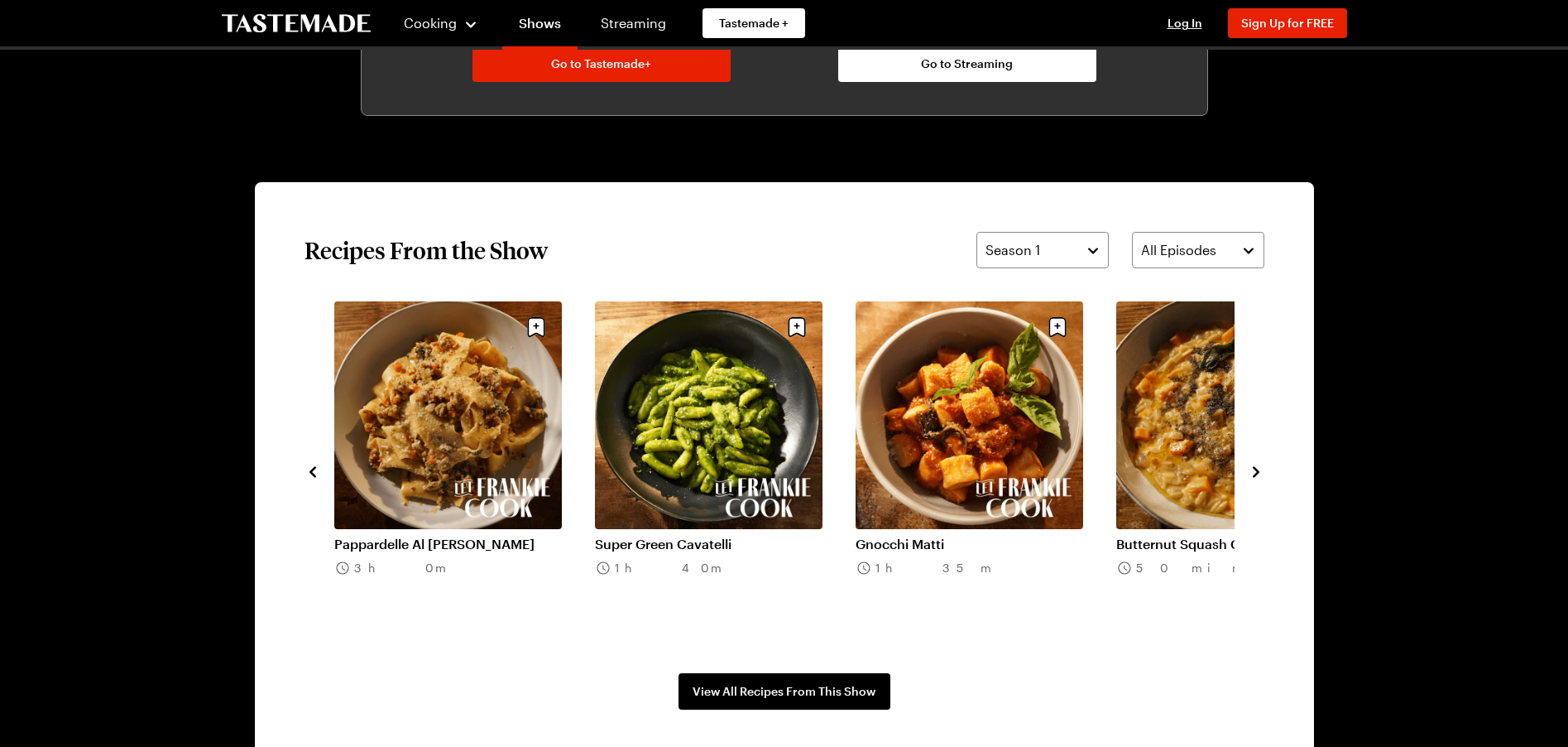
click at [1255, 470] on icon "navigate to next item" at bounding box center [1255, 472] width 7 height 11
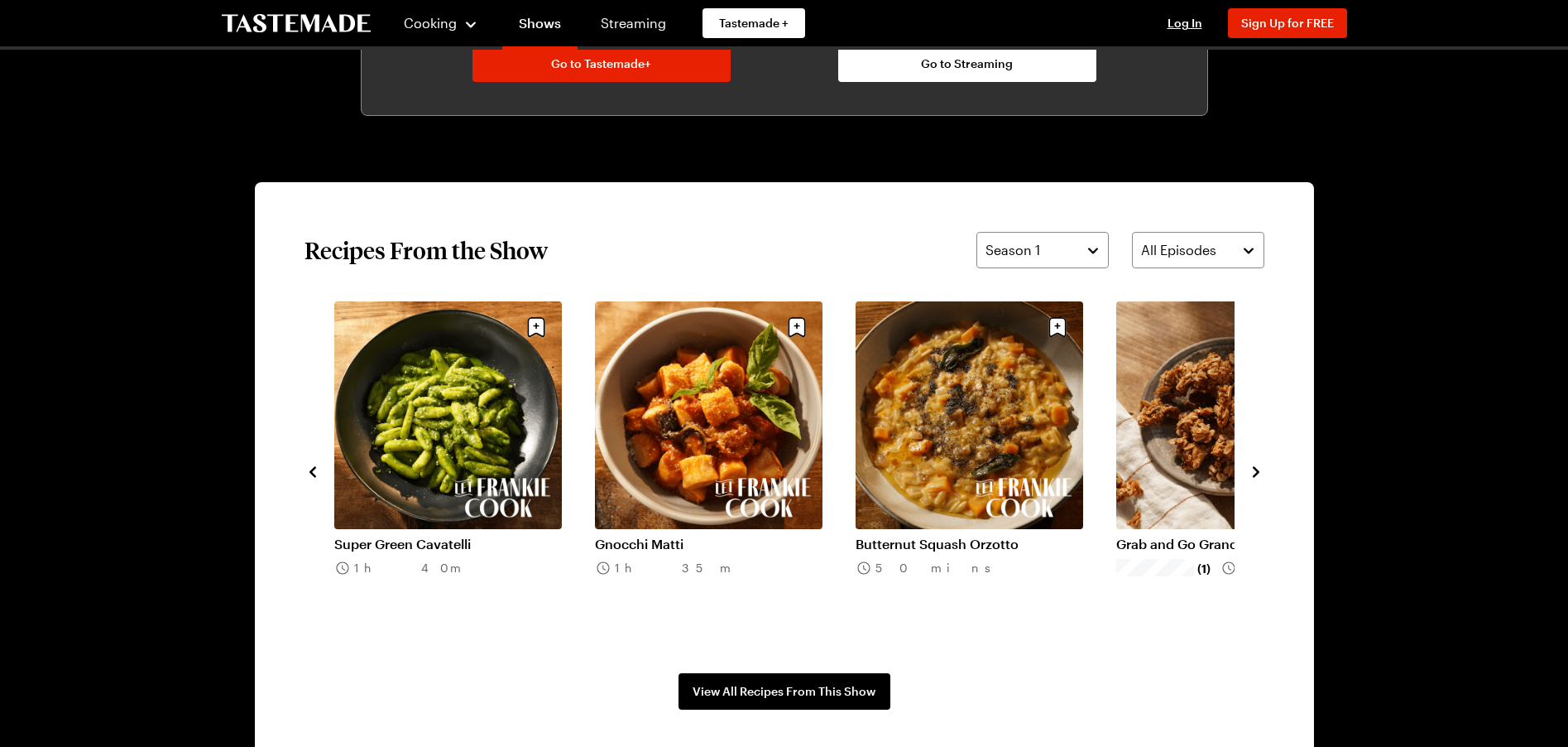
click at [1255, 470] on icon "navigate to next item" at bounding box center [1255, 472] width 7 height 11
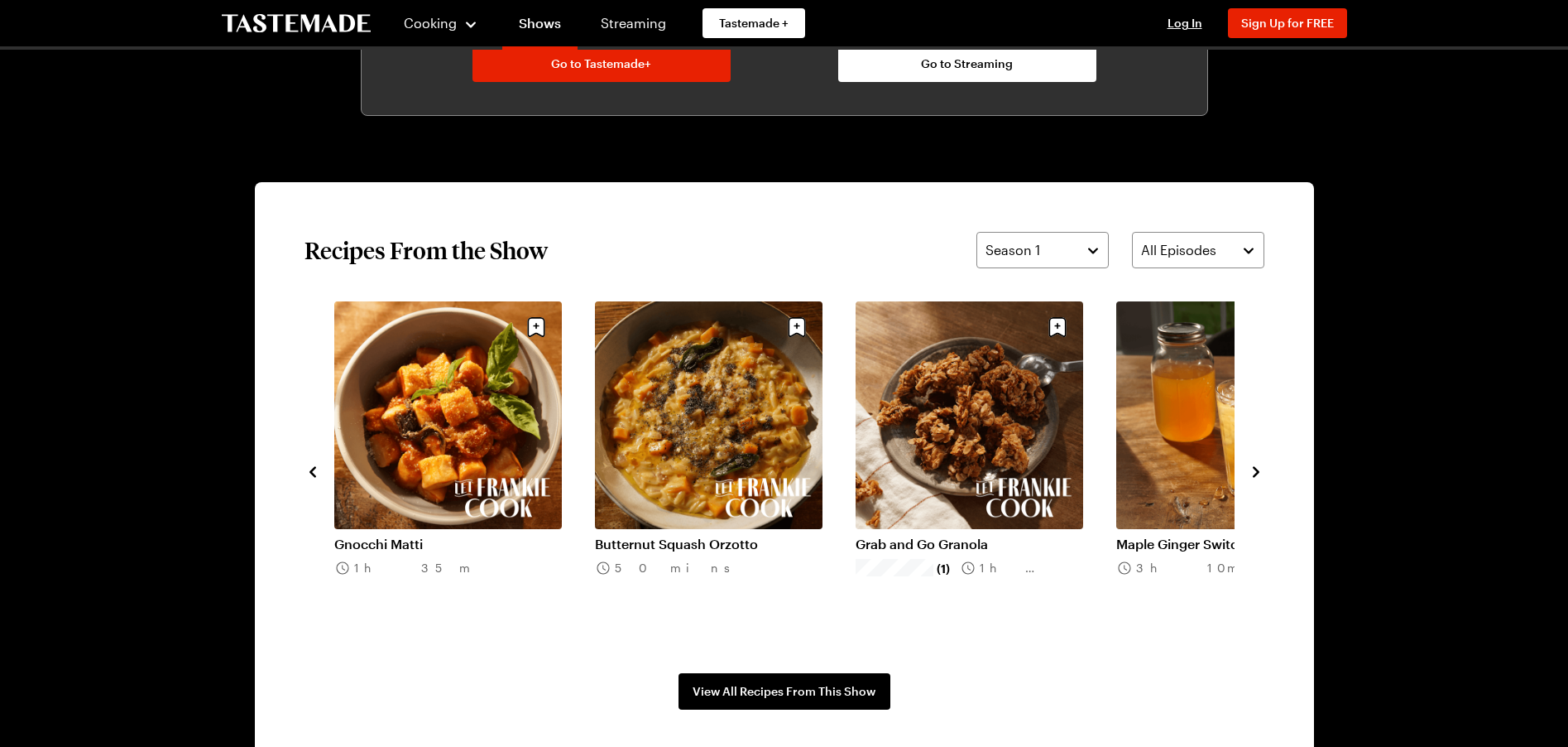
click at [1255, 470] on icon "navigate to next item" at bounding box center [1255, 472] width 7 height 11
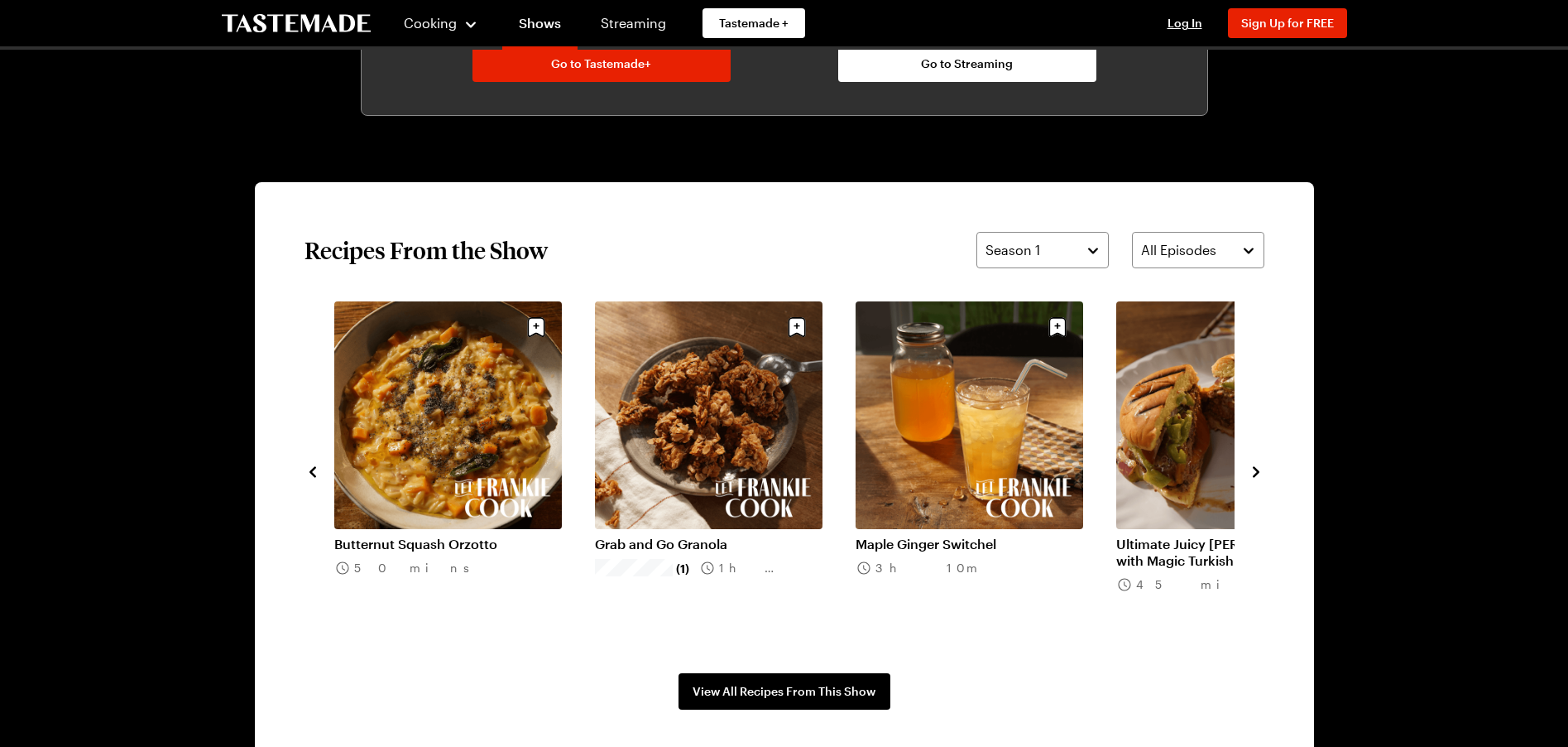
click at [1255, 470] on icon "navigate to next item" at bounding box center [1255, 472] width 7 height 11
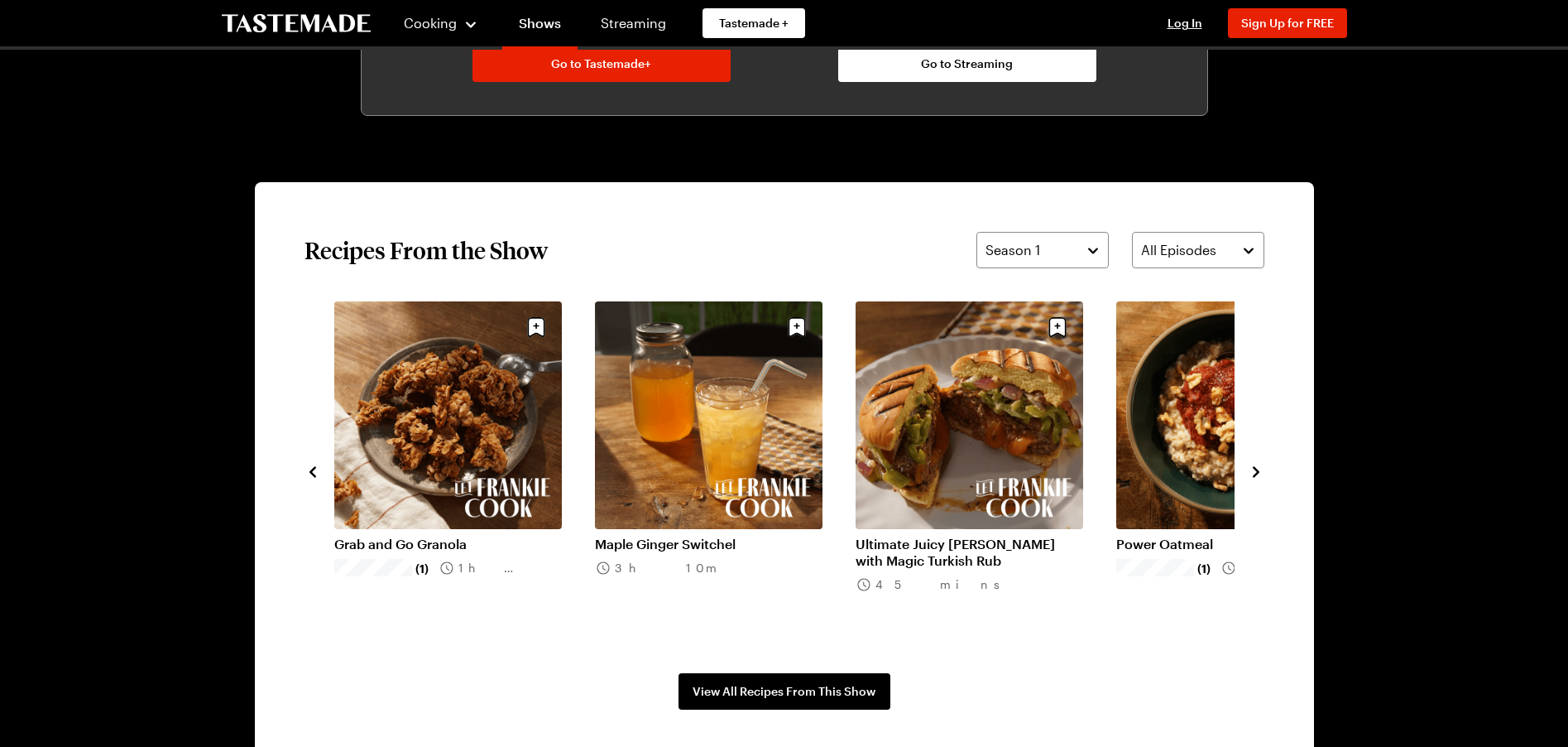
click at [1255, 470] on icon "navigate to next item" at bounding box center [1255, 472] width 7 height 11
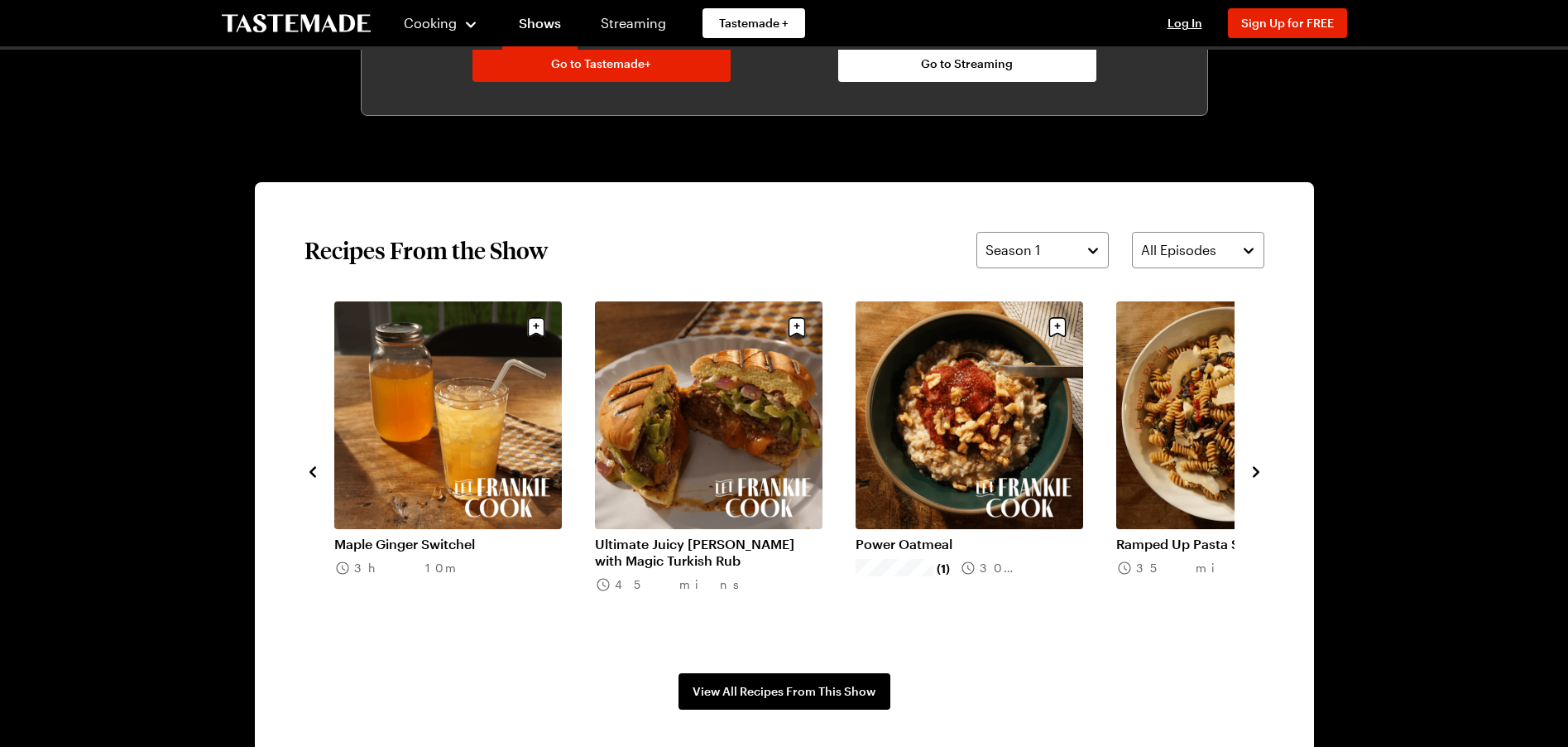
click at [1255, 470] on icon "navigate to next item" at bounding box center [1255, 472] width 7 height 11
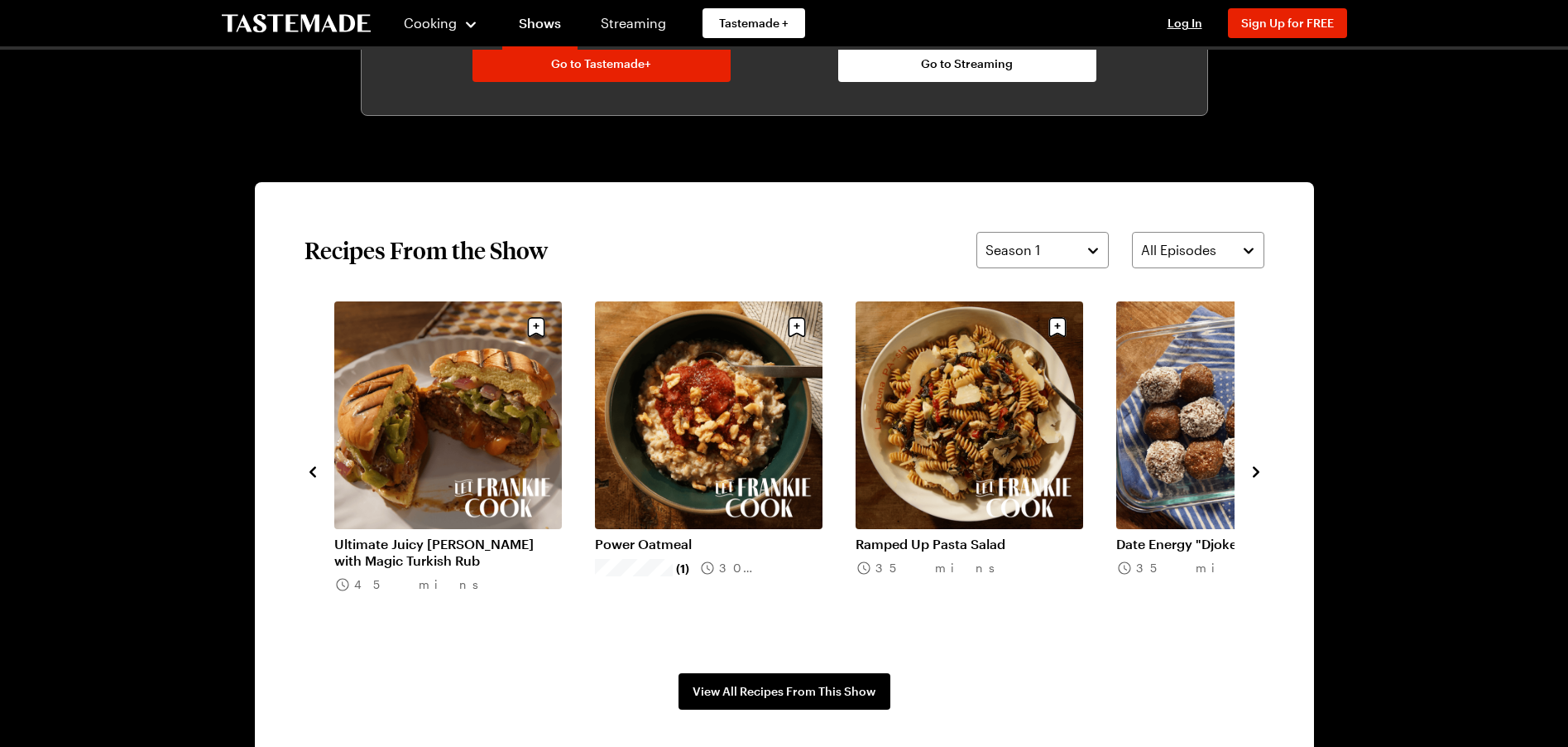
click at [1255, 470] on icon "navigate to next item" at bounding box center [1255, 472] width 7 height 11
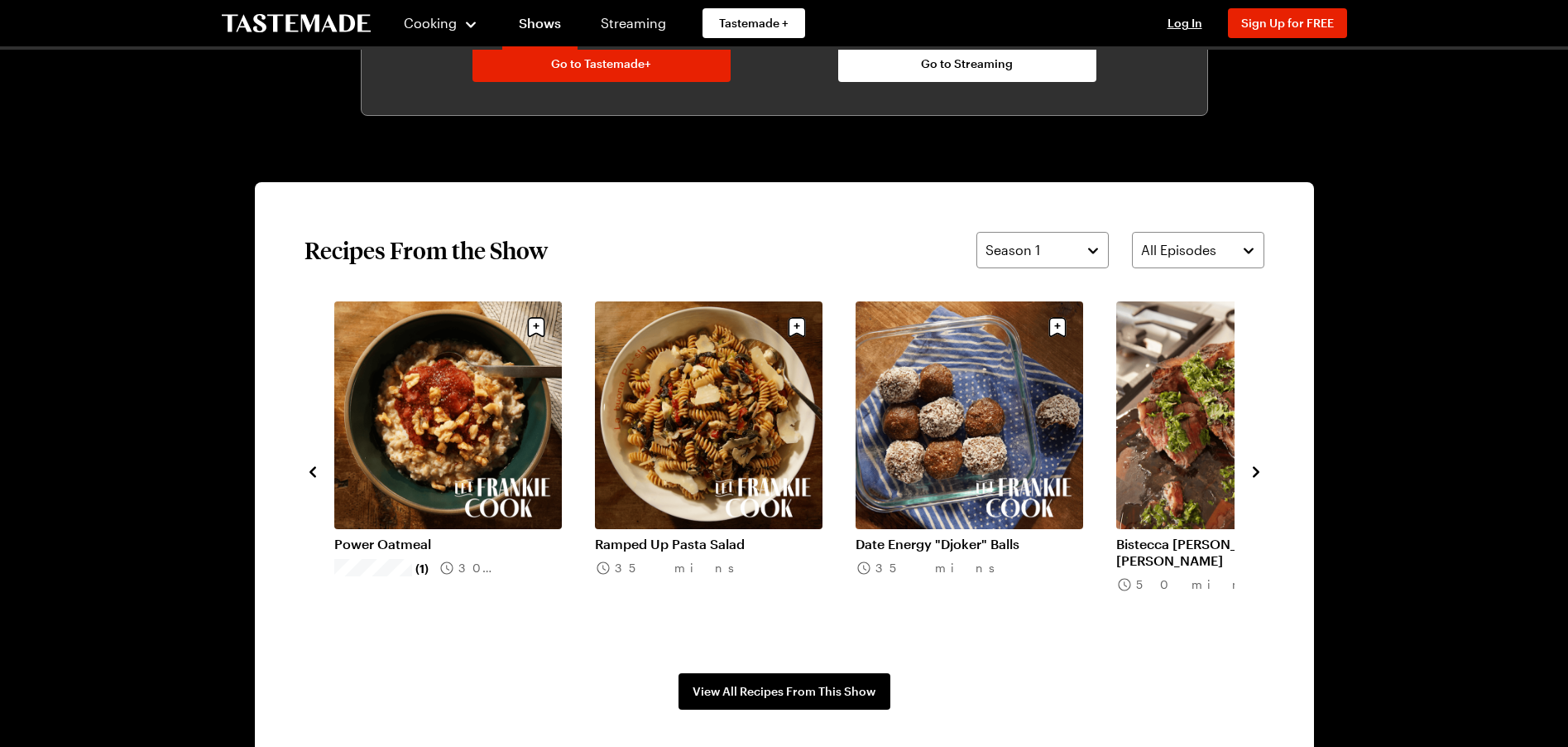
click at [1255, 470] on icon "navigate to next item" at bounding box center [1255, 472] width 7 height 11
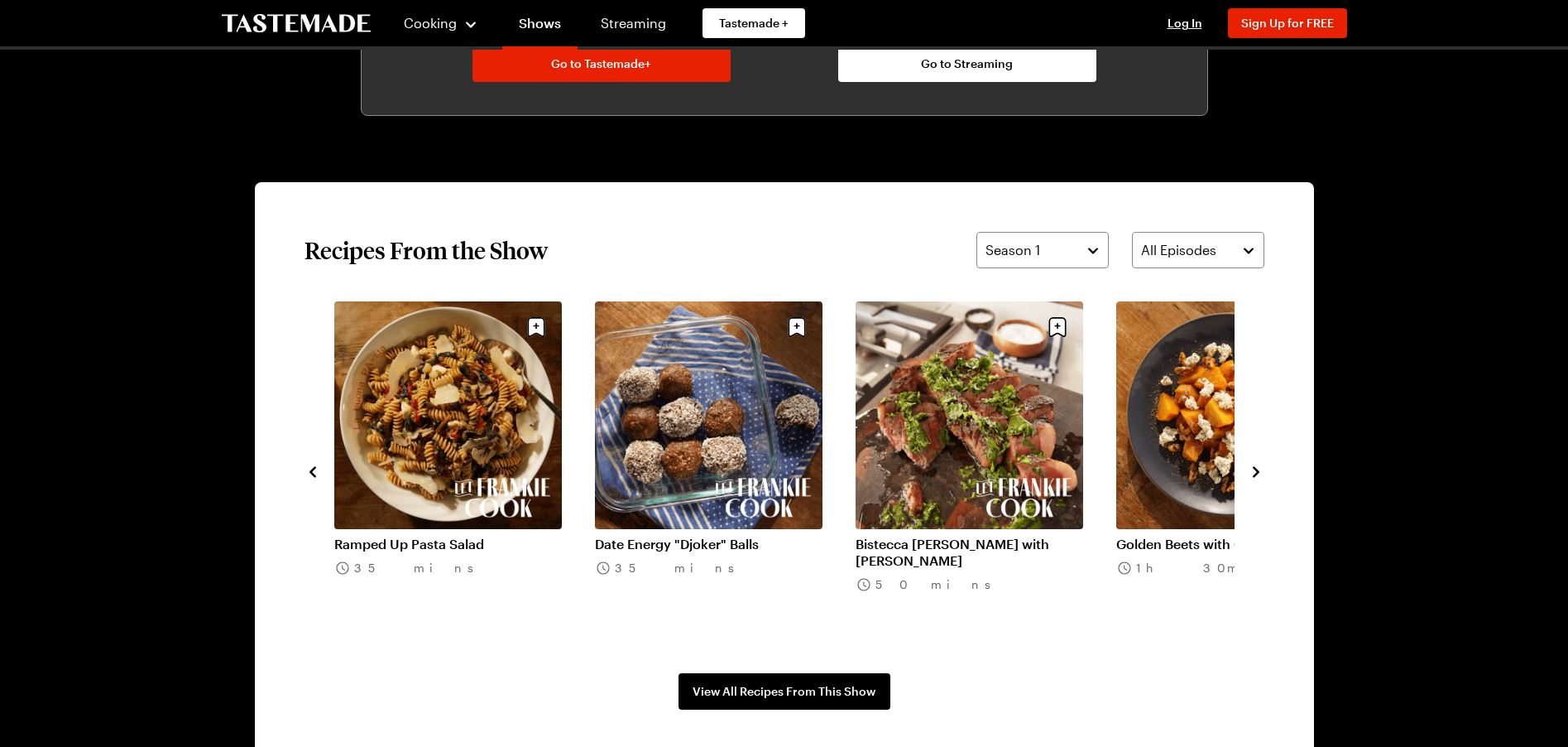
click at [1255, 470] on icon "navigate to next item" at bounding box center [1255, 472] width 7 height 11
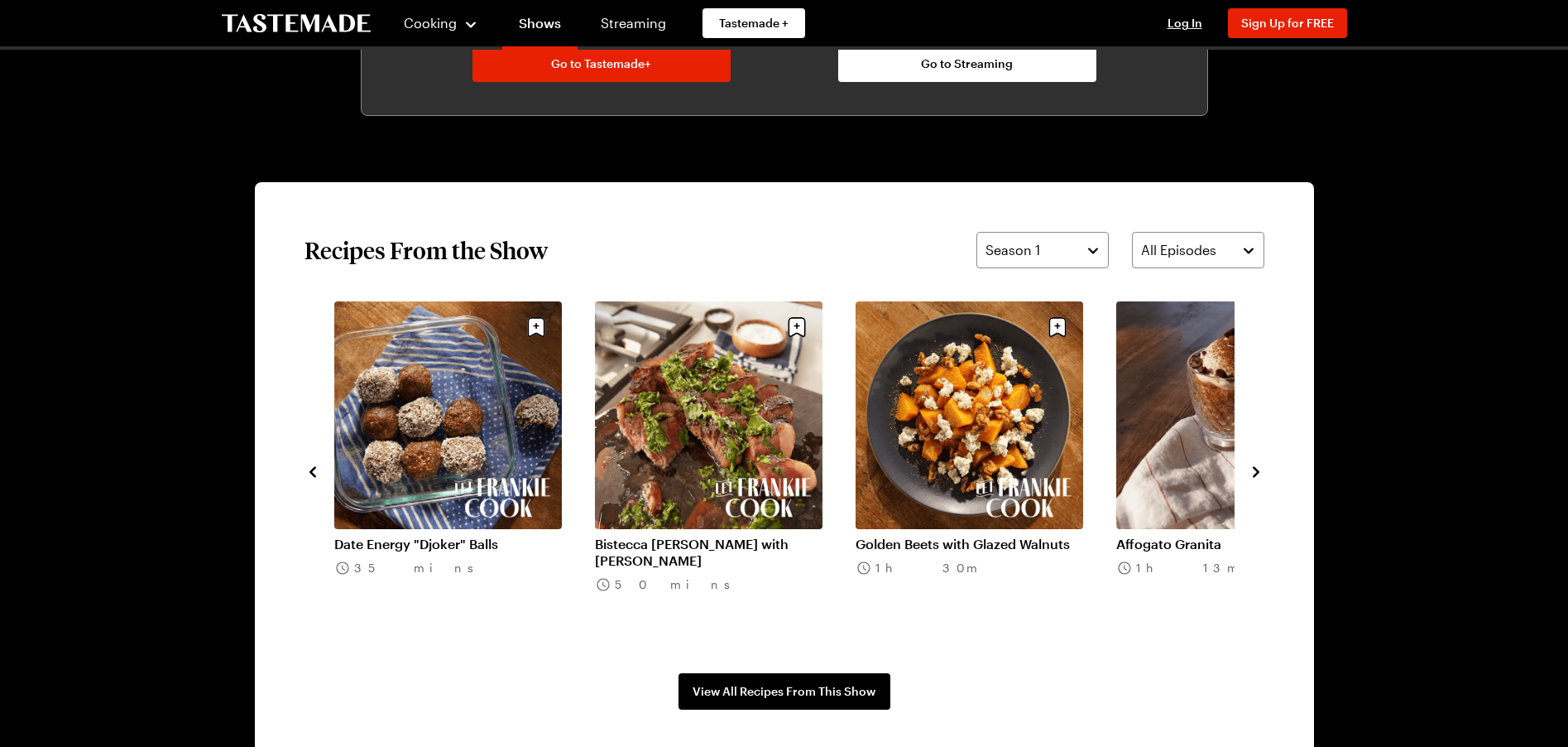
click at [1255, 470] on icon "navigate to next item" at bounding box center [1255, 472] width 7 height 11
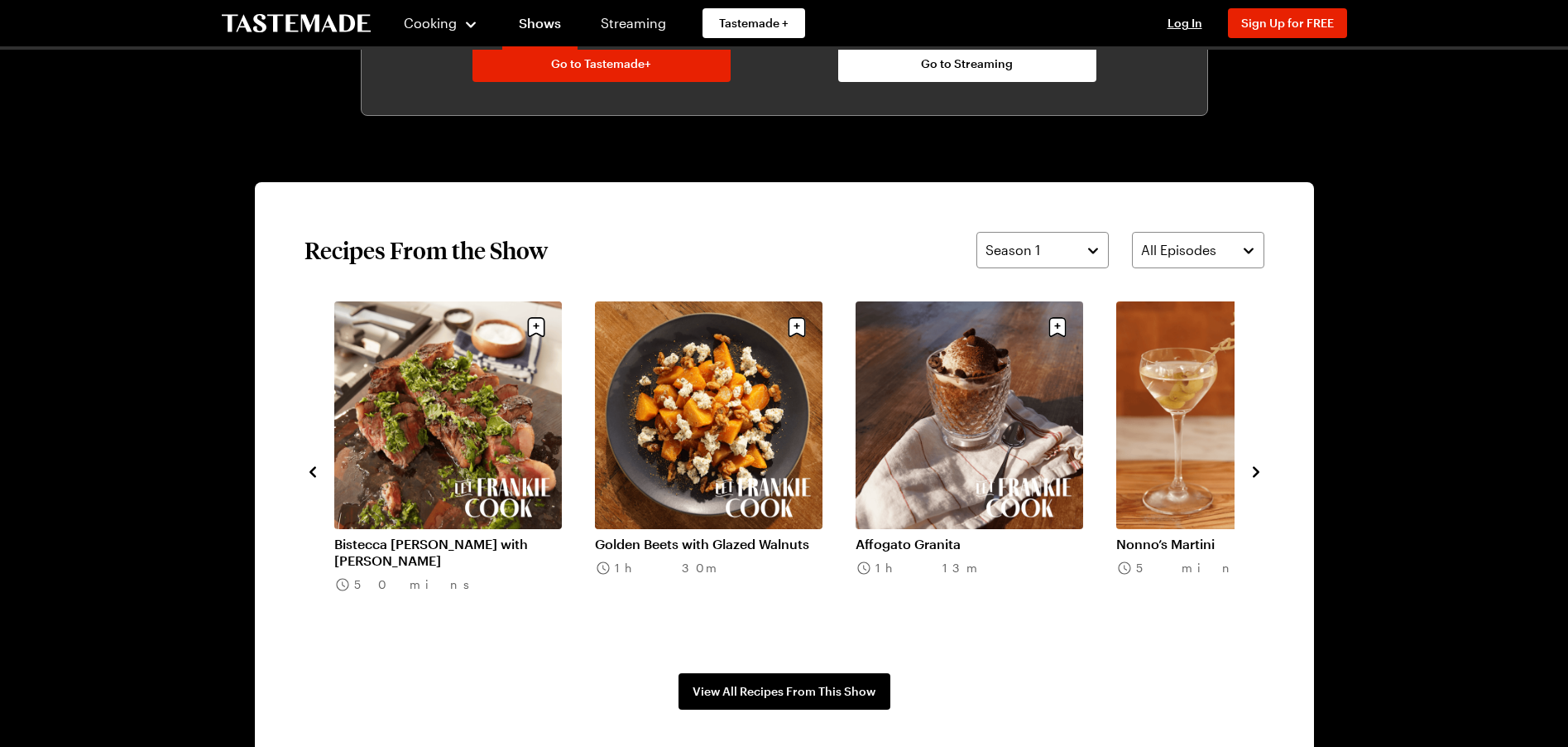
click at [1255, 470] on icon "navigate to next item" at bounding box center [1255, 472] width 7 height 11
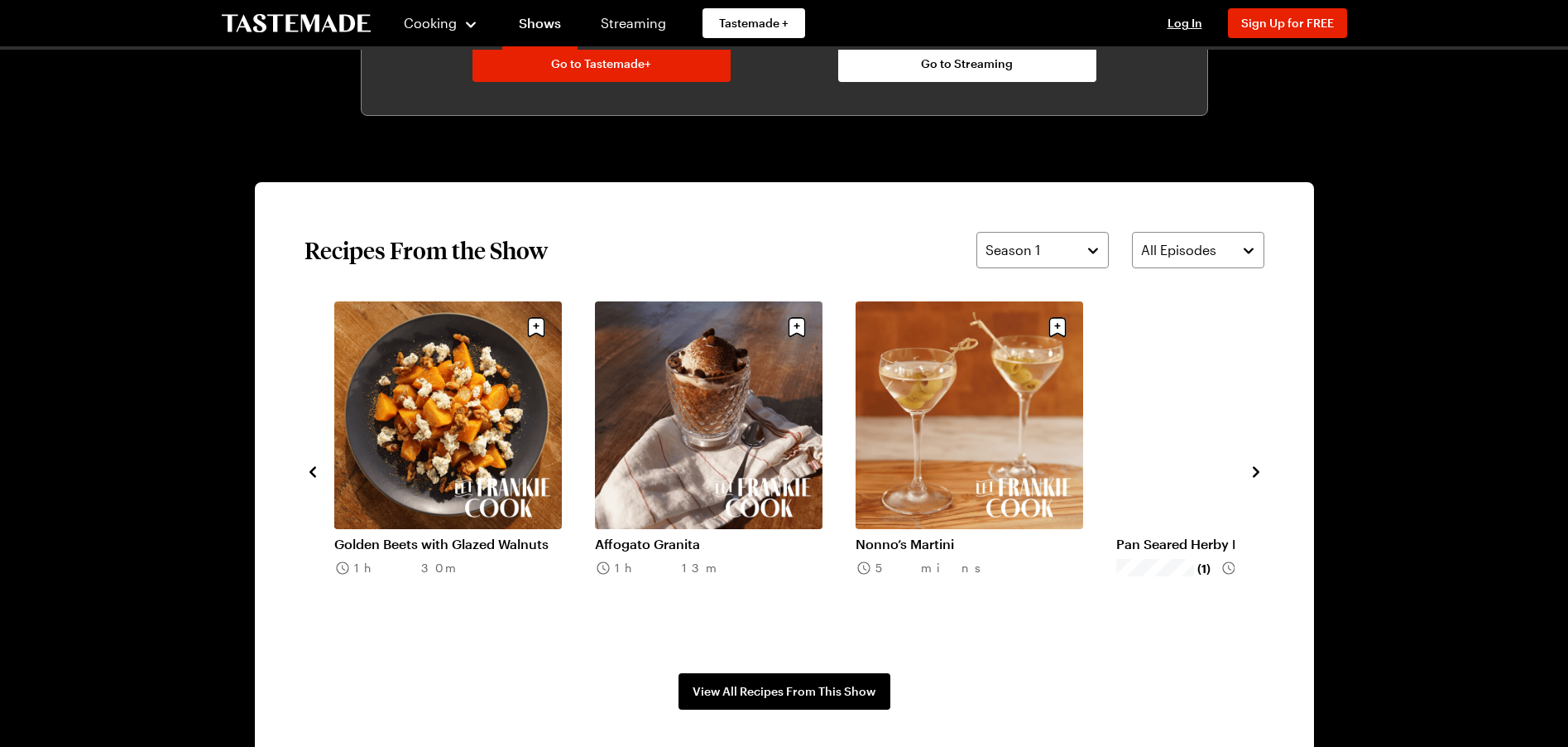
click at [1255, 470] on icon "navigate to next item" at bounding box center [1255, 472] width 7 height 11
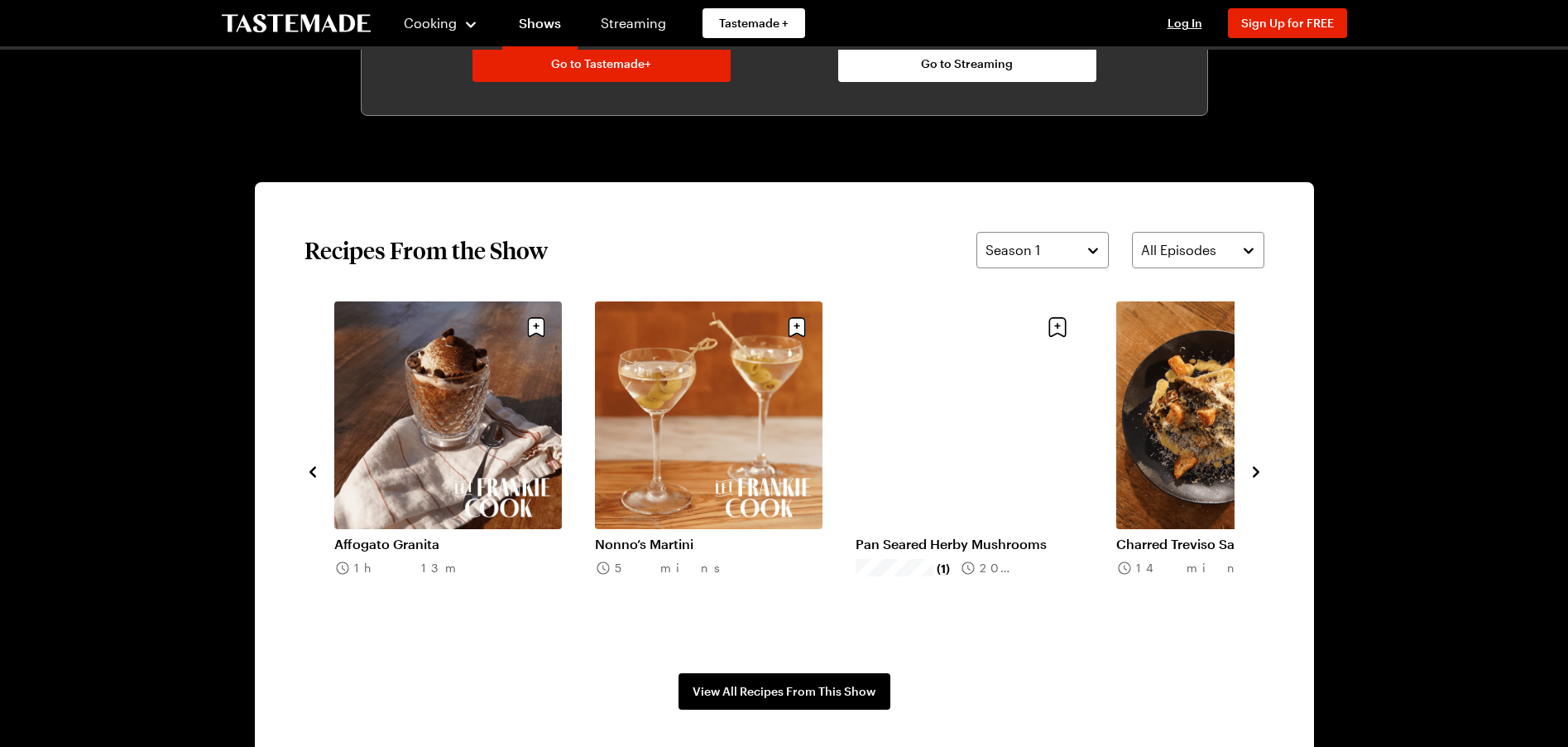
click at [1255, 470] on icon "navigate to next item" at bounding box center [1255, 472] width 7 height 11
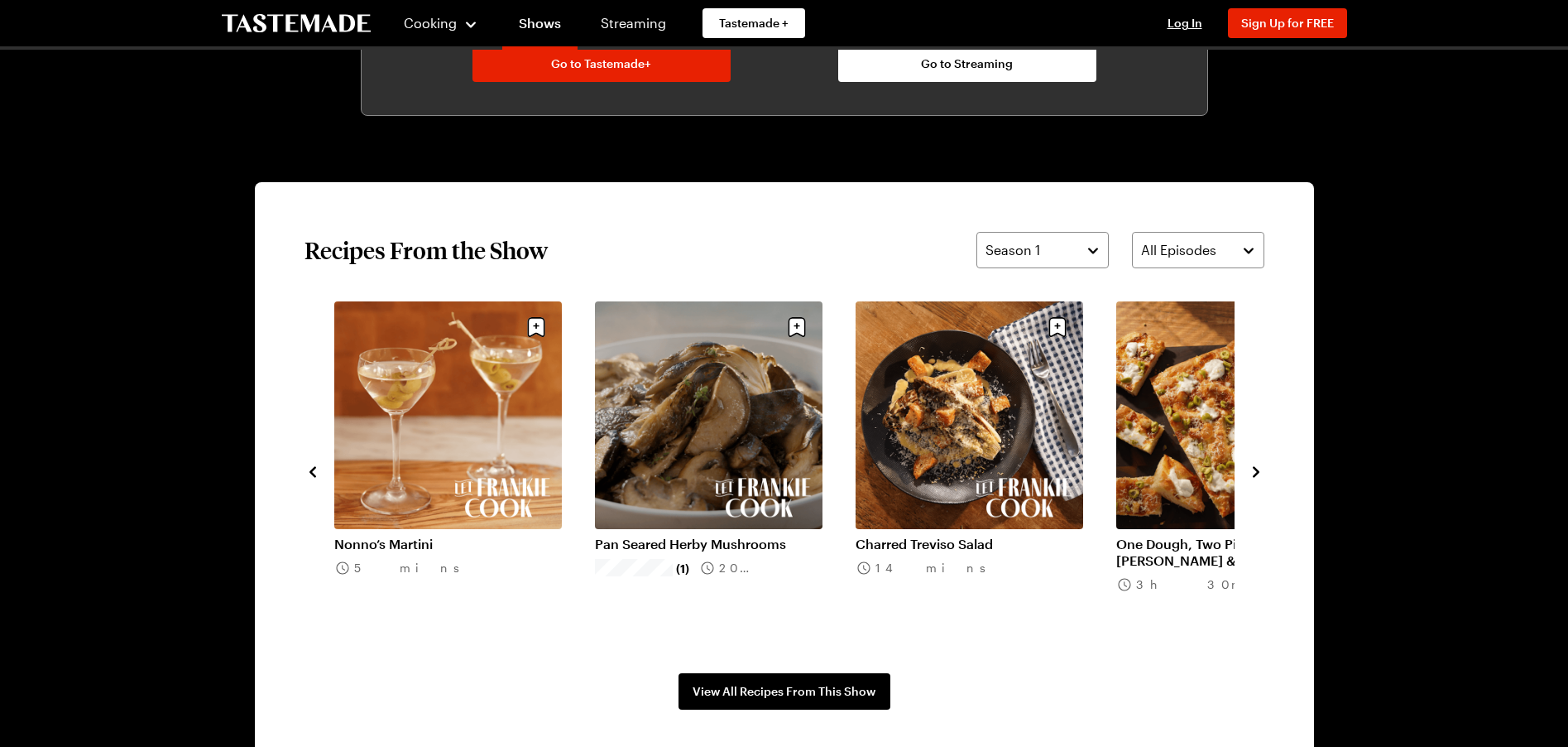
click at [1255, 470] on icon "navigate to next item" at bounding box center [1255, 472] width 7 height 11
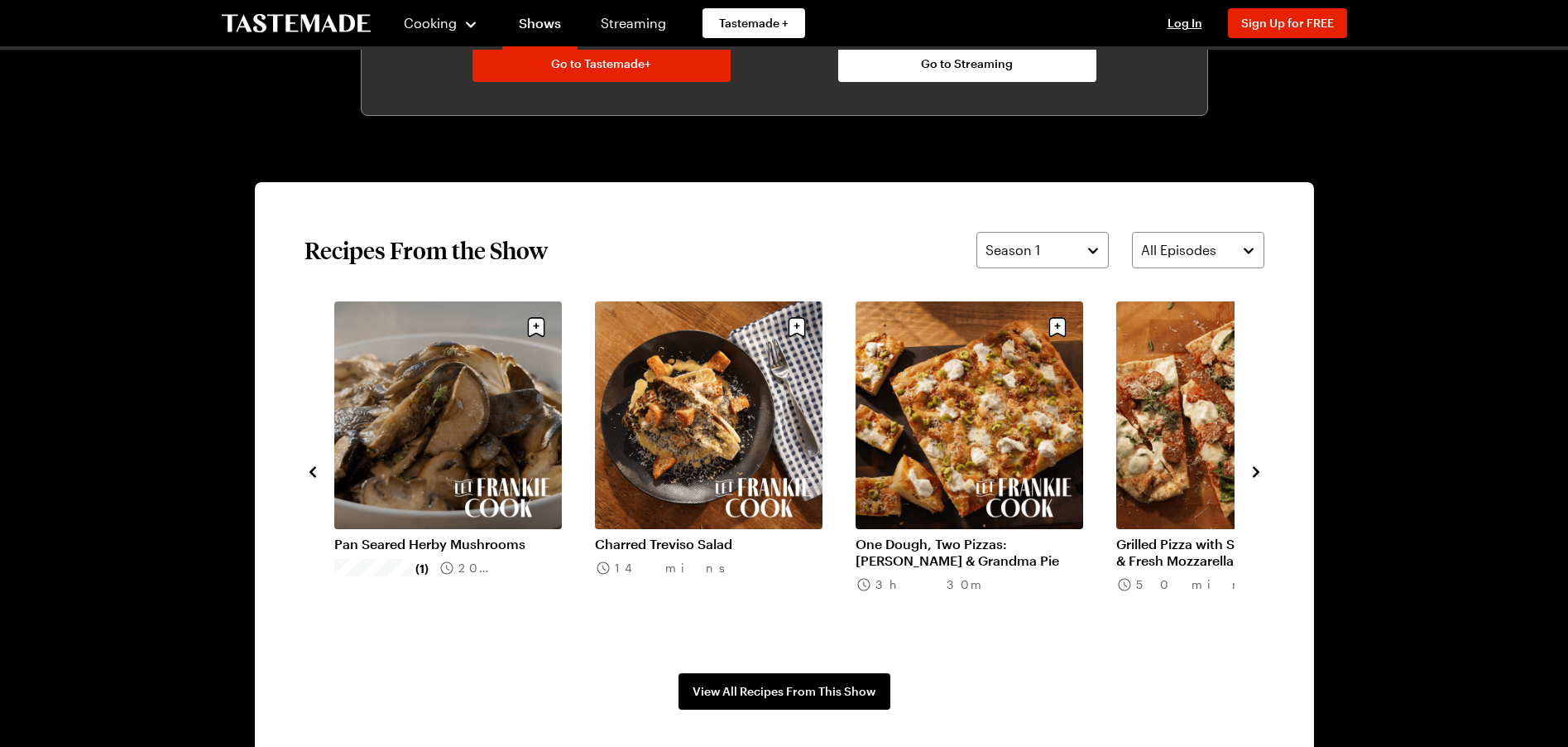
click at [1255, 470] on icon "navigate to next item" at bounding box center [1255, 472] width 7 height 11
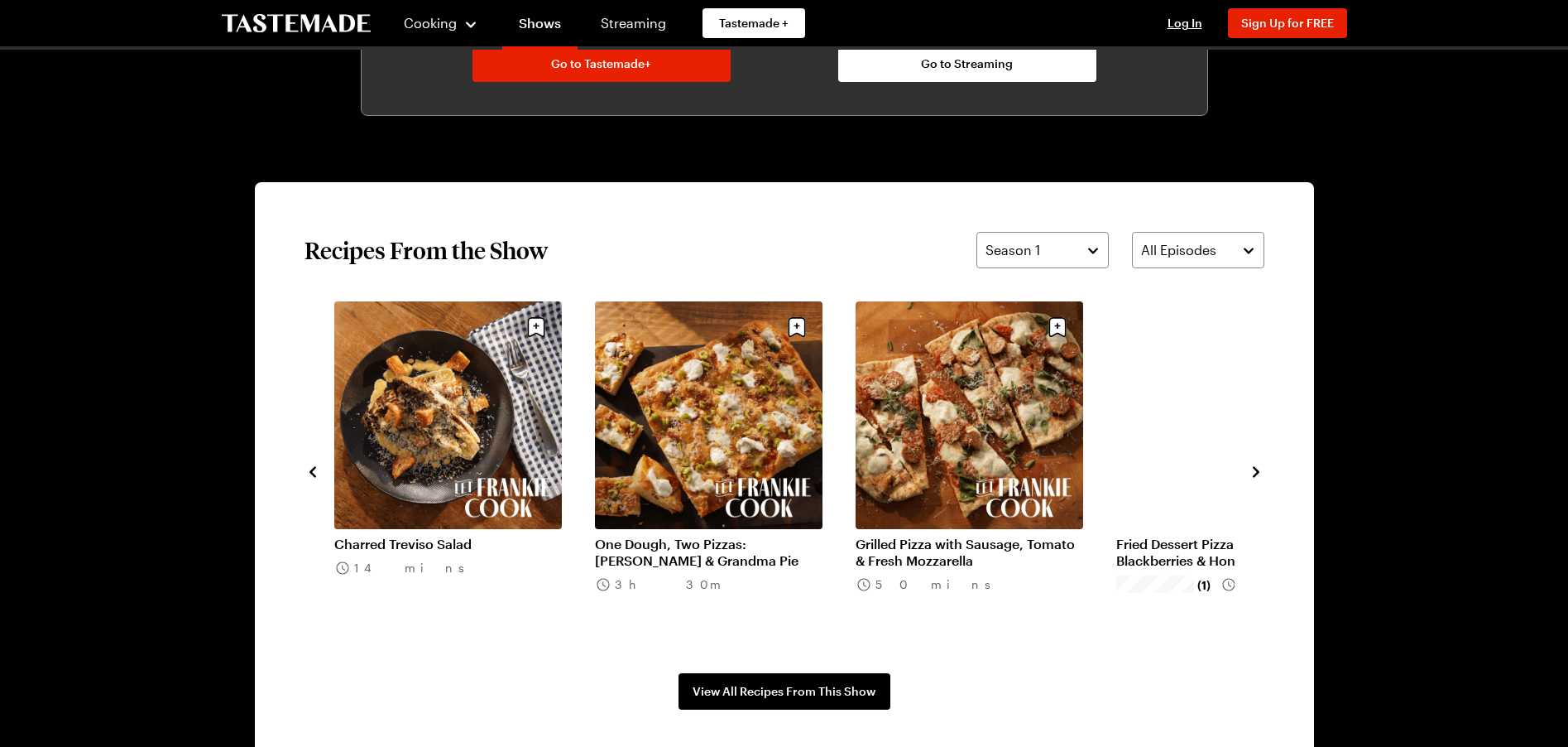
click at [1255, 470] on icon "navigate to next item" at bounding box center [1255, 472] width 7 height 11
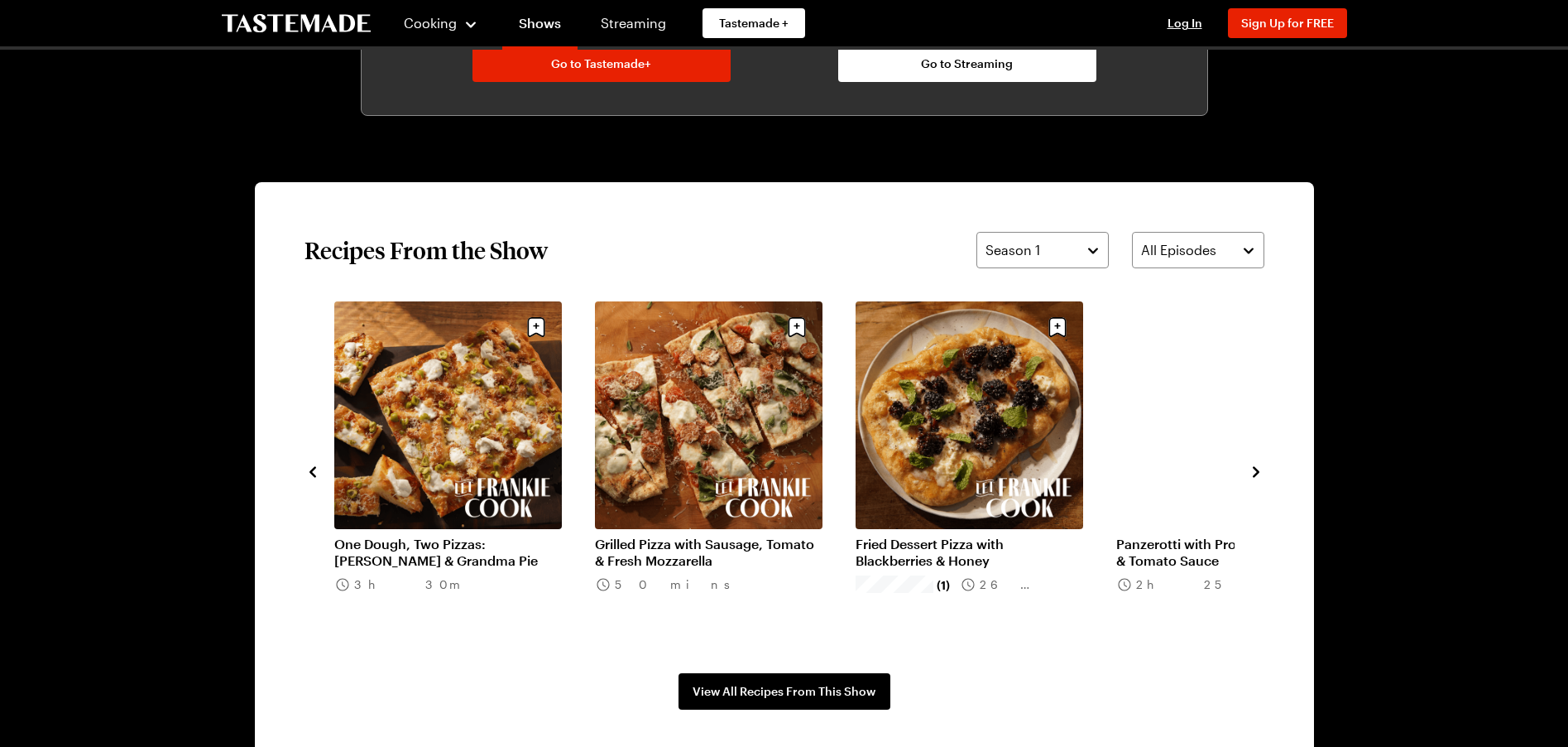
click at [452, 536] on link "One Dough, Two Pizzas: [PERSON_NAME] & Grandma Pie" at bounding box center [448, 552] width 228 height 33
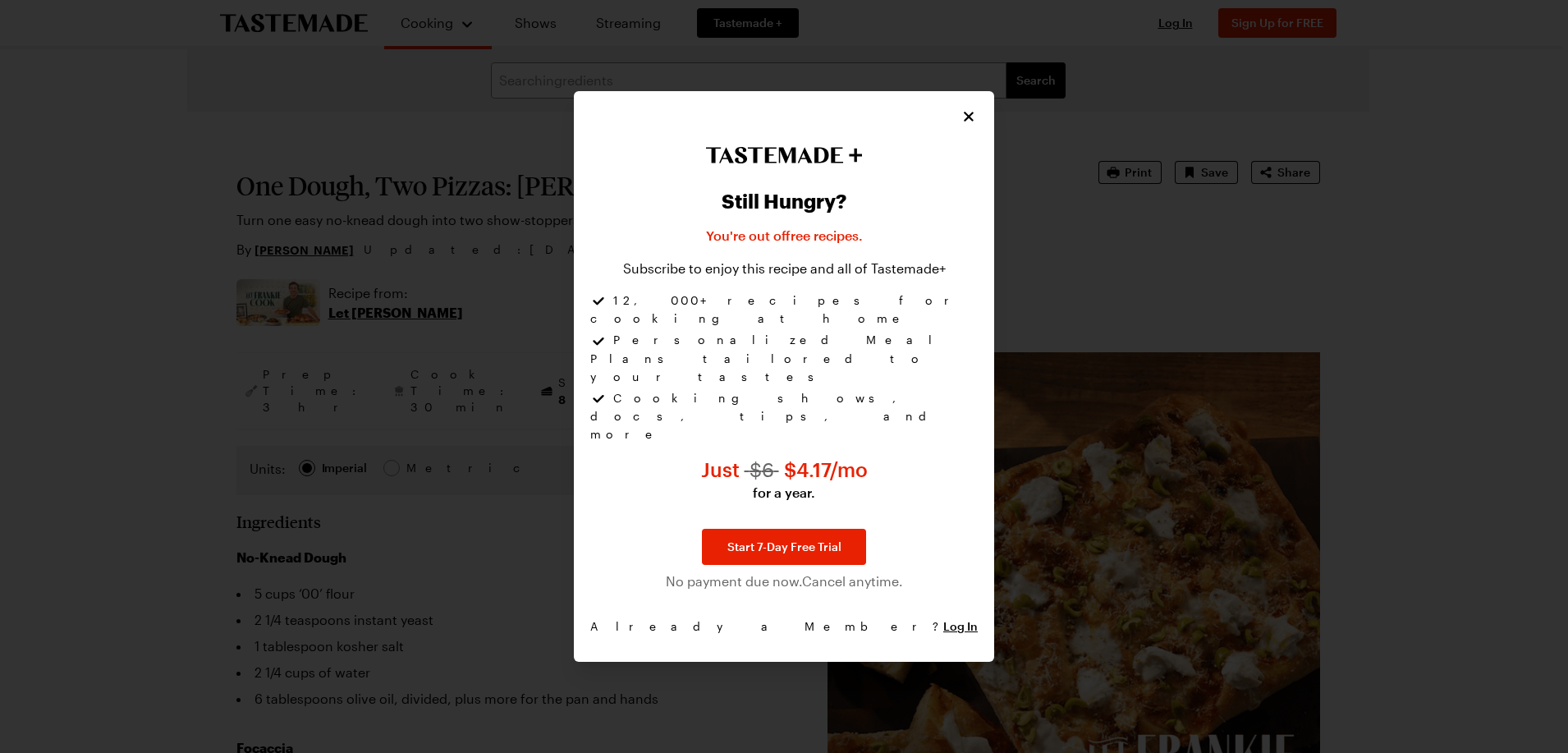
click at [970, 121] on icon "Close" at bounding box center [969, 117] width 10 height 10
click at [974, 125] on icon "Close" at bounding box center [969, 117] width 17 height 17
